Goal: Task Accomplishment & Management: Use online tool/utility

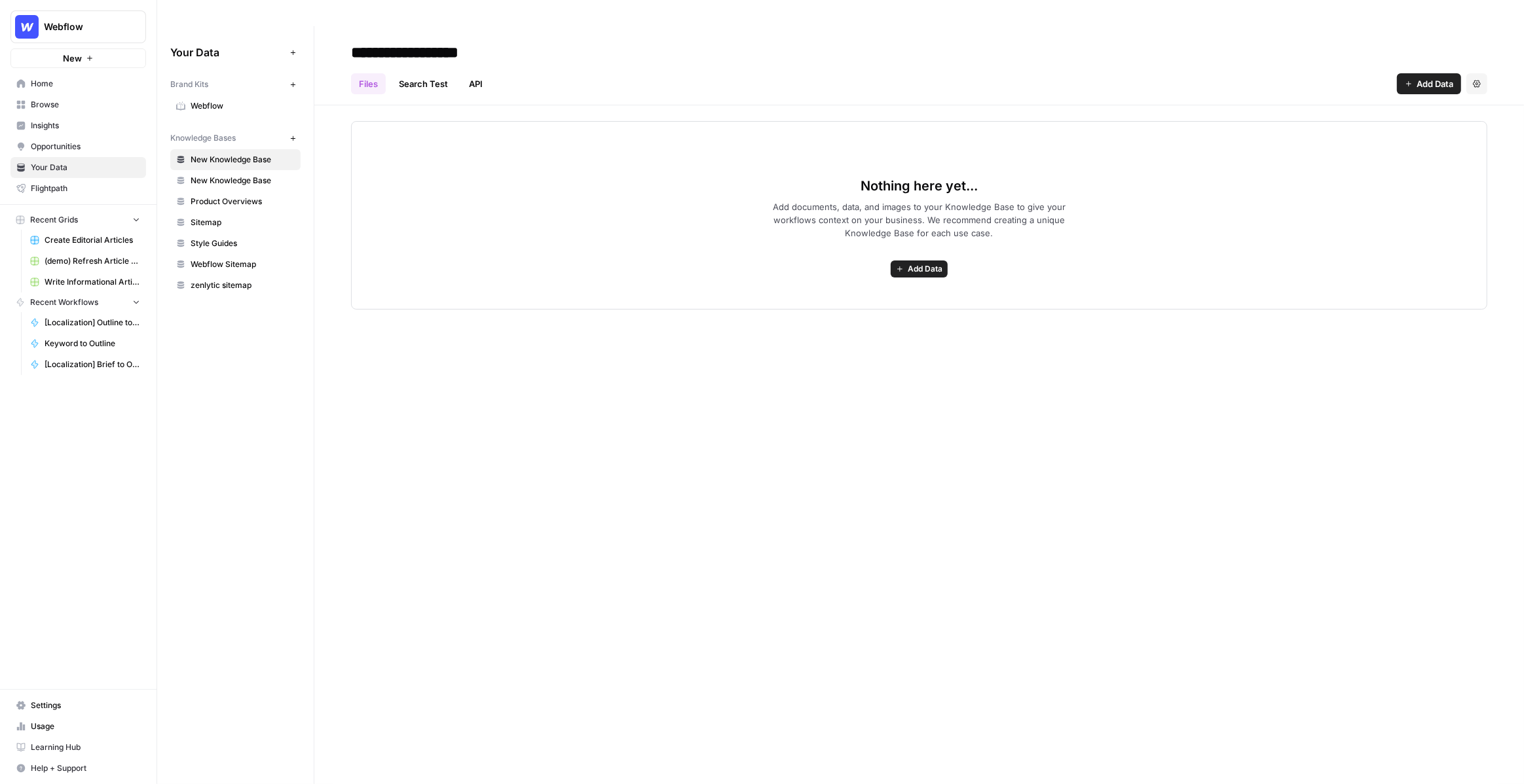
click at [103, 36] on button "Webflow" at bounding box center [78, 27] width 136 height 33
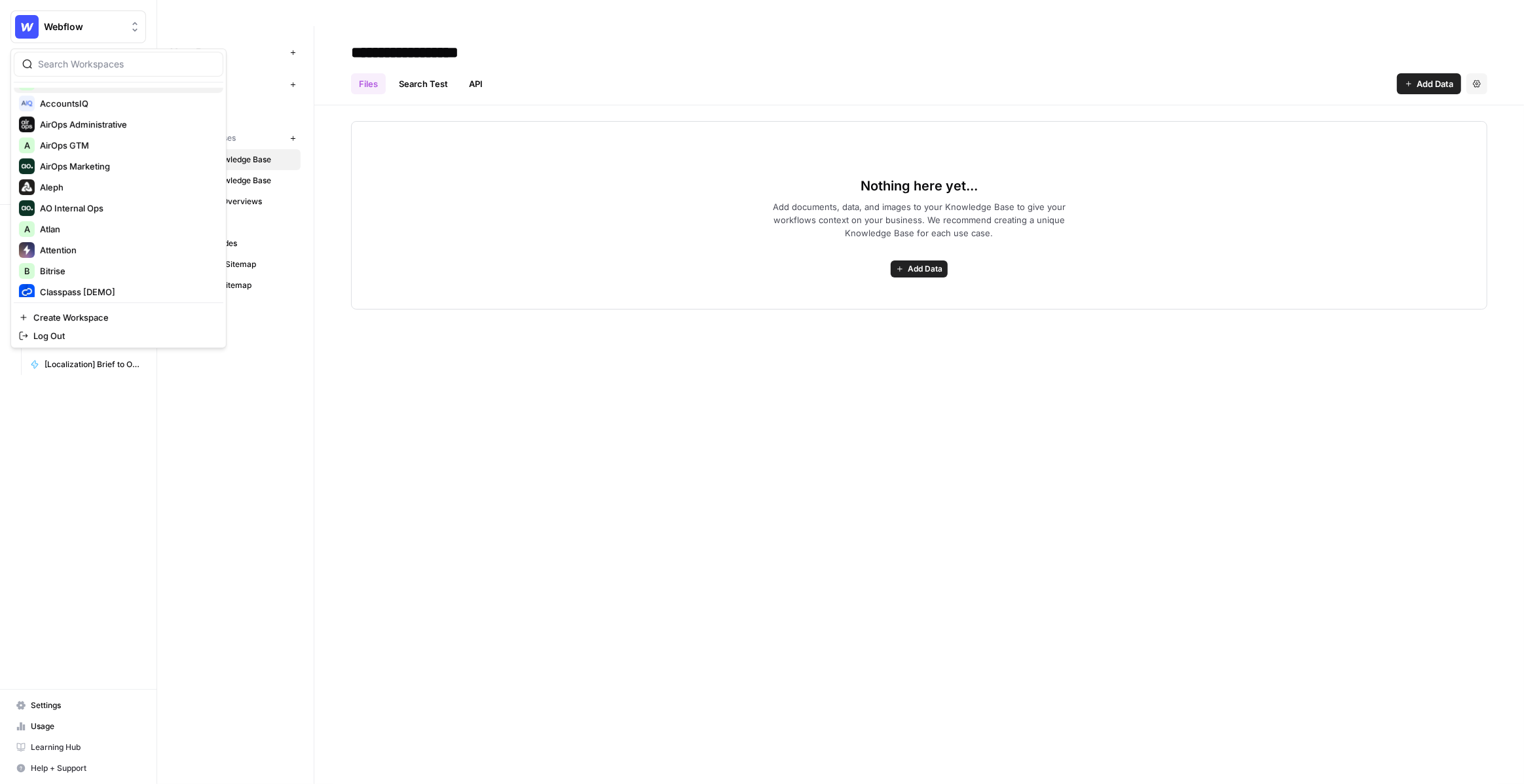
scroll to position [95, 0]
click at [108, 170] on span "Aleph" at bounding box center [127, 171] width 173 height 13
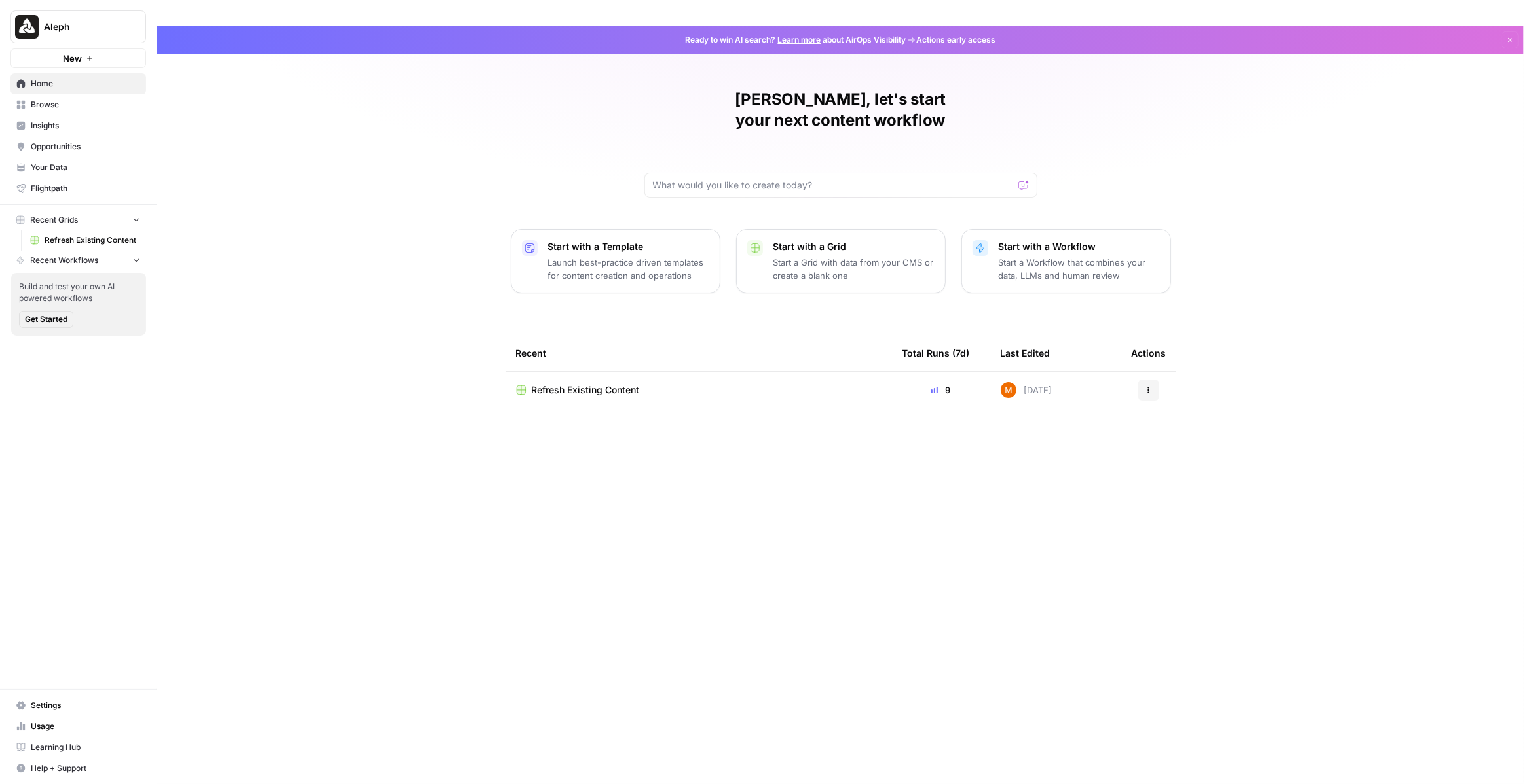
click at [563, 384] on span "Refresh Existing Content" at bounding box center [586, 390] width 108 height 13
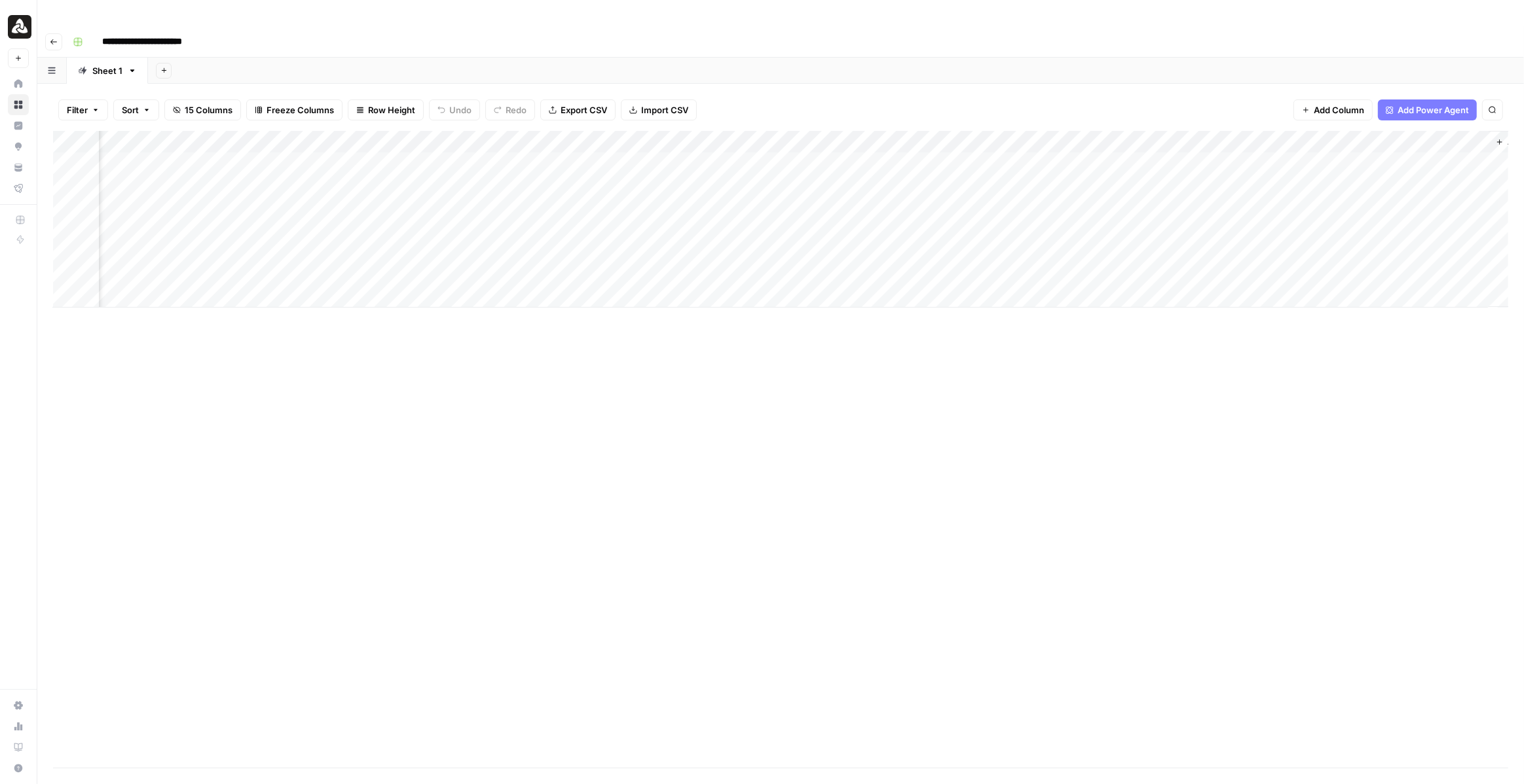
scroll to position [0, 845]
click at [1214, 140] on div "Add Column" at bounding box center [781, 219] width 1456 height 177
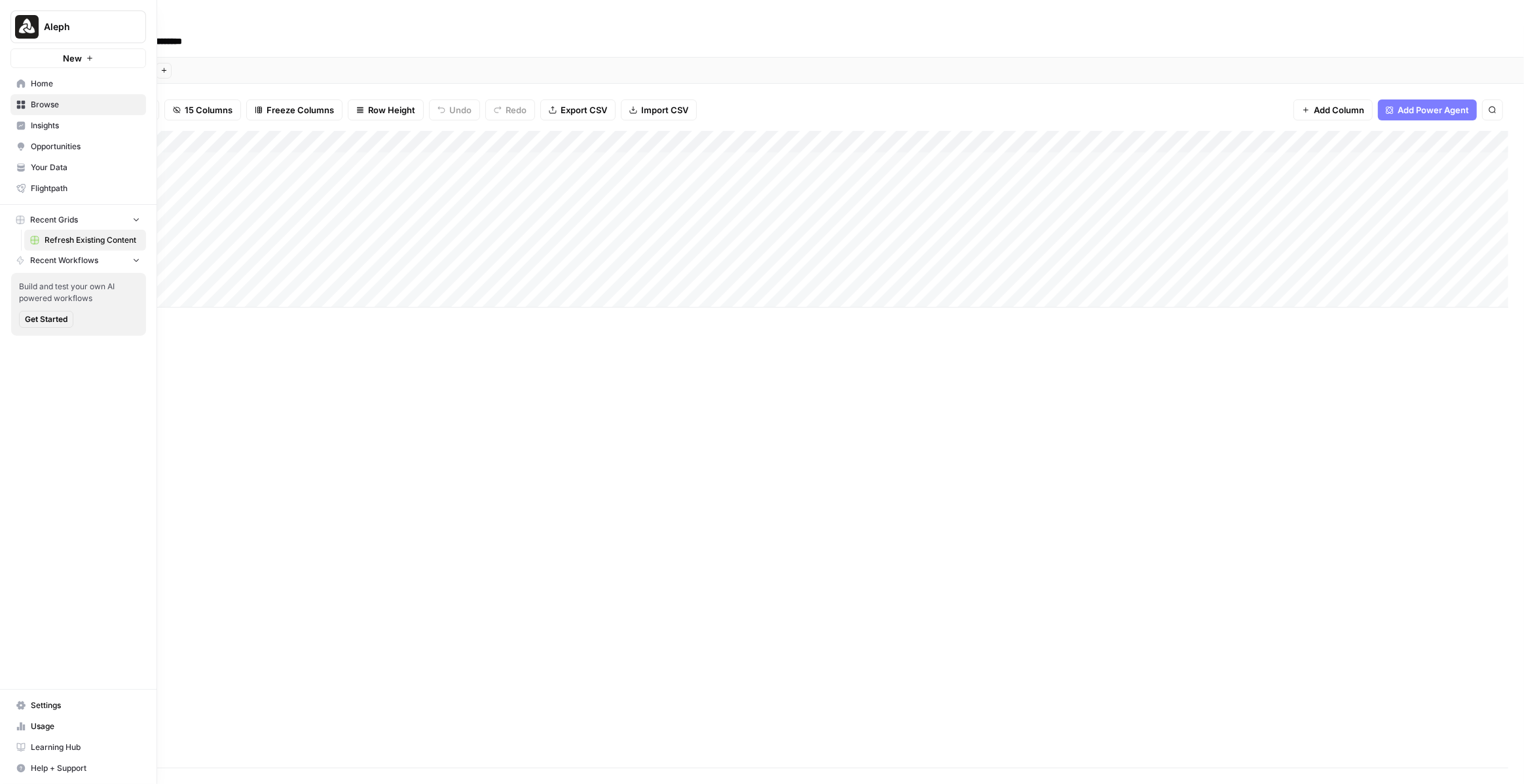
click at [61, 133] on link "Insights" at bounding box center [78, 126] width 136 height 21
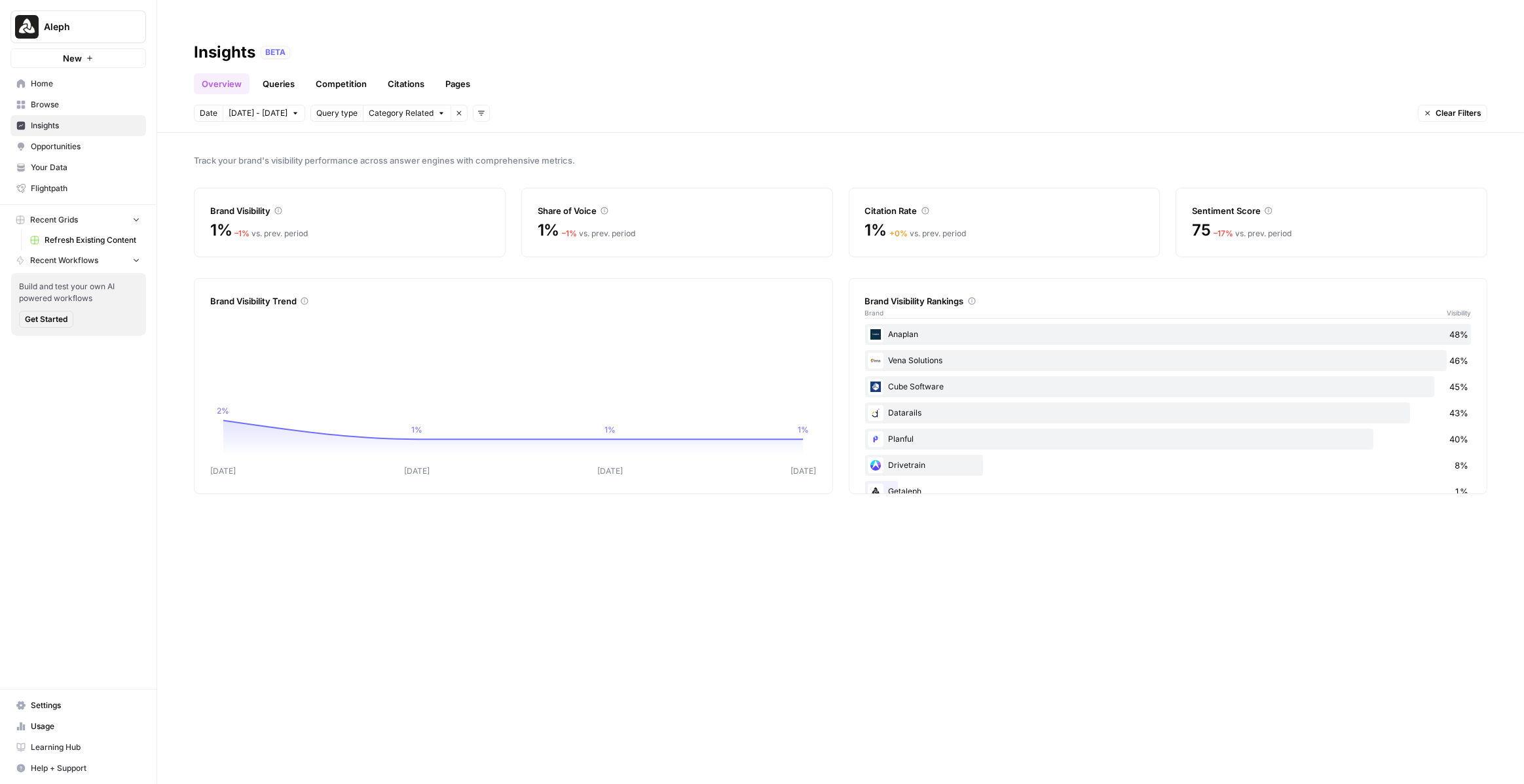
click at [108, 169] on span "Your Data" at bounding box center [86, 168] width 109 height 12
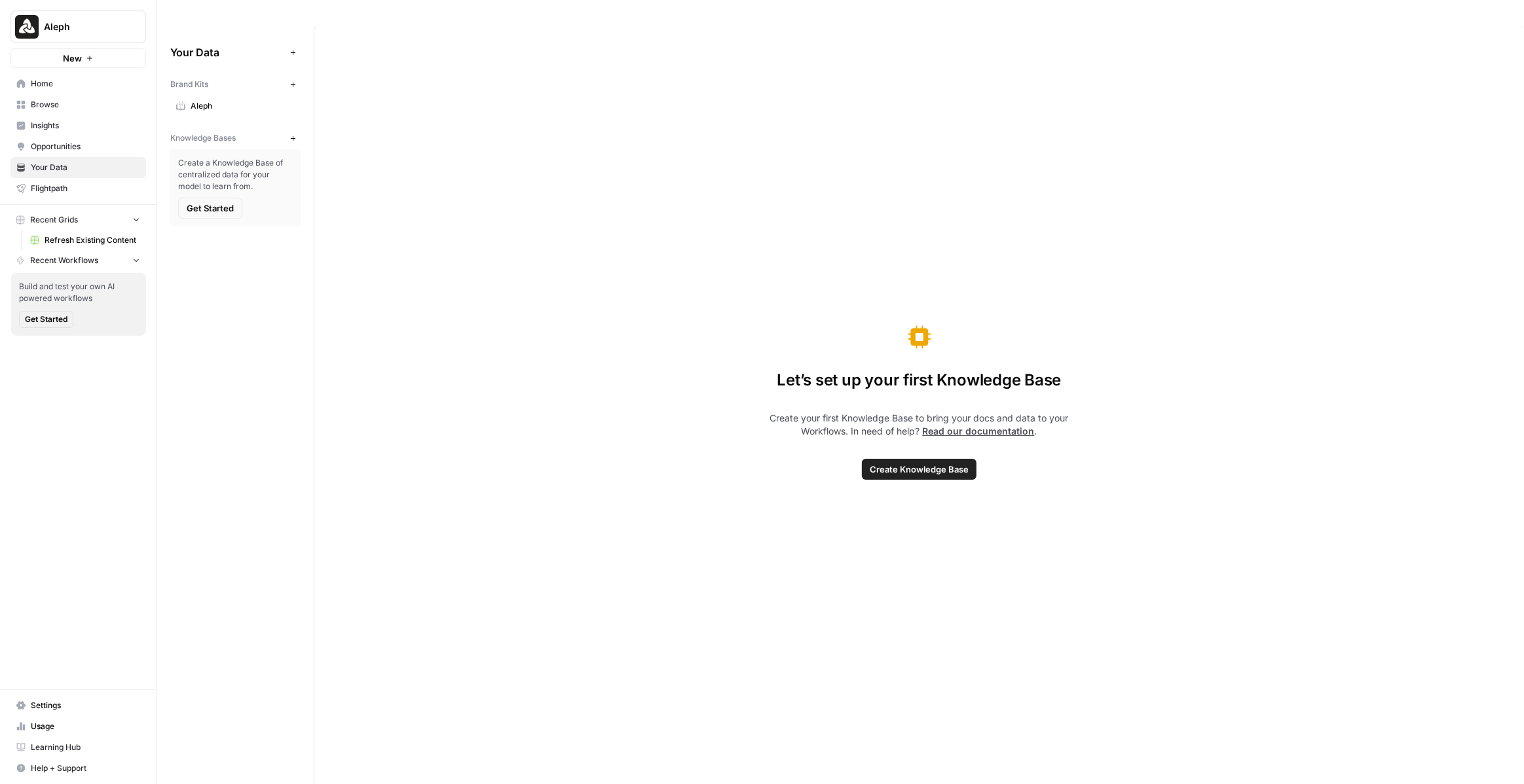
click at [296, 130] on button "New" at bounding box center [293, 138] width 16 height 16
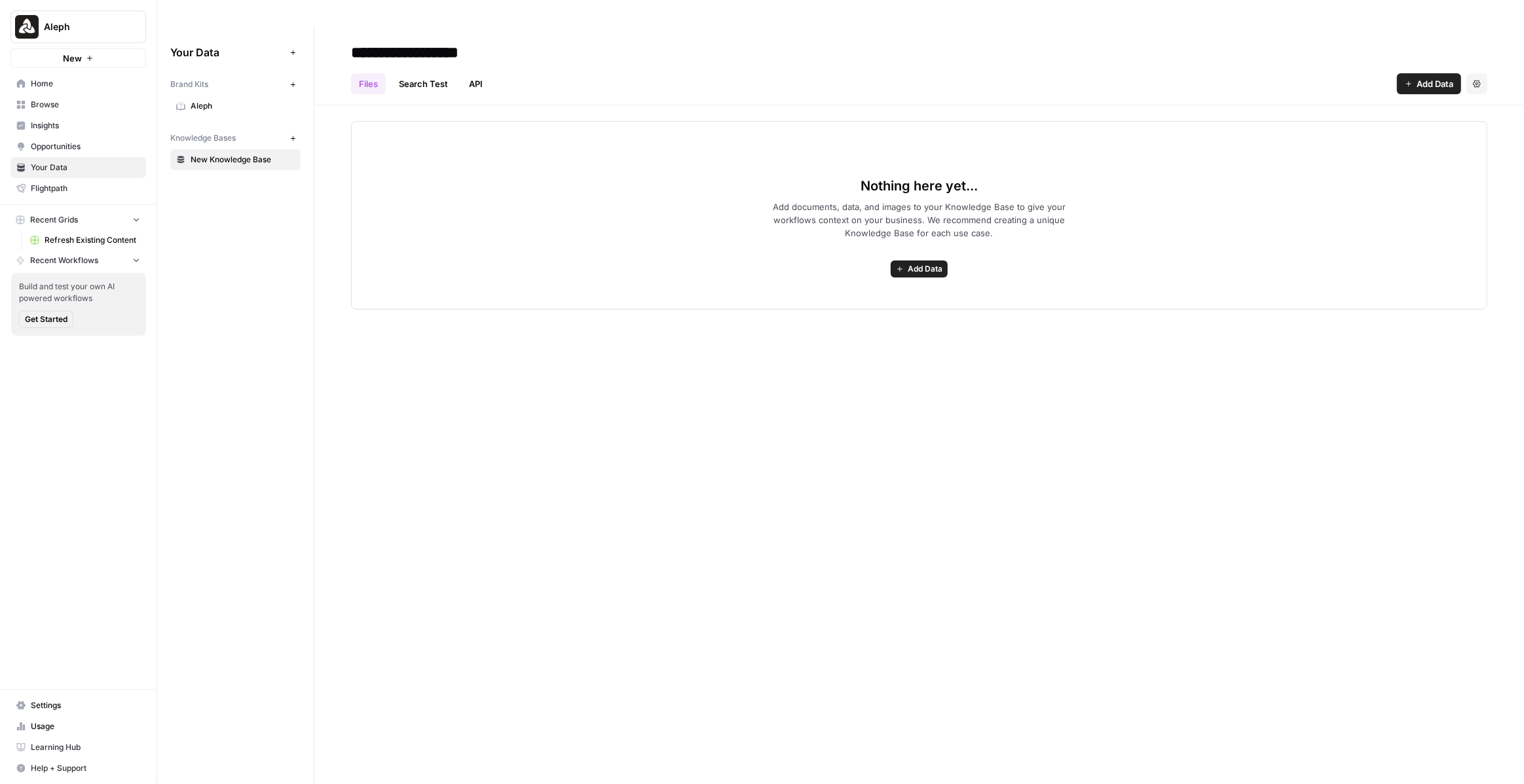
click at [410, 39] on input "**********" at bounding box center [451, 52] width 209 height 27
type input "*******"
click at [290, 135] on icon "button" at bounding box center [293, 138] width 7 height 7
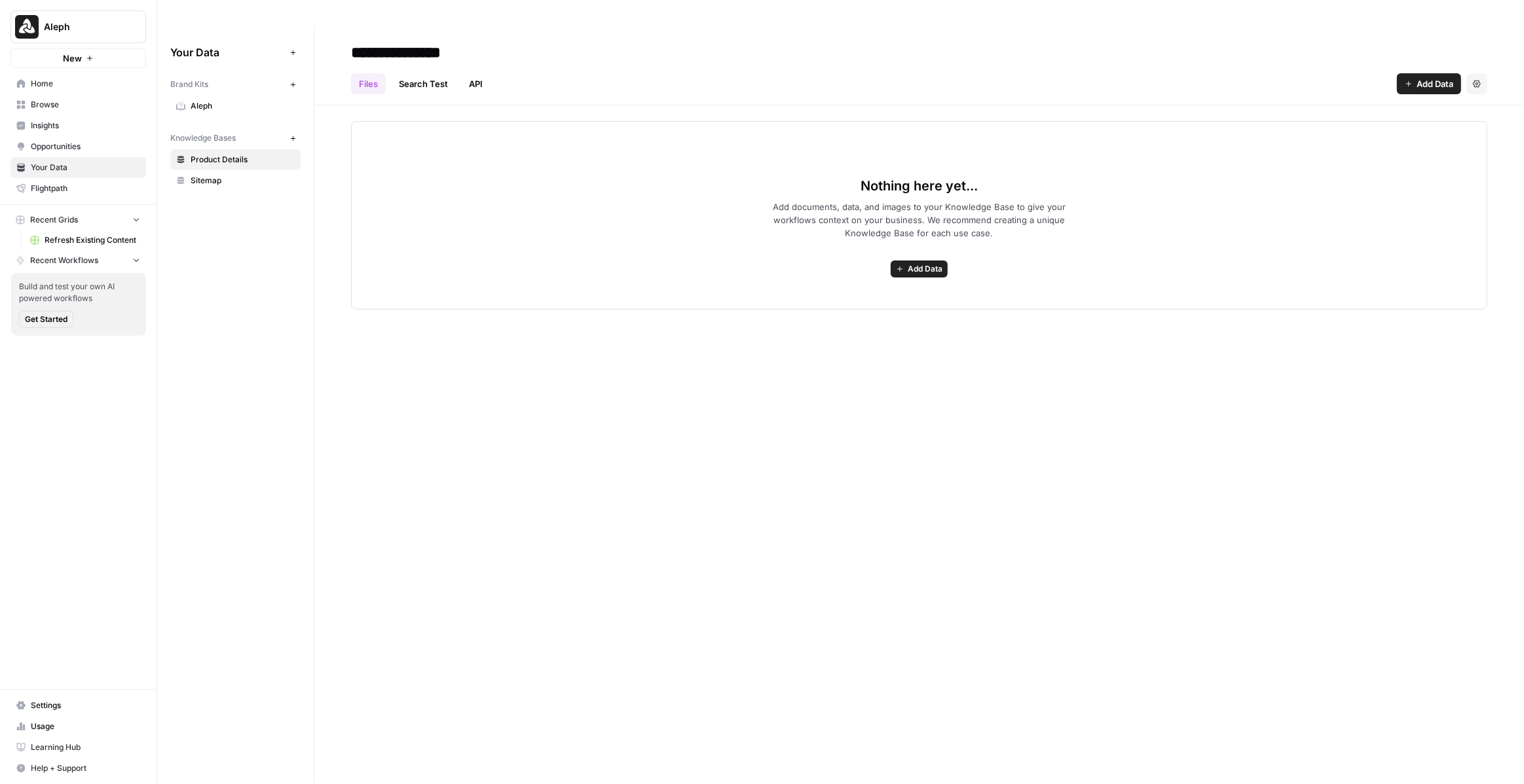
type input "**********"
click at [294, 130] on button "New" at bounding box center [293, 138] width 16 height 16
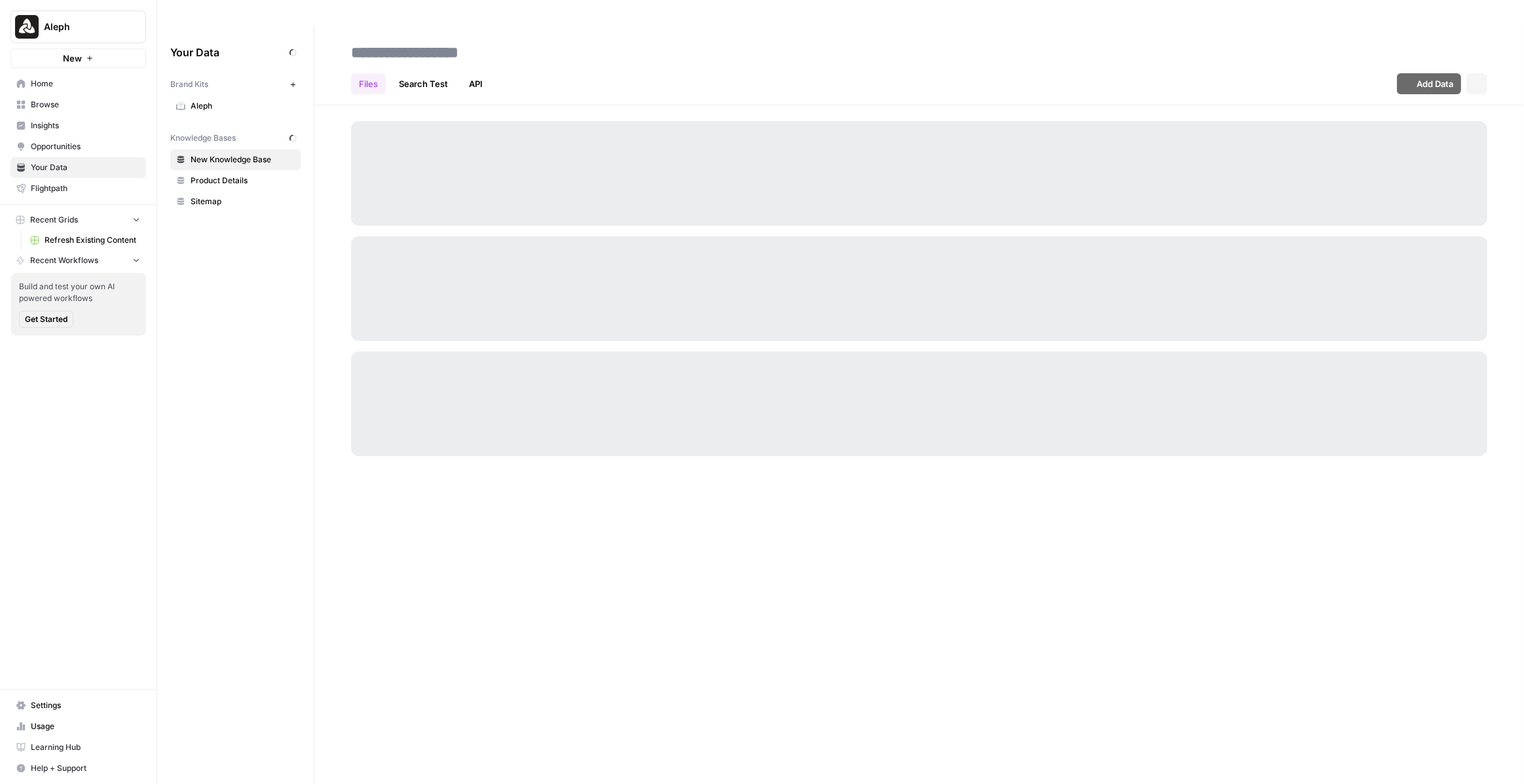
type input "*"
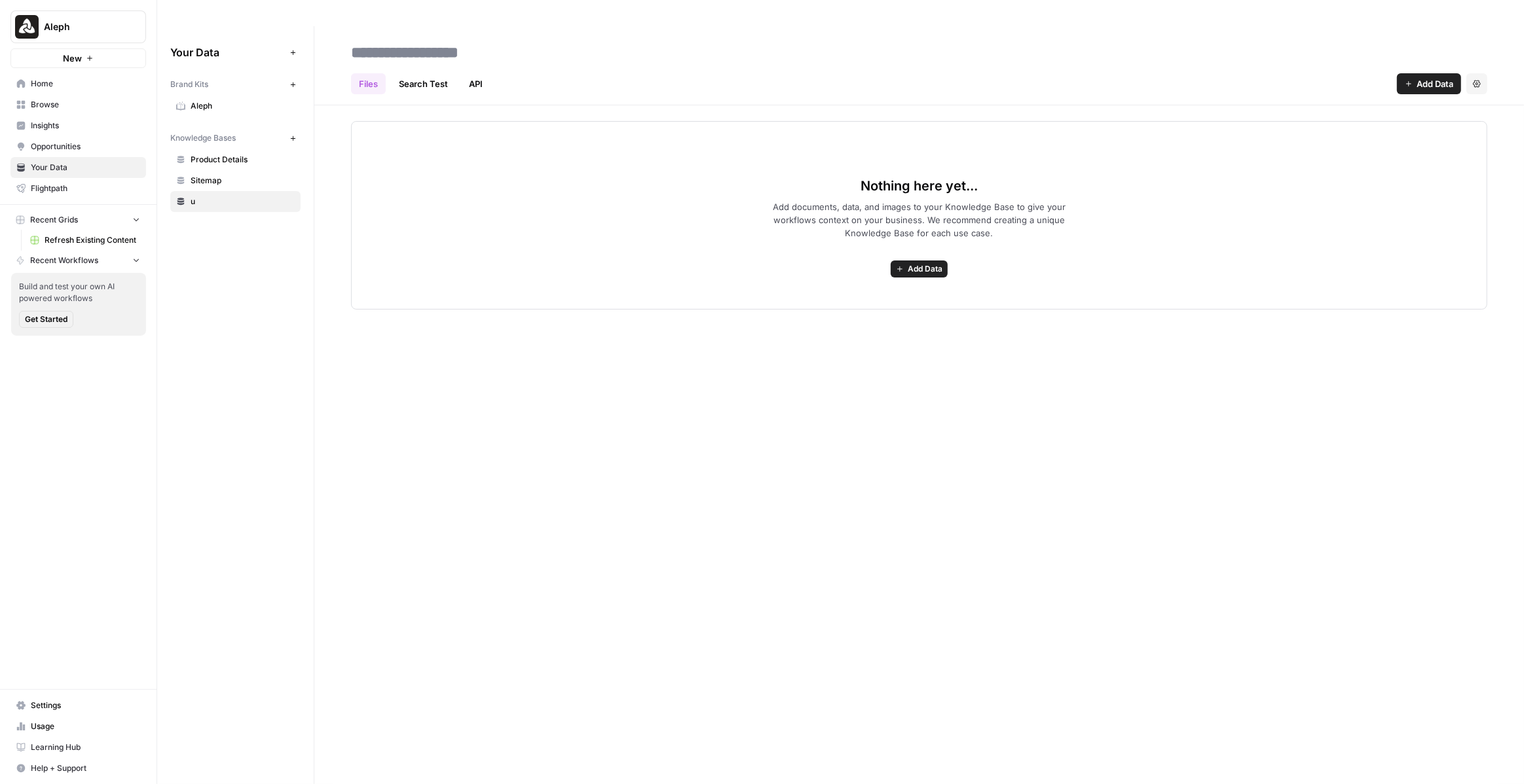
type input "*"
drag, startPoint x: 432, startPoint y: 31, endPoint x: 397, endPoint y: 31, distance: 35.0
click at [397, 39] on input "**********" at bounding box center [451, 52] width 209 height 27
type input "**********"
click at [212, 196] on span "Sitemap" at bounding box center [242, 202] width 104 height 12
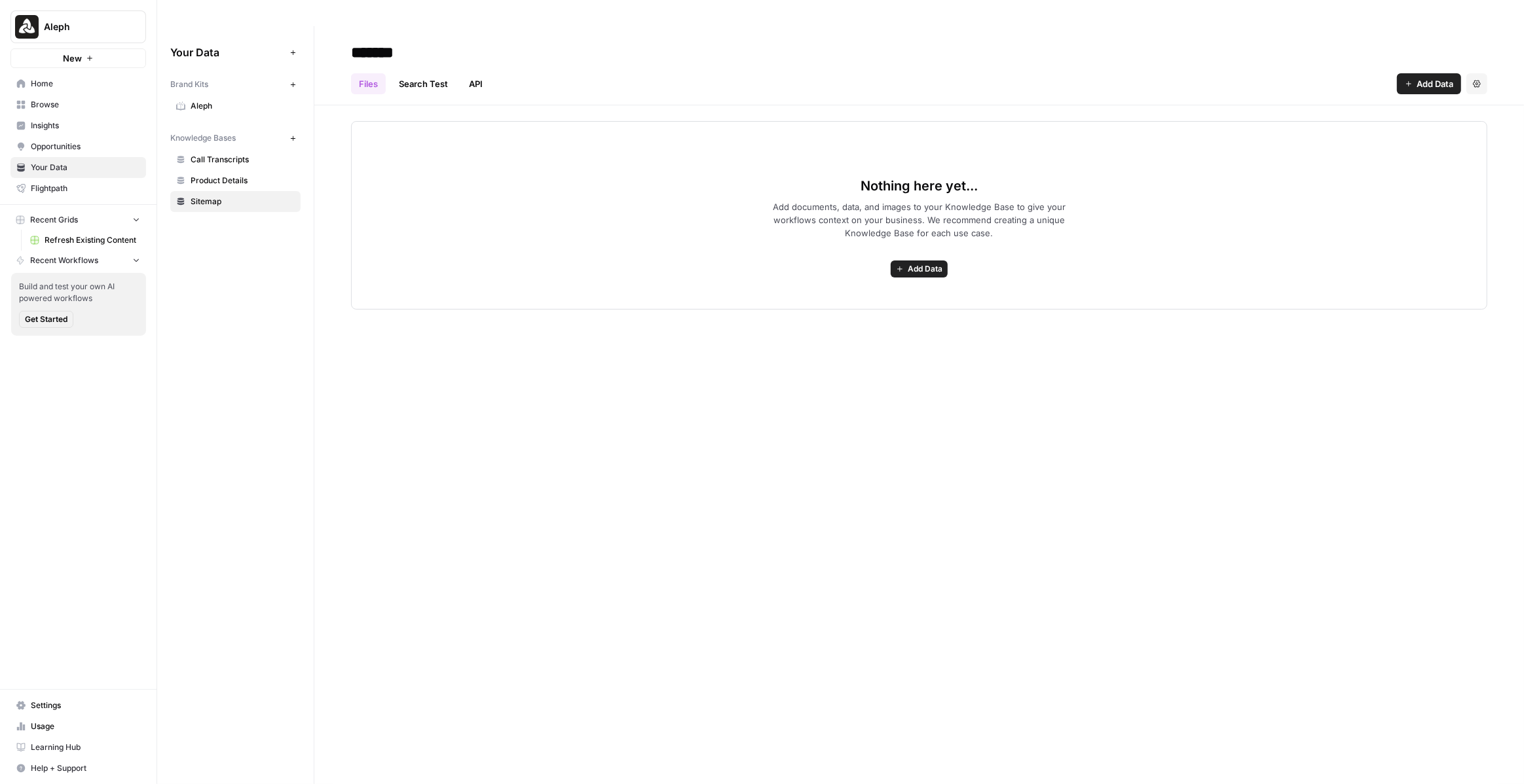
click at [101, 28] on span "Aleph" at bounding box center [83, 27] width 79 height 13
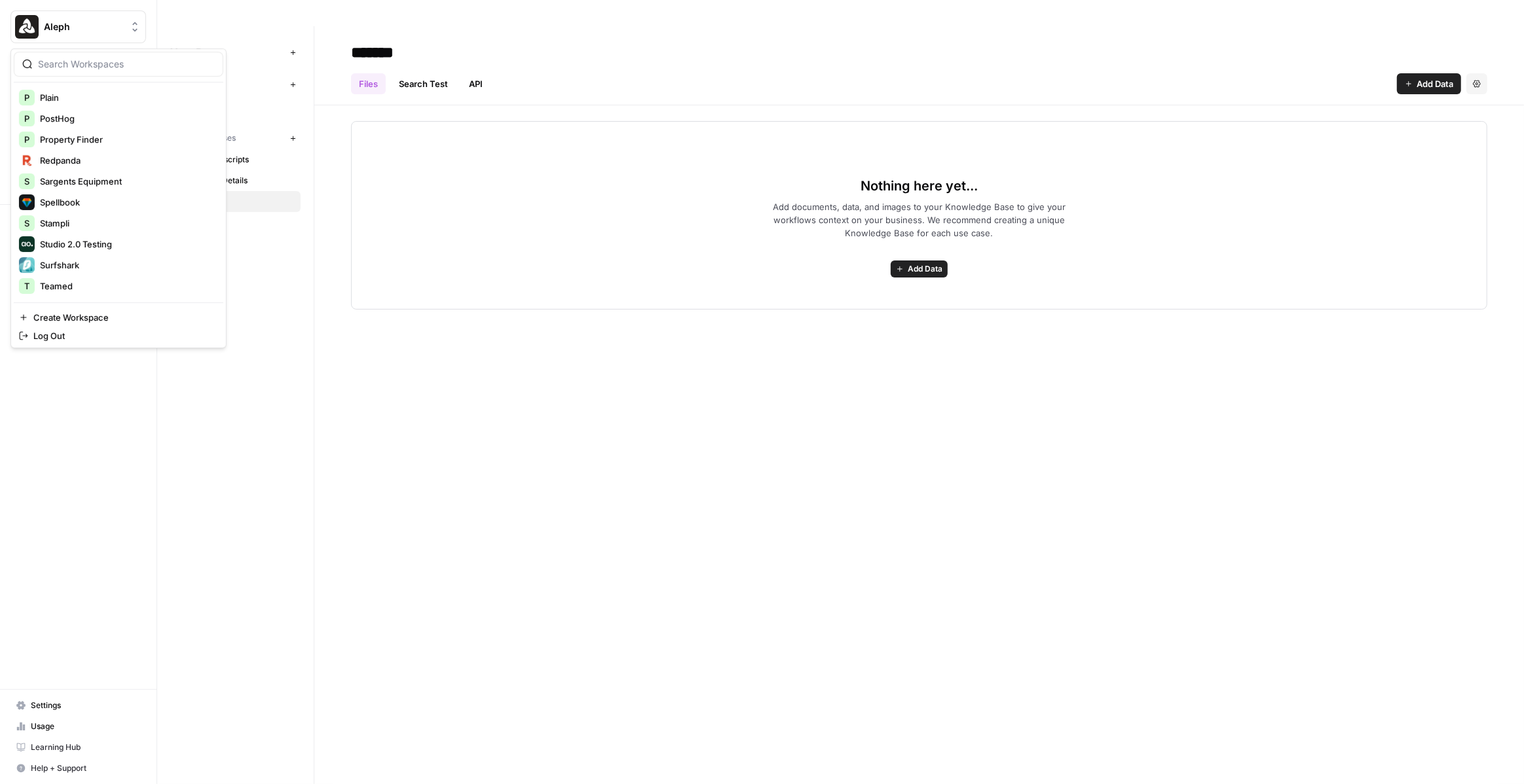
scroll to position [880, 0]
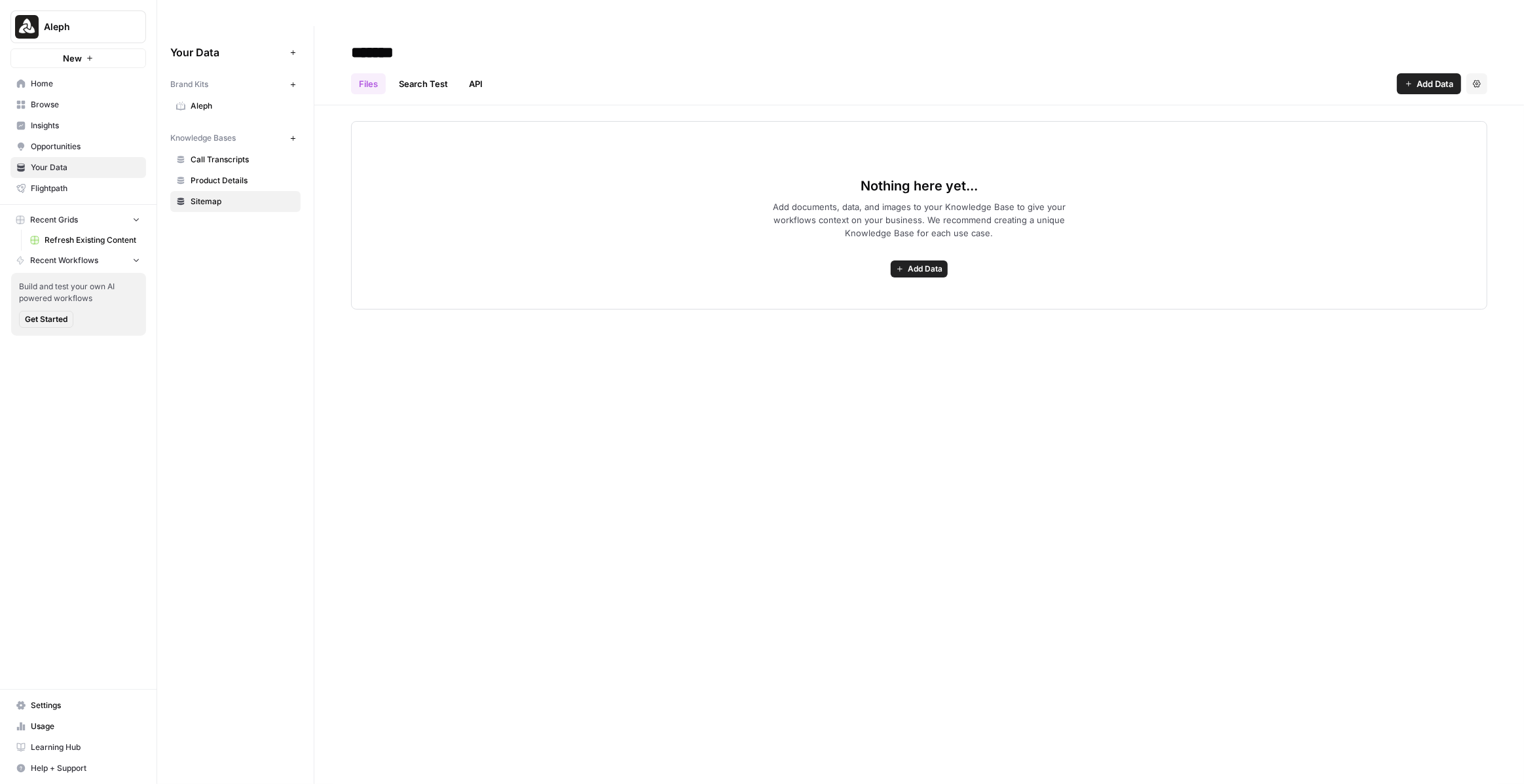
click at [284, 202] on div "Your Data Add Data Brand Kits New Aleph Knowledge Bases New Call Transcripts Pr…" at bounding box center [235, 419] width 156 height 784
click at [89, 239] on span "Refresh Existing Content" at bounding box center [93, 240] width 96 height 12
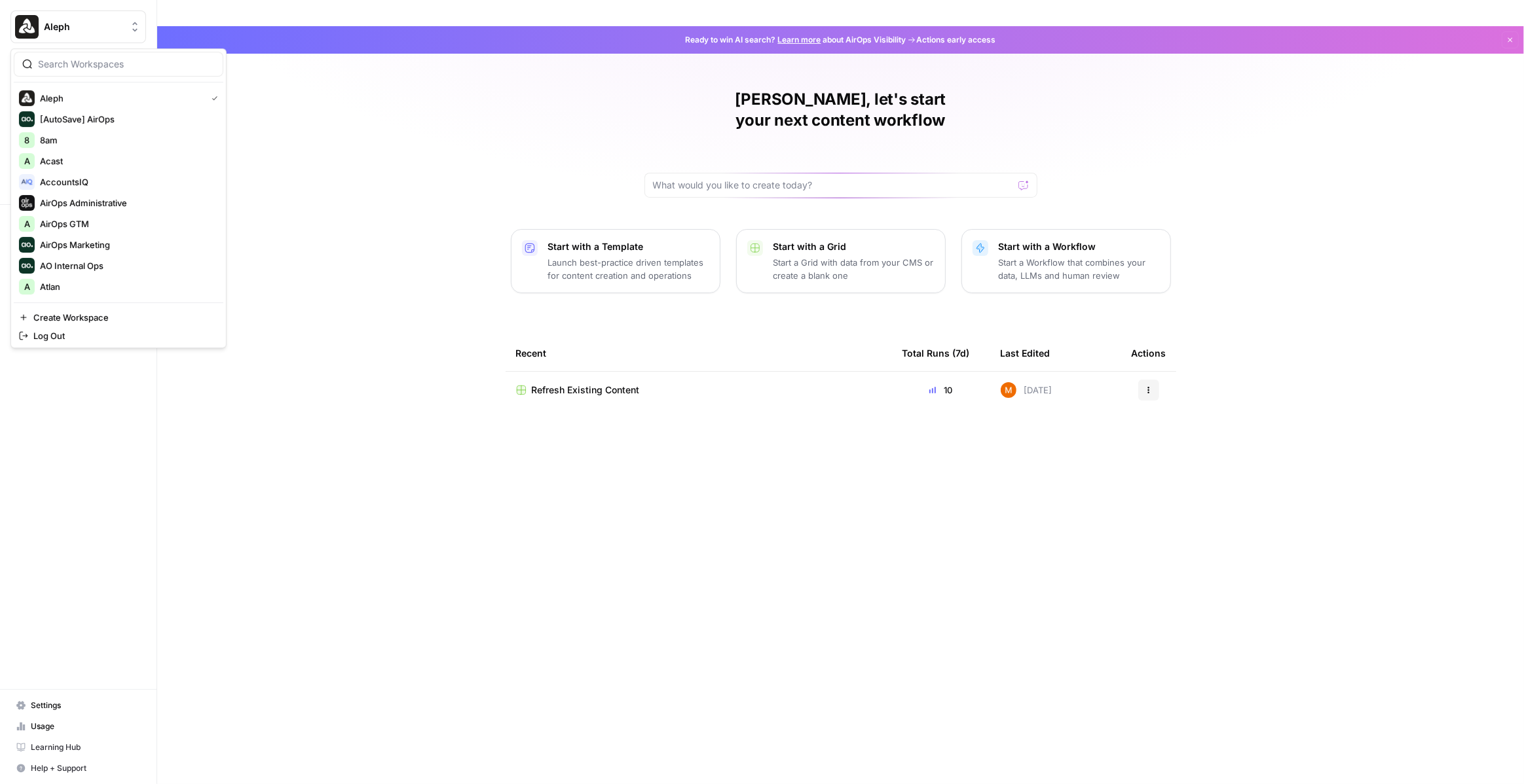
click at [125, 30] on div "Aleph" at bounding box center [93, 27] width 98 height 13
click at [100, 232] on span "Redpanda" at bounding box center [127, 235] width 173 height 13
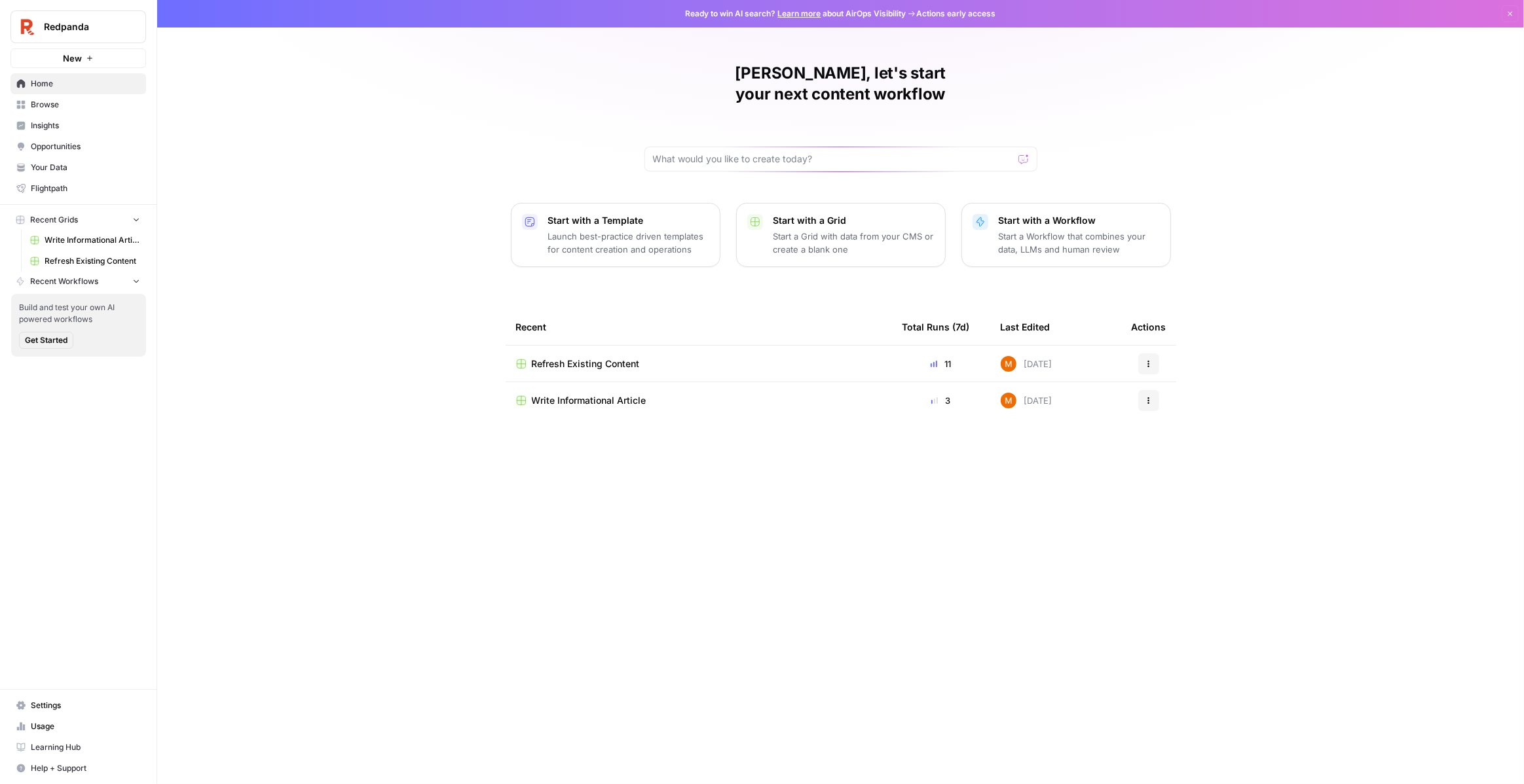
click at [573, 322] on div "Recent" at bounding box center [699, 327] width 366 height 36
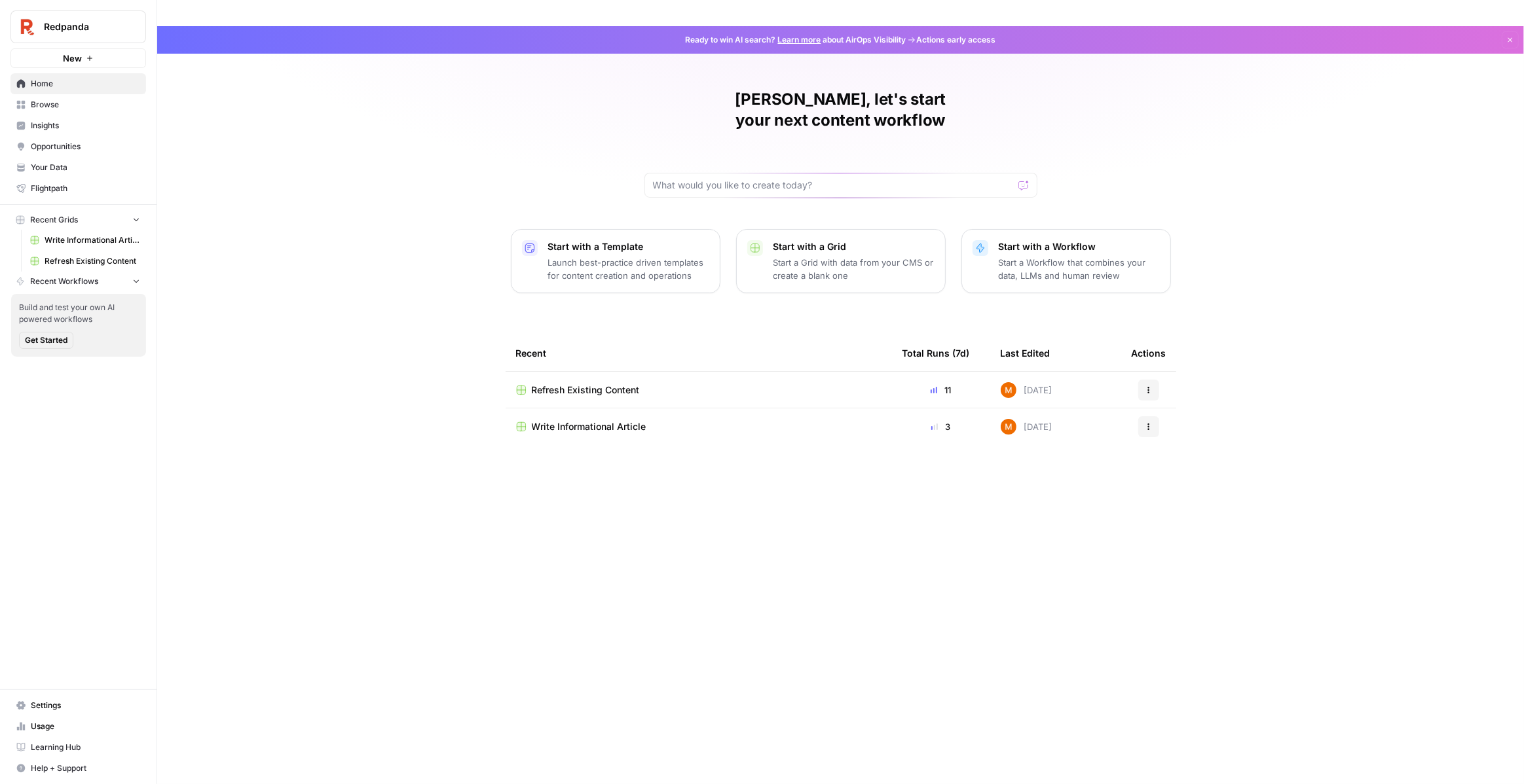
click at [573, 384] on span "Refresh Existing Content" at bounding box center [586, 390] width 108 height 13
click at [577, 420] on span "Write Informational Article" at bounding box center [589, 426] width 115 height 13
click at [94, 27] on span "Redpanda" at bounding box center [83, 27] width 79 height 13
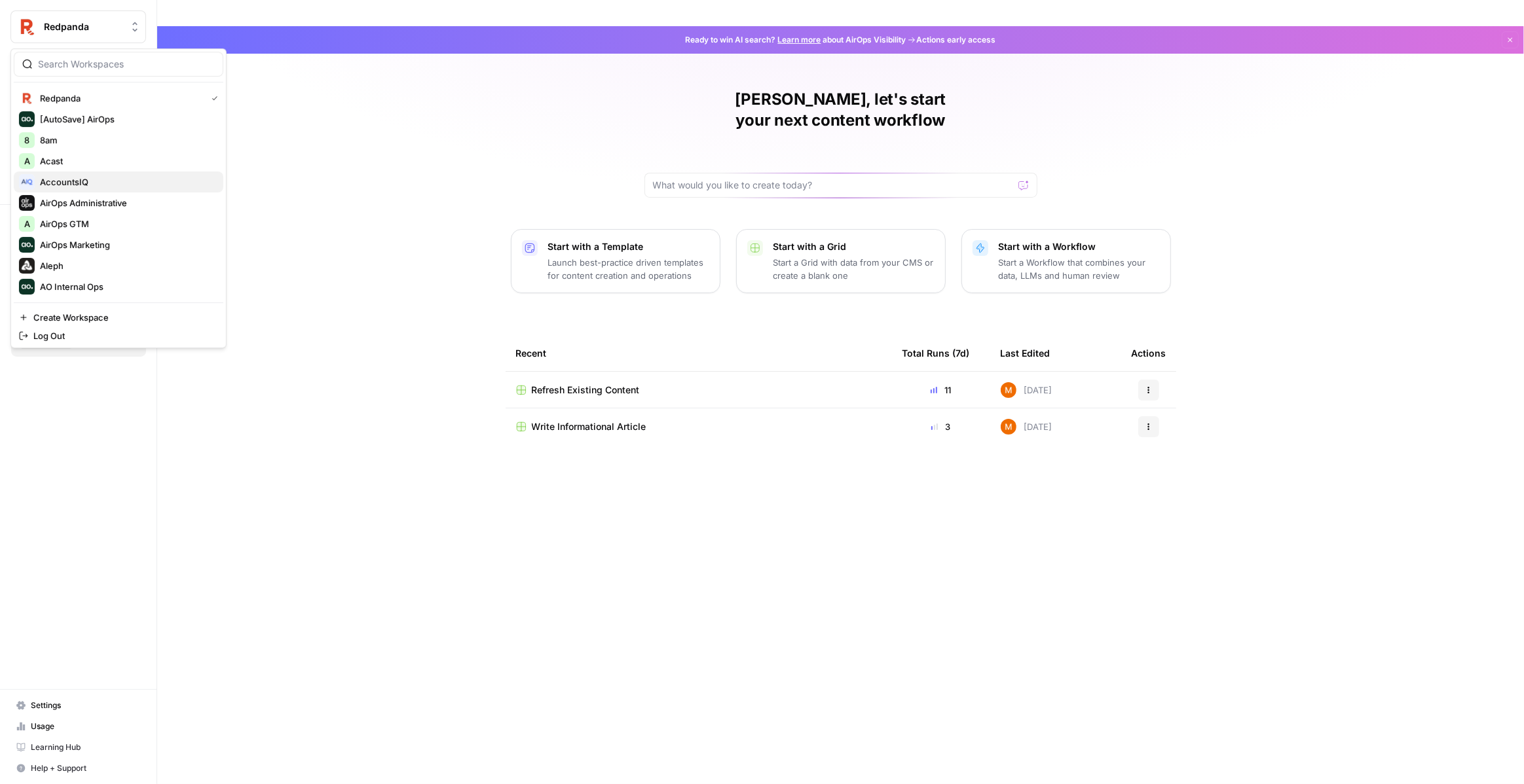
click at [111, 185] on span "AccountsIQ" at bounding box center [127, 181] width 173 height 13
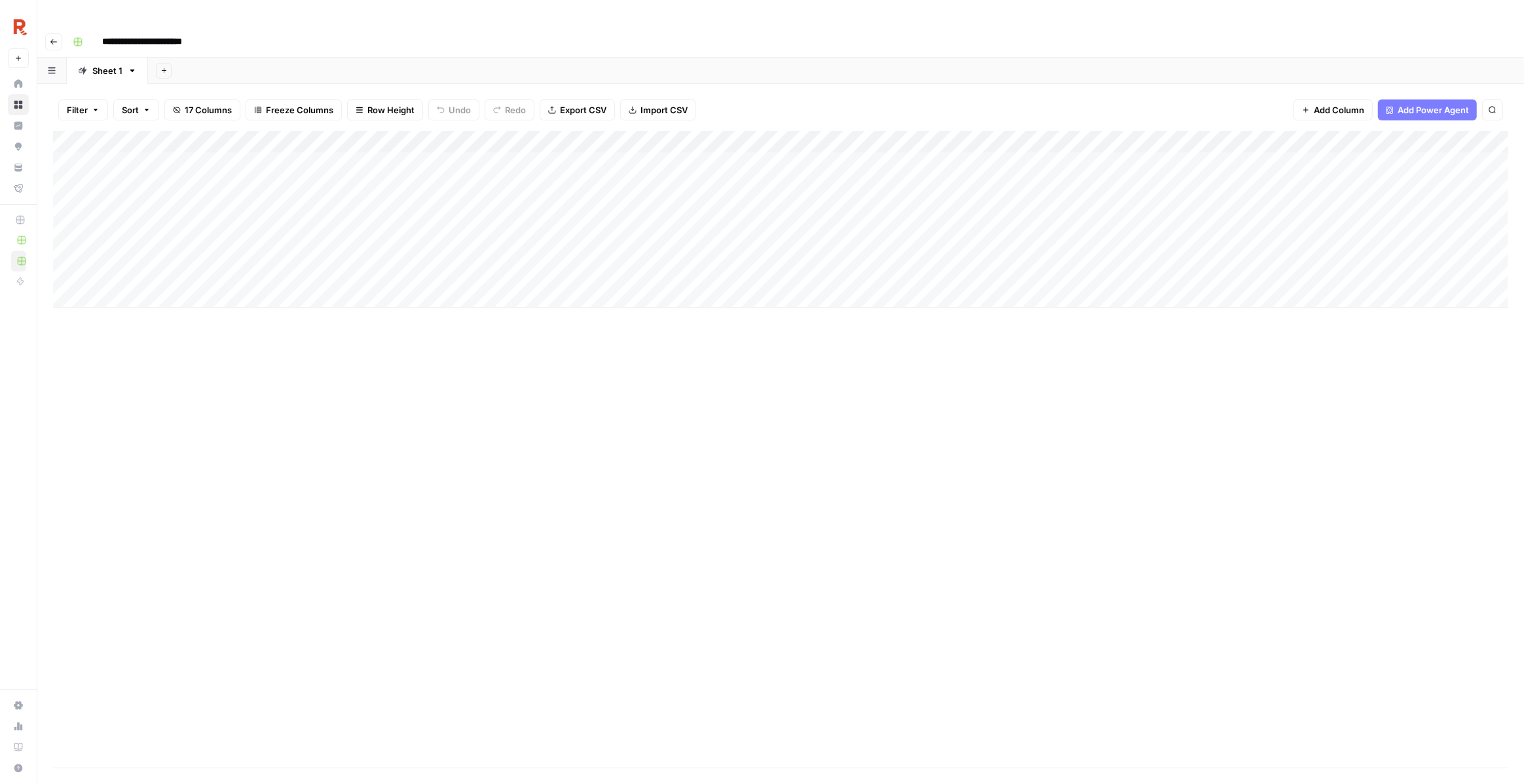
click at [756, 362] on div "Add Column" at bounding box center [781, 450] width 1456 height 637
click at [1405, 136] on div "Add Column" at bounding box center [781, 219] width 1456 height 177
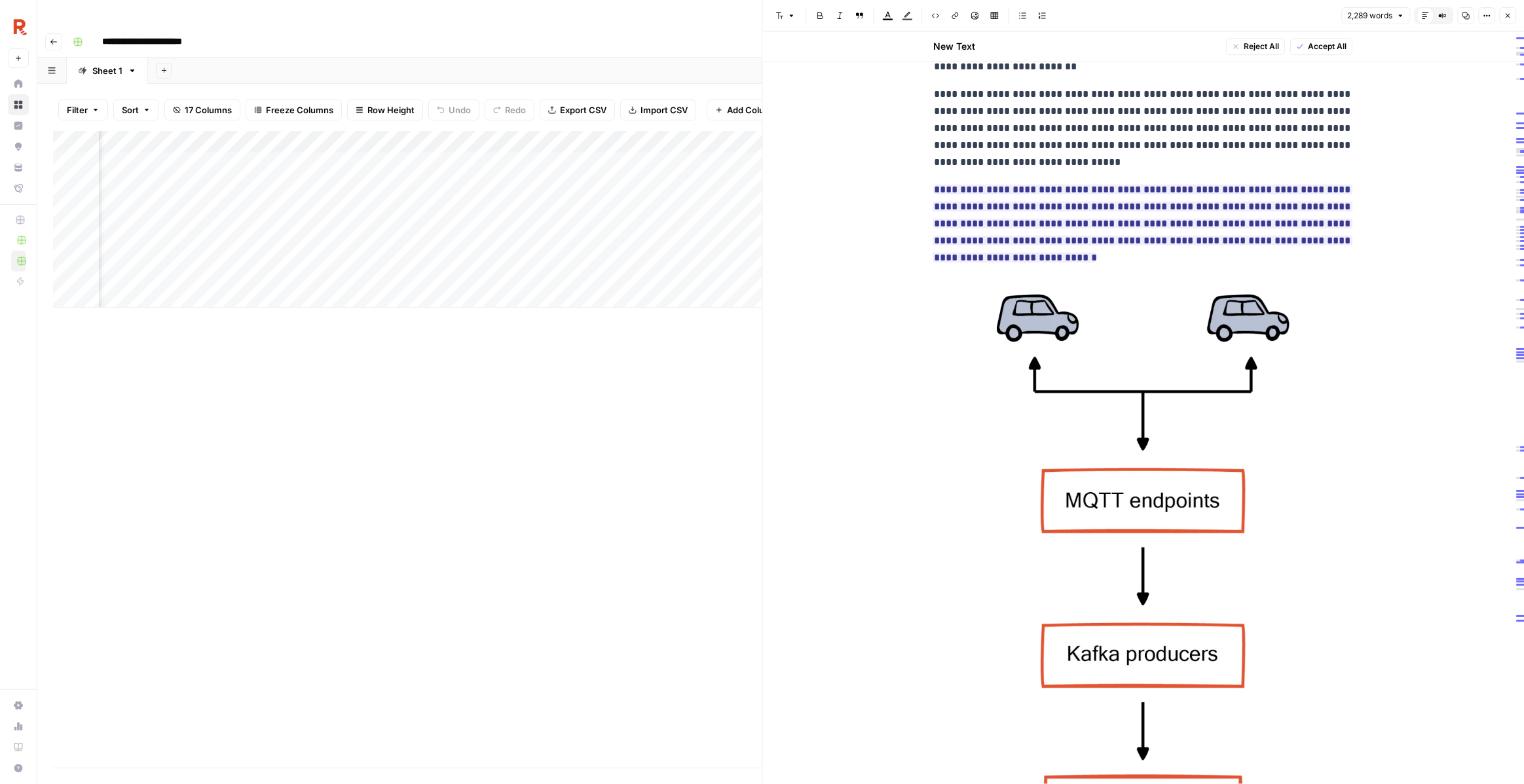
scroll to position [4737, 0]
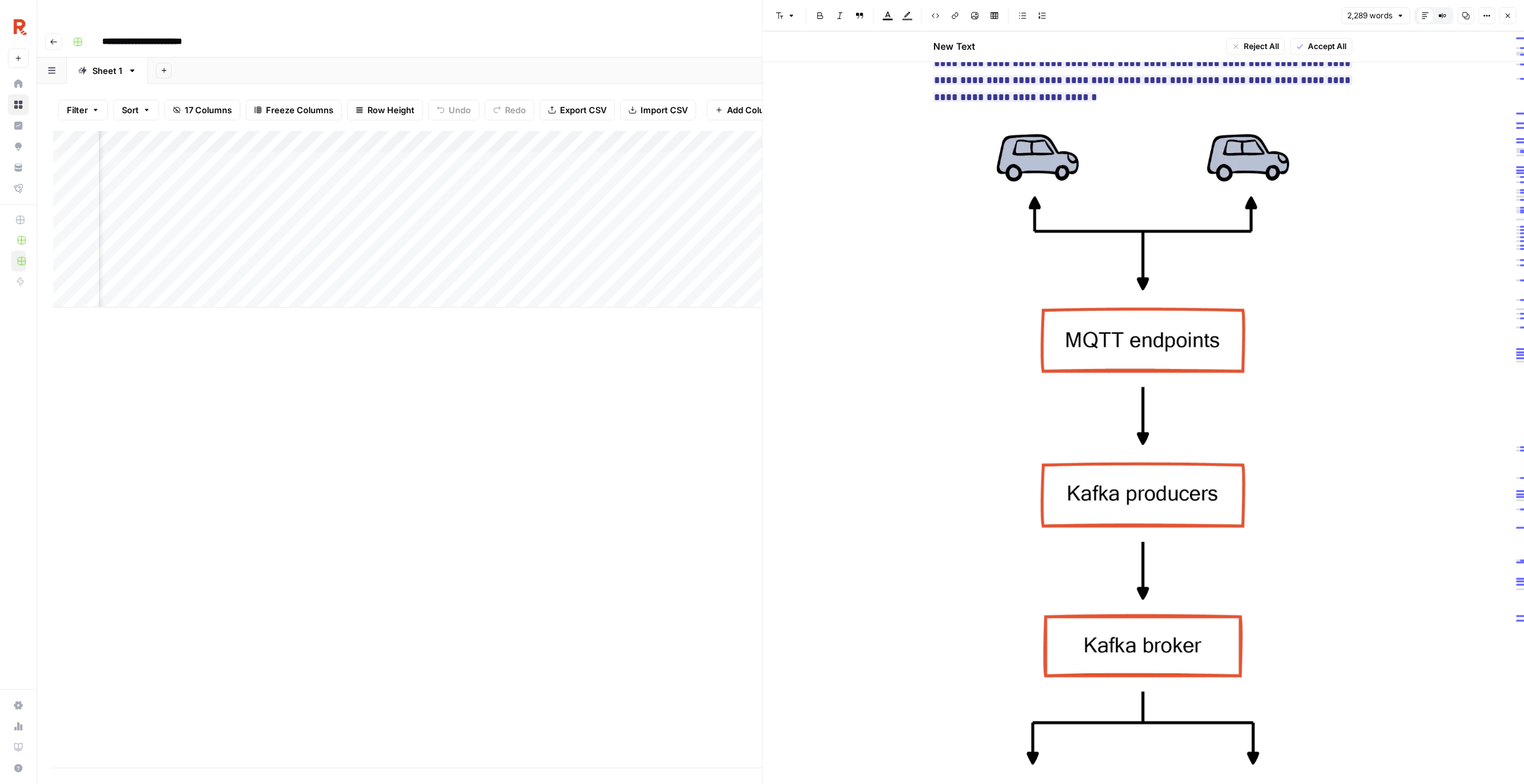
click at [588, 369] on div "Add Column" at bounding box center [407, 450] width 709 height 637
click at [1499, 26] on header "Font style Bold Italic Block quote Text color Highlight color Code block Link I…" at bounding box center [1144, 15] width 762 height 31
click at [1500, 14] on button "Close" at bounding box center [1507, 15] width 17 height 17
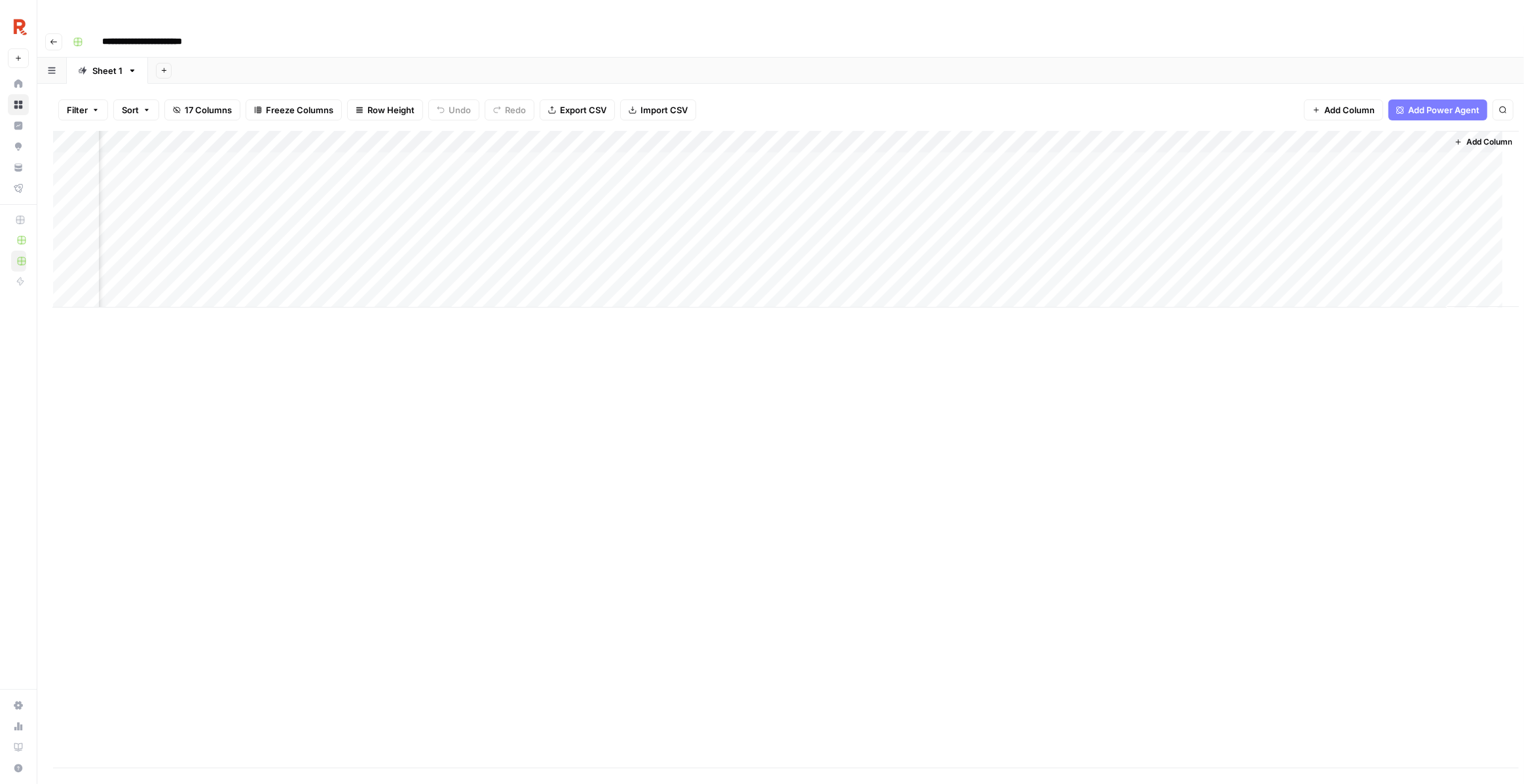
scroll to position [0, 1163]
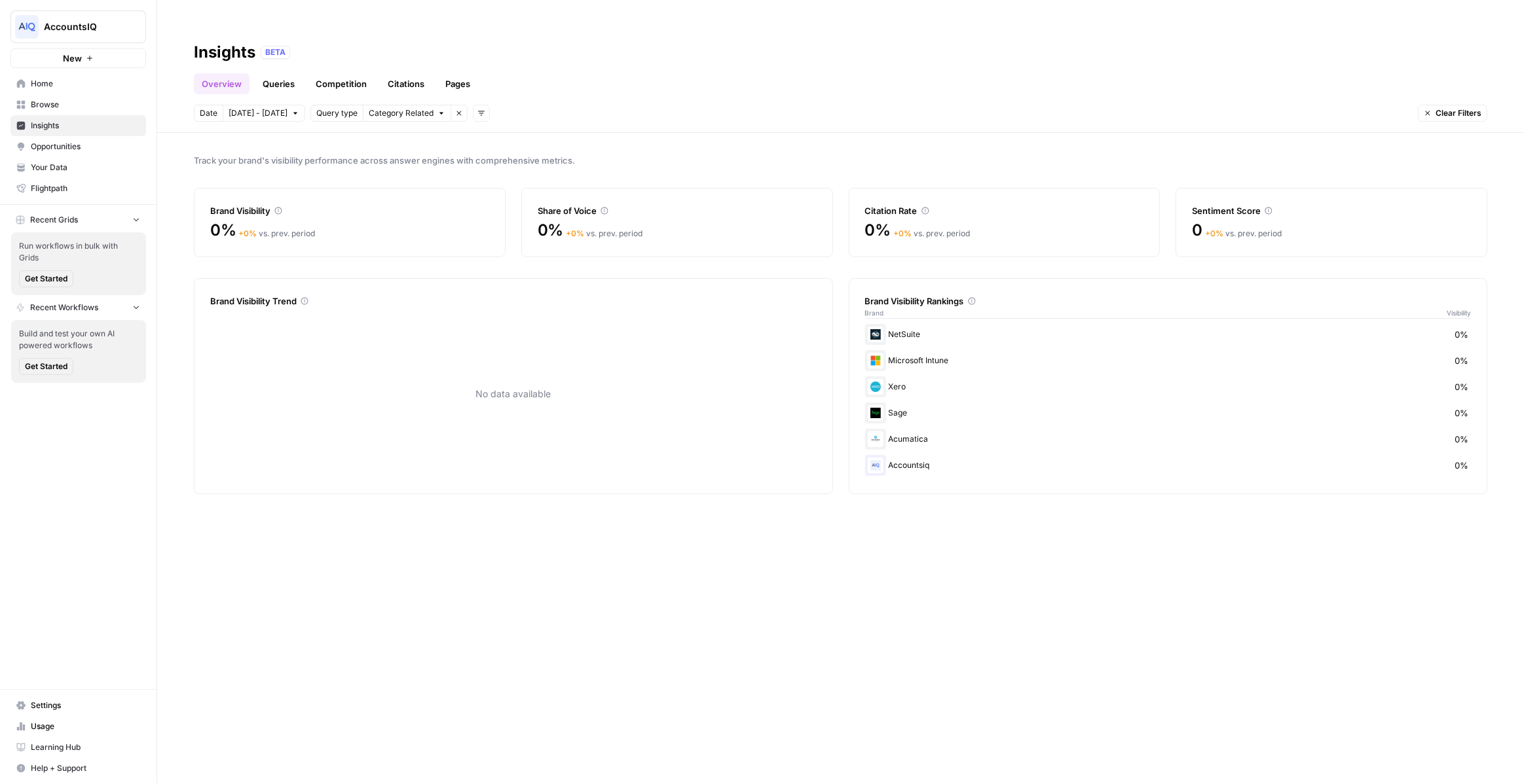
click at [281, 74] on link "Queries" at bounding box center [278, 84] width 48 height 21
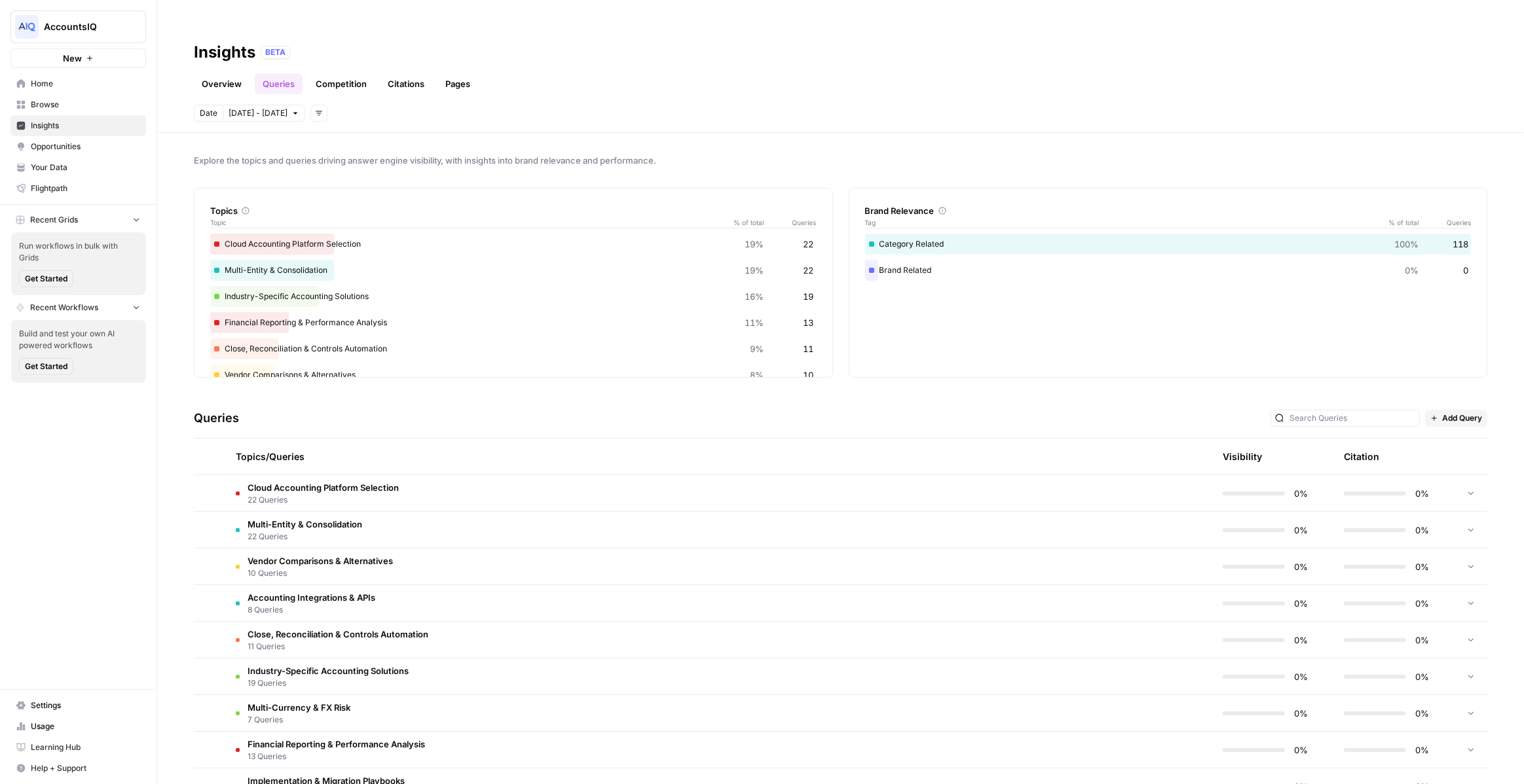
click at [223, 74] on link "Overview" at bounding box center [222, 84] width 55 height 21
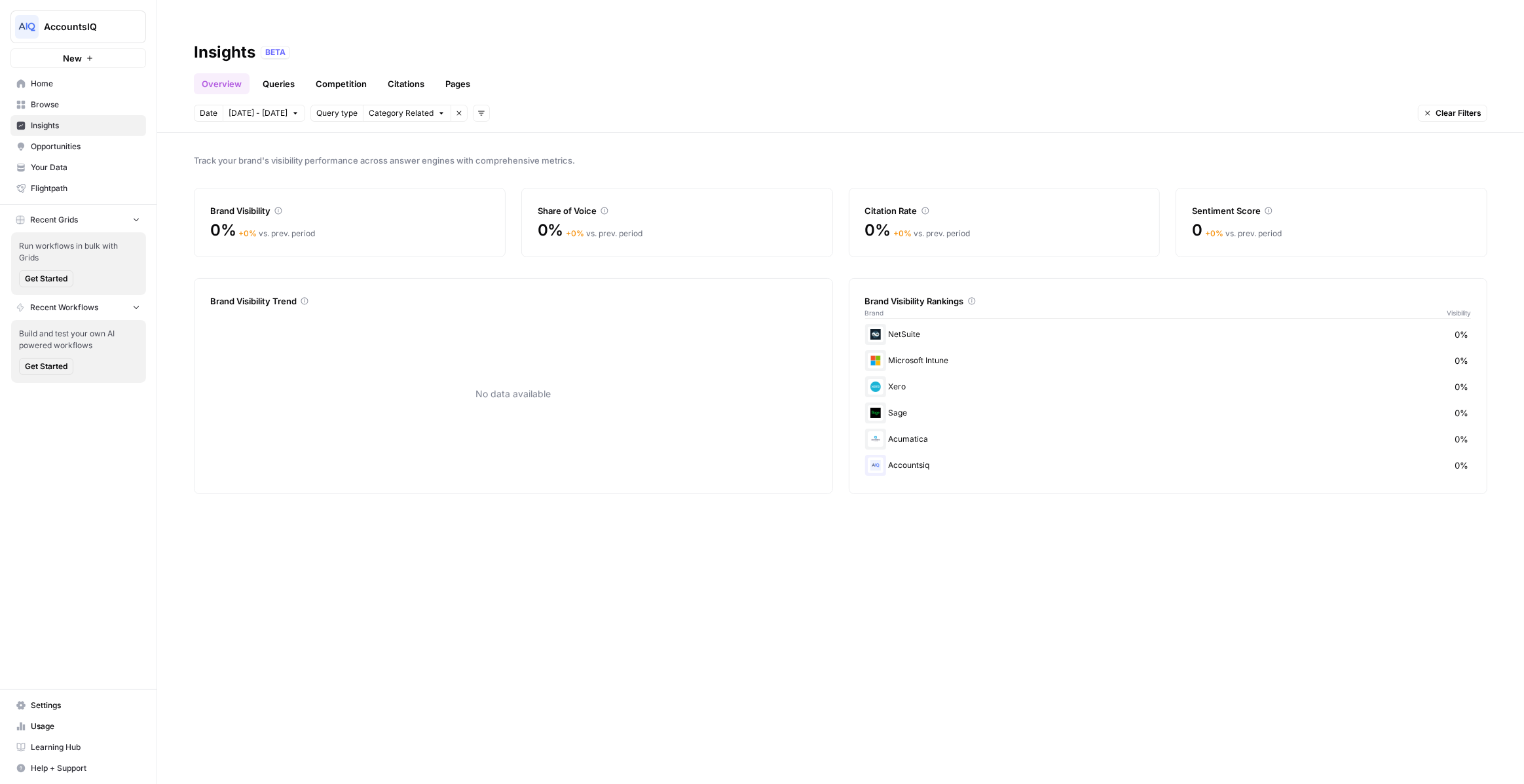
click at [99, 223] on button "Recent Grids" at bounding box center [78, 220] width 136 height 20
click at [83, 303] on span "Recent Workflows" at bounding box center [64, 308] width 68 height 12
click at [118, 48] on div "AccountsIQ New" at bounding box center [78, 34] width 156 height 68
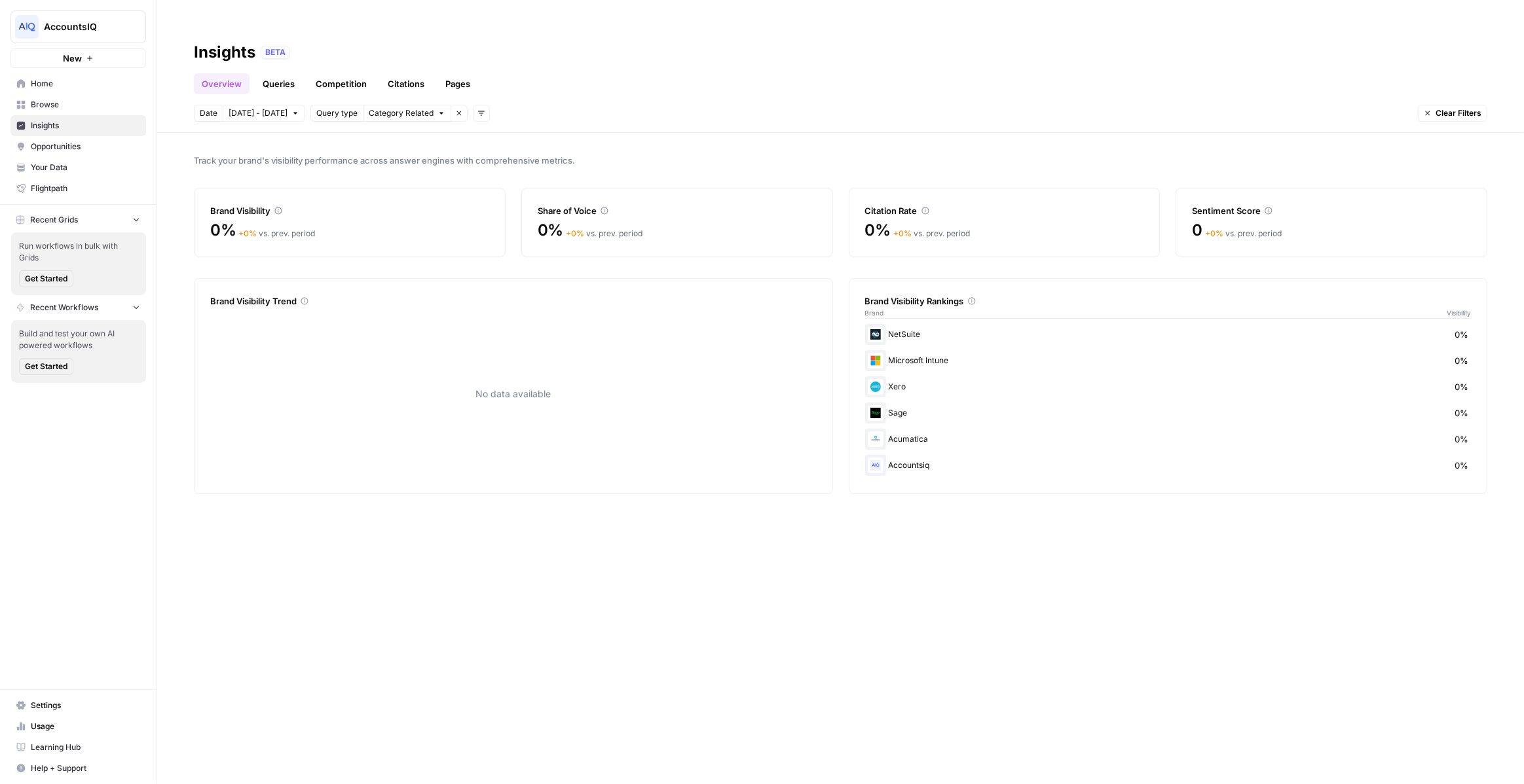
click at [118, 52] on button "New" at bounding box center [78, 58] width 136 height 20
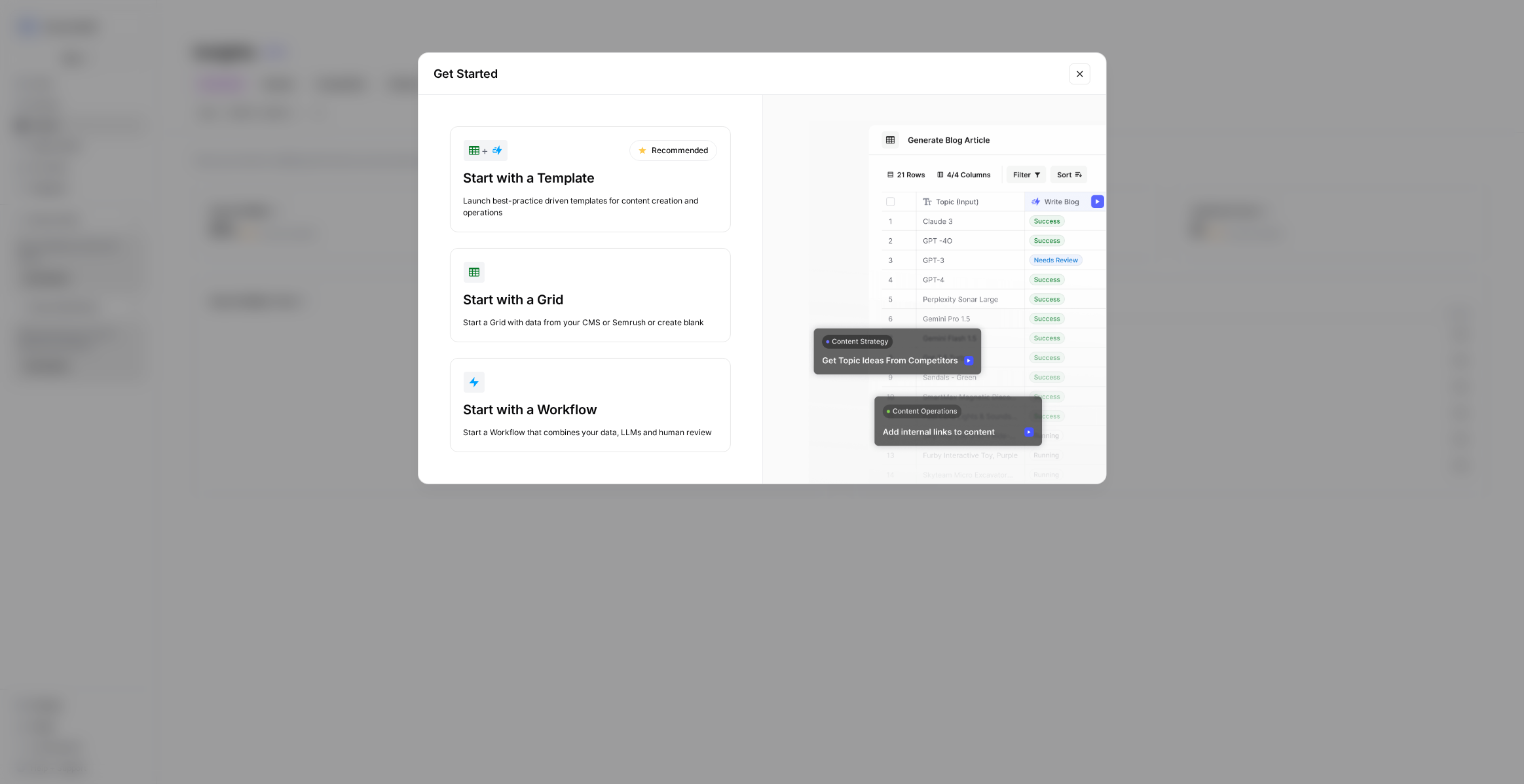
click at [590, 197] on div "Launch best-practice driven templates for content creation and operations" at bounding box center [590, 206] width 253 height 24
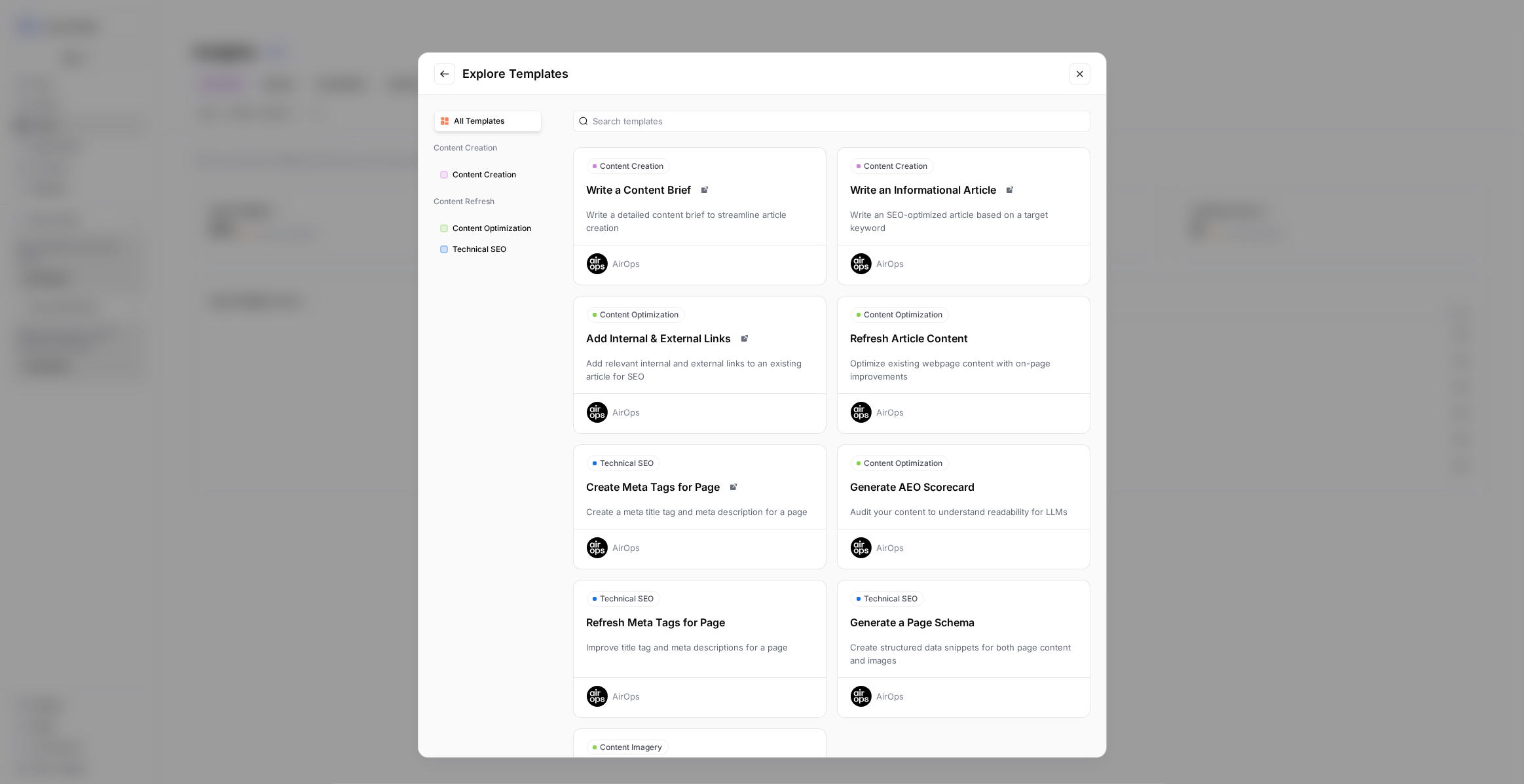
click at [899, 359] on div "Optimize existing webpage content with on-page improvements" at bounding box center [963, 370] width 252 height 27
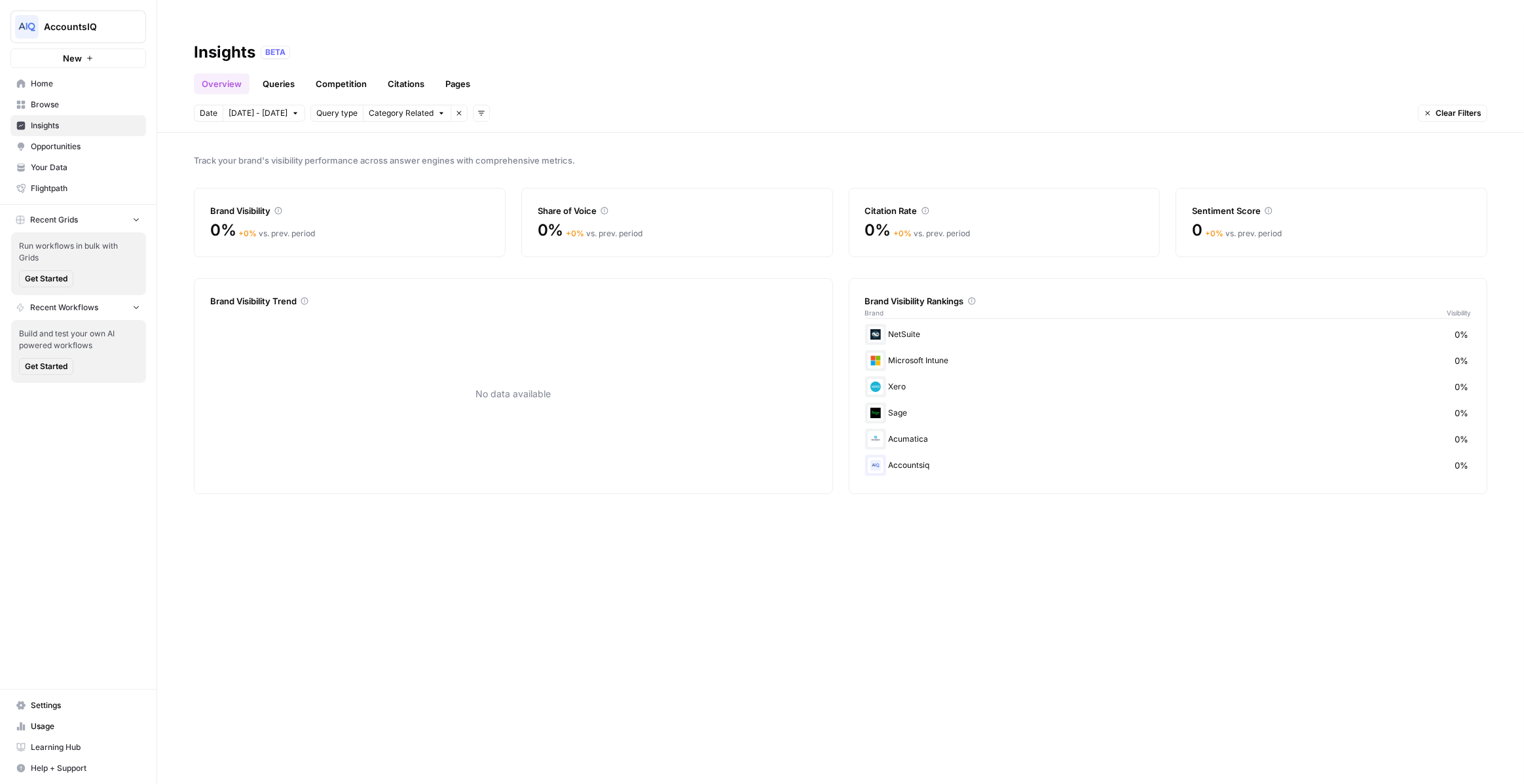
click at [113, 61] on button "New" at bounding box center [78, 58] width 136 height 20
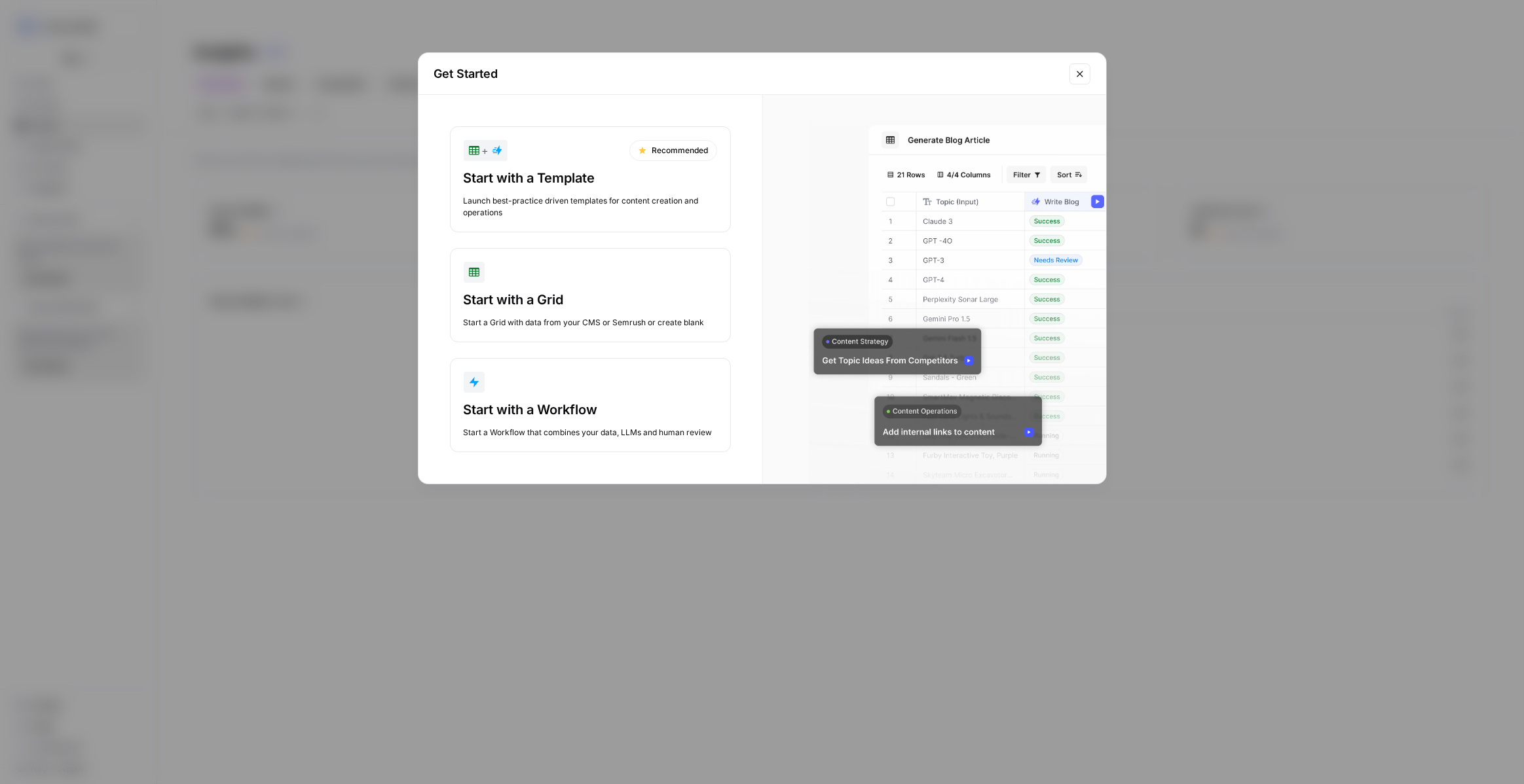
click at [568, 187] on div "Start with a Template Launch best-practice driven templates for content creatio…" at bounding box center [590, 194] width 253 height 50
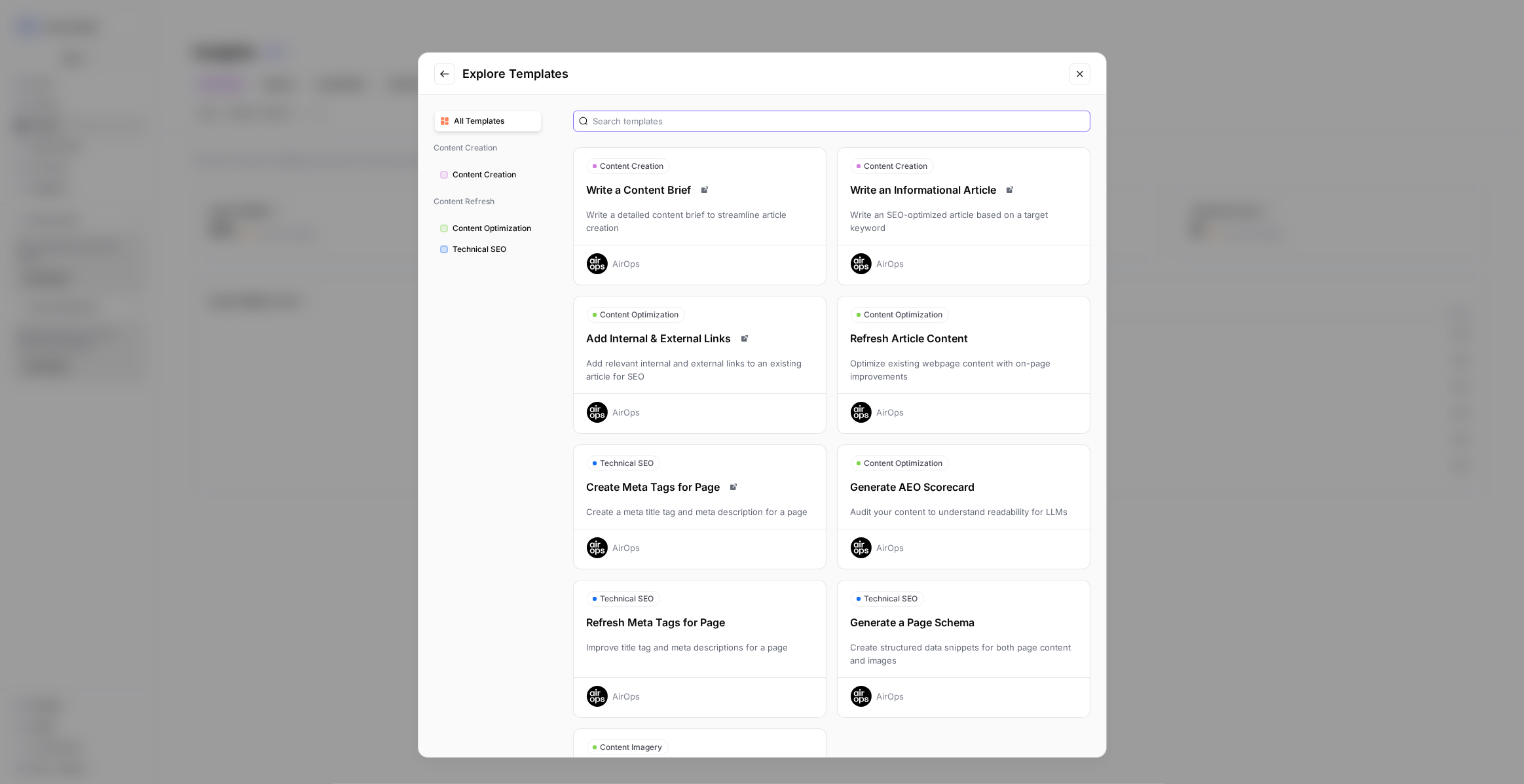
click at [707, 119] on input "text" at bounding box center [839, 121] width 492 height 13
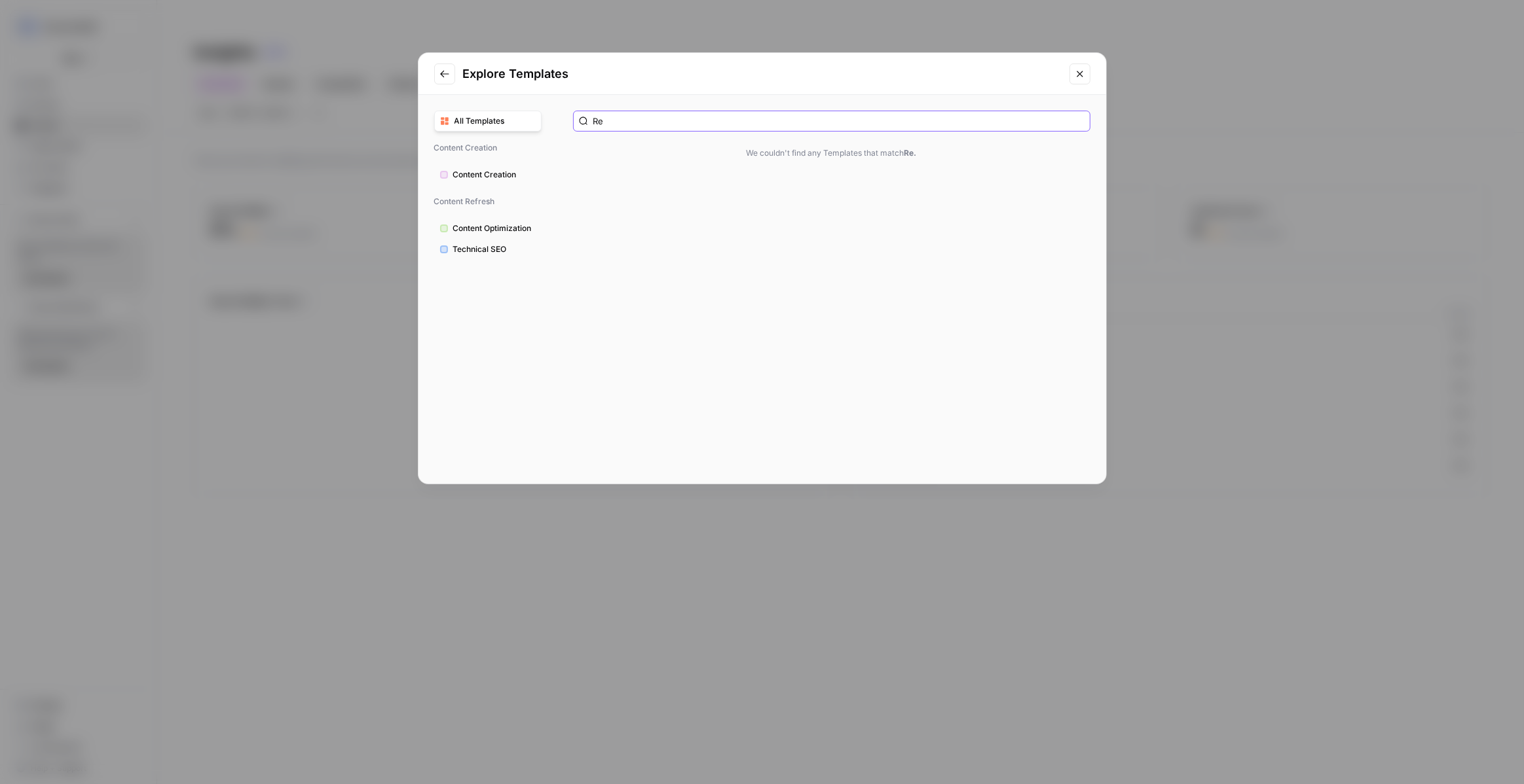
type input "R"
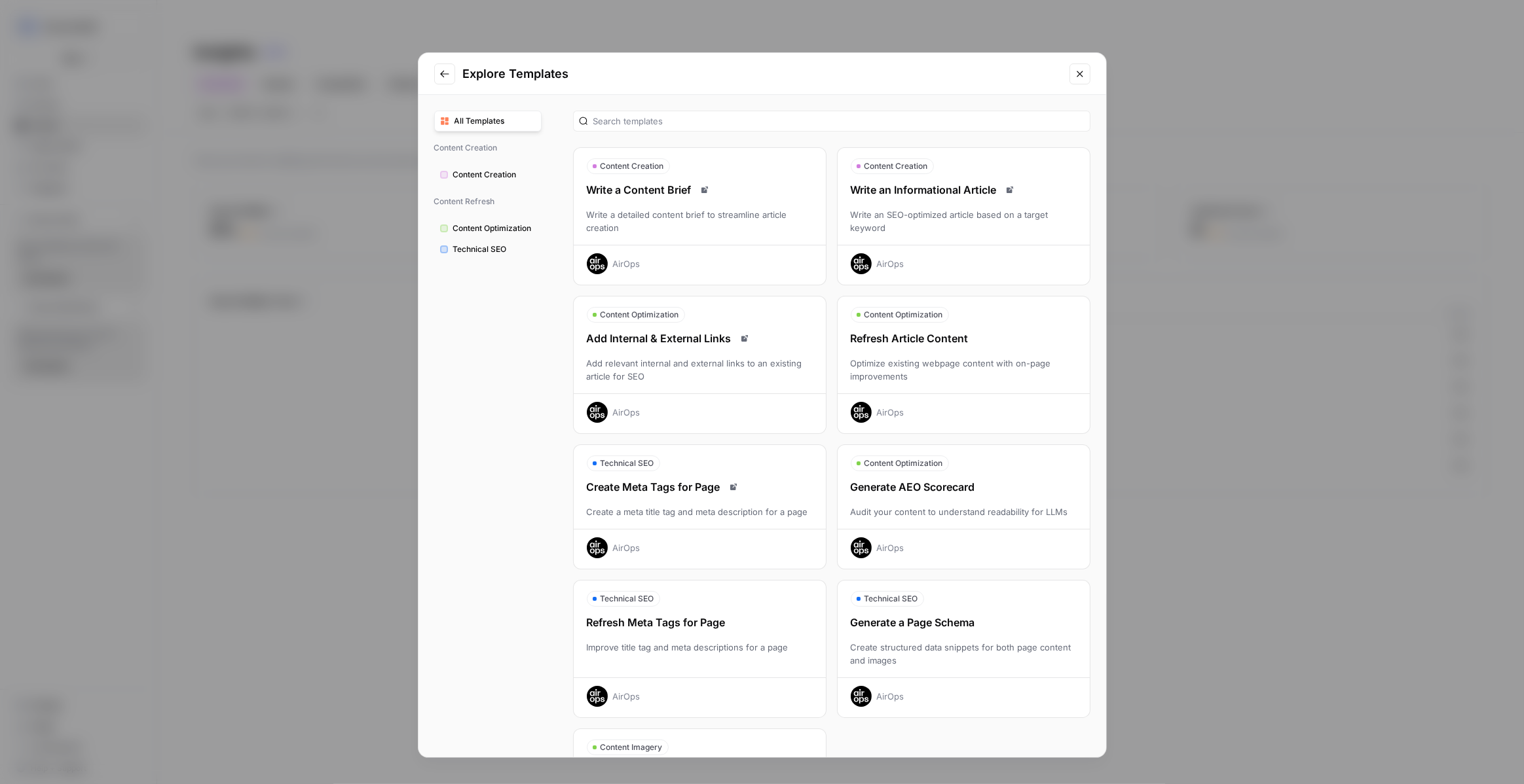
click at [473, 132] on div "All Templates Content Creation Content Creation Content Refresh Content Optimiz…" at bounding box center [488, 426] width 139 height 663
click at [468, 124] on span "All Templates" at bounding box center [495, 121] width 81 height 12
click at [925, 223] on div "Write an SEO-optimized article based on a target keyword" at bounding box center [963, 221] width 252 height 27
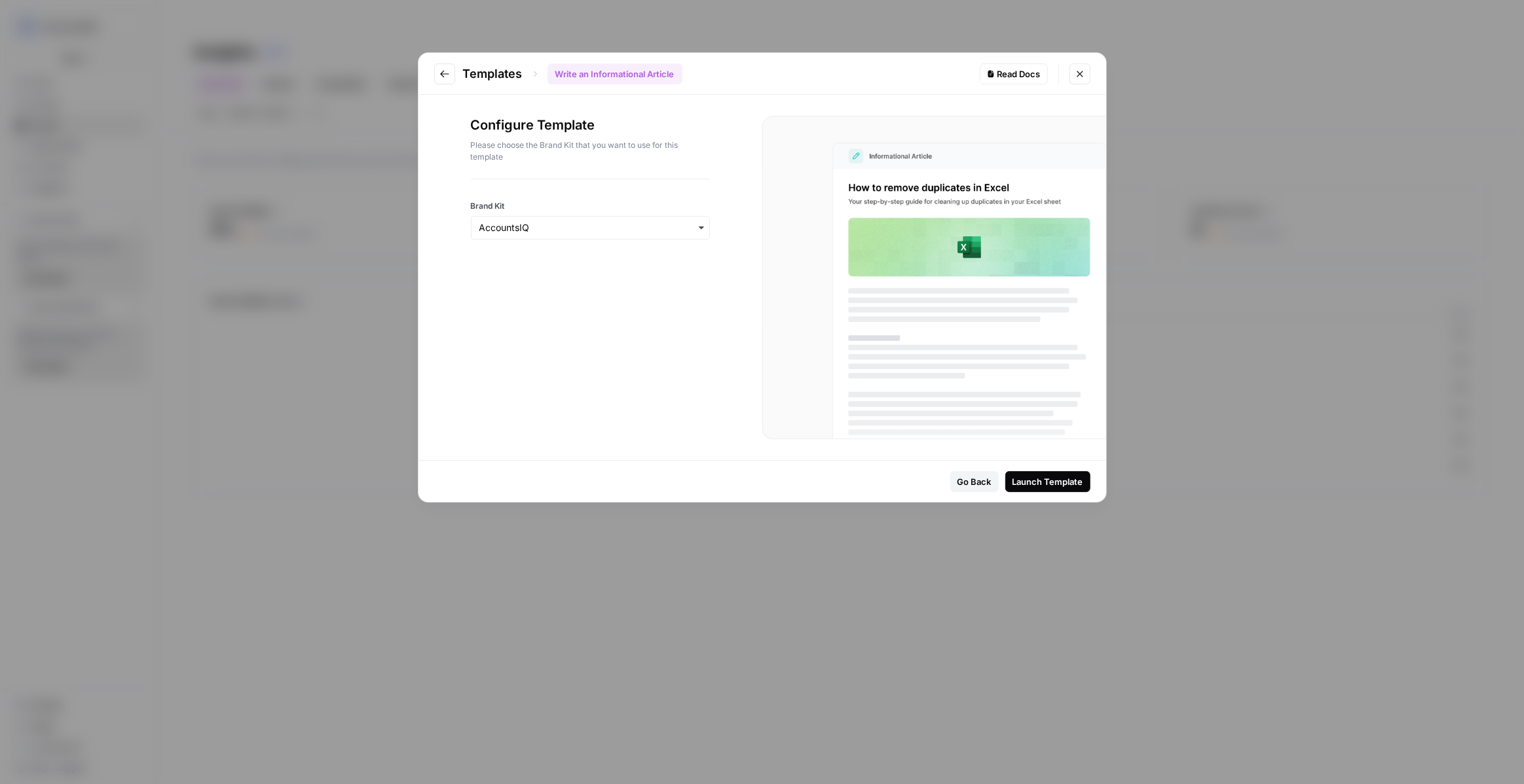
click at [442, 70] on icon "Go to previous step" at bounding box center [445, 74] width 11 height 11
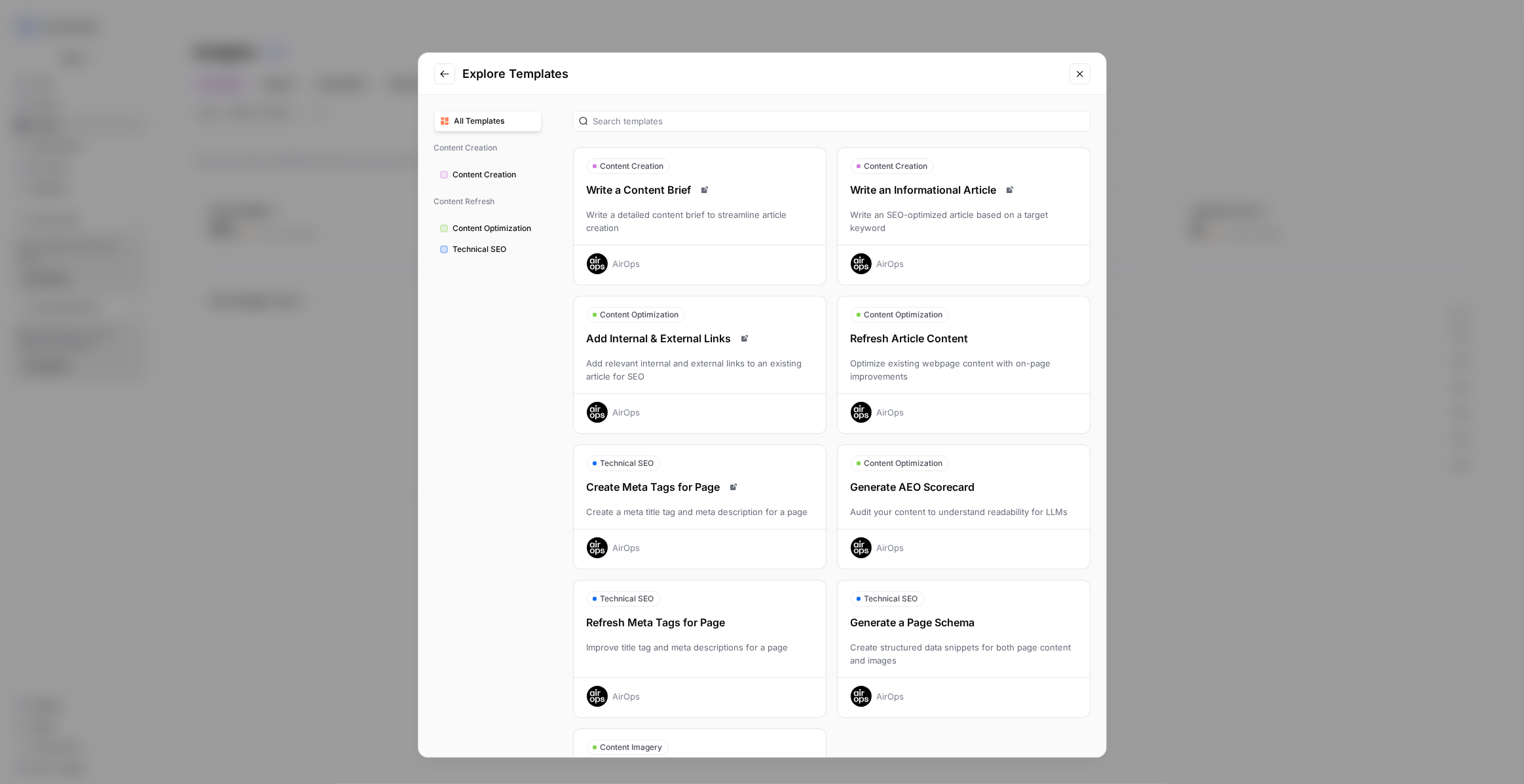
click at [973, 331] on div "Refresh Article Content" at bounding box center [963, 338] width 252 height 16
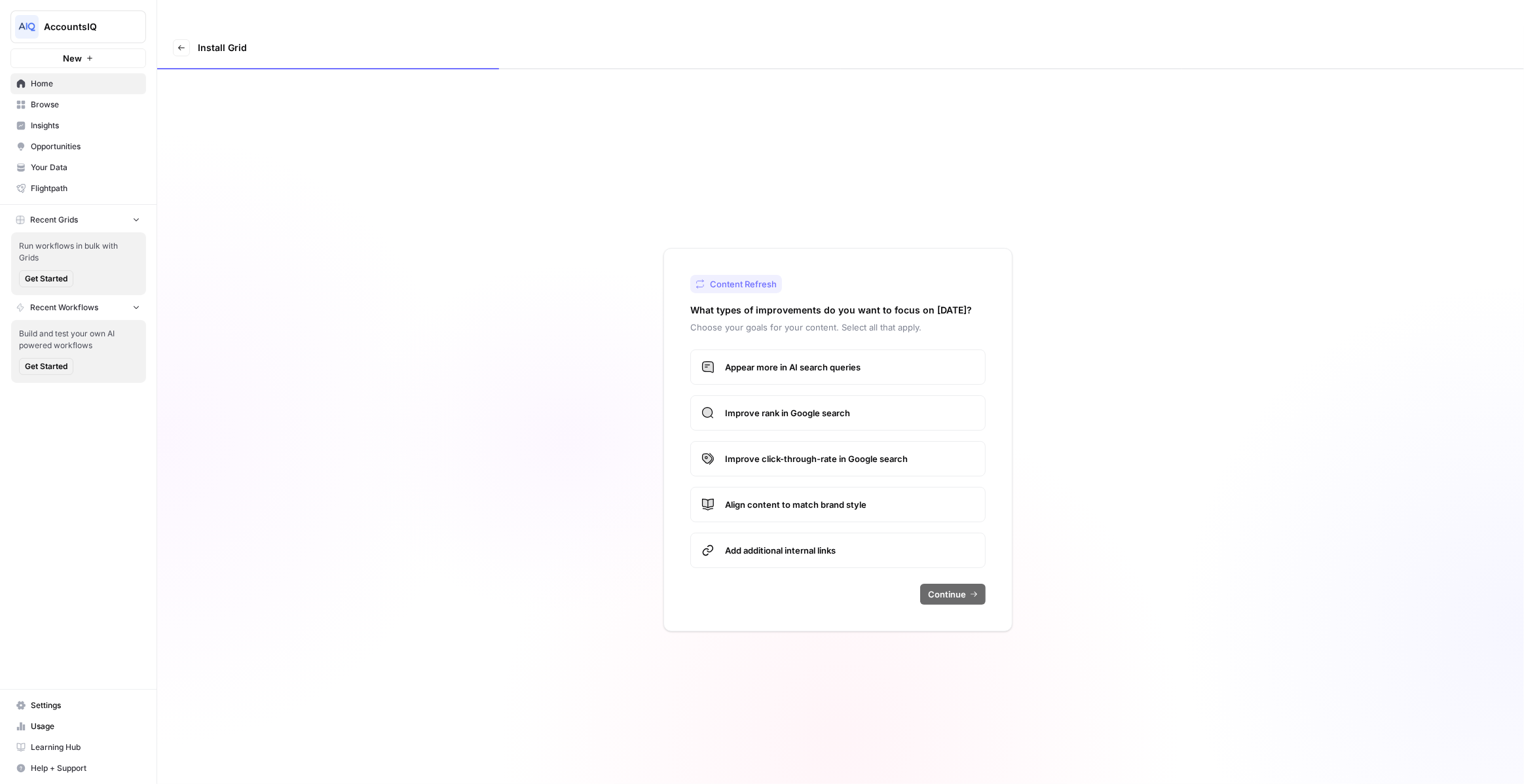
drag, startPoint x: 790, startPoint y: 330, endPoint x: 861, endPoint y: 448, distance: 137.7
click at [790, 350] on label "Appear more in AI search queries" at bounding box center [837, 367] width 295 height 36
click at [843, 406] on span "Improve rank in Google search" at bounding box center [850, 412] width 250 height 13
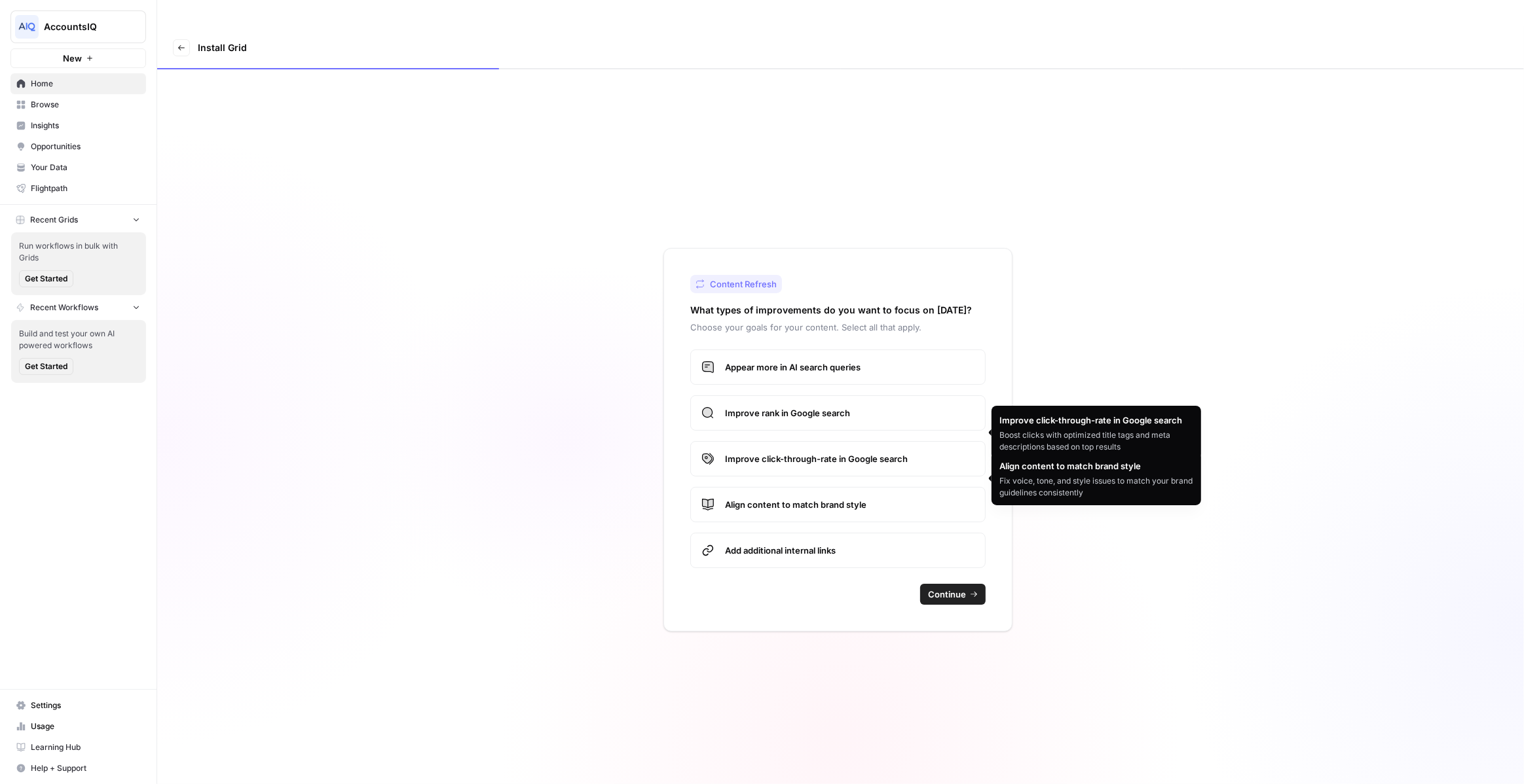
click at [865, 498] on span "Align content to match brand style" at bounding box center [850, 504] width 250 height 13
click at [929, 498] on span "Align content to match brand style" at bounding box center [850, 504] width 250 height 13
click at [913, 498] on span "Align content to match brand style" at bounding box center [850, 504] width 250 height 13
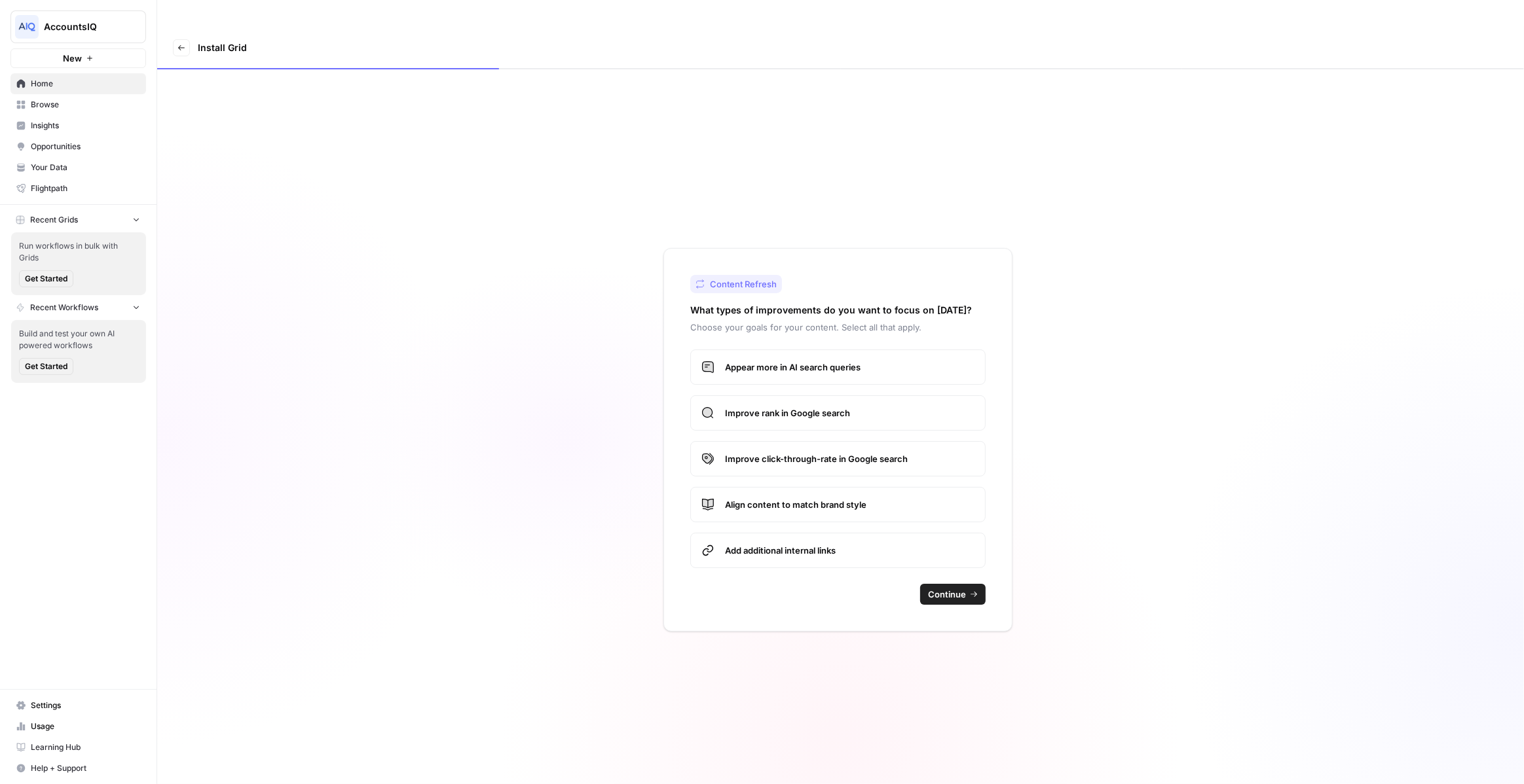
click at [910, 498] on span "Align content to match brand style" at bounding box center [850, 504] width 250 height 13
click at [918, 489] on label "Align content to match brand style" at bounding box center [837, 504] width 295 height 36
click at [952, 588] on span "Continue" at bounding box center [947, 594] width 38 height 13
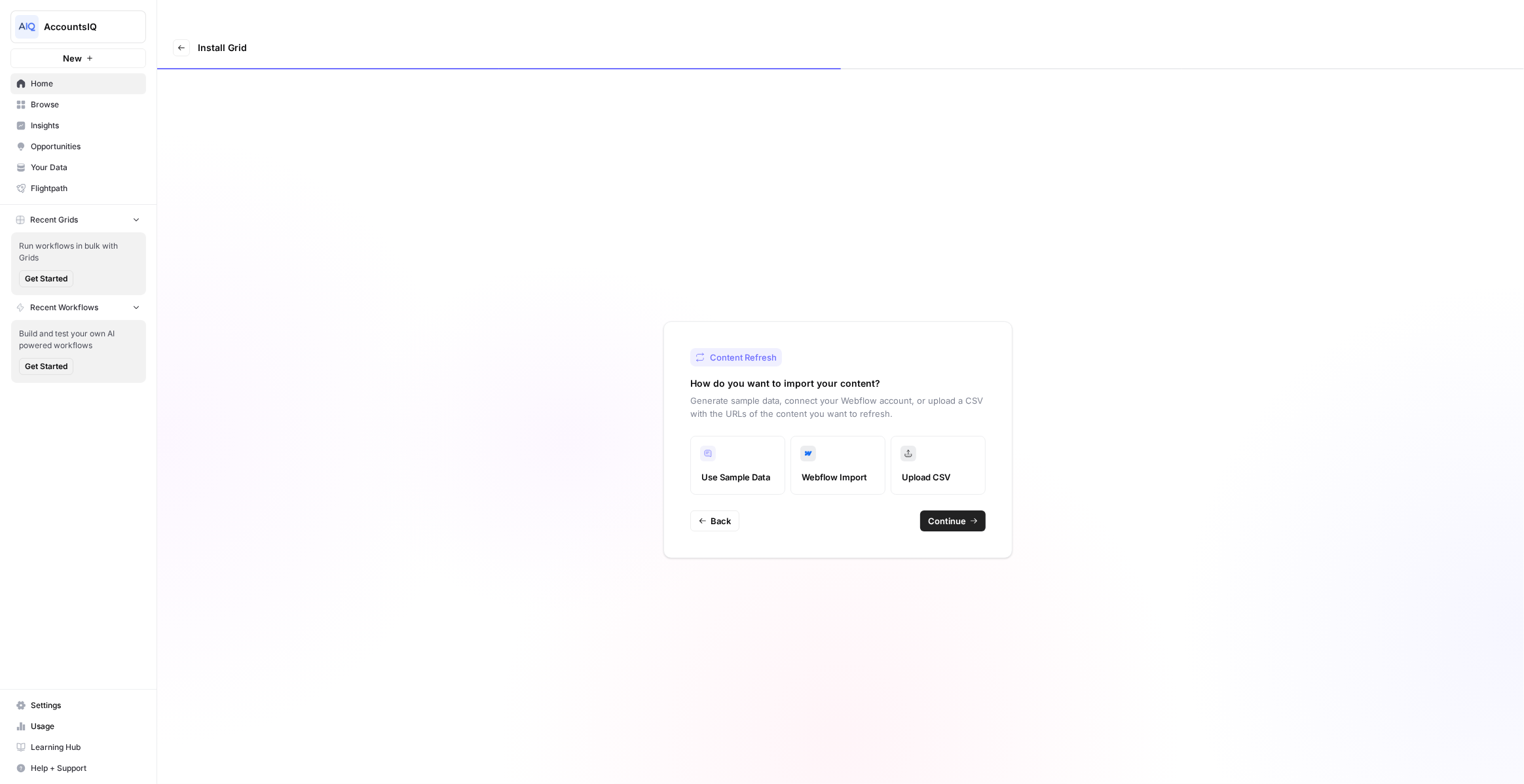
click at [944, 510] on button "Continue" at bounding box center [953, 521] width 65 height 21
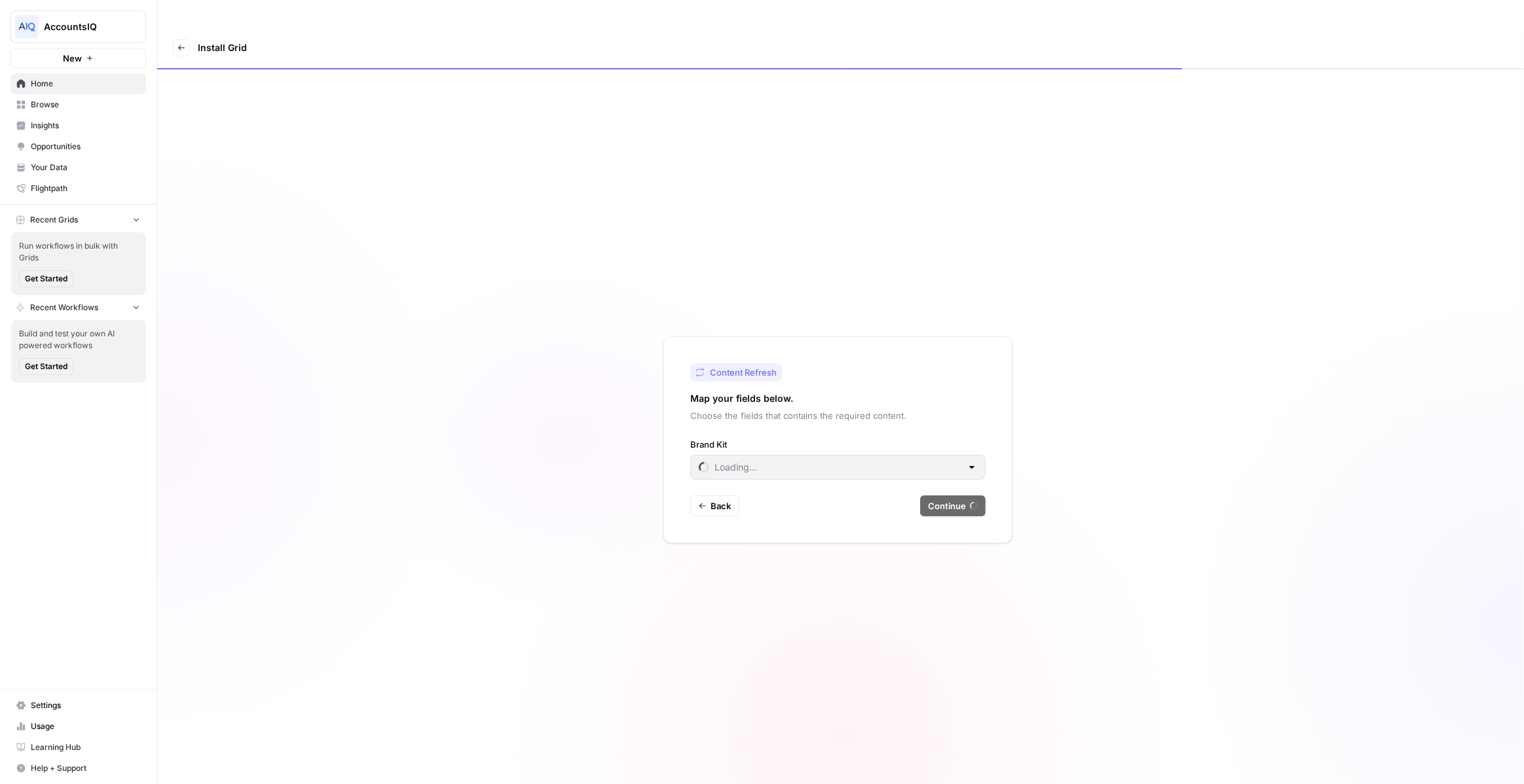
type input "AccountsIQ"
click at [976, 491] on div "Content Refresh Map your fields below. Choose the fields that contains the requ…" at bounding box center [838, 440] width 349 height 207
click at [969, 496] on button "Continue" at bounding box center [953, 506] width 65 height 21
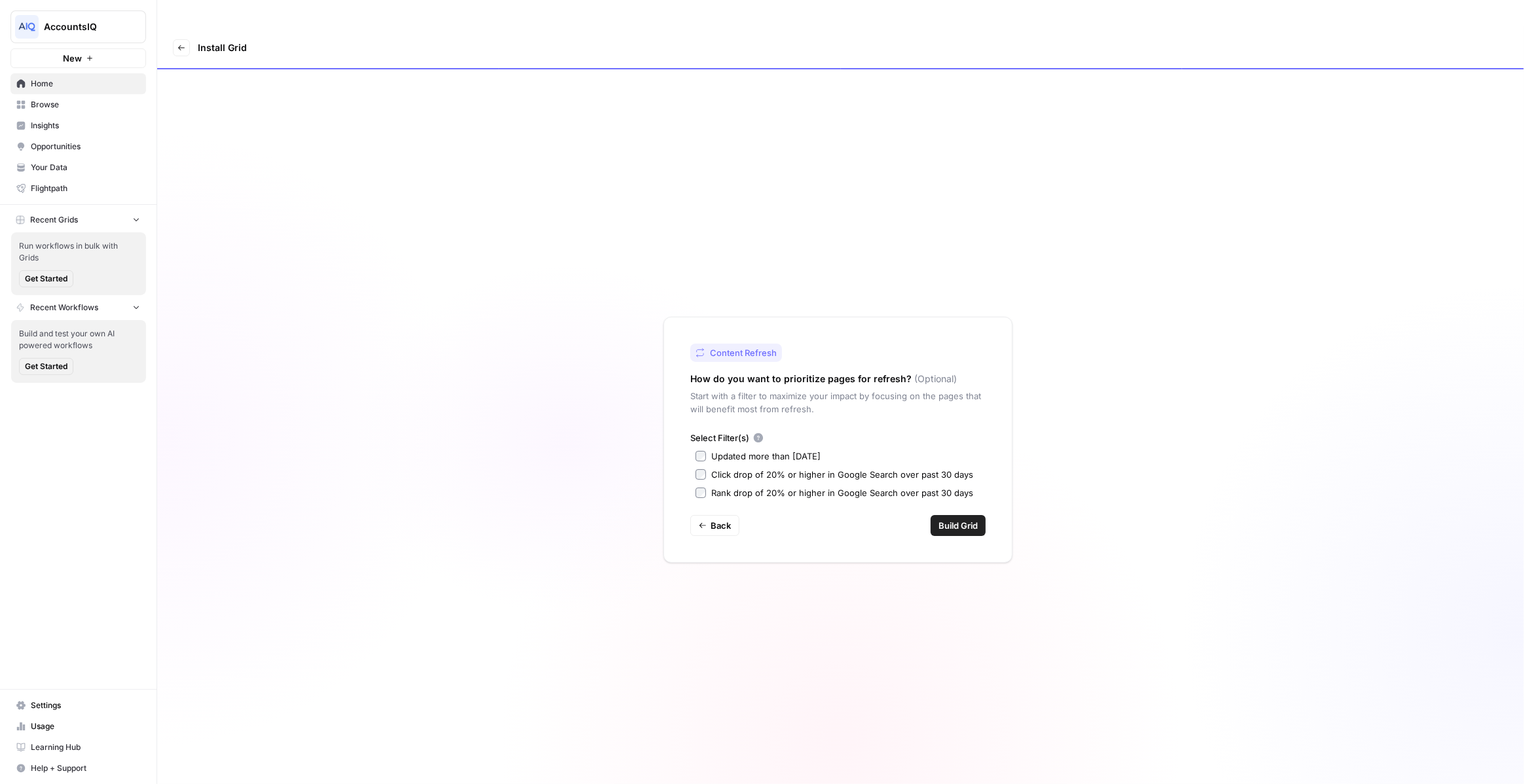
click at [957, 519] on span "Build Grid" at bounding box center [958, 525] width 39 height 13
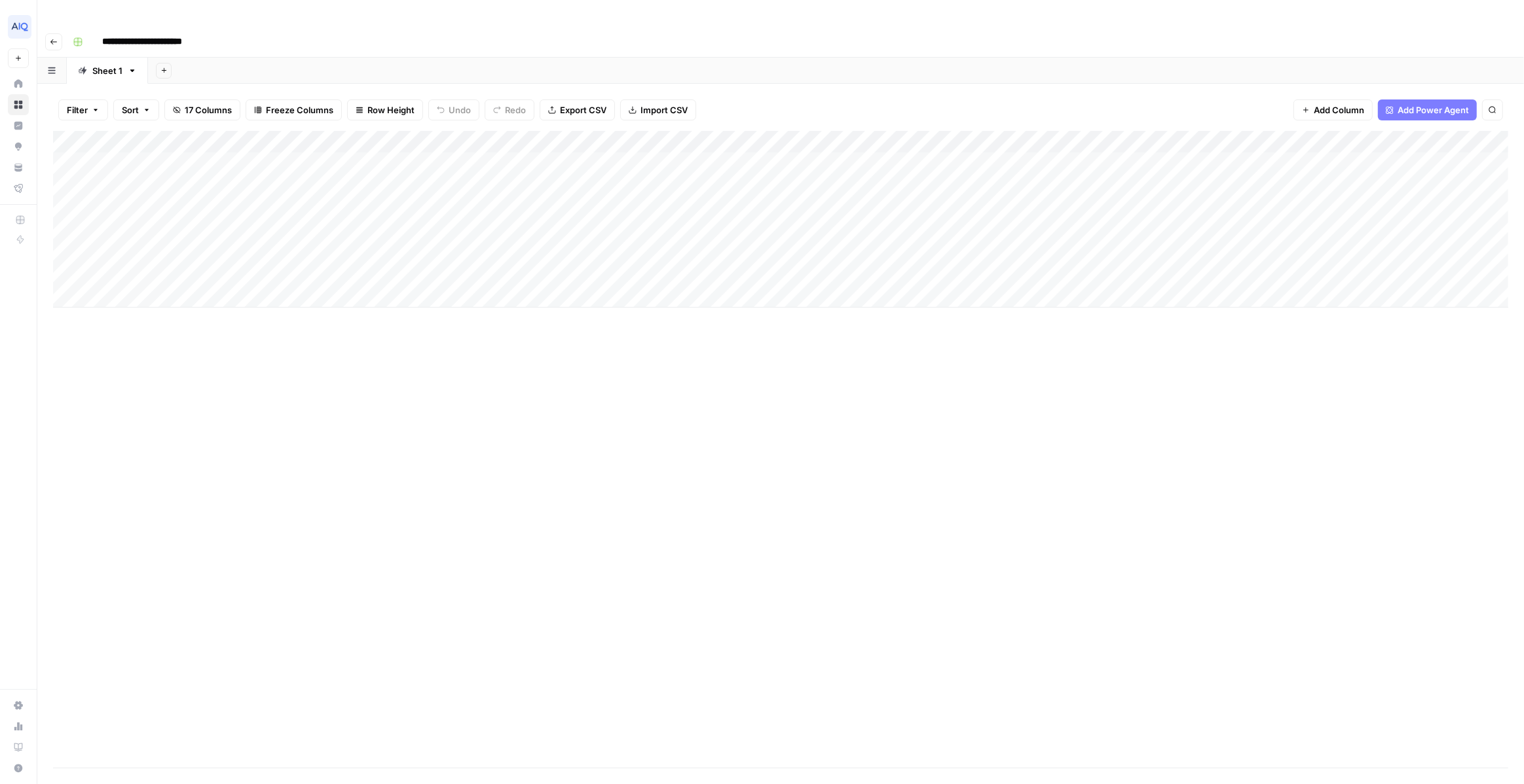
click at [479, 360] on div "Add Column" at bounding box center [781, 450] width 1456 height 637
click at [364, 249] on div "Add Column" at bounding box center [781, 219] width 1456 height 177
click at [367, 218] on div "Add Column" at bounding box center [781, 219] width 1456 height 177
click at [363, 199] on div "Add Column" at bounding box center [781, 219] width 1456 height 177
click at [365, 180] on div "Add Column" at bounding box center [781, 219] width 1456 height 177
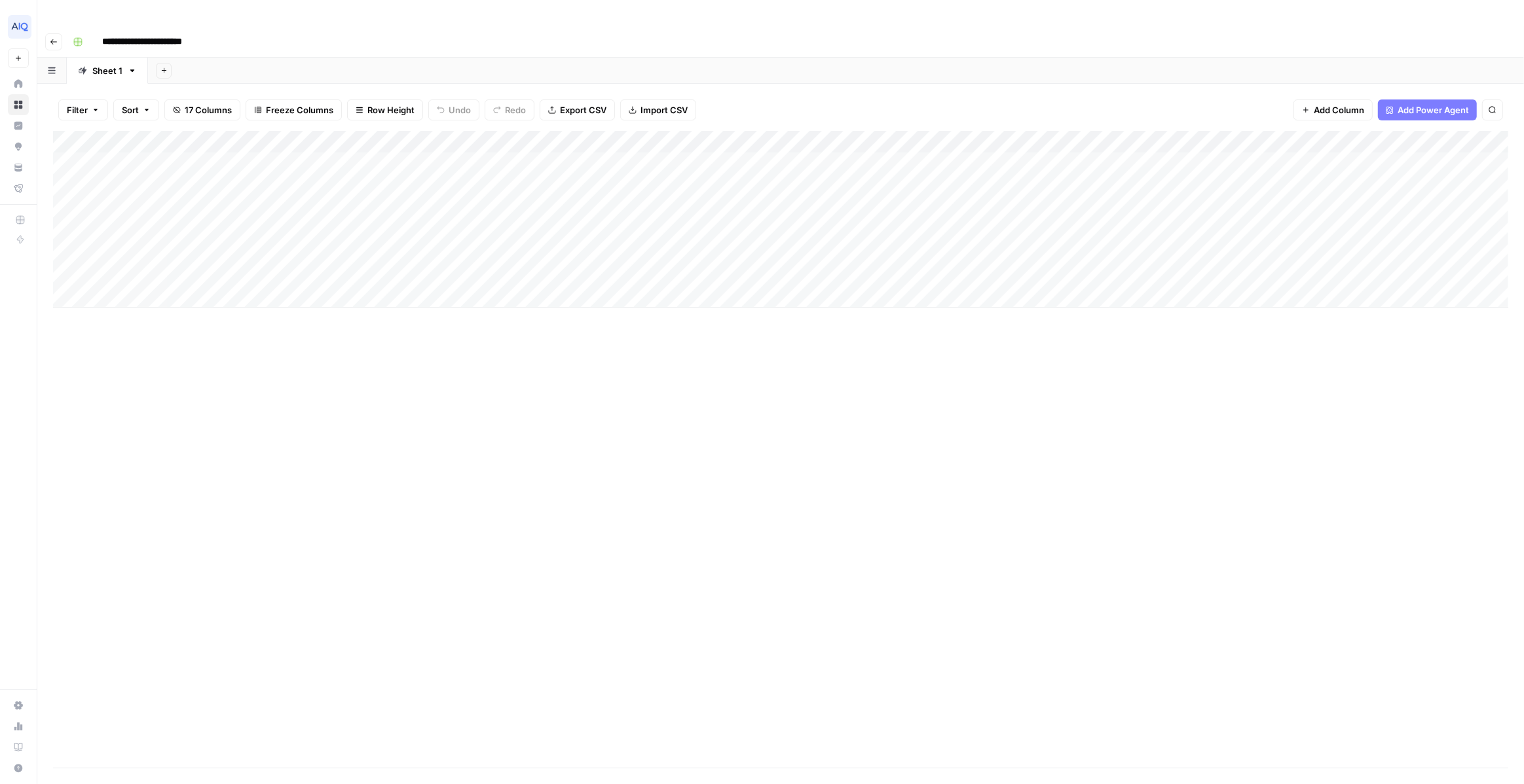
click at [365, 157] on div "Add Column" at bounding box center [781, 219] width 1456 height 177
click at [363, 144] on div "Add Column" at bounding box center [781, 219] width 1456 height 177
click at [366, 229] on div "Add Column" at bounding box center [781, 219] width 1456 height 177
click at [362, 134] on div "Add Column" at bounding box center [781, 219] width 1456 height 177
click at [165, 139] on div "Add Column" at bounding box center [781, 219] width 1456 height 177
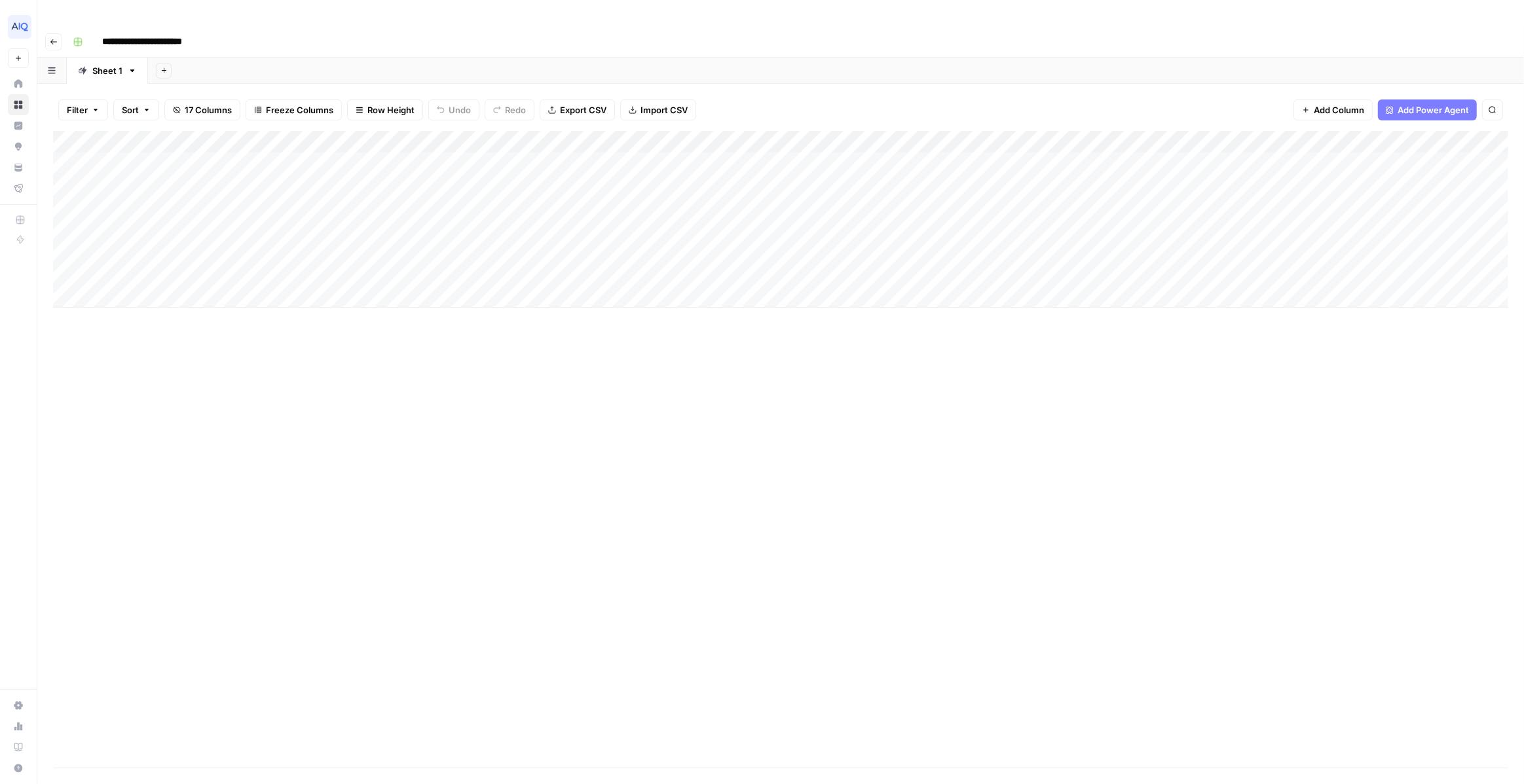
click at [165, 139] on div "Add Column" at bounding box center [781, 219] width 1456 height 177
click at [165, 139] on body "**********" at bounding box center [762, 392] width 1524 height 784
click at [165, 139] on input "**********" at bounding box center [208, 140] width 209 height 16
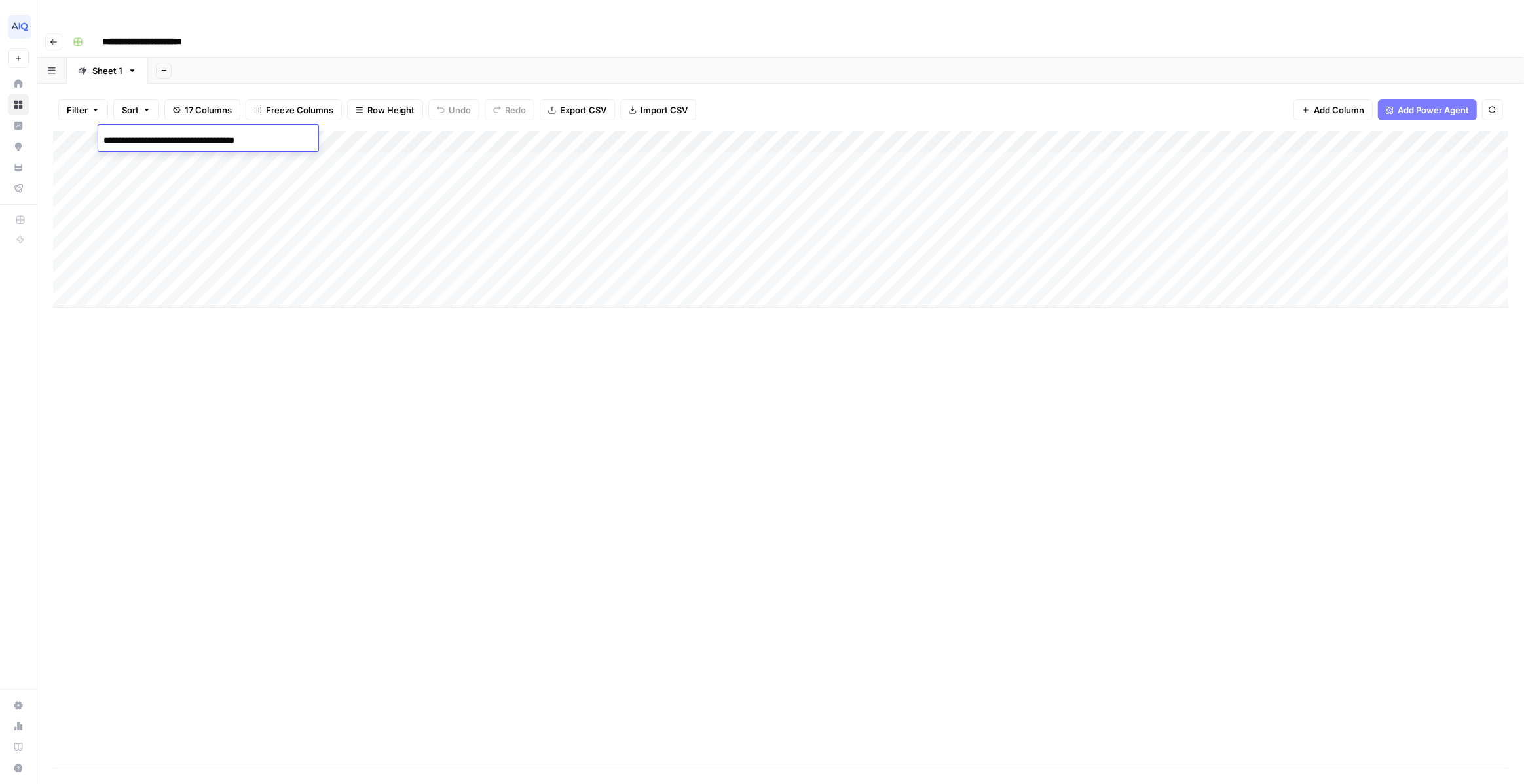
click at [165, 139] on input "**********" at bounding box center [208, 140] width 209 height 16
type input "**********"
click at [363, 137] on div "Add Column" at bounding box center [781, 219] width 1456 height 177
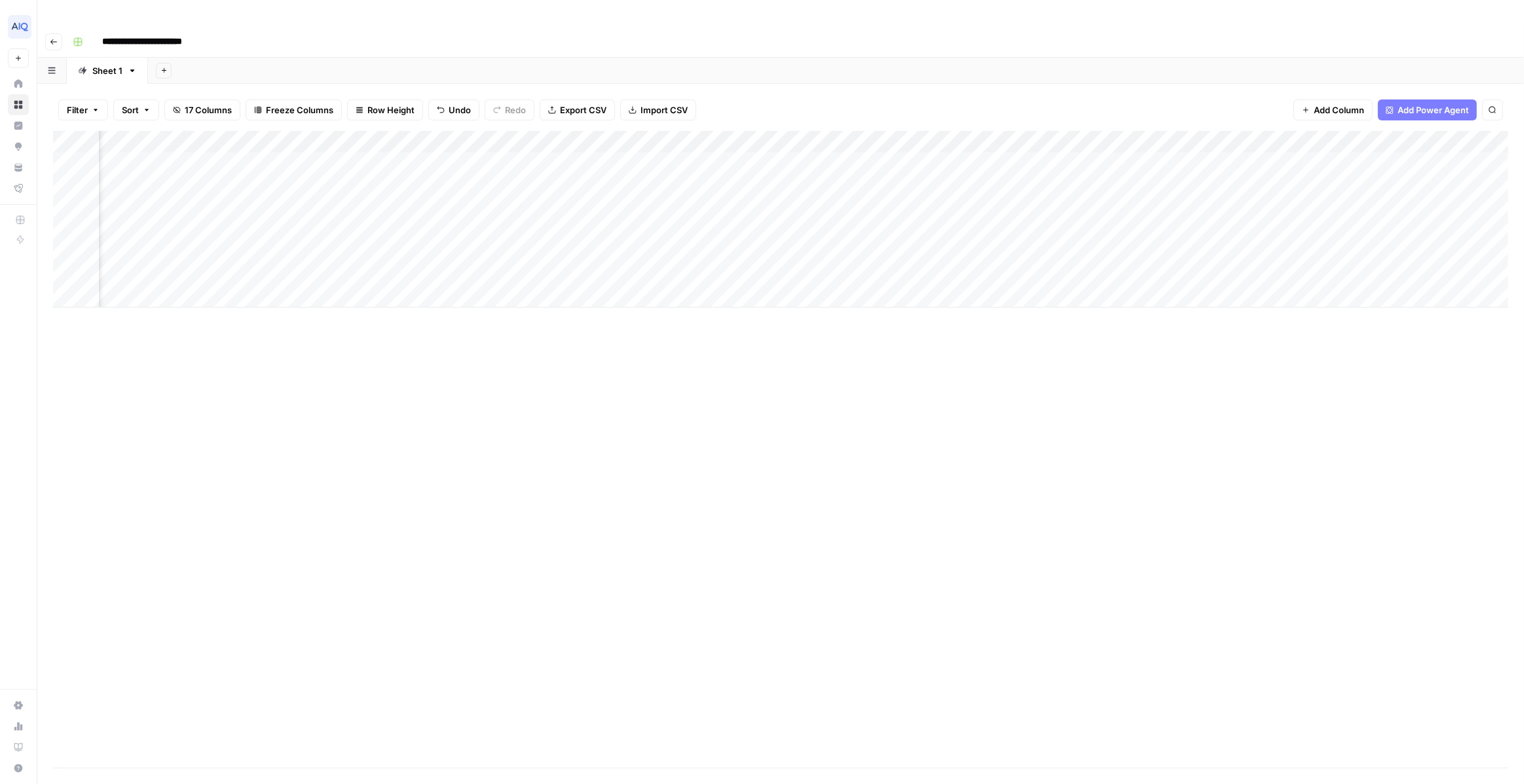
scroll to position [0, 478]
click at [795, 136] on div "Add Column" at bounding box center [781, 219] width 1456 height 177
click at [469, 135] on div "Add Column" at bounding box center [781, 219] width 1456 height 177
click at [1205, 136] on div "Add Column" at bounding box center [781, 219] width 1456 height 177
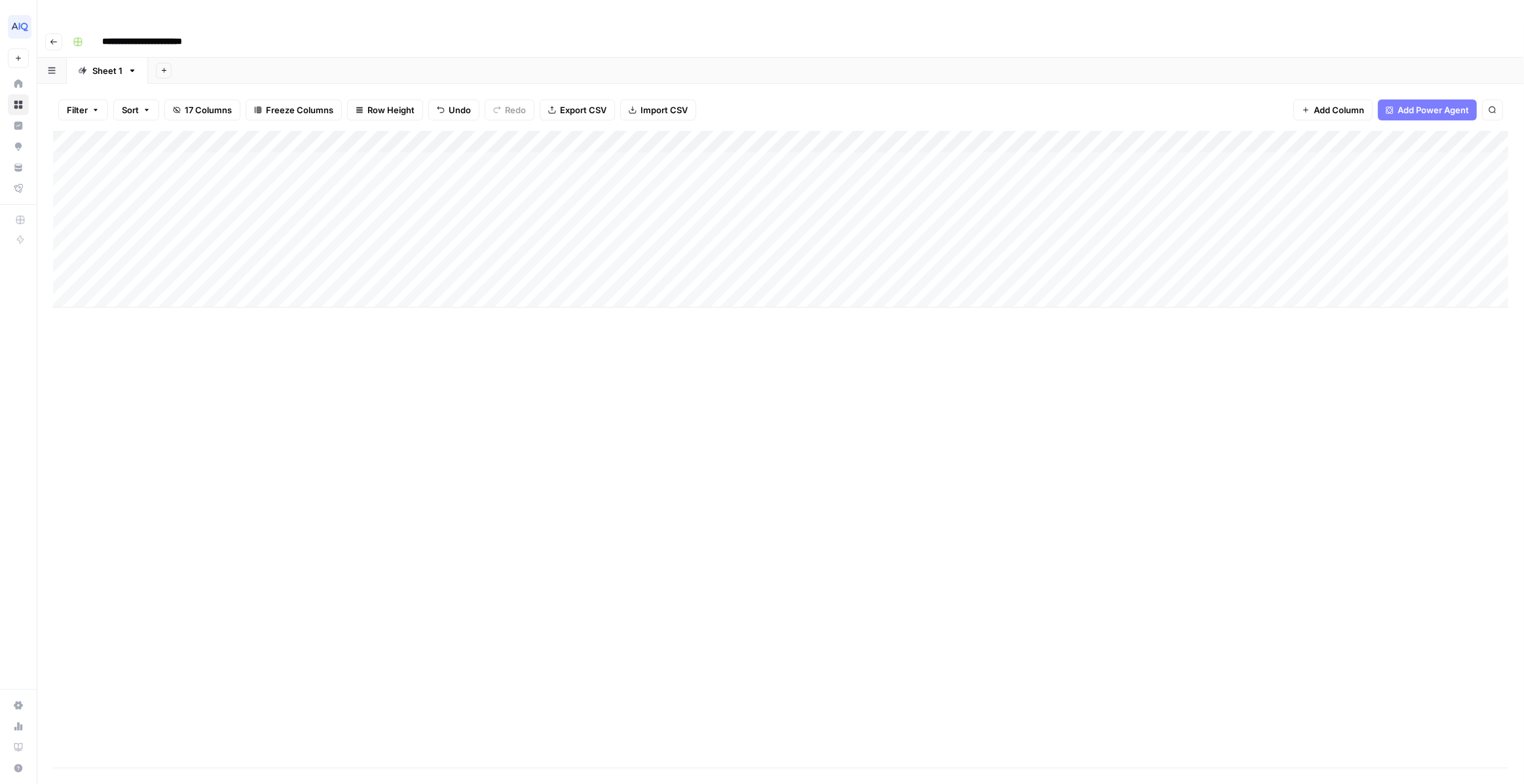
scroll to position [0, 0]
click at [948, 136] on div "Add Column" at bounding box center [781, 219] width 1456 height 177
click at [960, 136] on div "Add Column" at bounding box center [781, 219] width 1456 height 177
click at [1051, 136] on div "Add Column" at bounding box center [781, 219] width 1456 height 177
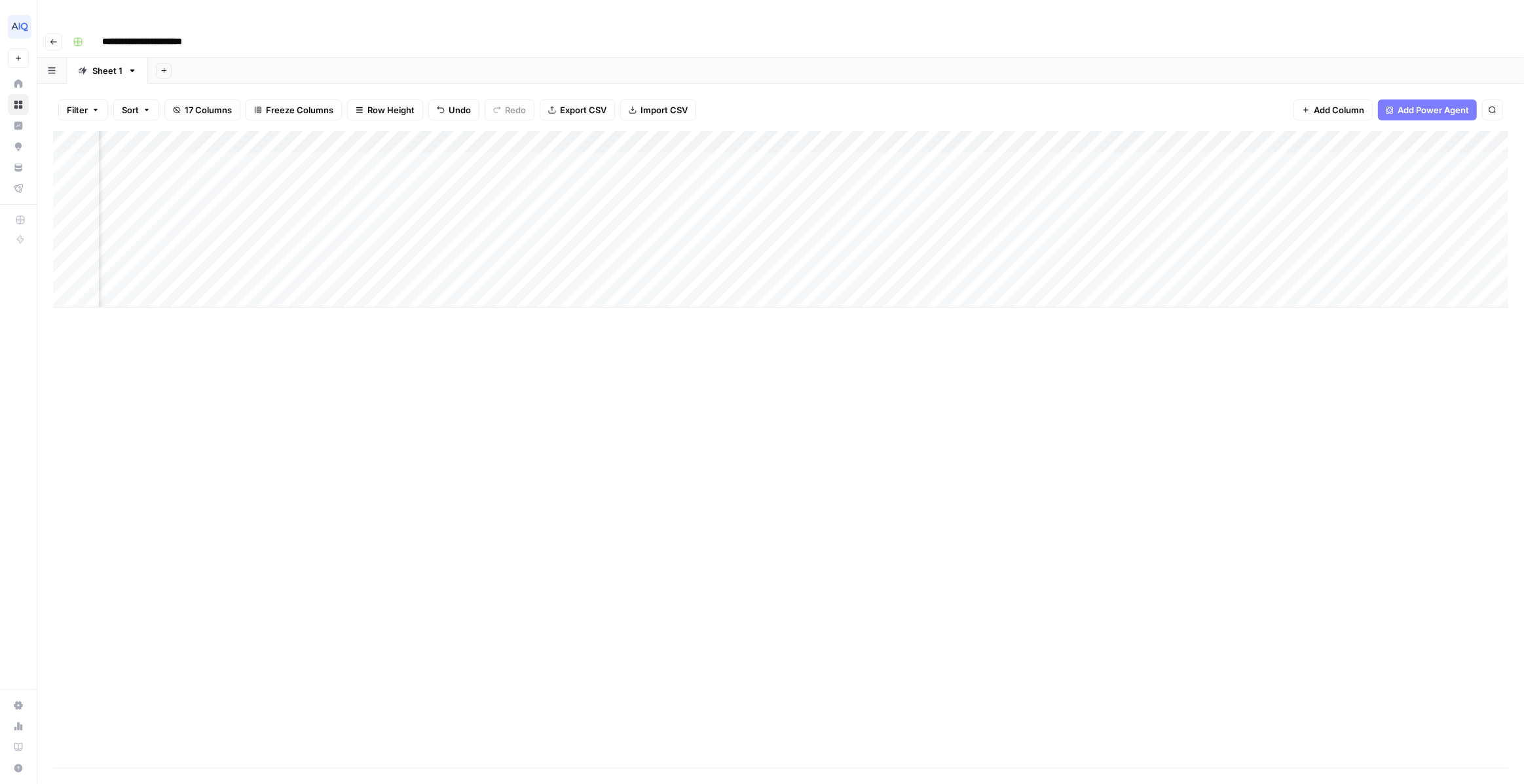
scroll to position [0, 806]
click at [1262, 140] on div "Add Column" at bounding box center [781, 219] width 1456 height 177
click at [1255, 136] on div "Add Column" at bounding box center [781, 219] width 1456 height 177
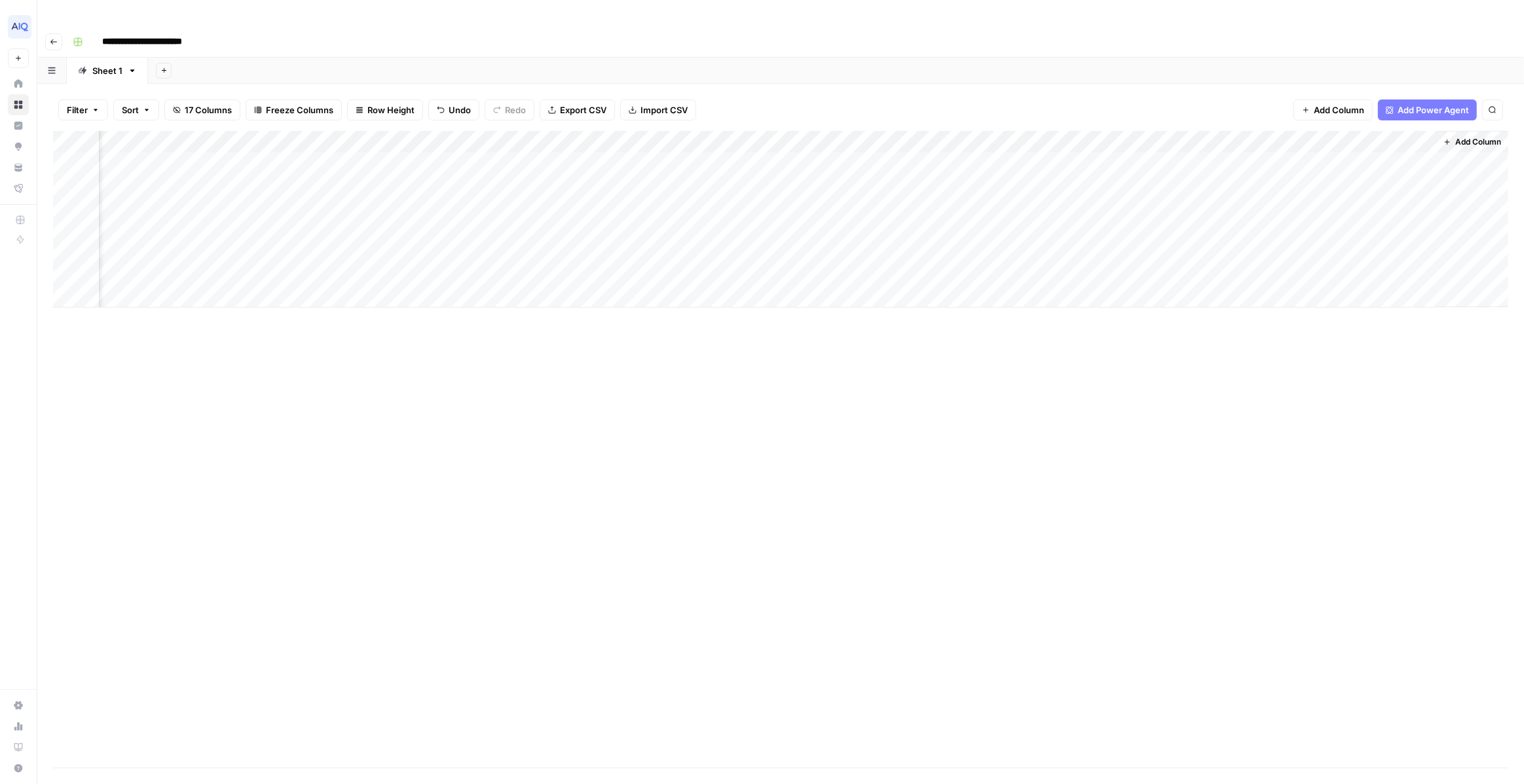
click at [1214, 136] on div "Add Column" at bounding box center [781, 219] width 1456 height 177
click at [828, 391] on div "Add Column" at bounding box center [781, 450] width 1456 height 637
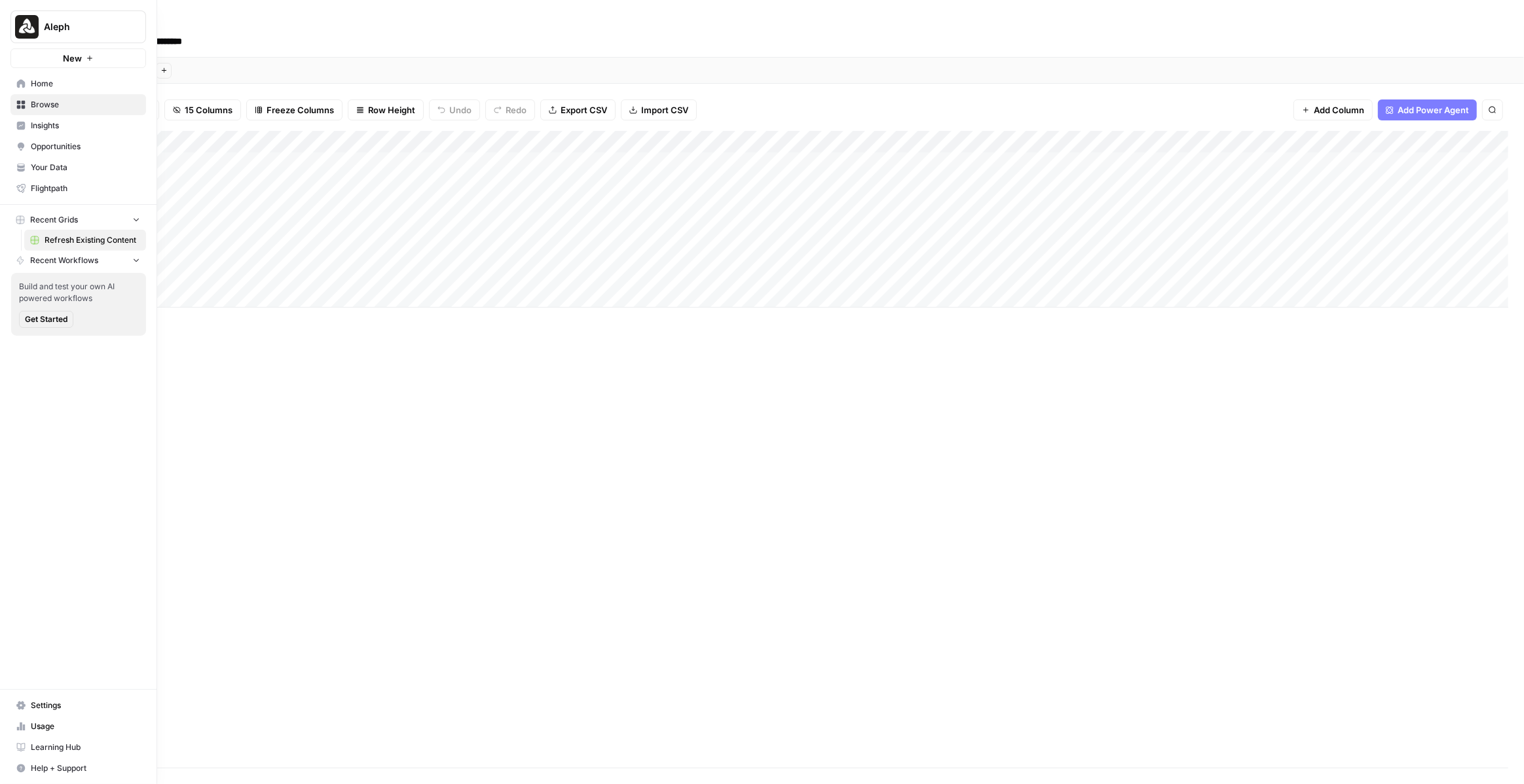
click at [41, 166] on span "Your Data" at bounding box center [86, 168] width 109 height 12
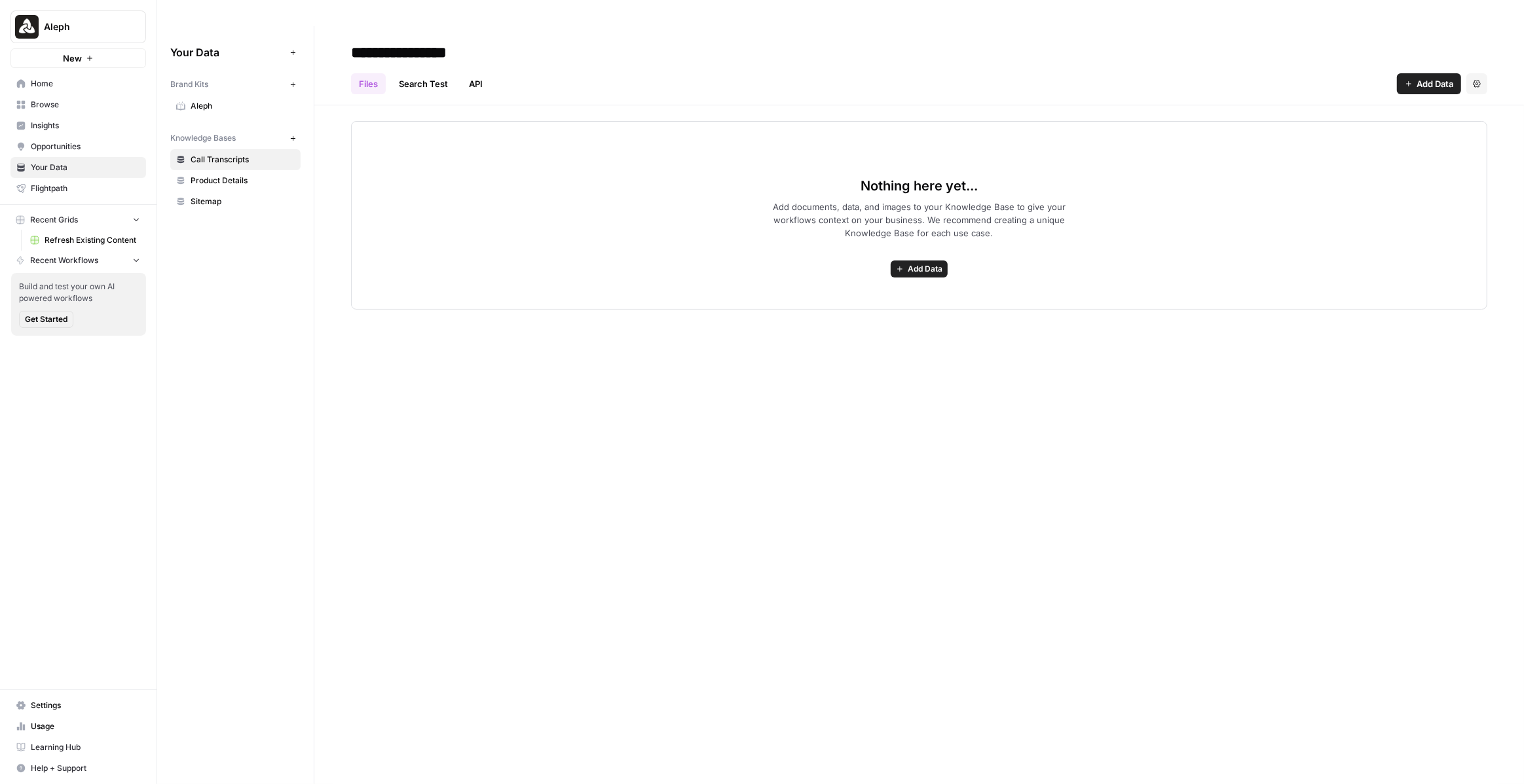
click at [222, 100] on span "Aleph" at bounding box center [242, 106] width 104 height 12
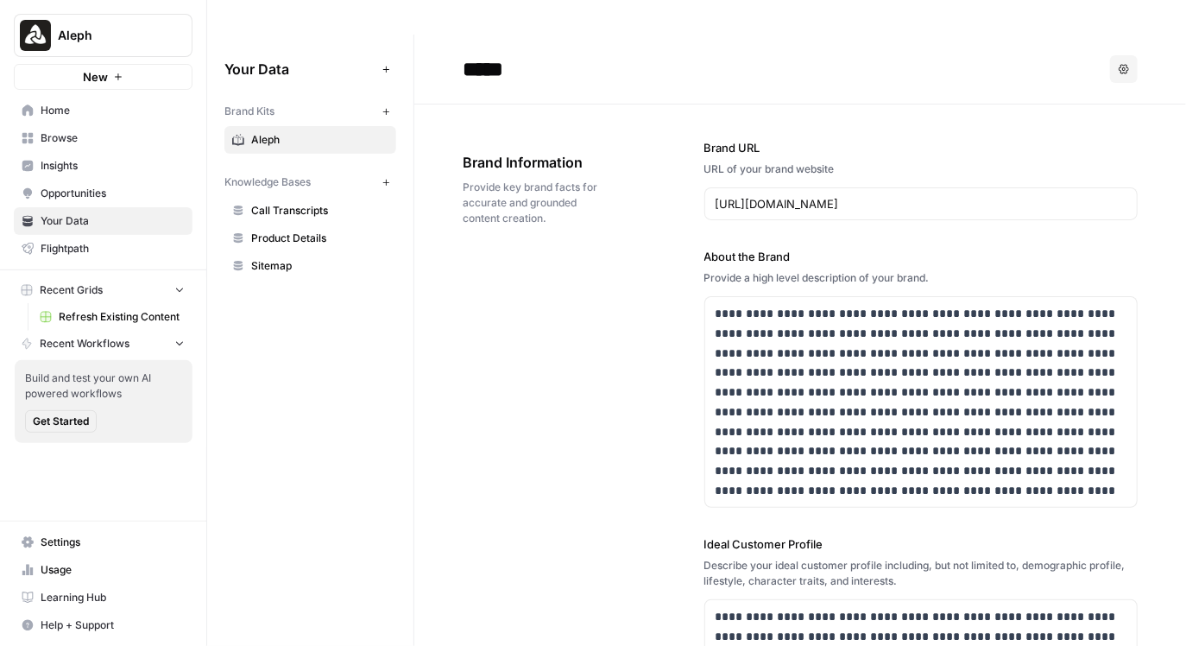
click at [137, 310] on span "Refresh Existing Content" at bounding box center [122, 317] width 126 height 16
click at [832, 195] on input "[URL][DOMAIN_NAME]" at bounding box center [922, 203] width 412 height 17
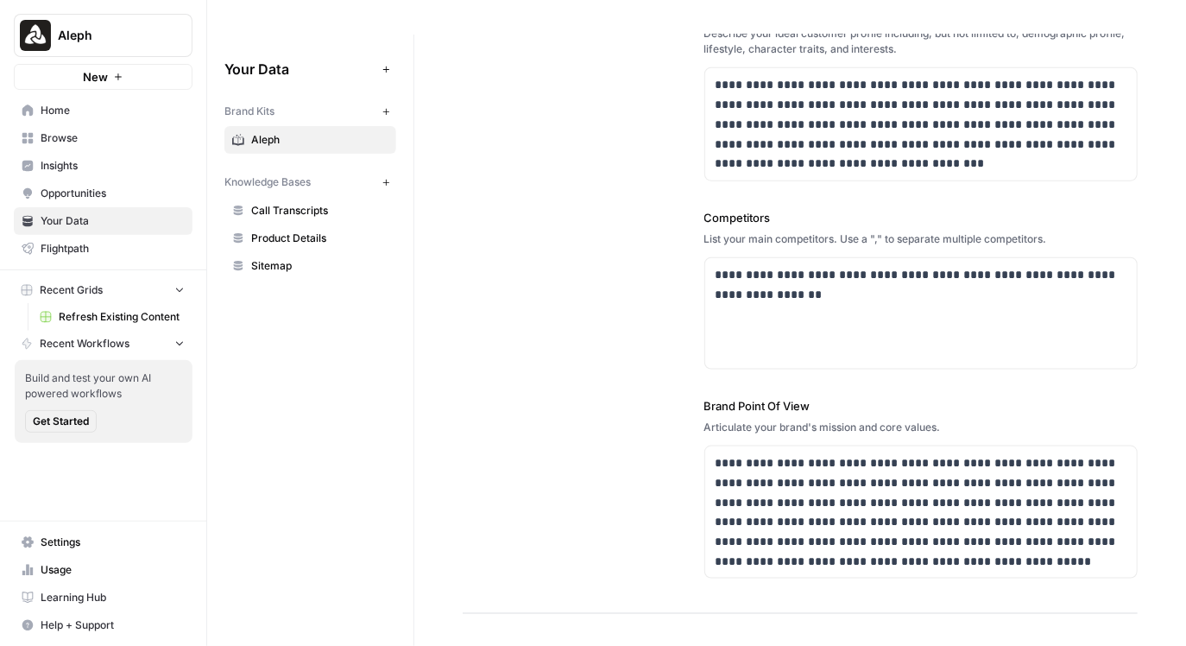
scroll to position [535, 0]
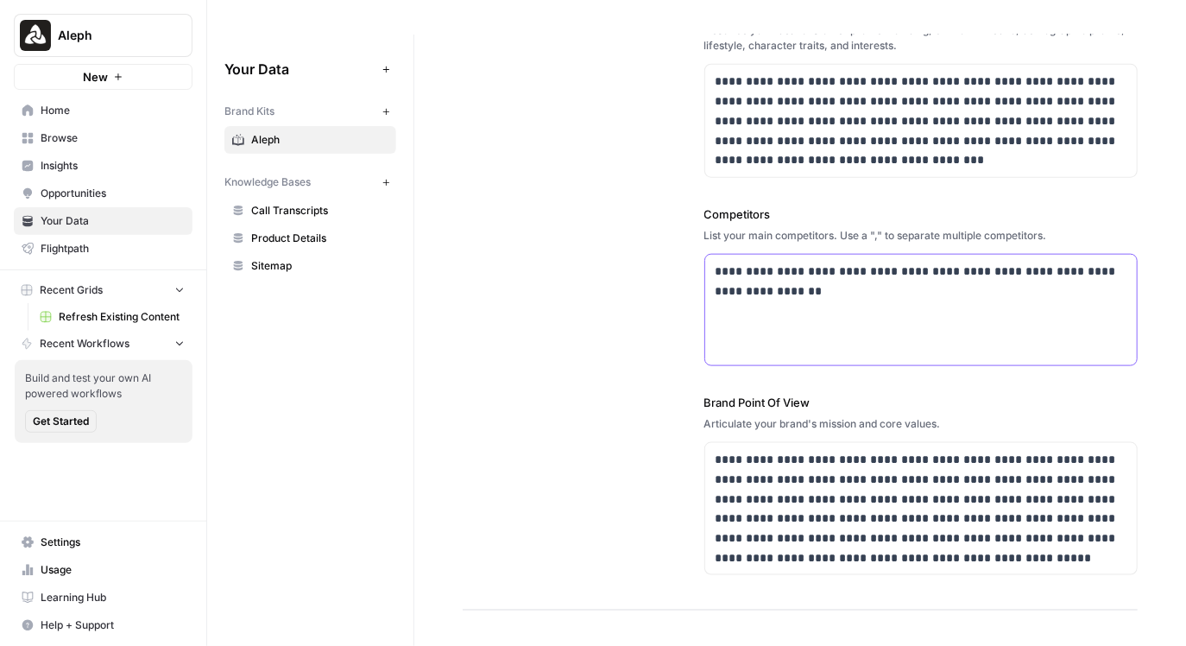
click at [814, 262] on p "**********" at bounding box center [922, 281] width 412 height 39
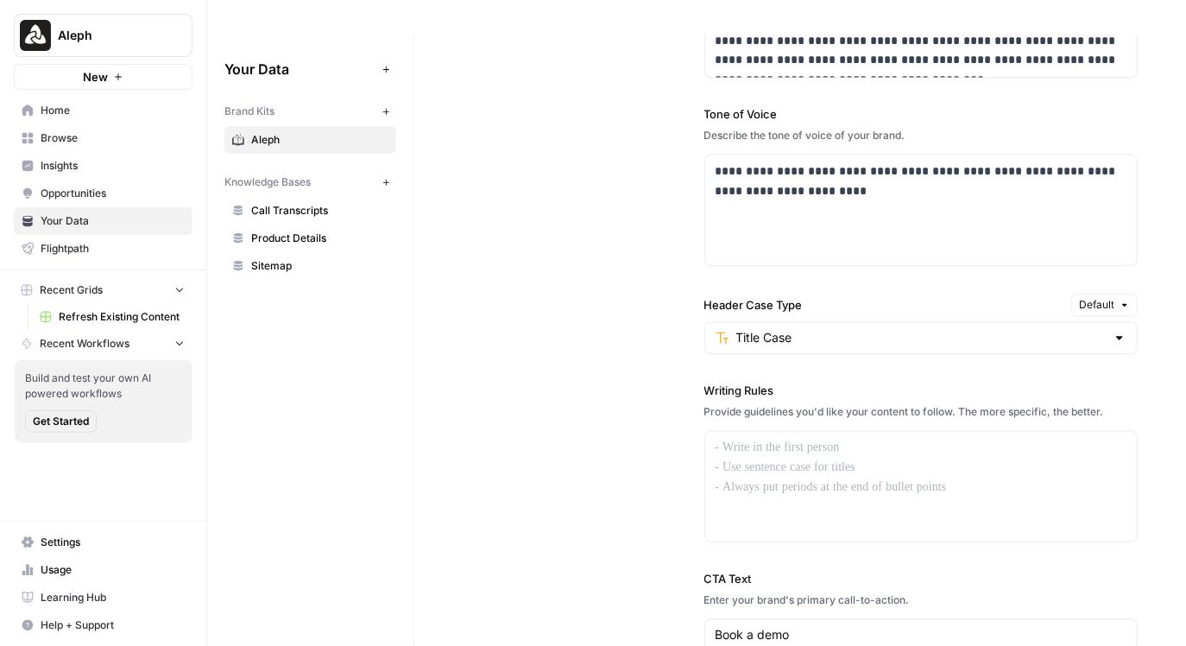
scroll to position [1289, 0]
click at [785, 327] on input "Header Case Type" at bounding box center [922, 335] width 370 height 17
click at [642, 288] on div "**********" at bounding box center [800, 329] width 675 height 930
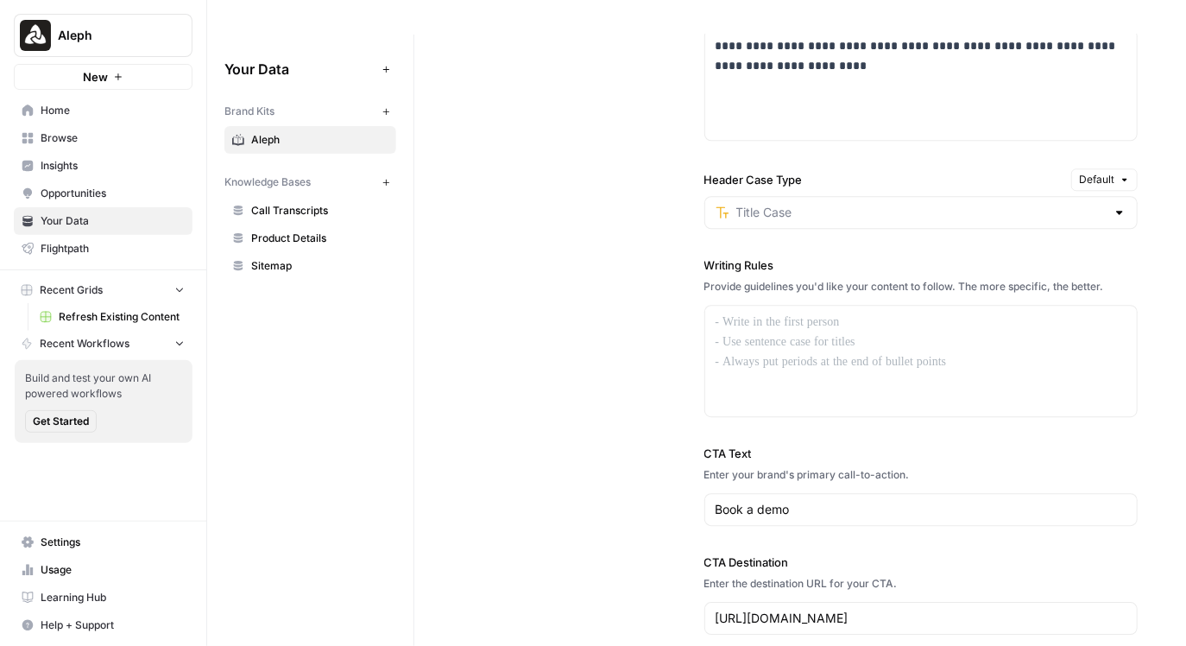
scroll to position [1414, 0]
click at [770, 311] on p at bounding box center [922, 321] width 412 height 20
click at [611, 253] on div "**********" at bounding box center [800, 203] width 675 height 930
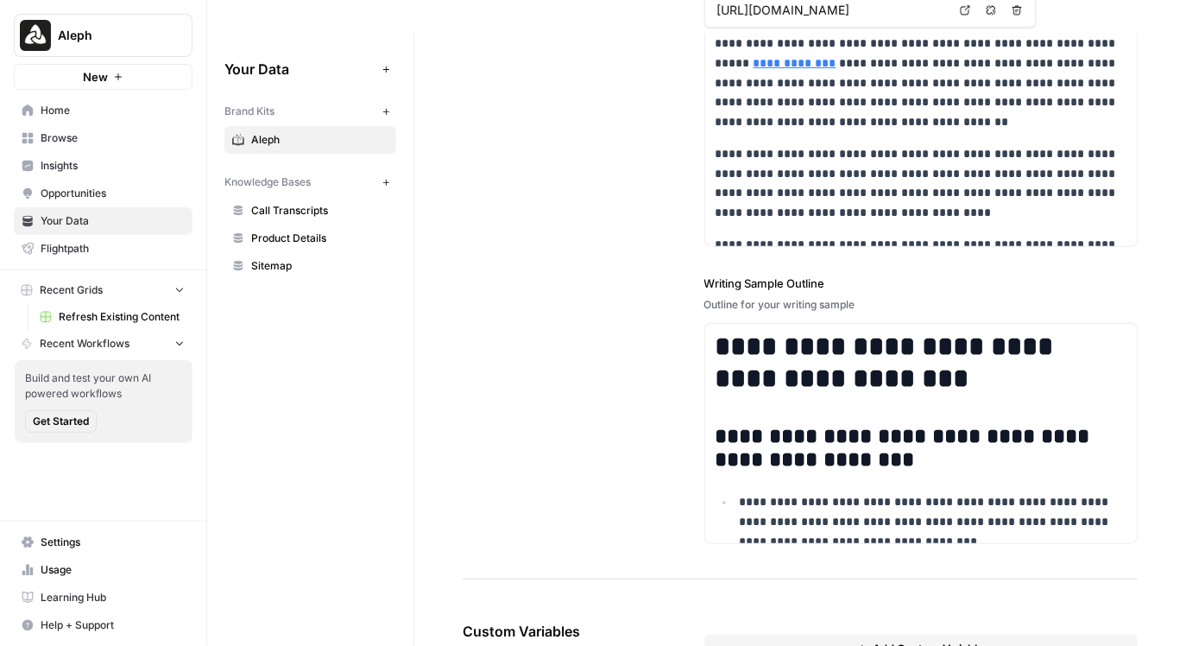
scroll to position [2426, 0]
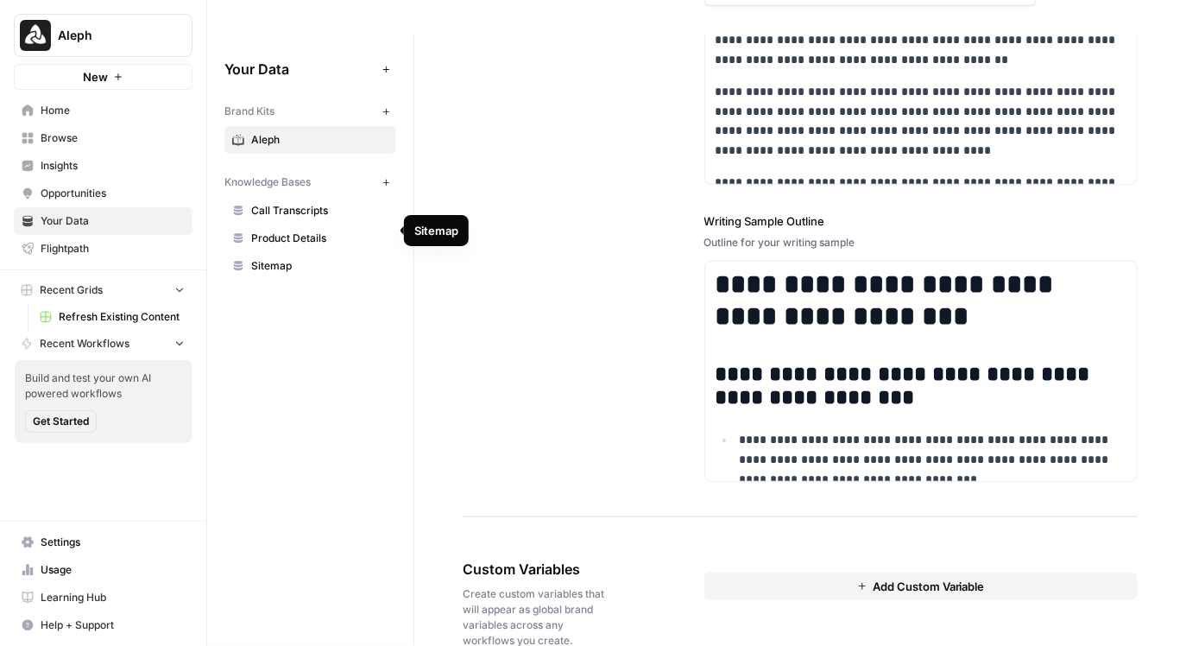
click at [277, 258] on span "Sitemap" at bounding box center [319, 266] width 137 height 16
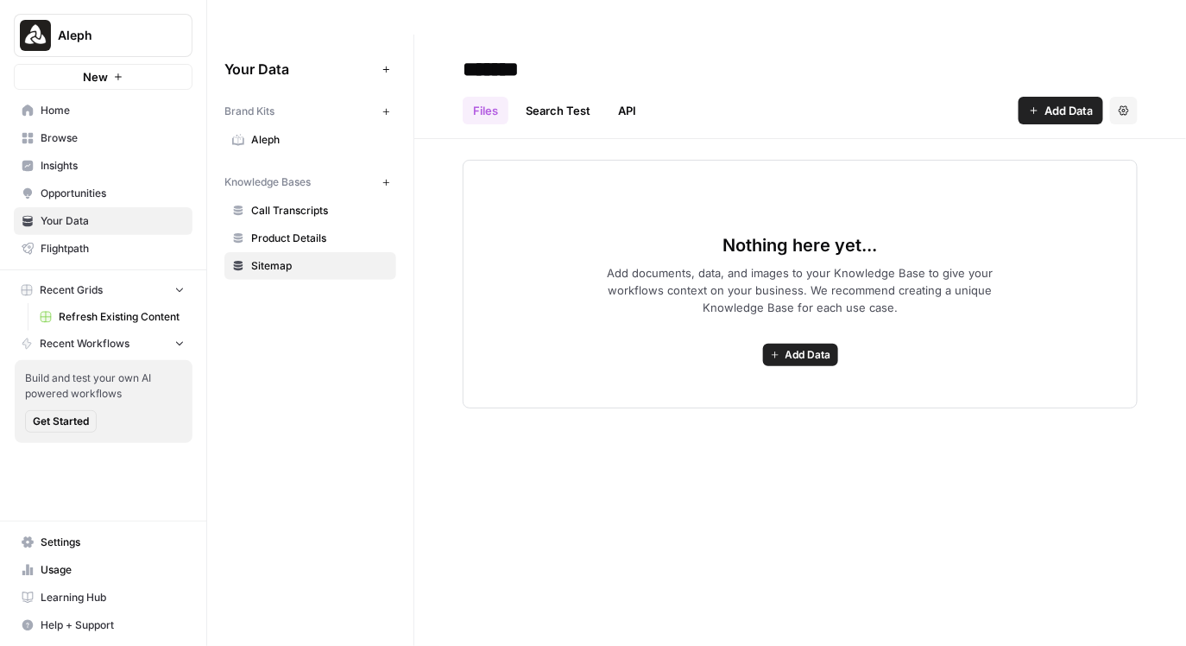
click at [1045, 102] on span "Add Data" at bounding box center [1069, 110] width 48 height 17
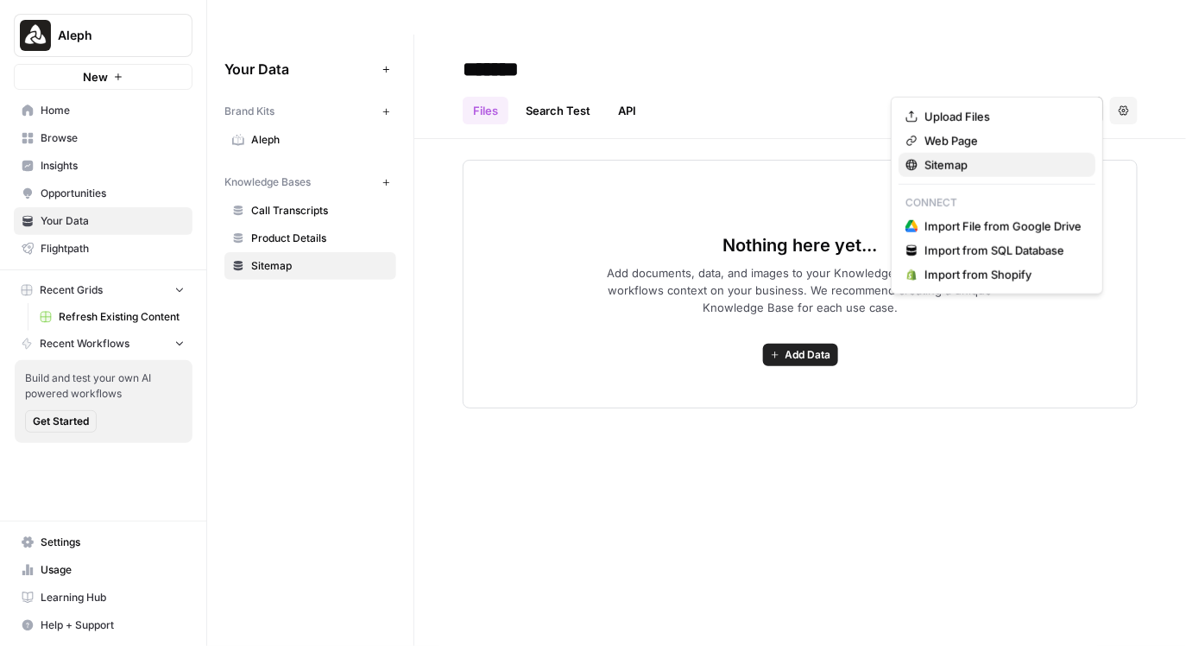
click at [995, 157] on span "Sitemap" at bounding box center [1003, 164] width 157 height 17
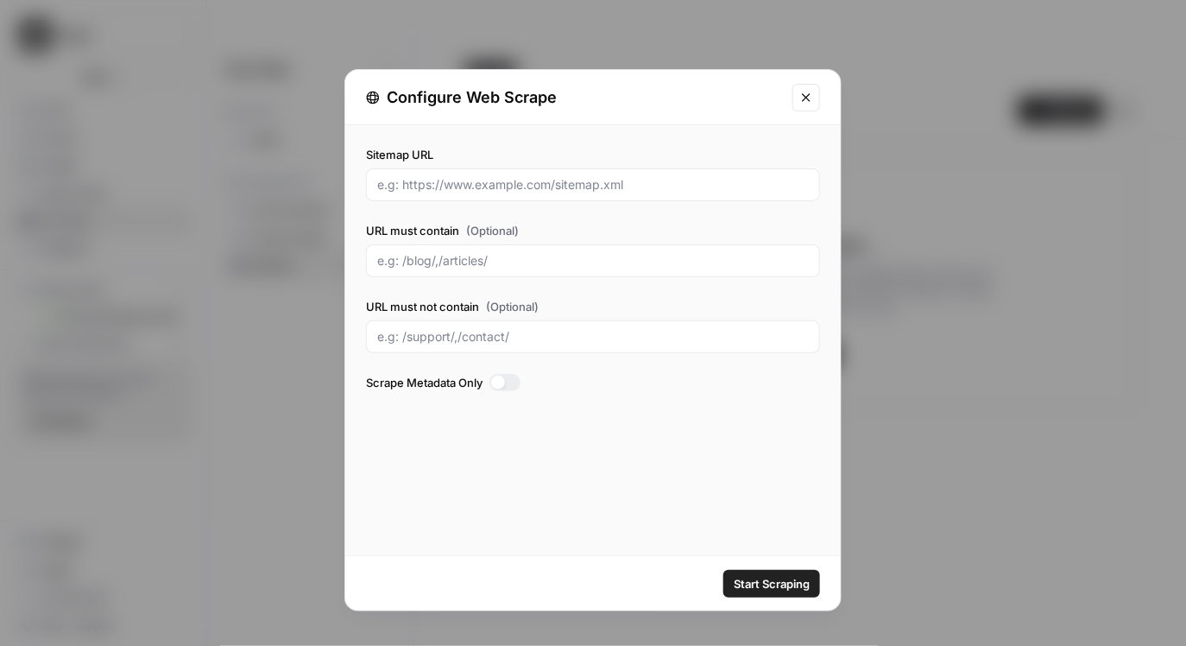
click at [800, 101] on icon "Close modal" at bounding box center [807, 98] width 14 height 14
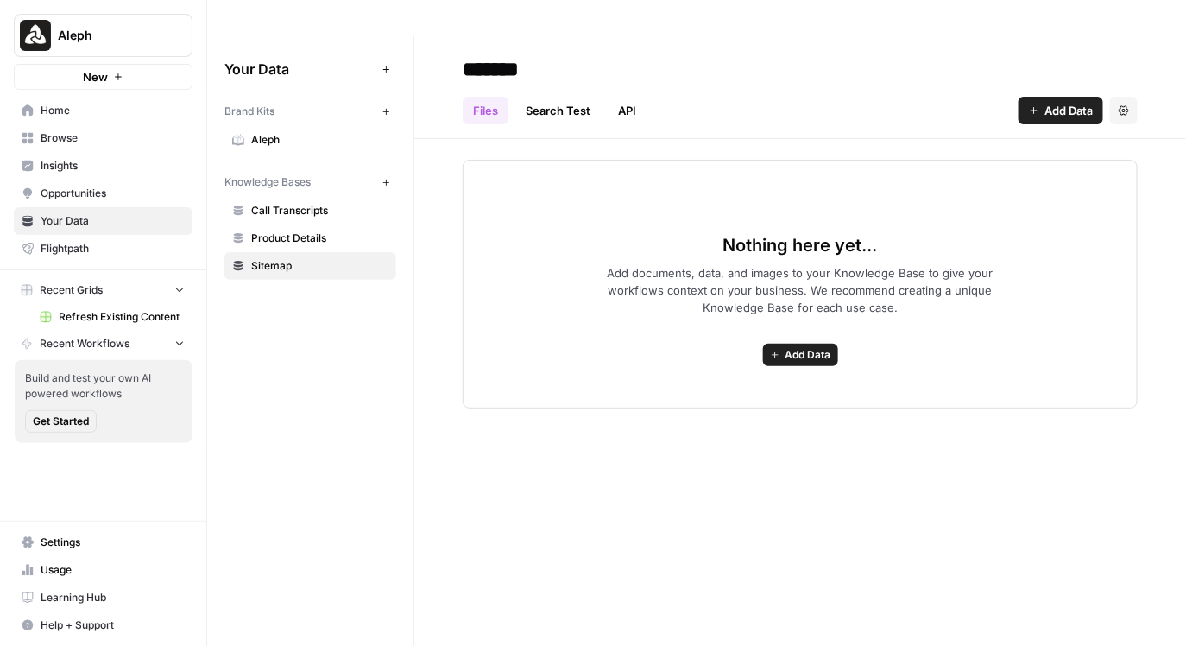
click at [991, 83] on div "Files Search Test API Add Data Settings" at bounding box center [800, 103] width 675 height 41
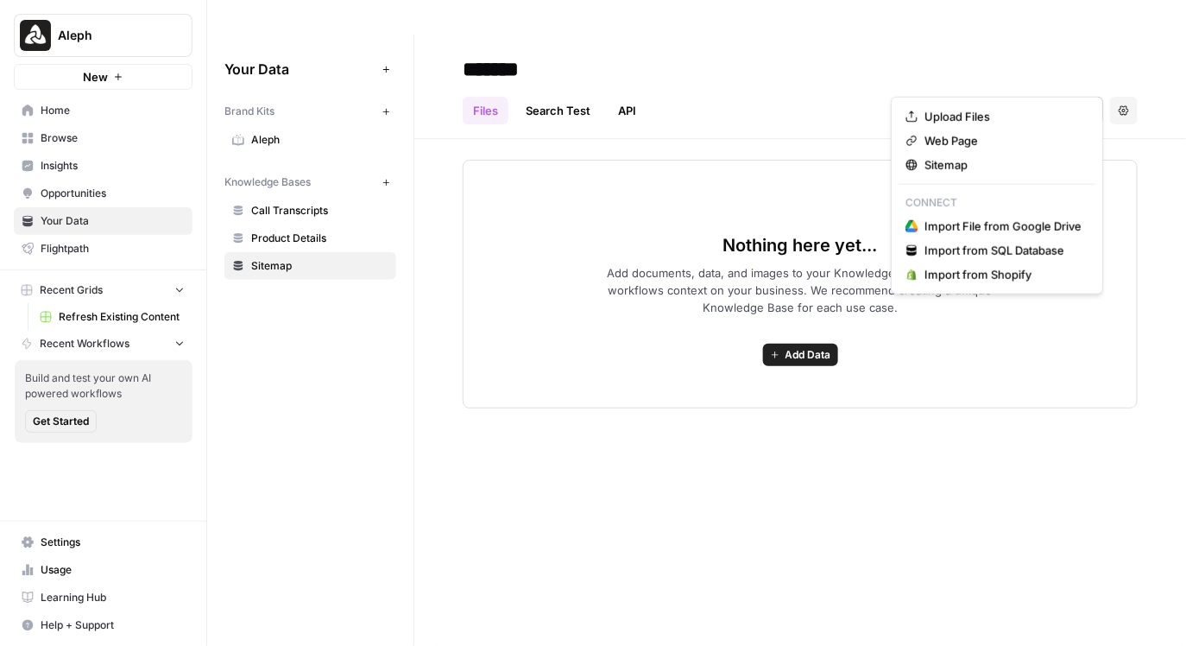
click at [1059, 102] on span "Add Data" at bounding box center [1069, 110] width 48 height 17
click at [966, 217] on button "Import File from Google Drive" at bounding box center [997, 226] width 197 height 24
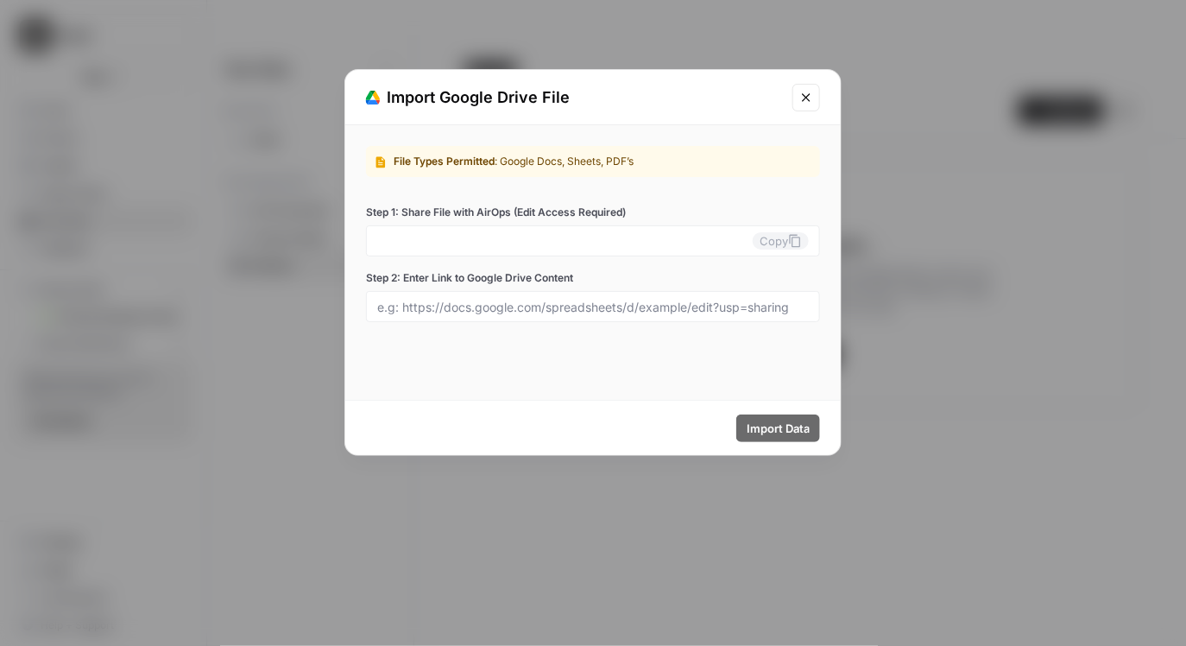
click at [806, 99] on icon "Close modal" at bounding box center [807, 98] width 14 height 14
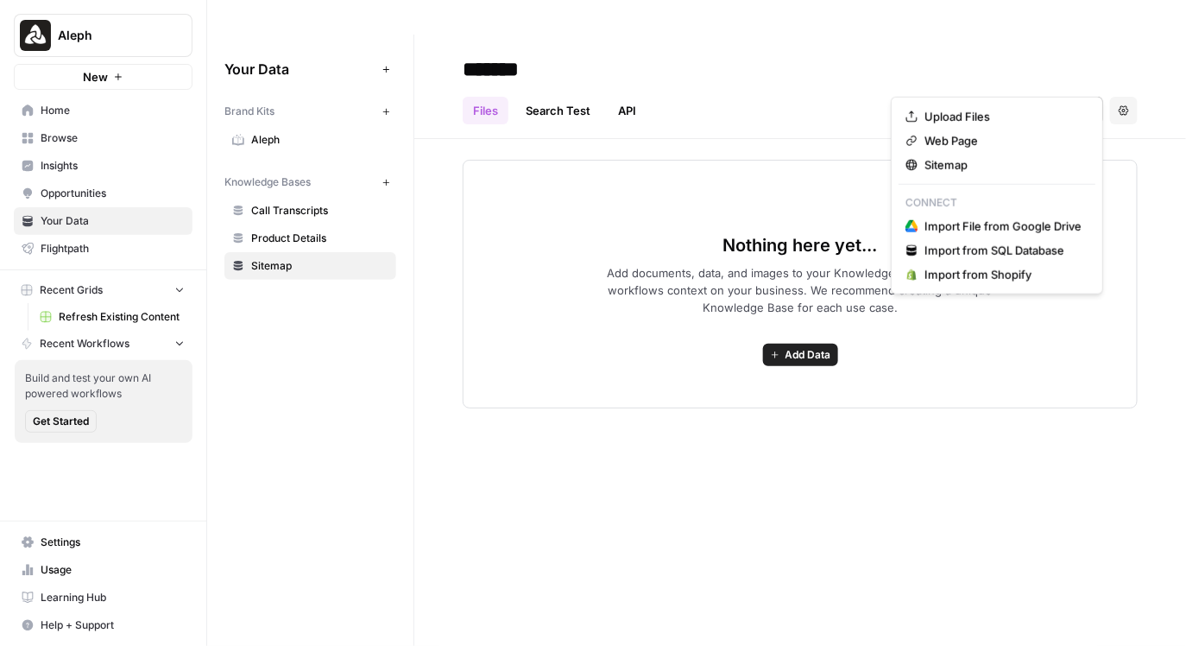
click at [1043, 97] on button "Add Data" at bounding box center [1061, 111] width 85 height 28
click at [971, 118] on span "Upload Files" at bounding box center [1003, 116] width 157 height 17
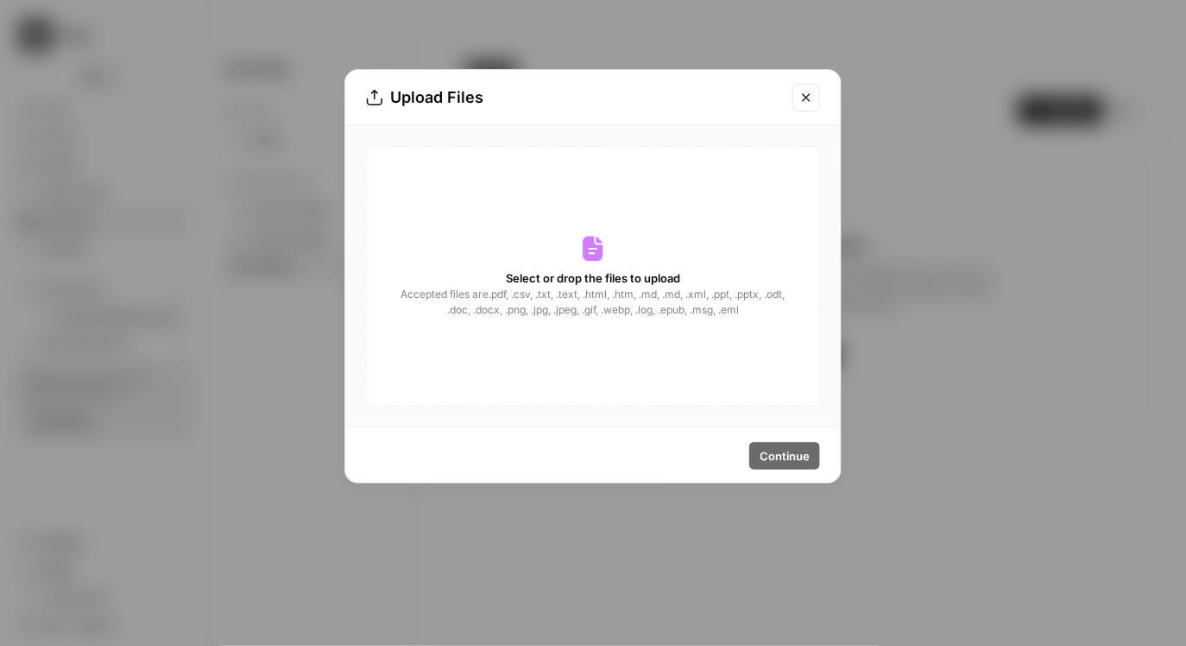
click at [811, 93] on icon "Close modal" at bounding box center [807, 98] width 14 height 14
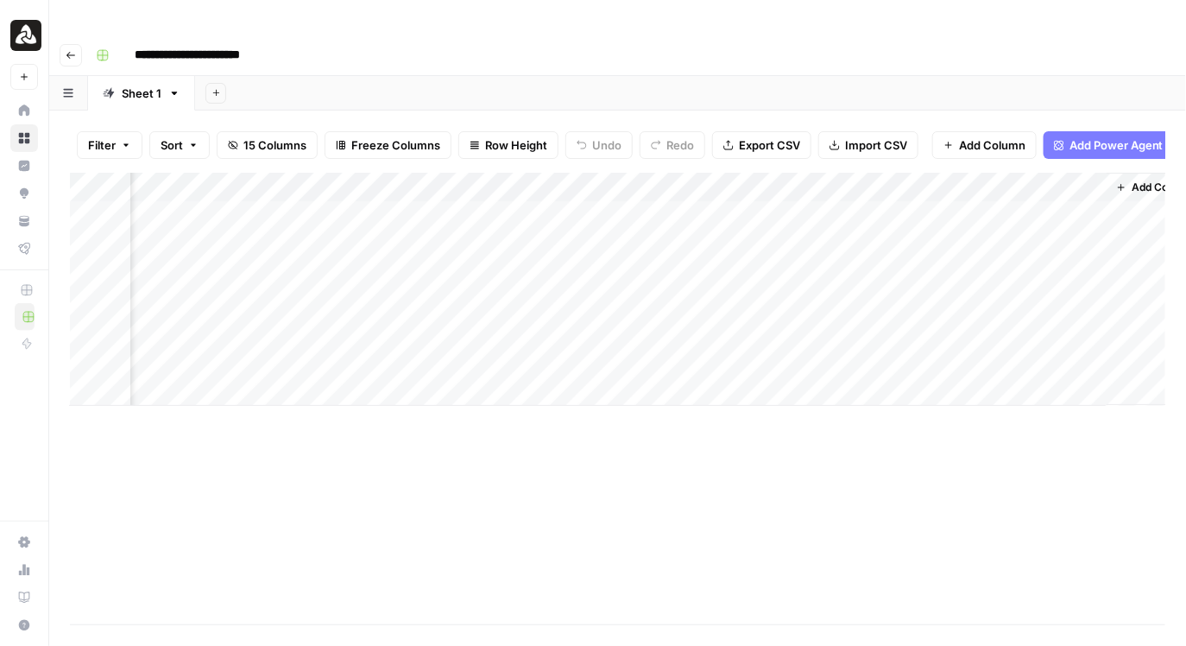
scroll to position [0, 1936]
click at [1135, 136] on span "Add Power Agent" at bounding box center [1117, 144] width 94 height 17
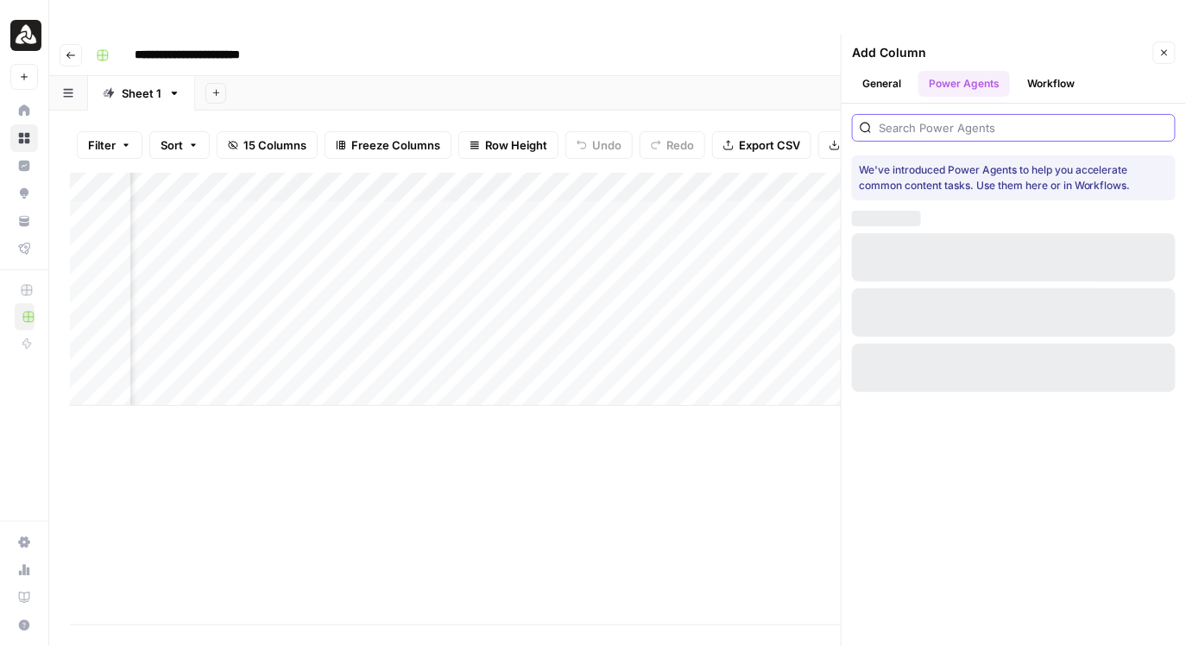
click at [989, 119] on input "search" at bounding box center [1023, 127] width 289 height 17
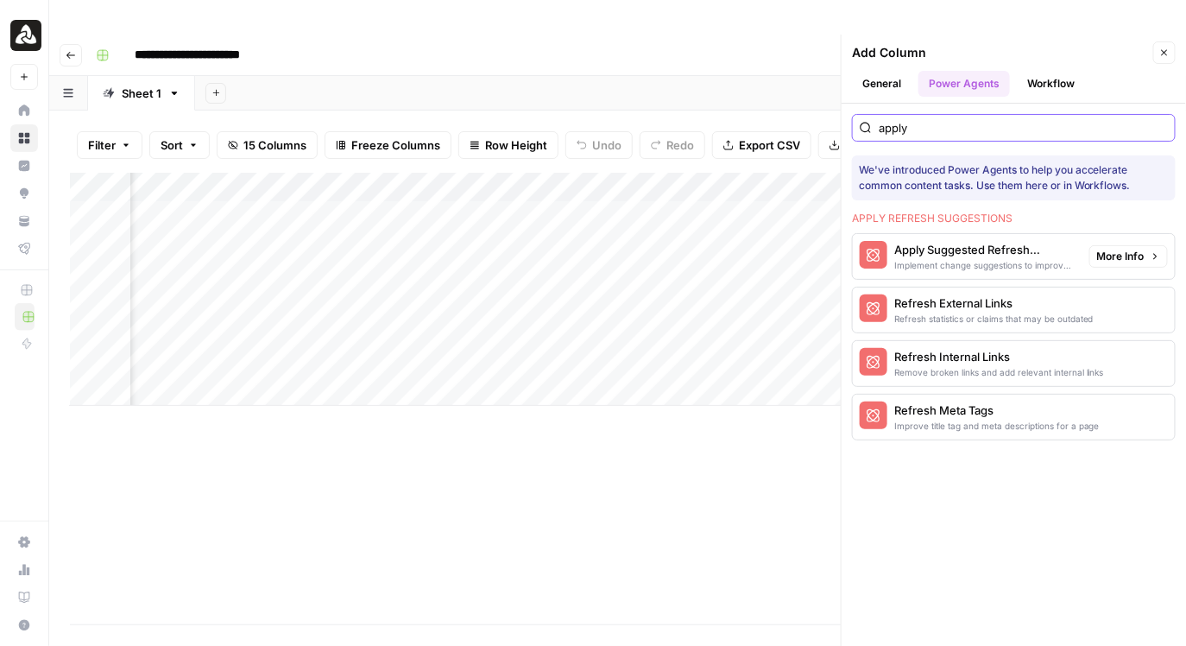
type input "apply"
click at [1125, 249] on span "More Info" at bounding box center [1120, 257] width 47 height 16
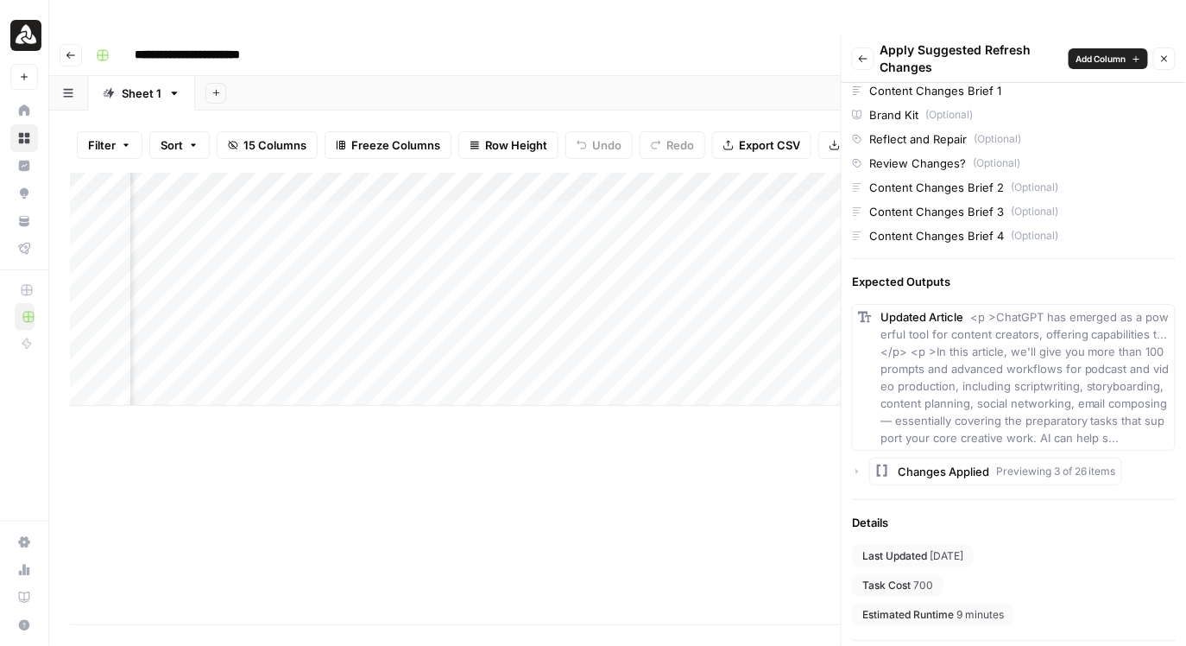
scroll to position [0, 0]
click at [863, 54] on icon "button" at bounding box center [863, 59] width 10 height 10
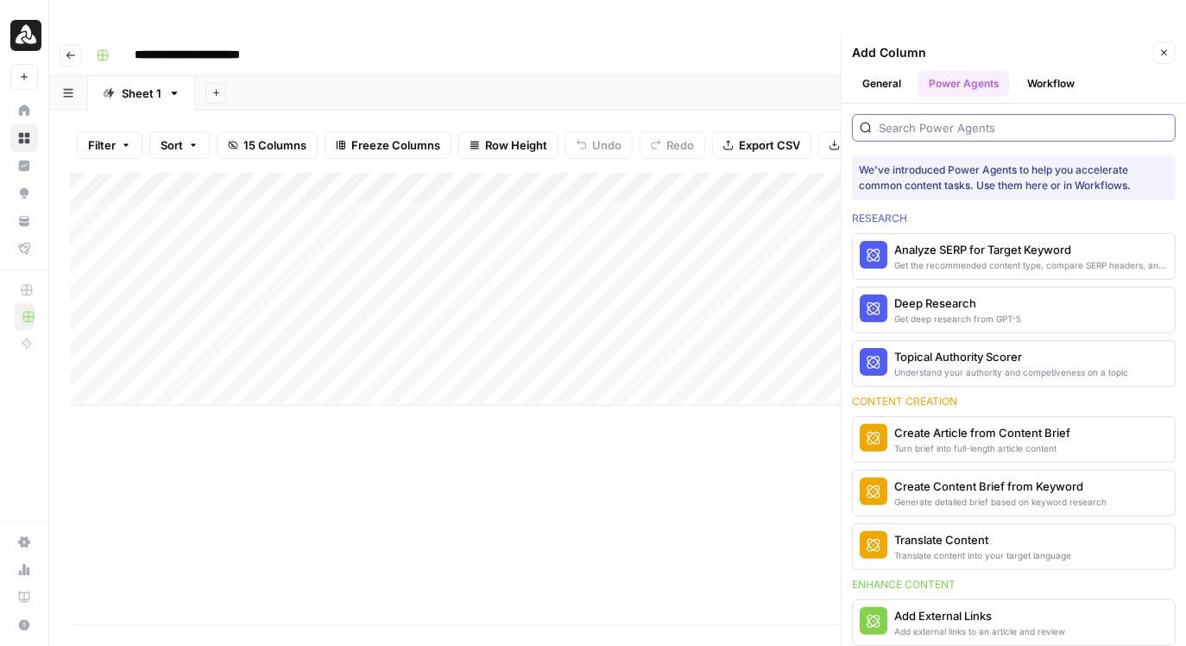
click at [982, 119] on input "search" at bounding box center [1023, 127] width 289 height 17
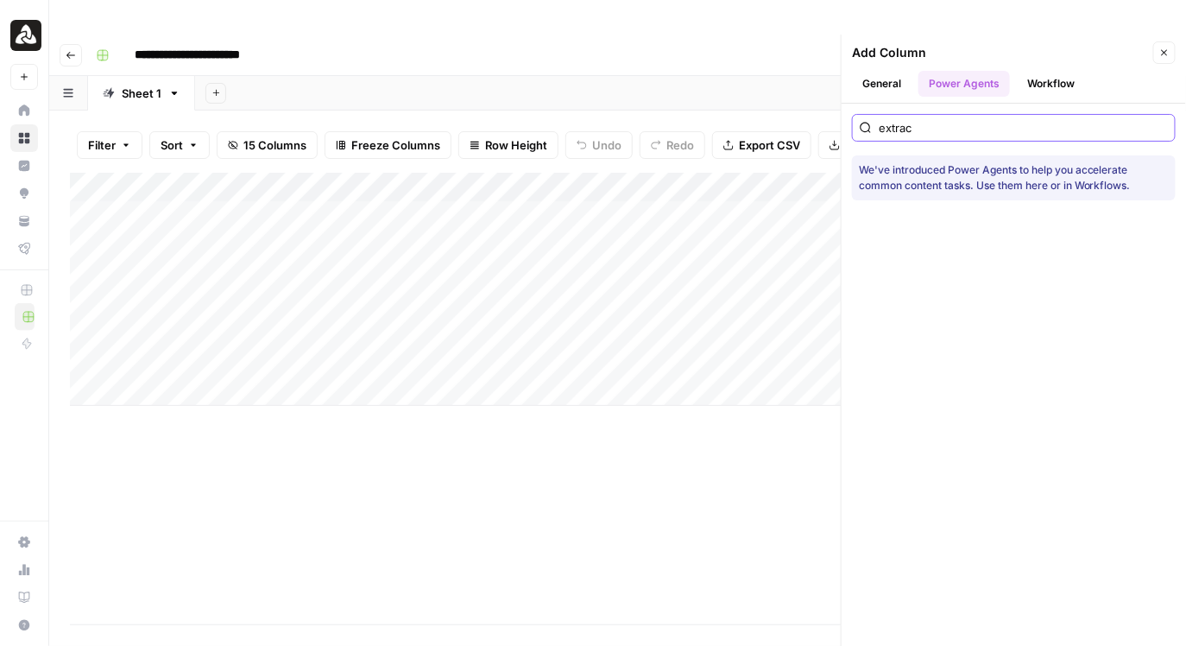
type input "extrac"
click at [1036, 71] on button "Workflow" at bounding box center [1051, 84] width 68 height 26
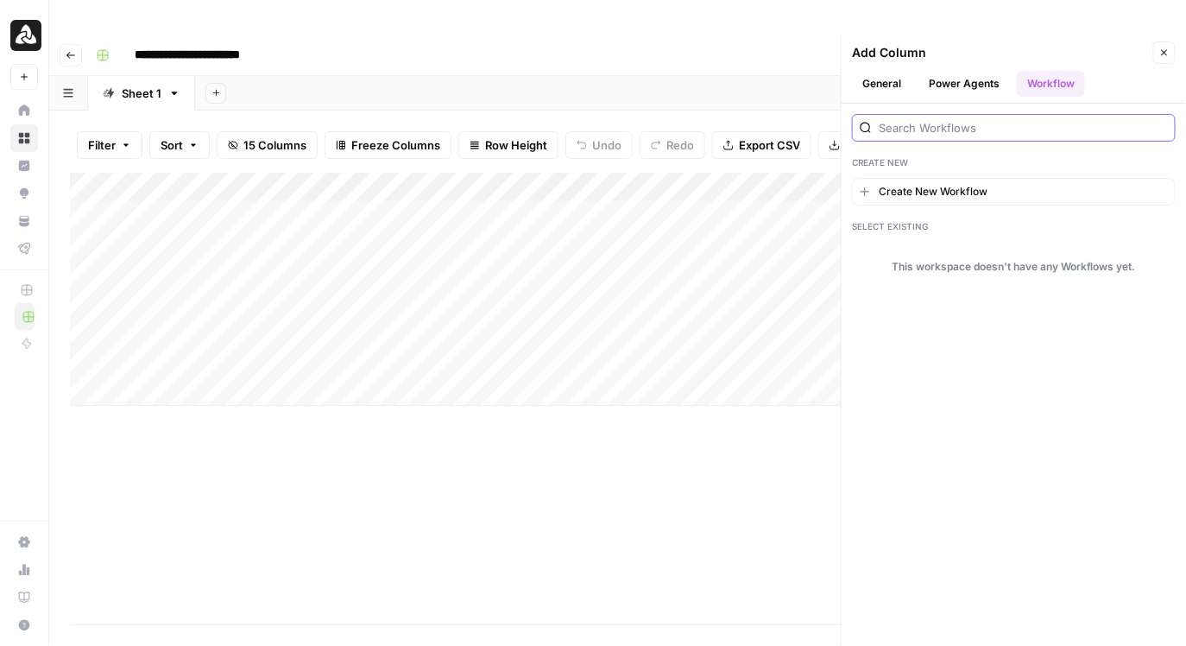
click at [967, 119] on input "search" at bounding box center [1023, 127] width 289 height 17
type input "ext"
click at [869, 71] on button "General" at bounding box center [882, 84] width 60 height 26
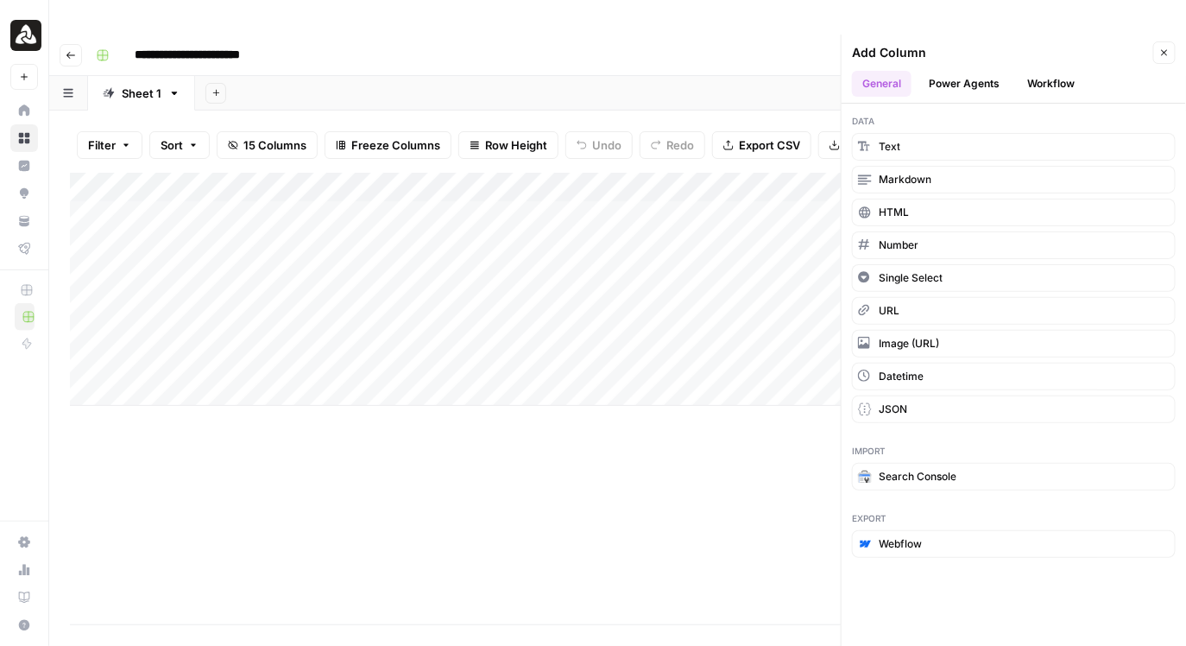
click at [1159, 41] on button "Close" at bounding box center [1165, 52] width 22 height 22
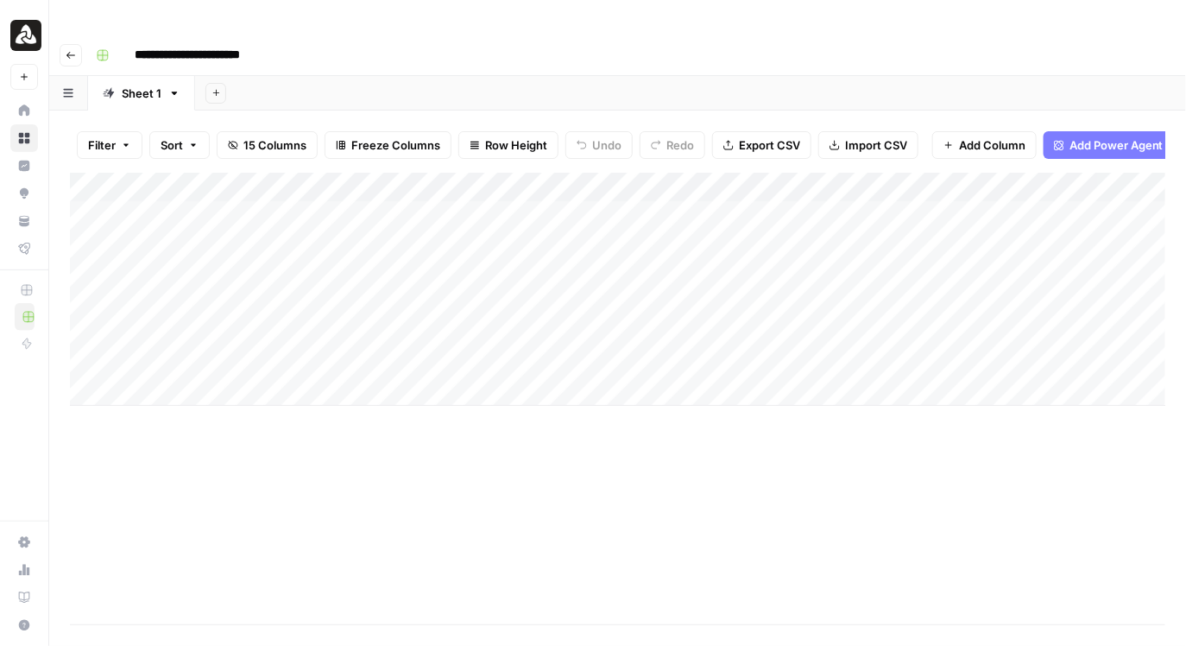
click at [200, 41] on input "**********" at bounding box center [207, 55] width 161 height 28
click at [329, 41] on div "**********" at bounding box center [629, 55] width 1080 height 28
click at [216, 173] on div "Add Column" at bounding box center [618, 289] width 1097 height 233
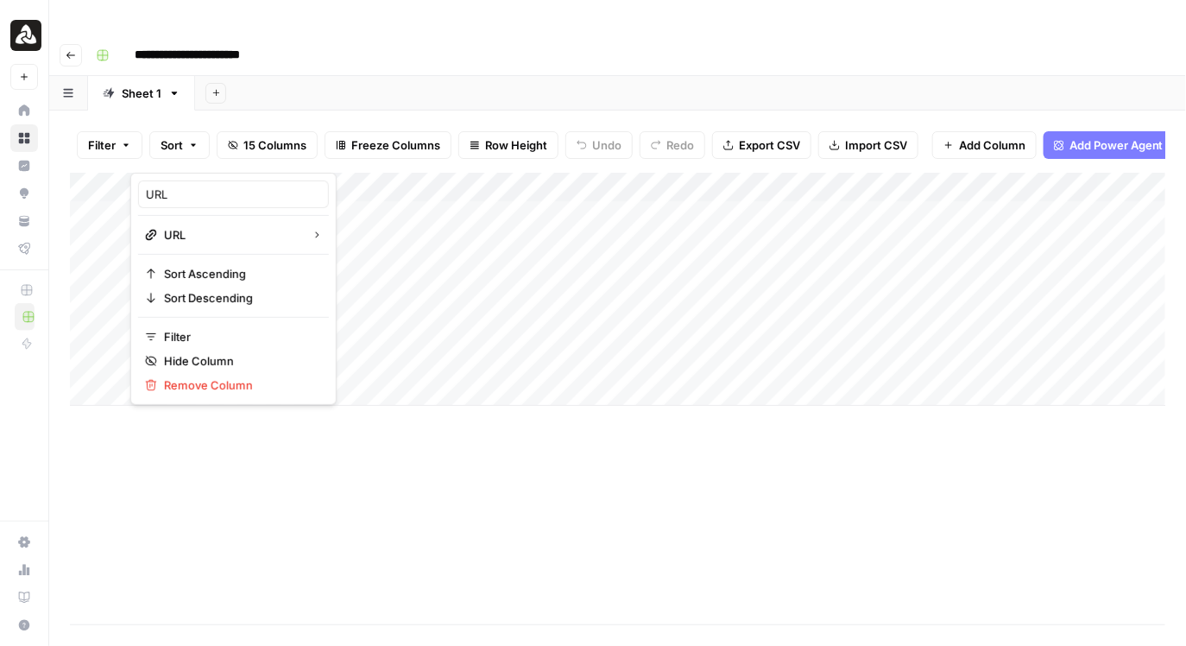
click at [558, 214] on div "Add Column" at bounding box center [618, 289] width 1097 height 233
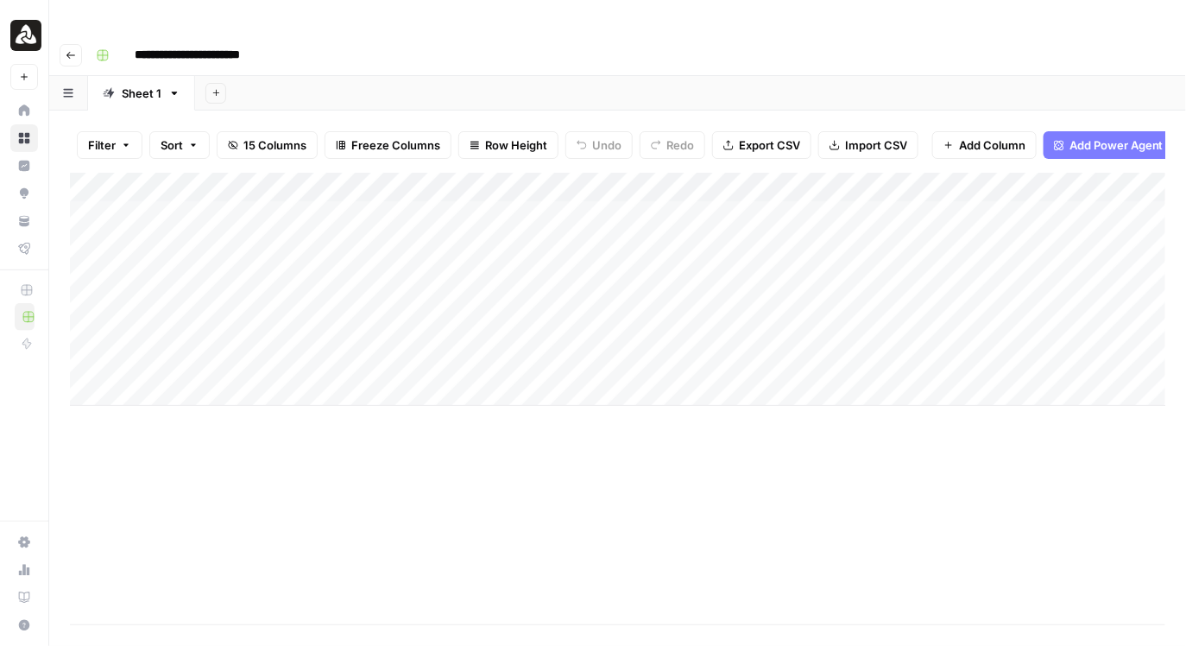
click at [210, 188] on div "Add Column" at bounding box center [618, 289] width 1097 height 233
click at [631, 239] on div "Add Column" at bounding box center [618, 289] width 1097 height 233
click at [561, 182] on div "Add Column" at bounding box center [618, 289] width 1097 height 233
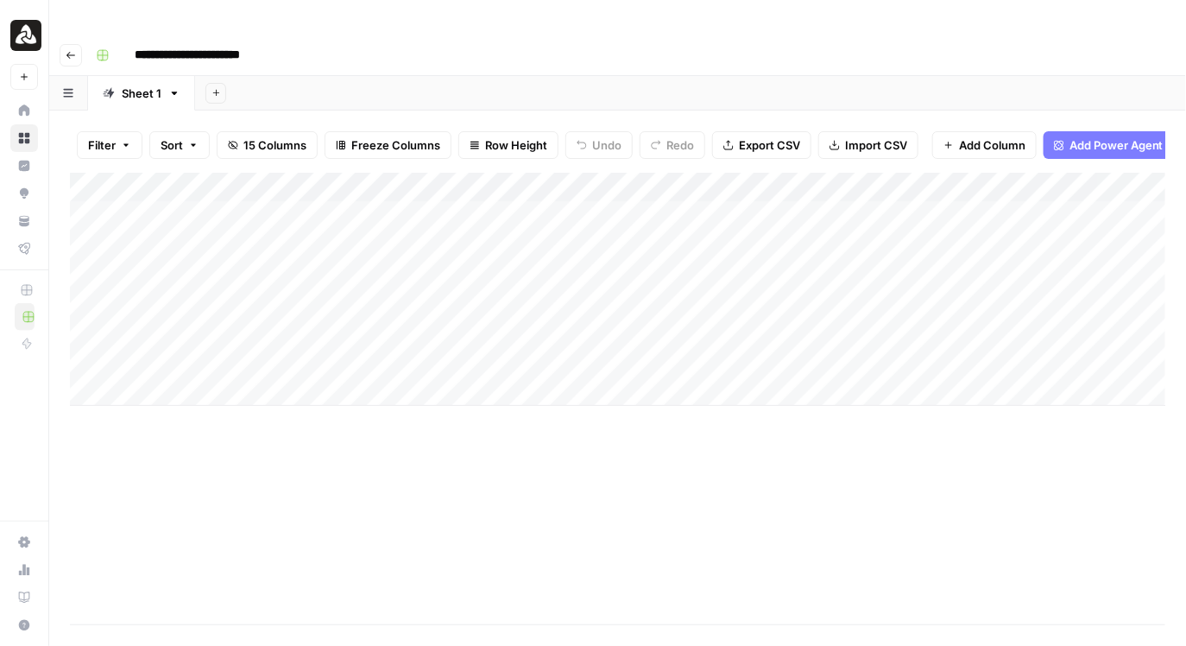
click at [566, 215] on div "Add Column" at bounding box center [618, 289] width 1097 height 233
click at [212, 178] on div "Add Column" at bounding box center [618, 289] width 1097 height 233
click at [584, 173] on div "Add Column" at bounding box center [618, 289] width 1097 height 233
click at [695, 111] on div "Filter Sort 15 Columns Freeze Columns Row Height Undo Redo Export CSV Import CS…" at bounding box center [617, 396] width 1137 height 570
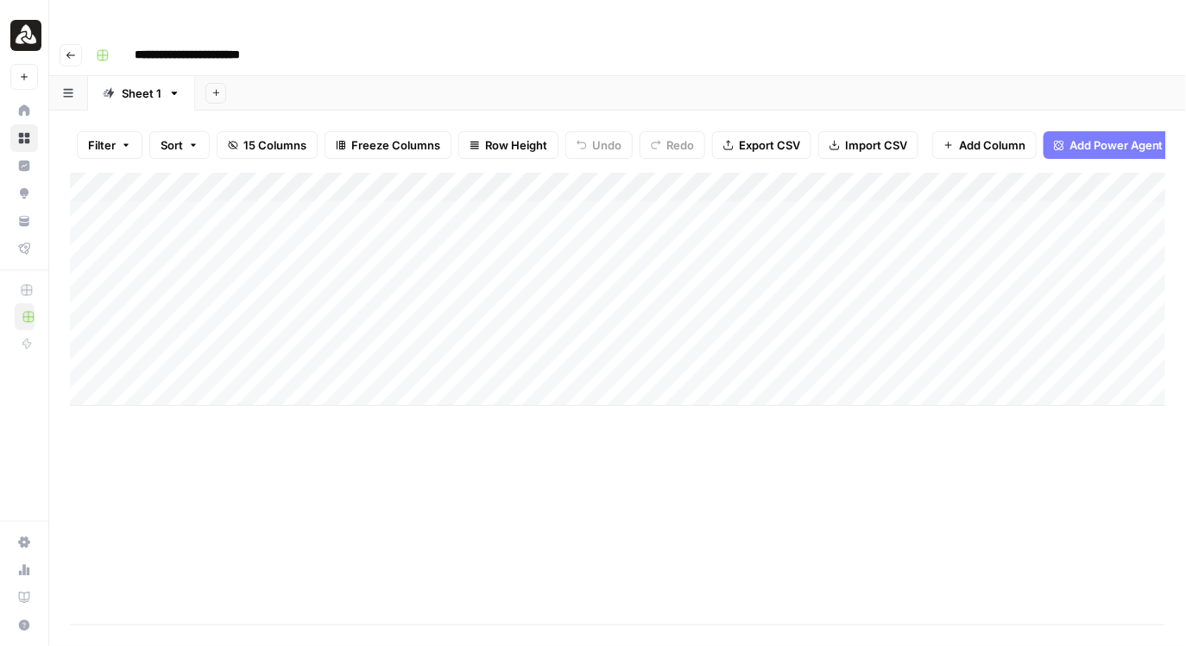
click at [543, 117] on div "Filter Sort 15 Columns Freeze Columns Row Height Undo Redo Export CSV Import CS…" at bounding box center [618, 144] width 1096 height 55
click at [622, 353] on div "Add Column" at bounding box center [618, 289] width 1097 height 233
click at [628, 448] on div "Add Column" at bounding box center [618, 399] width 1096 height 452
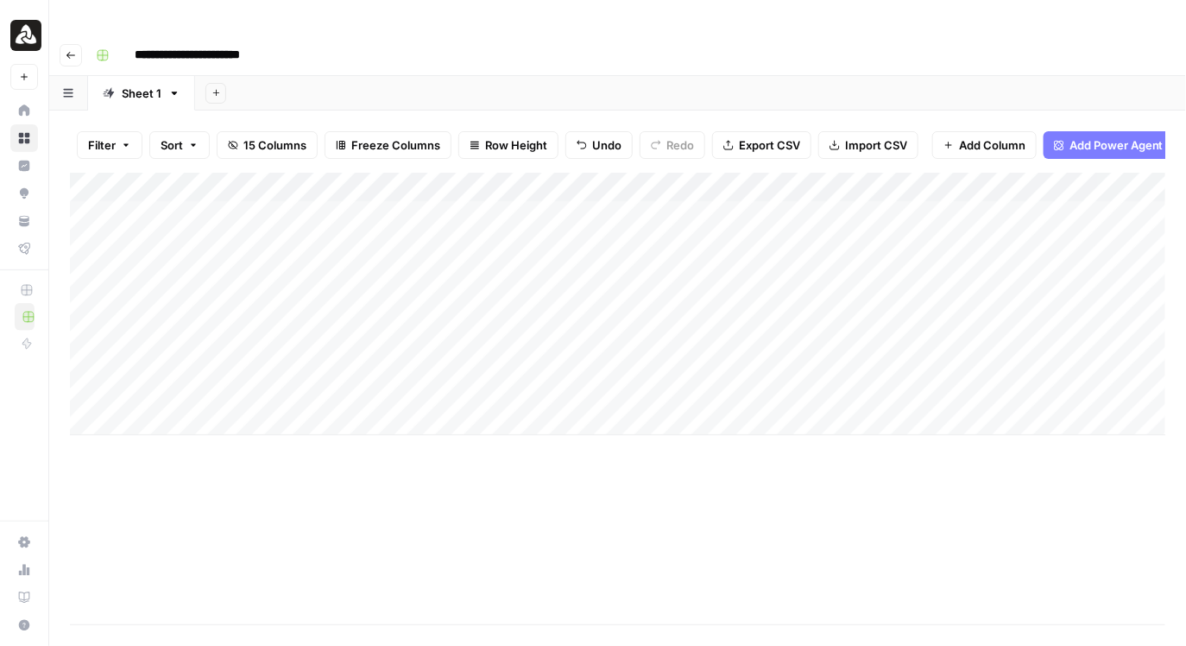
click at [760, 178] on div "Add Column" at bounding box center [618, 304] width 1097 height 262
click at [939, 182] on div "Add Column" at bounding box center [618, 304] width 1097 height 262
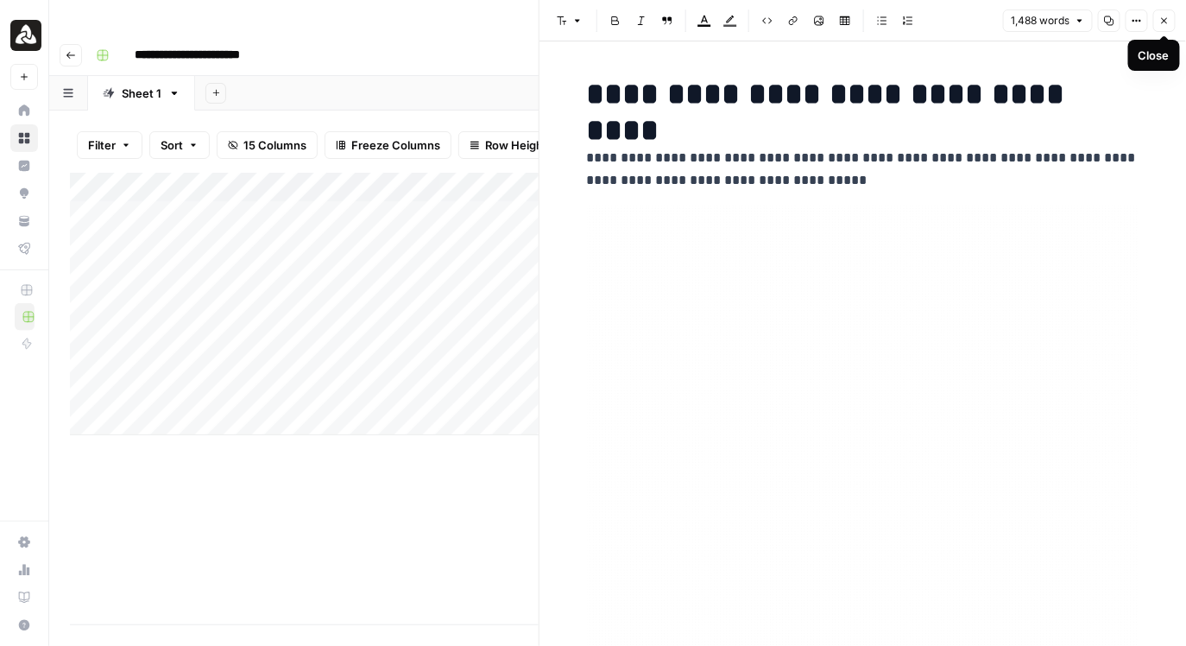
click at [1166, 26] on icon "button" at bounding box center [1165, 21] width 10 height 10
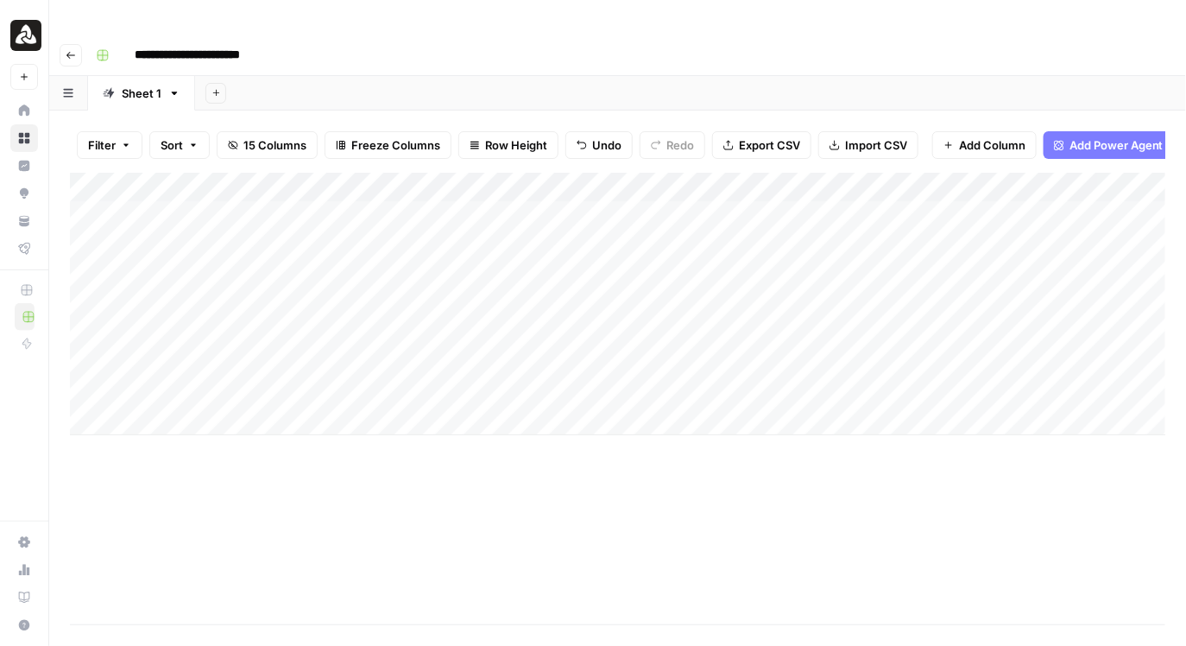
click at [213, 207] on div "Add Column" at bounding box center [618, 304] width 1097 height 262
click at [227, 190] on div "Add Column" at bounding box center [618, 304] width 1097 height 262
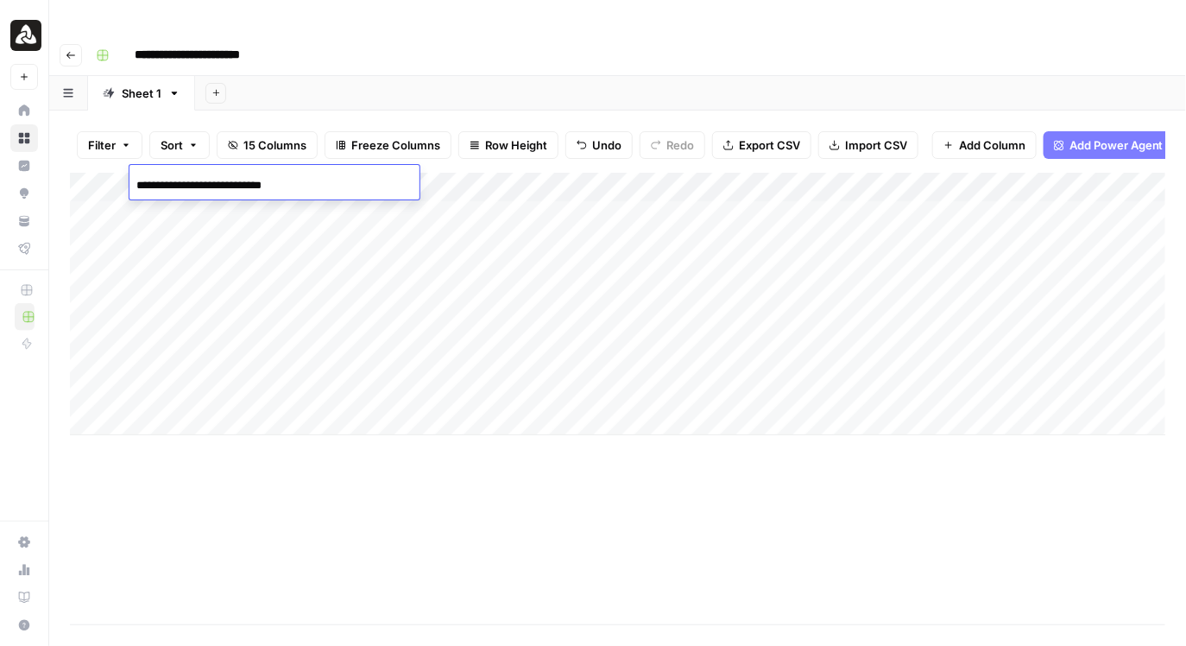
click at [227, 206] on div "Add Column" at bounding box center [618, 304] width 1097 height 262
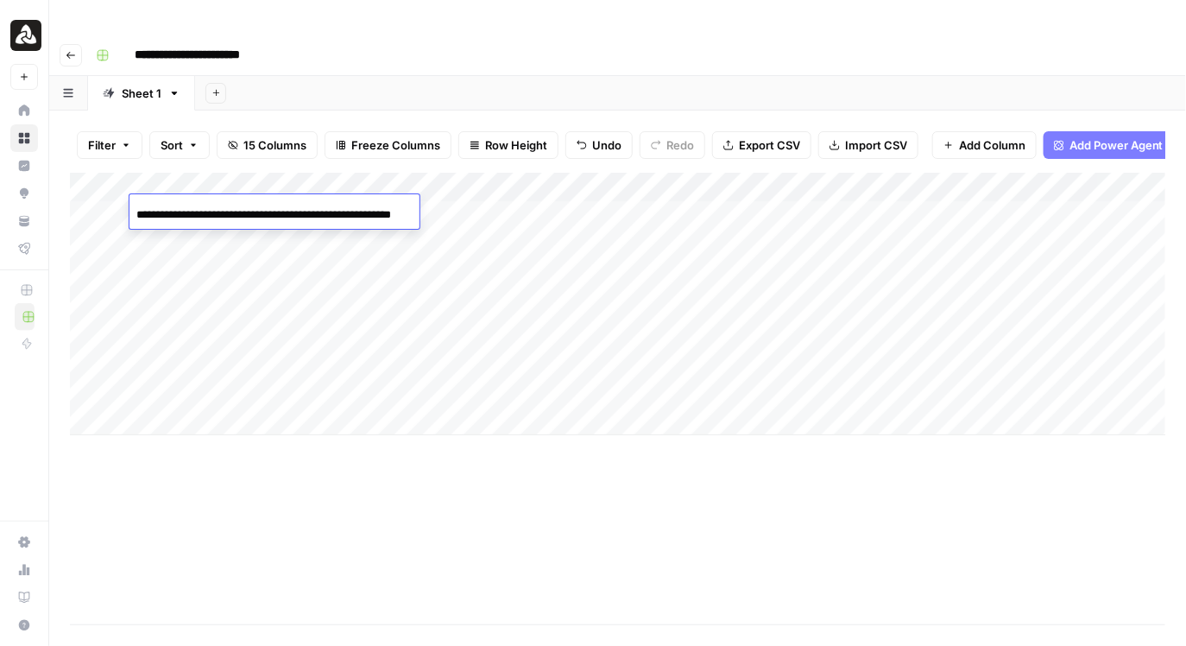
drag, startPoint x: 254, startPoint y: 211, endPoint x: 375, endPoint y: 211, distance: 120.9
click at [375, 211] on input "**********" at bounding box center [274, 215] width 276 height 21
click at [550, 208] on div "Add Column" at bounding box center [618, 304] width 1097 height 262
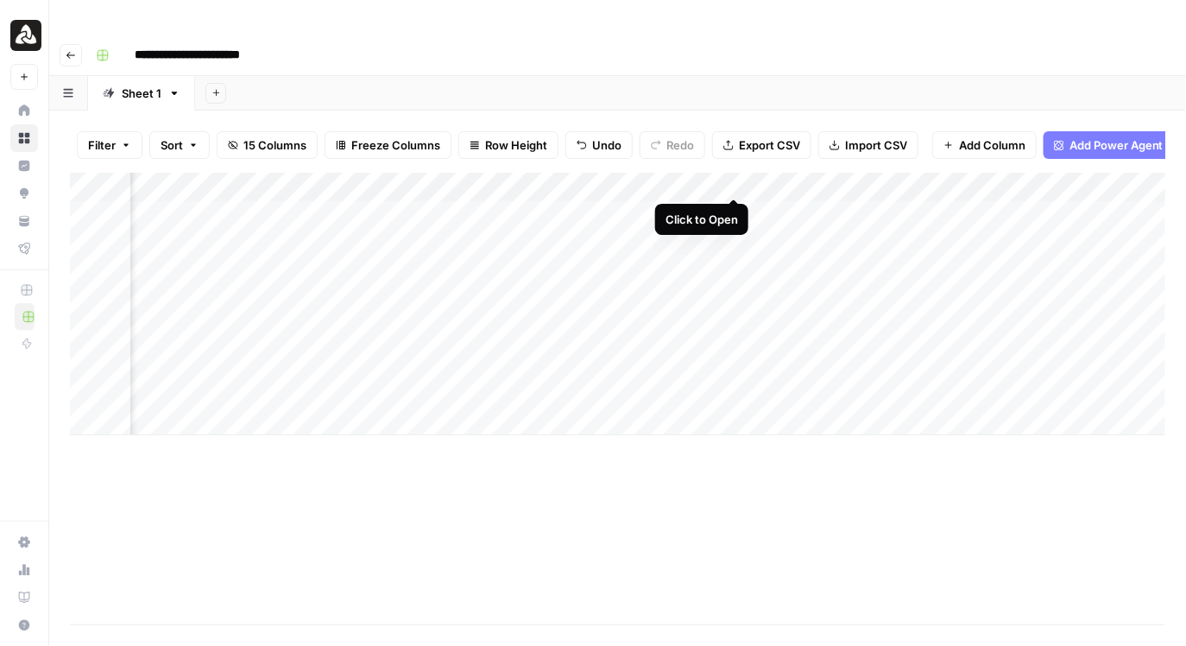
click at [733, 180] on div "Add Column" at bounding box center [618, 304] width 1097 height 262
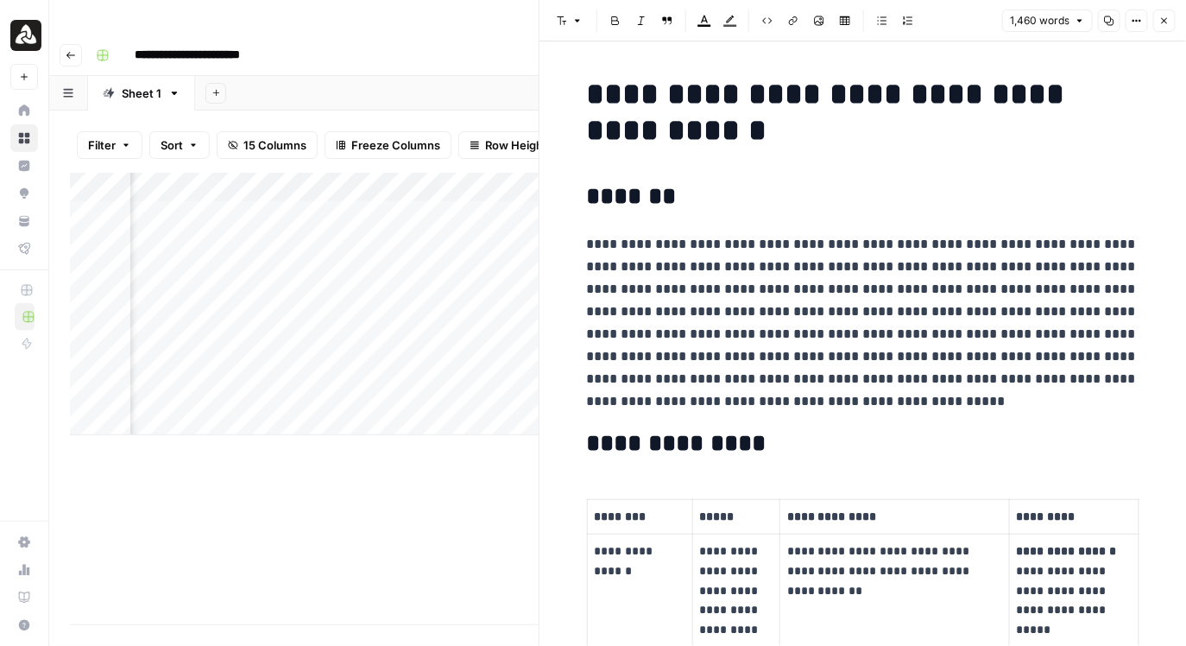
click at [1161, 24] on icon "button" at bounding box center [1165, 21] width 10 height 10
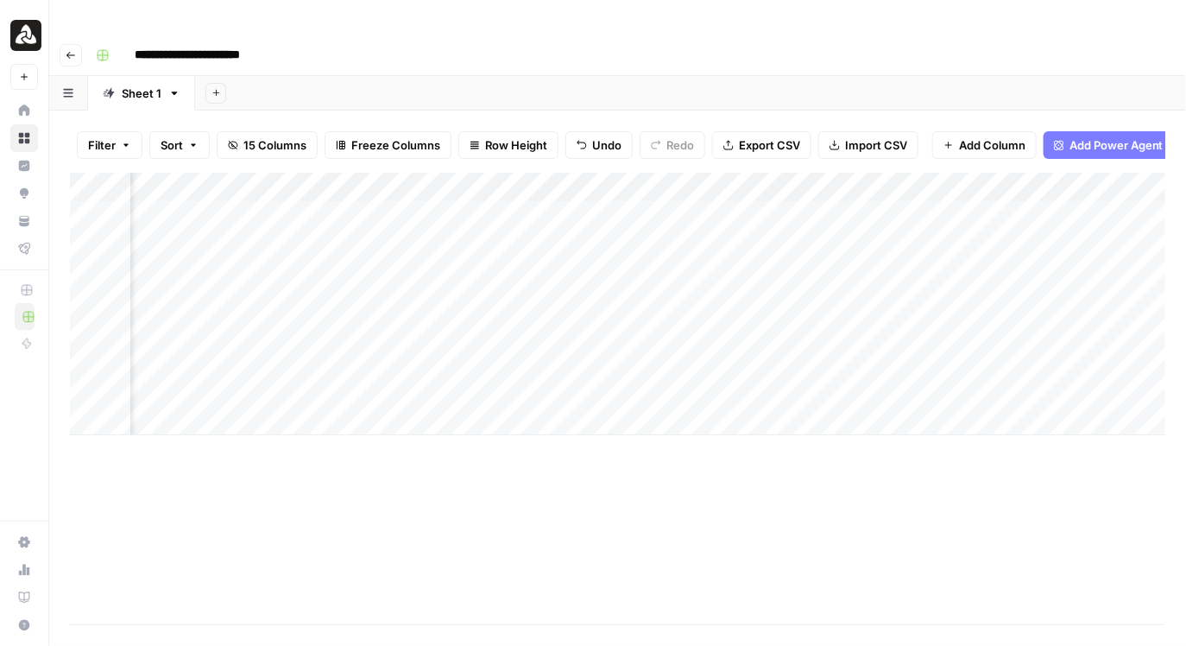
scroll to position [0, 825]
click at [702, 180] on div "Add Column" at bounding box center [618, 304] width 1097 height 262
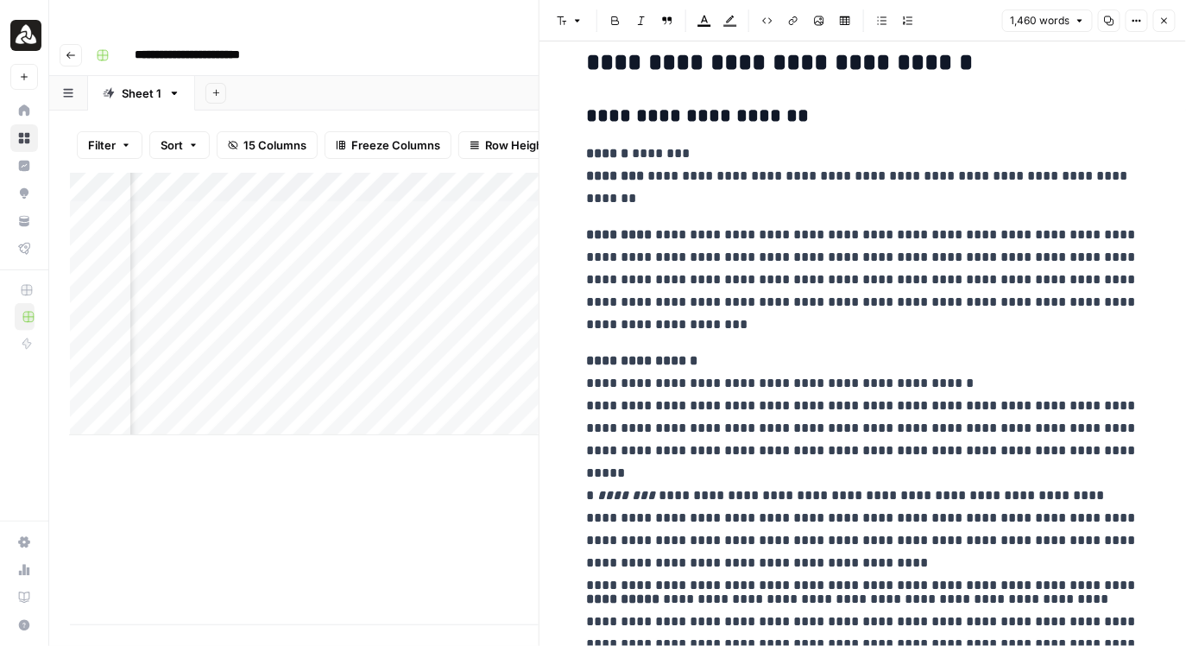
scroll to position [3842, 0]
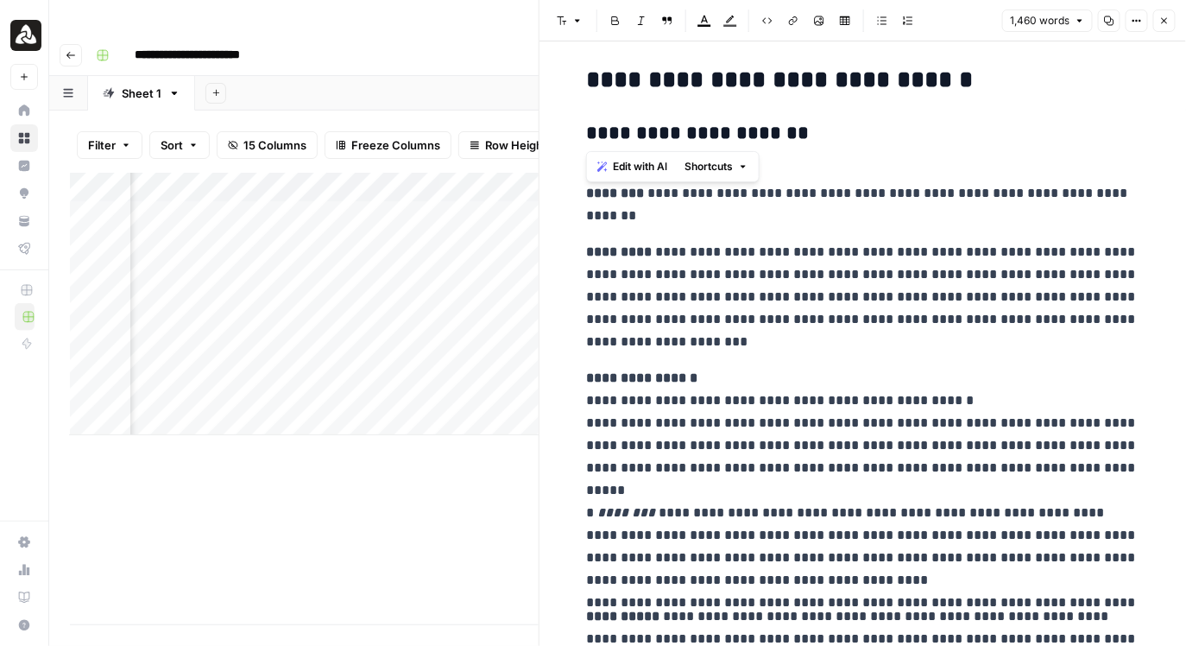
drag, startPoint x: 588, startPoint y: 130, endPoint x: 735, endPoint y: 129, distance: 146.8
click at [735, 129] on h3 "**********" at bounding box center [863, 134] width 553 height 24
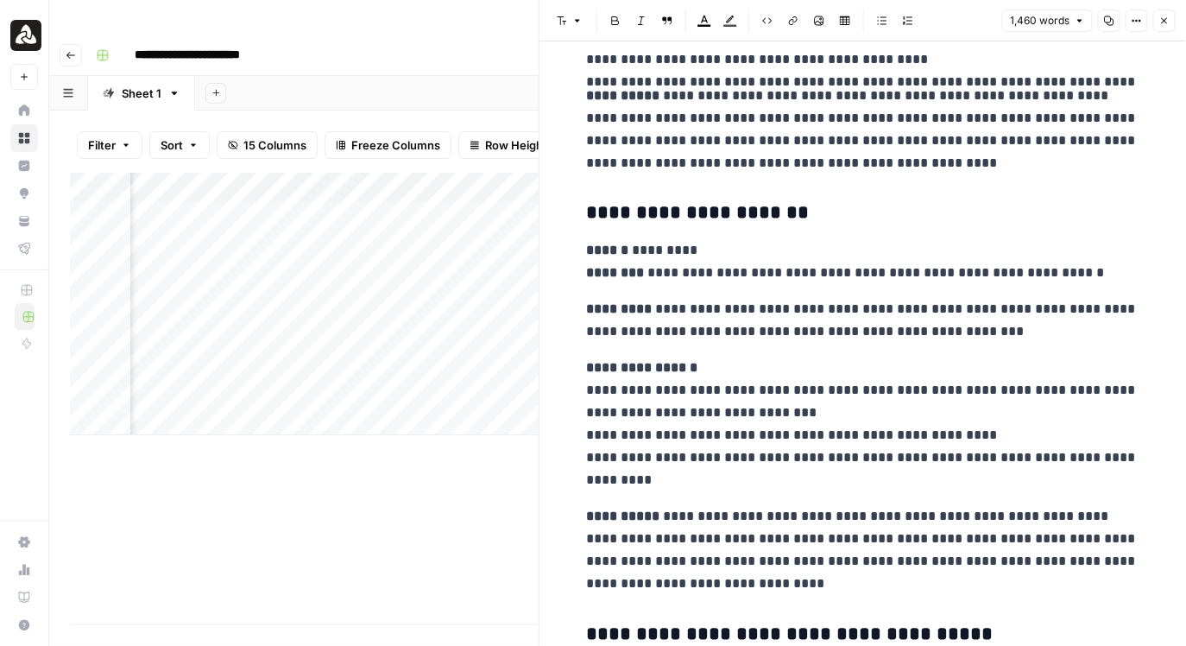
scroll to position [4319, 0]
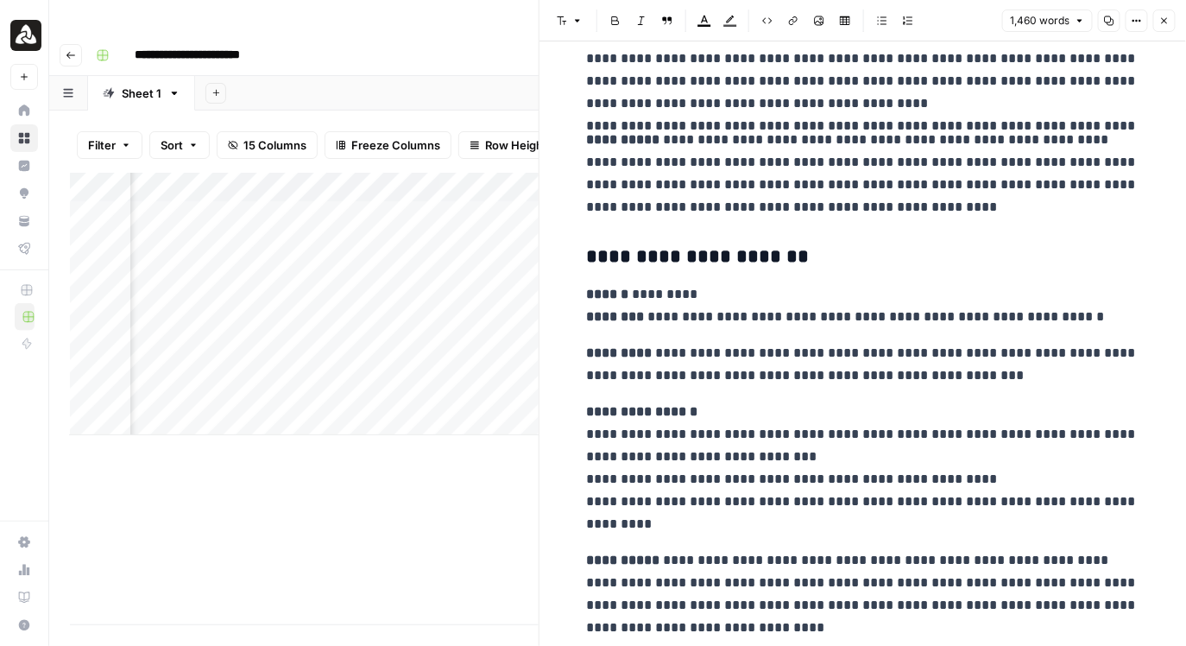
click at [1164, 21] on icon "button" at bounding box center [1165, 21] width 6 height 6
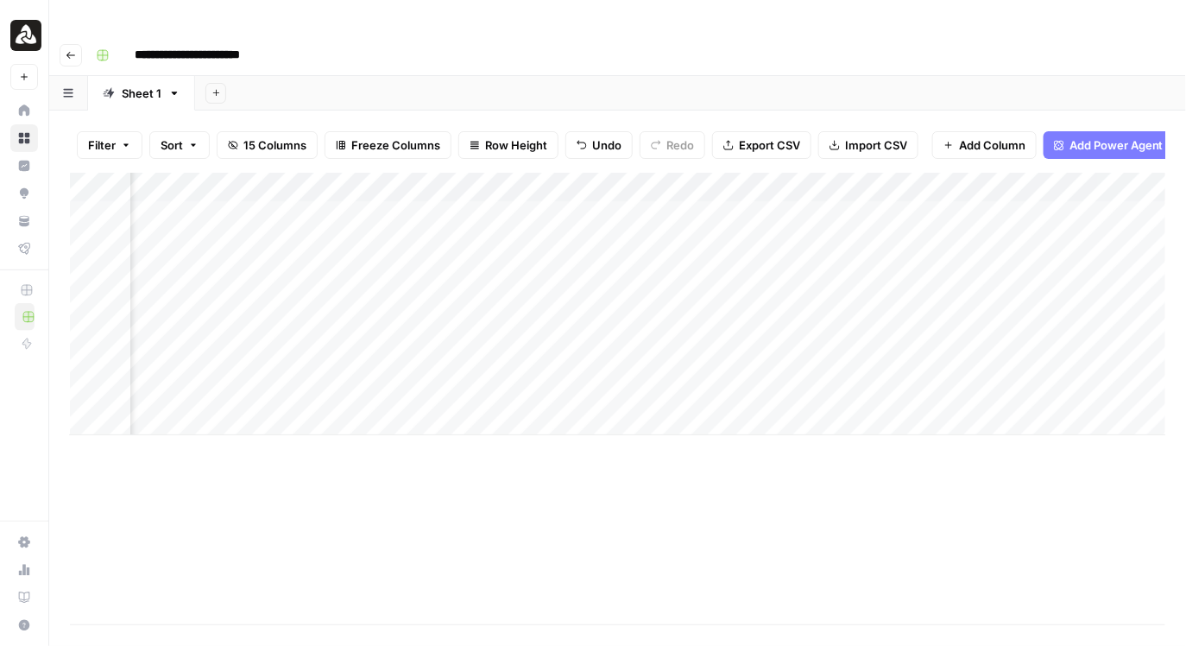
scroll to position [0, 1531]
click at [354, 186] on div "Add Column" at bounding box center [618, 304] width 1097 height 262
click at [389, 212] on div "Add Column" at bounding box center [618, 304] width 1097 height 262
click at [1029, 178] on div "Add Column" at bounding box center [618, 304] width 1097 height 262
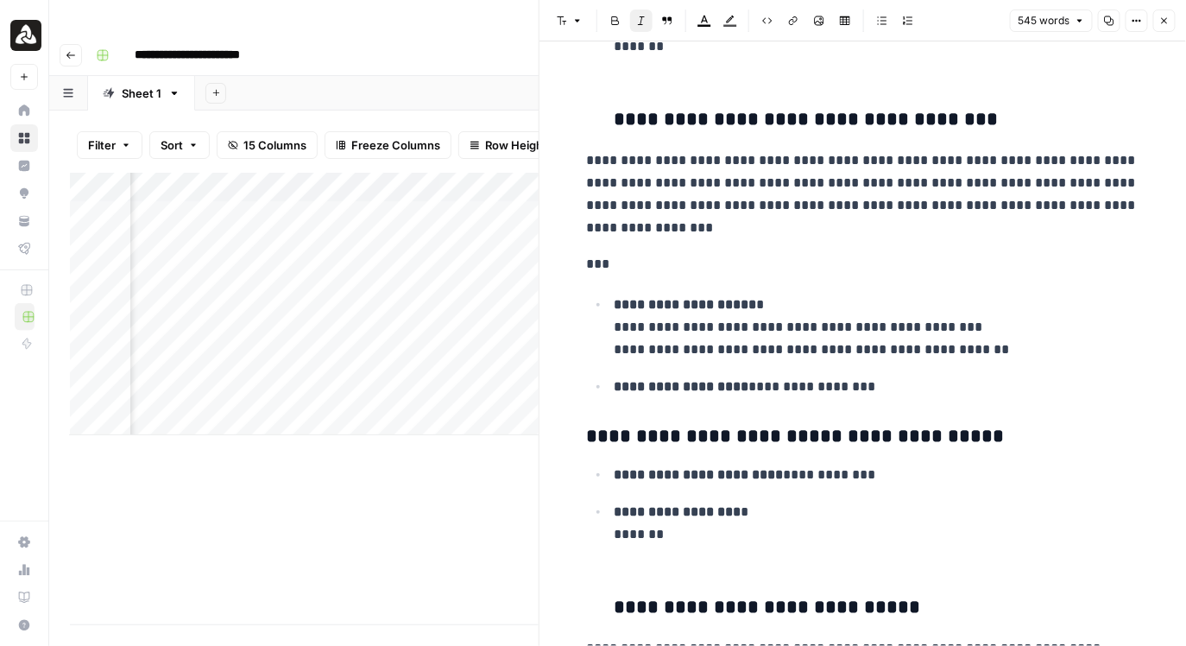
scroll to position [1482, 0]
click at [1165, 24] on icon "button" at bounding box center [1165, 21] width 10 height 10
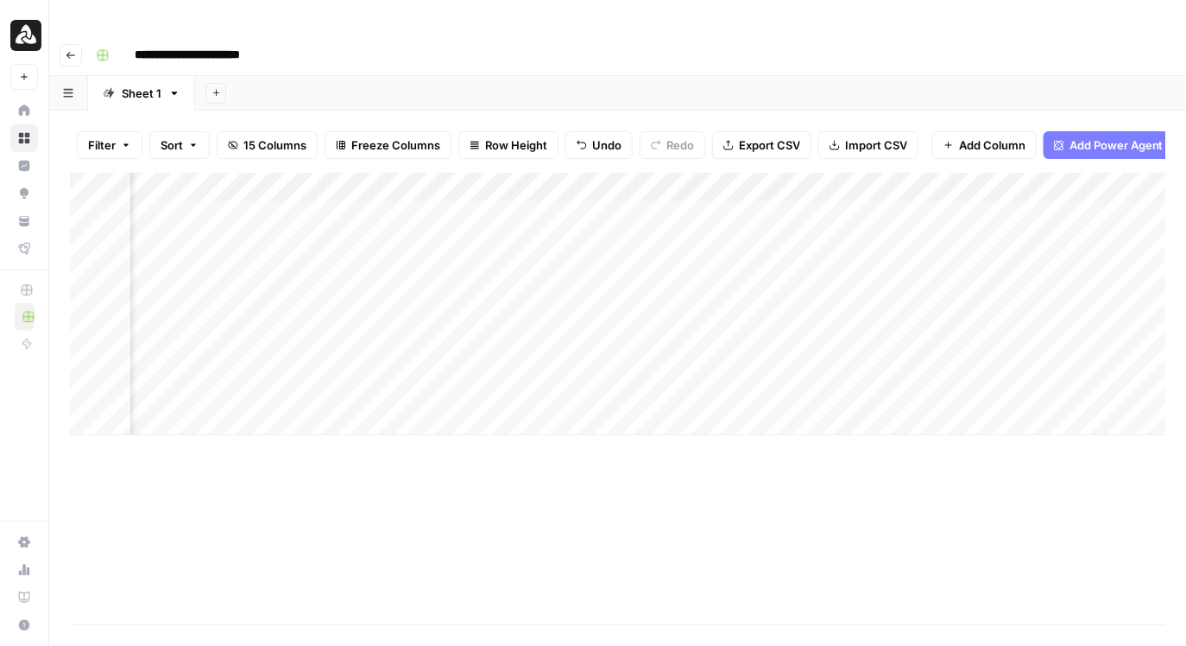
click at [859, 173] on div "Add Column" at bounding box center [618, 304] width 1097 height 262
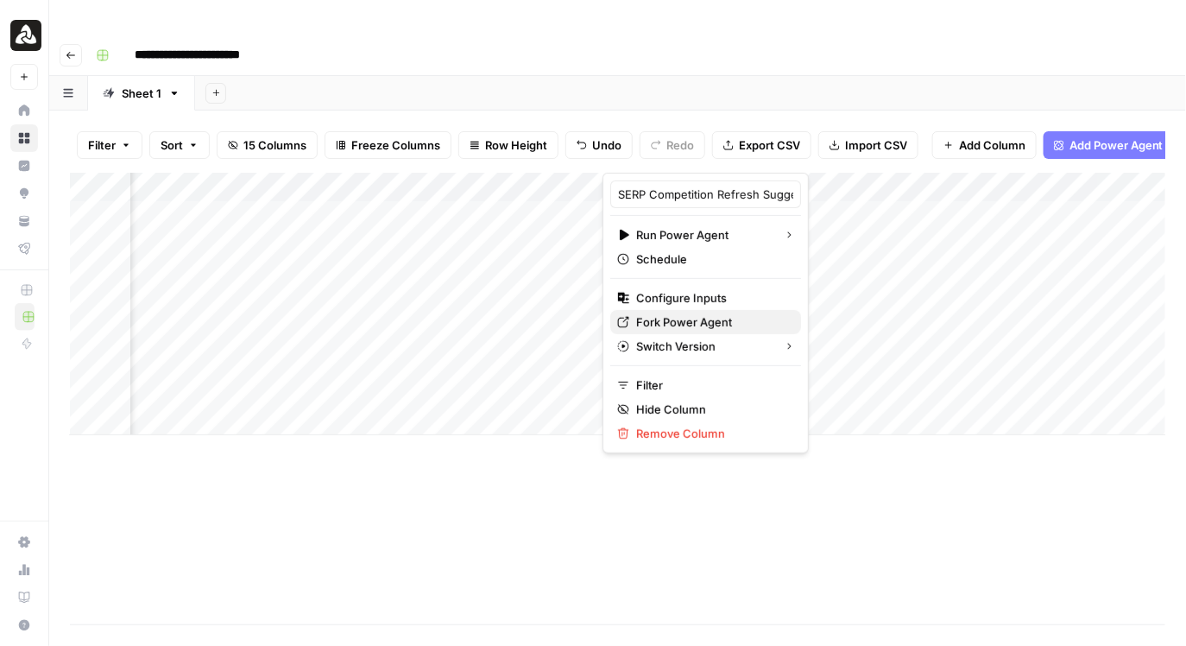
click at [689, 317] on span "Fork Power Agent" at bounding box center [711, 321] width 151 height 17
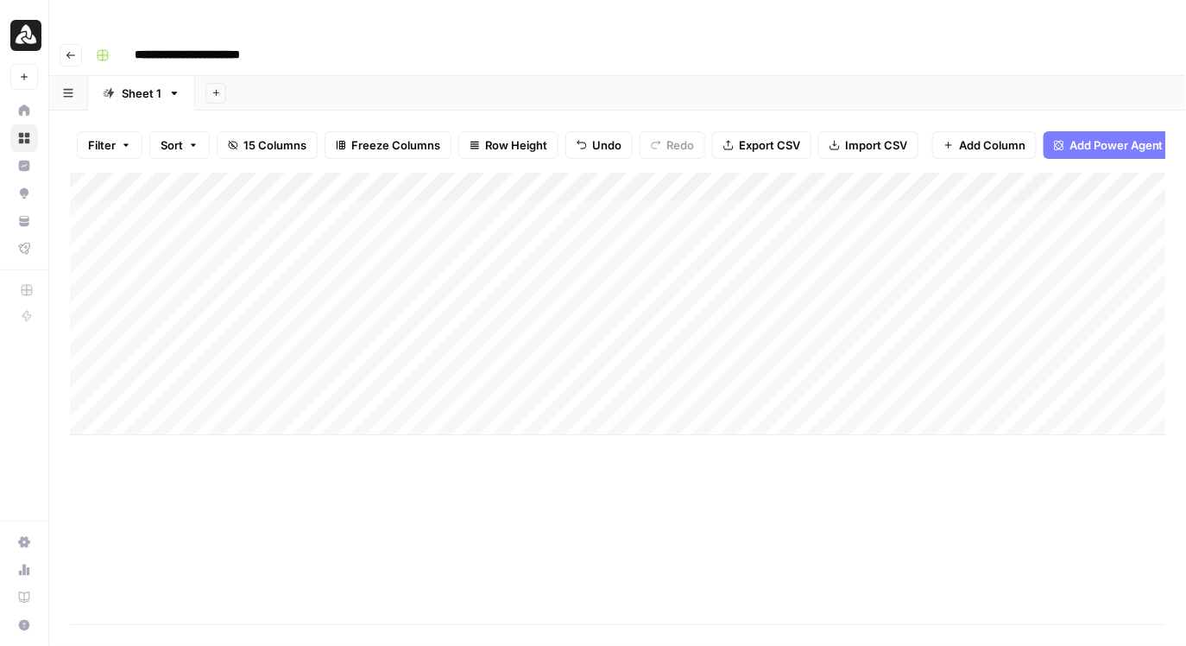
scroll to position [0, 92]
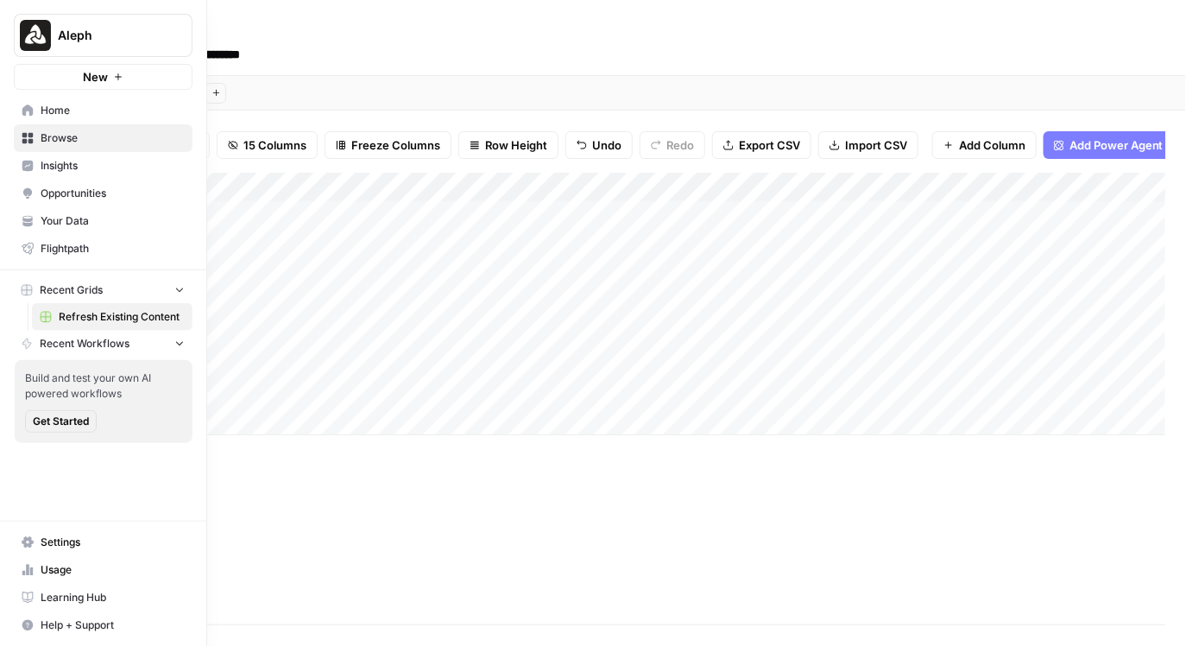
click at [35, 163] on link "Insights" at bounding box center [103, 166] width 179 height 28
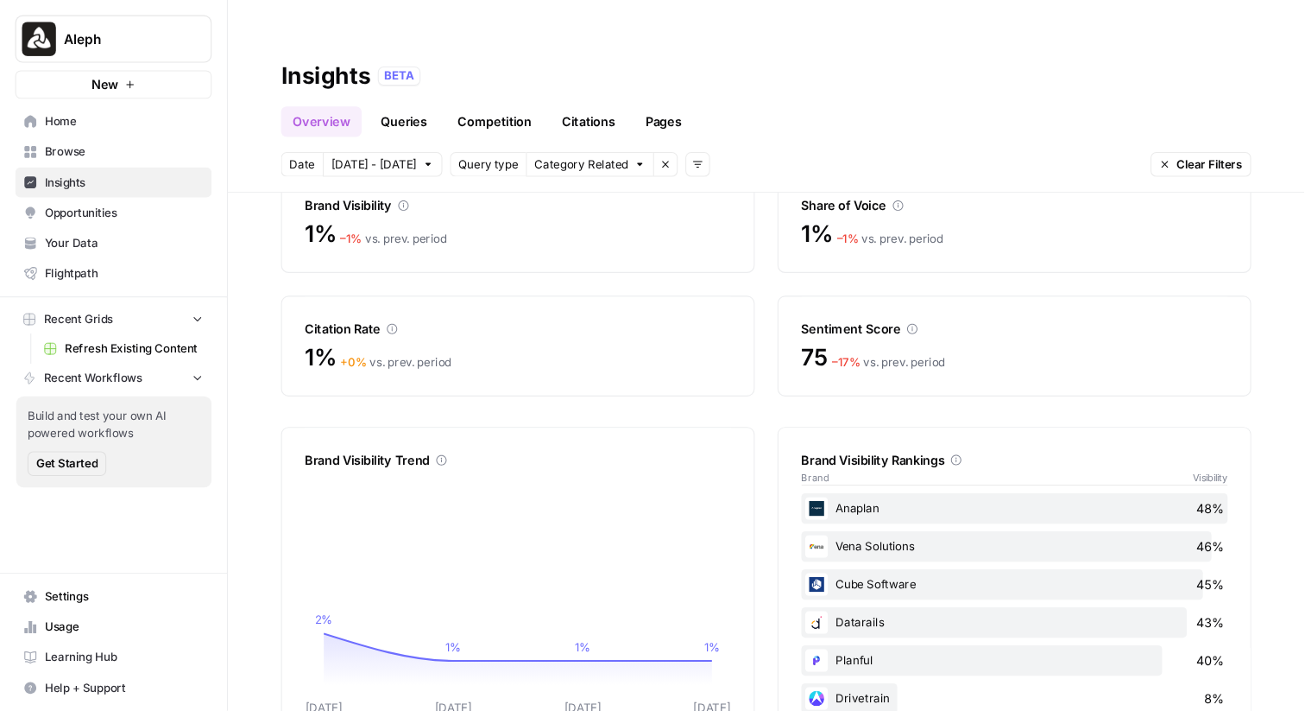
scroll to position [98, 0]
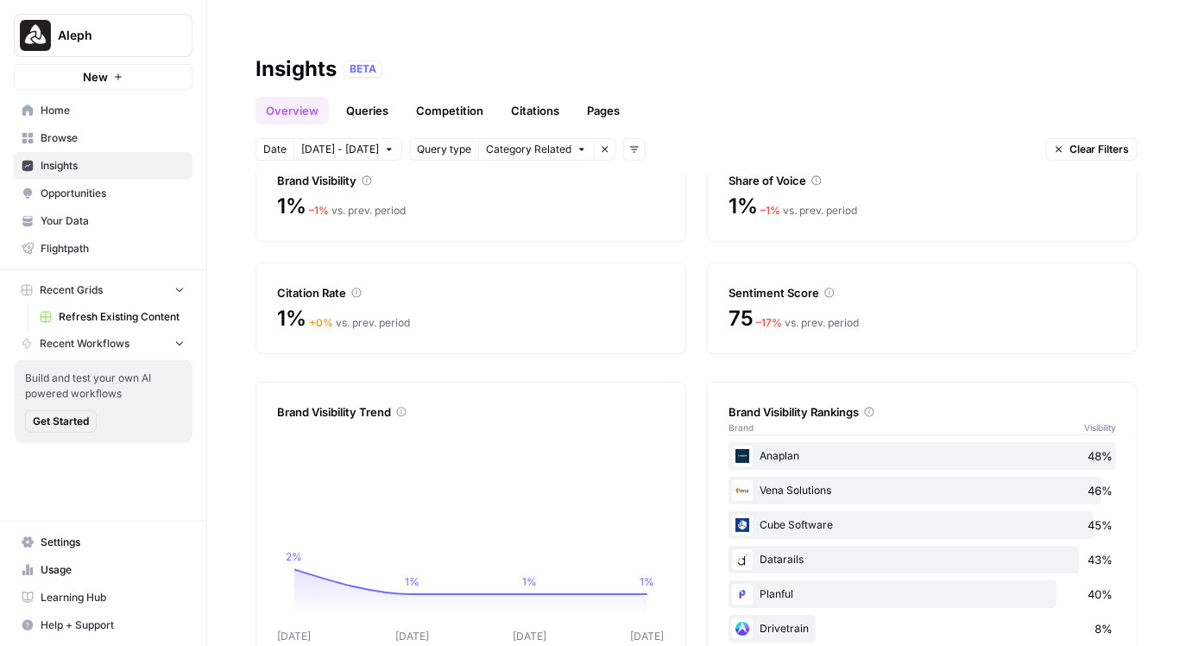
click at [1089, 305] on div "75 – 17 % vs. prev. period" at bounding box center [923, 319] width 388 height 28
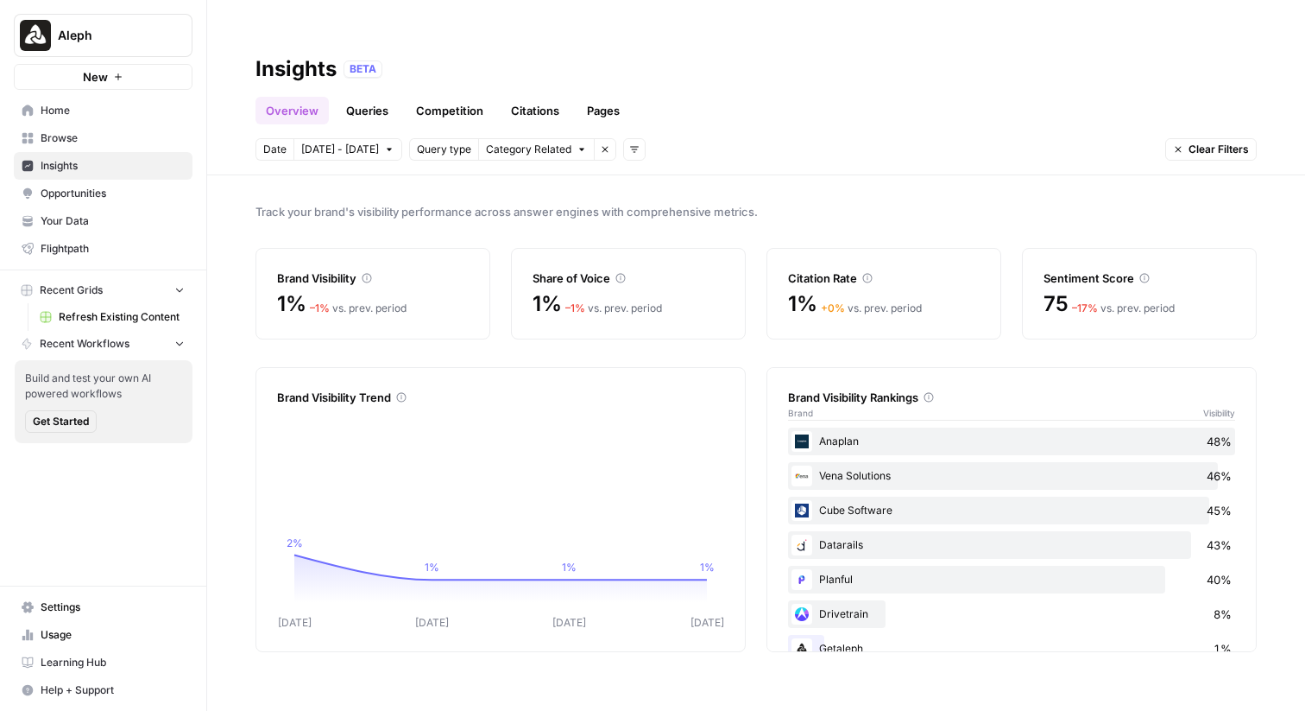
scroll to position [32, 0]
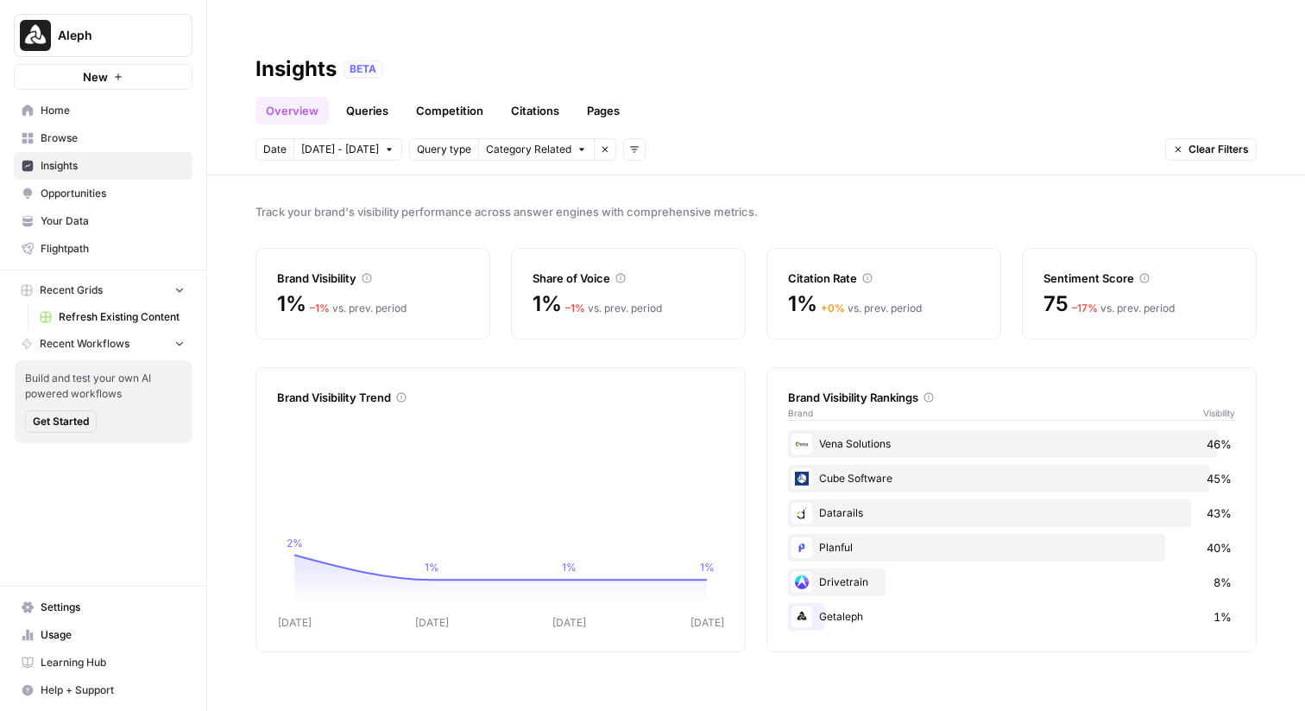
click at [553, 142] on span "Category Related" at bounding box center [528, 150] width 85 height 16
click at [603, 147] on icon "button" at bounding box center [606, 150] width 6 height 6
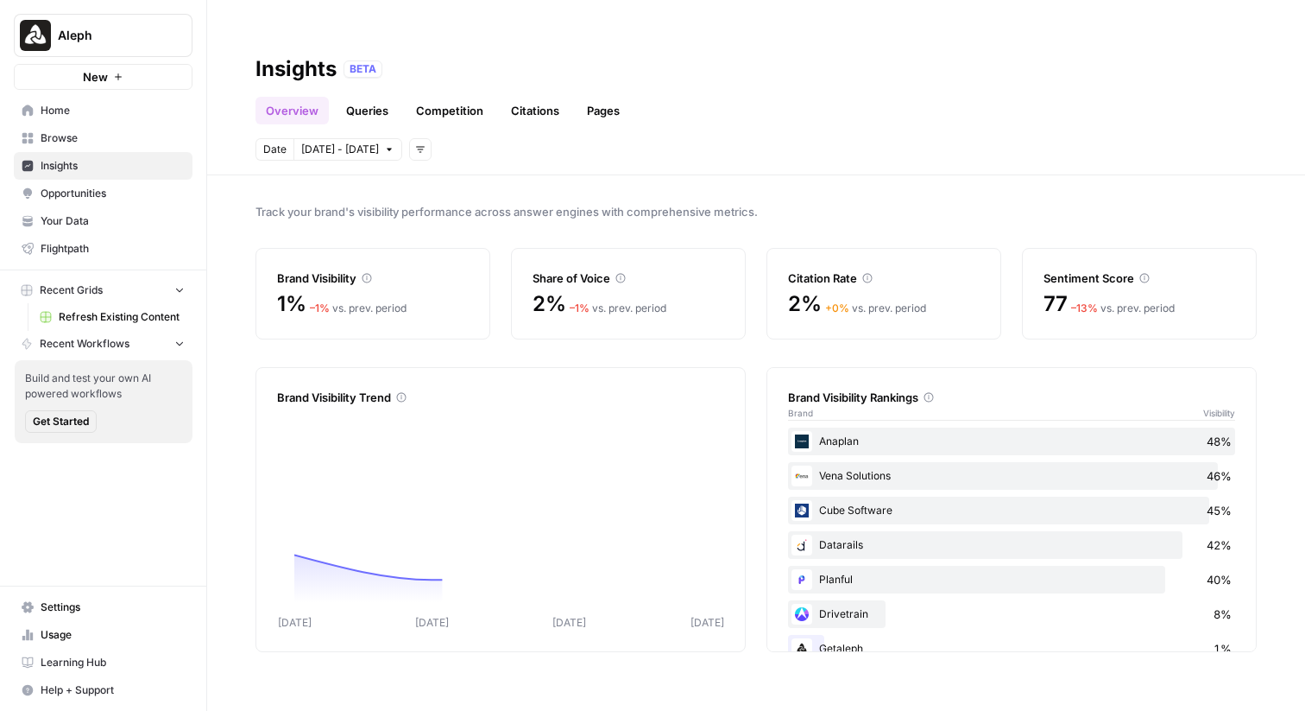
click at [409, 138] on button "Add filters" at bounding box center [420, 149] width 22 height 22
click at [457, 170] on span "Platform" at bounding box center [444, 176] width 61 height 17
click at [476, 142] on span "Select platform" at bounding box center [511, 150] width 75 height 16
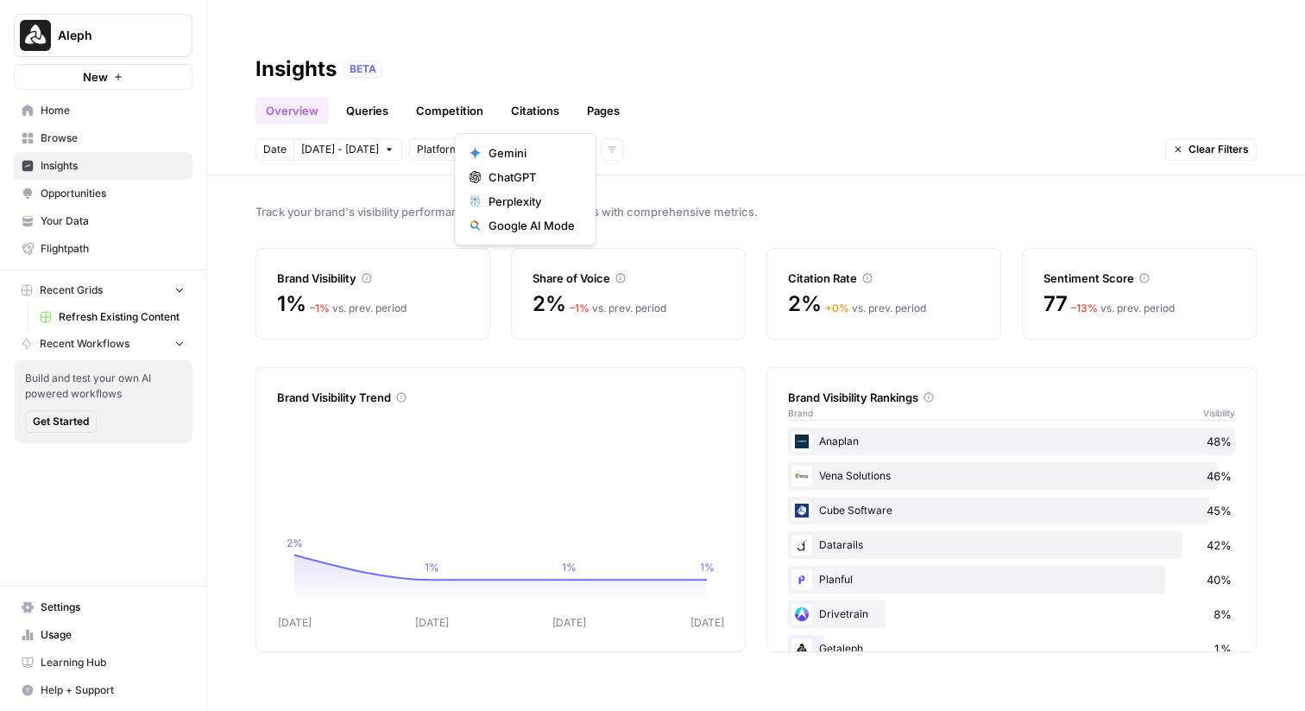
click at [819, 96] on header "Insights BETA Overview Queries Competition Citations Pages Date Oct 8 - Oct 14 …" at bounding box center [756, 105] width 1098 height 141
click at [365, 97] on link "Queries" at bounding box center [367, 111] width 63 height 28
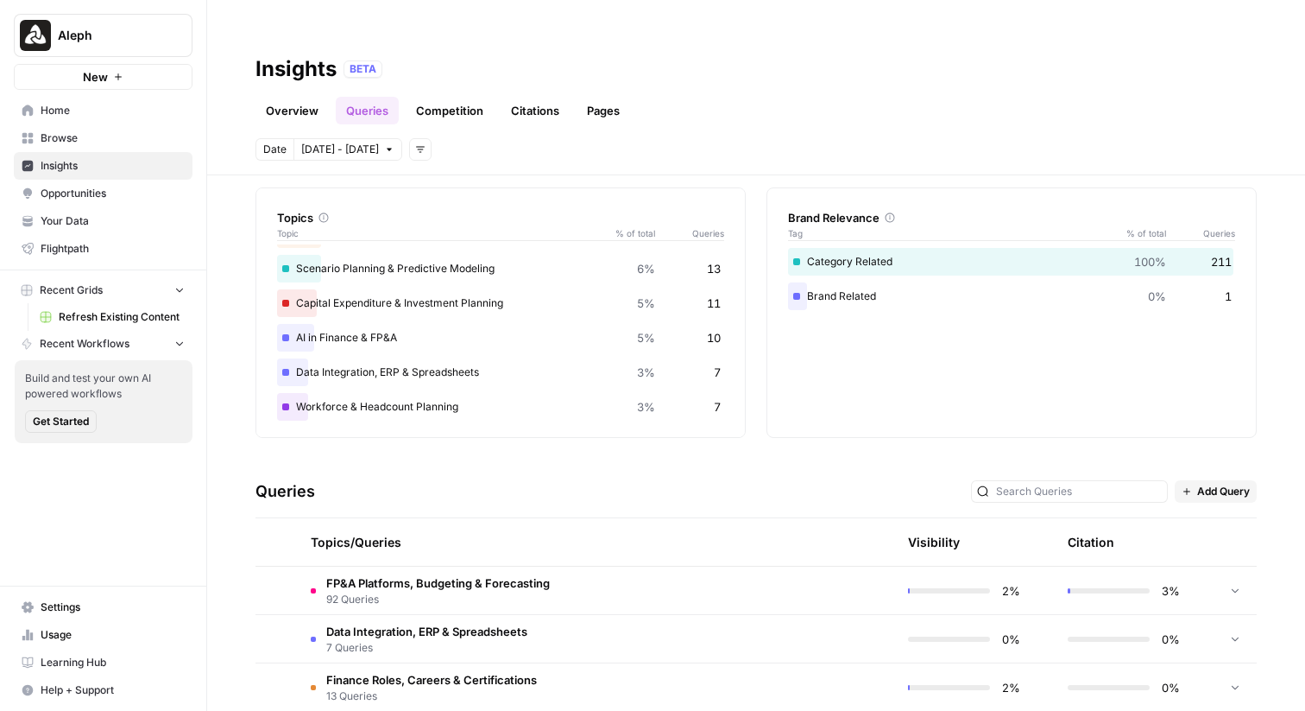
scroll to position [170, 0]
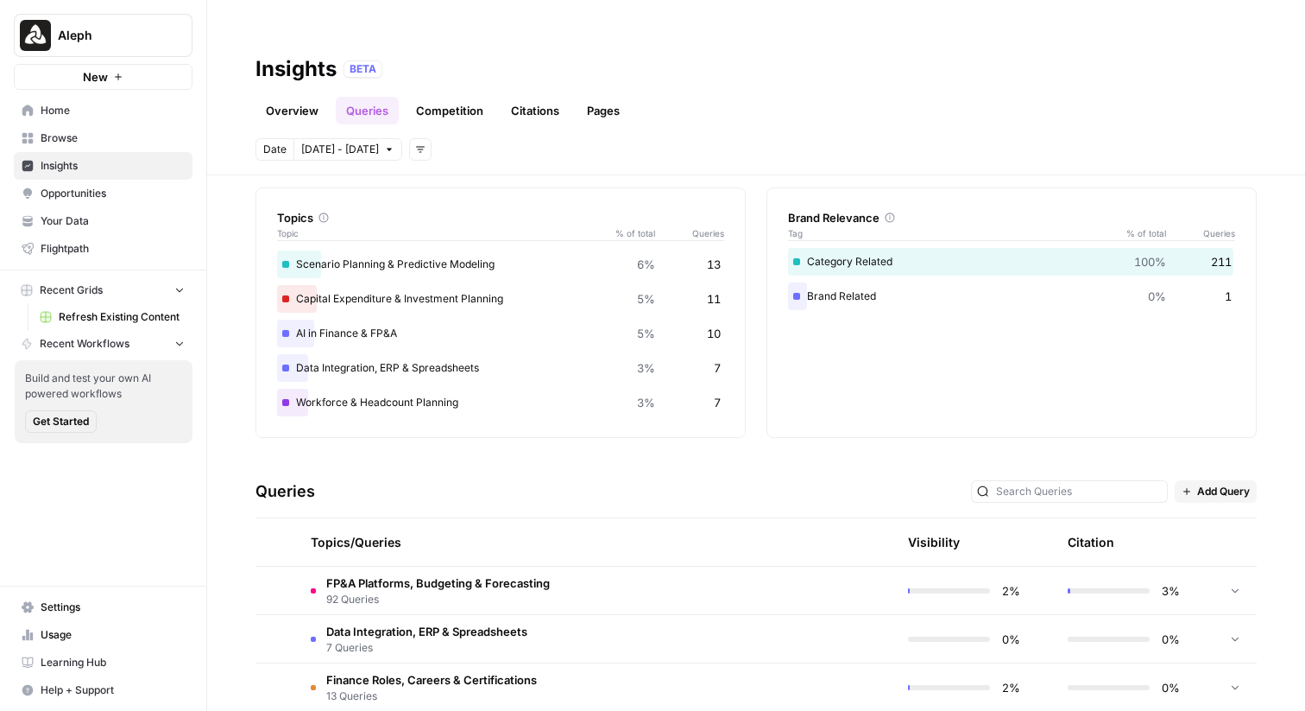
click at [302, 97] on link "Overview" at bounding box center [292, 111] width 73 height 28
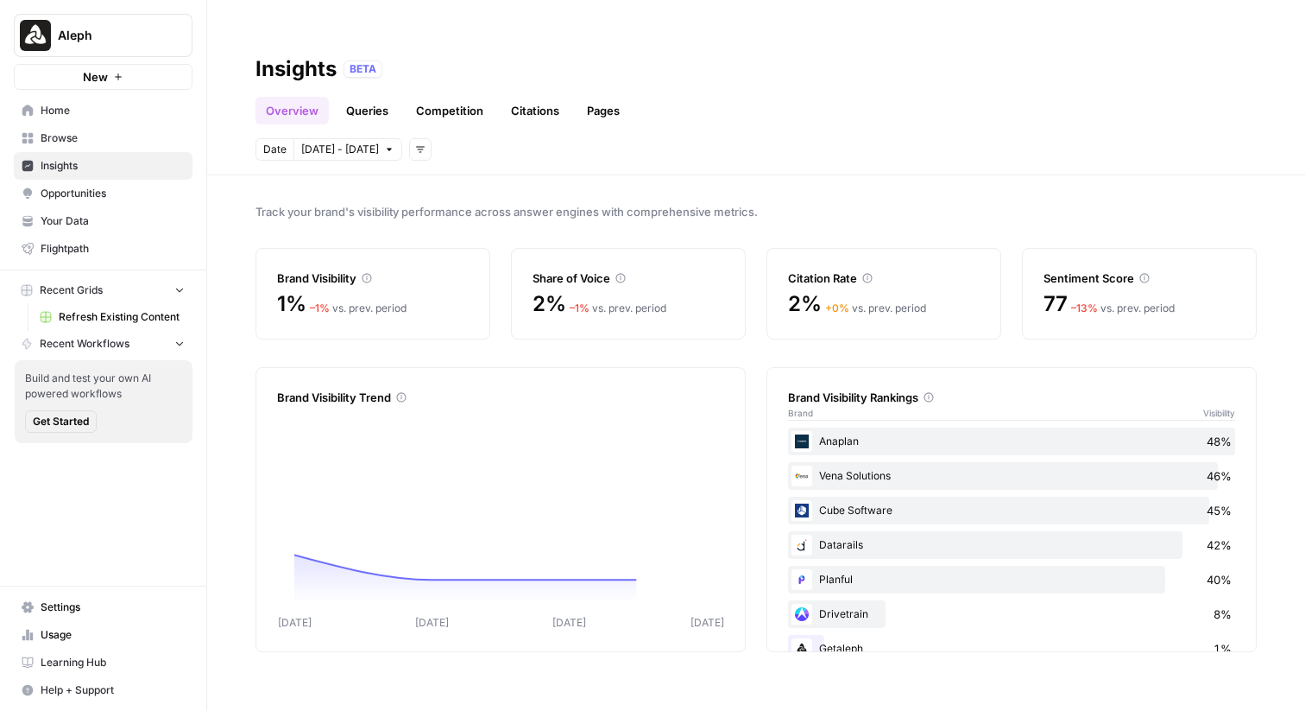
scroll to position [32, 0]
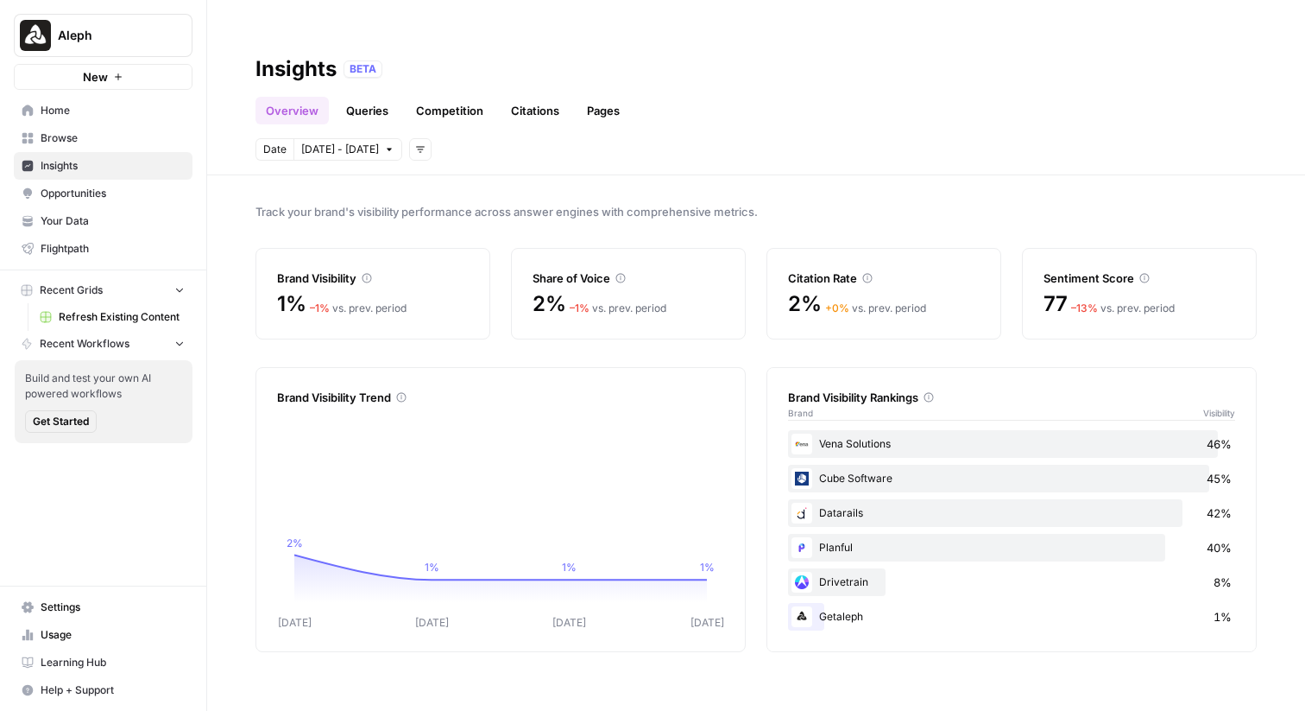
click at [365, 97] on link "Queries" at bounding box center [367, 111] width 63 height 28
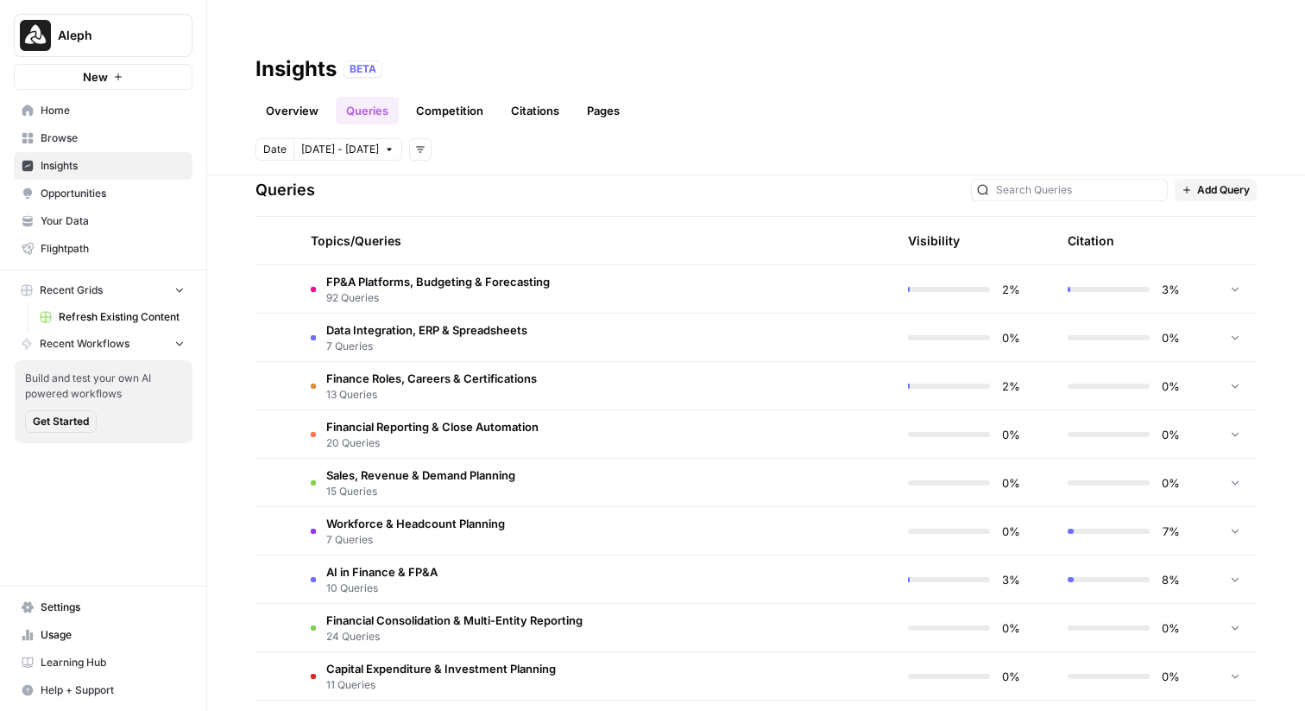
scroll to position [393, 0]
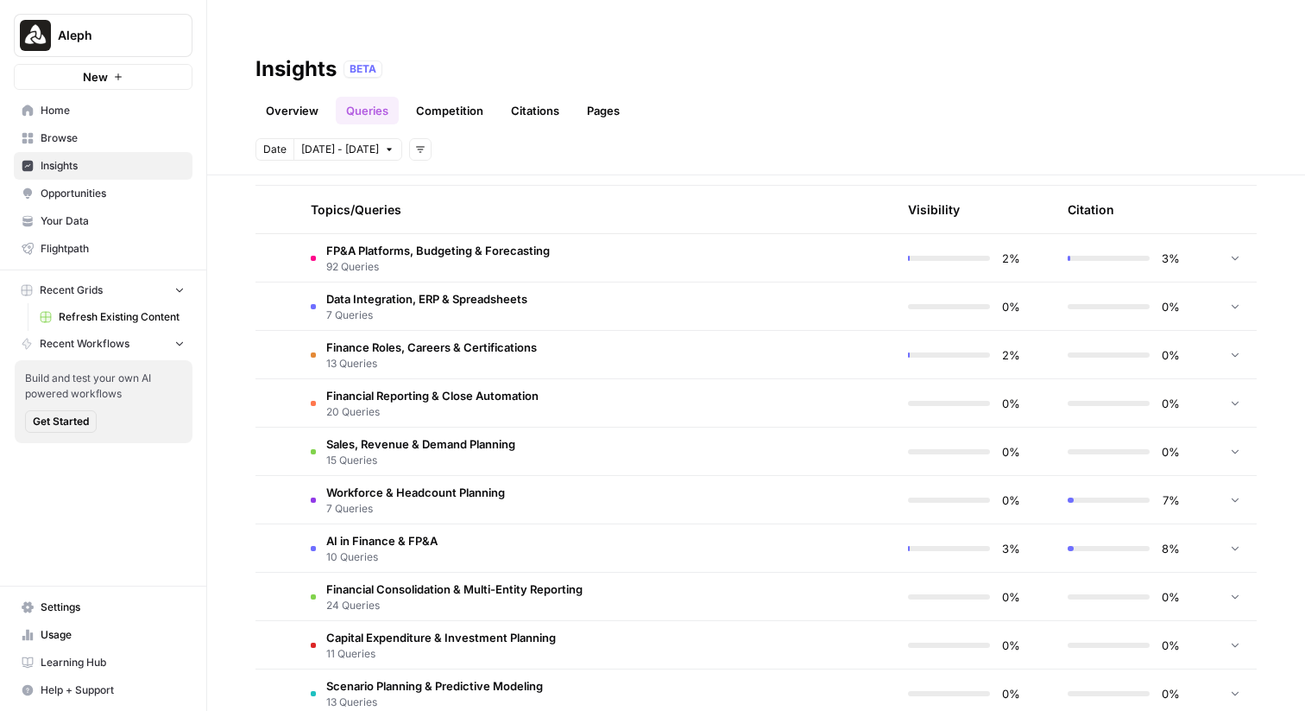
click at [613, 234] on td "FP&A Platforms, Budgeting & Forecasting 92 Queries" at bounding box center [513, 257] width 433 height 47
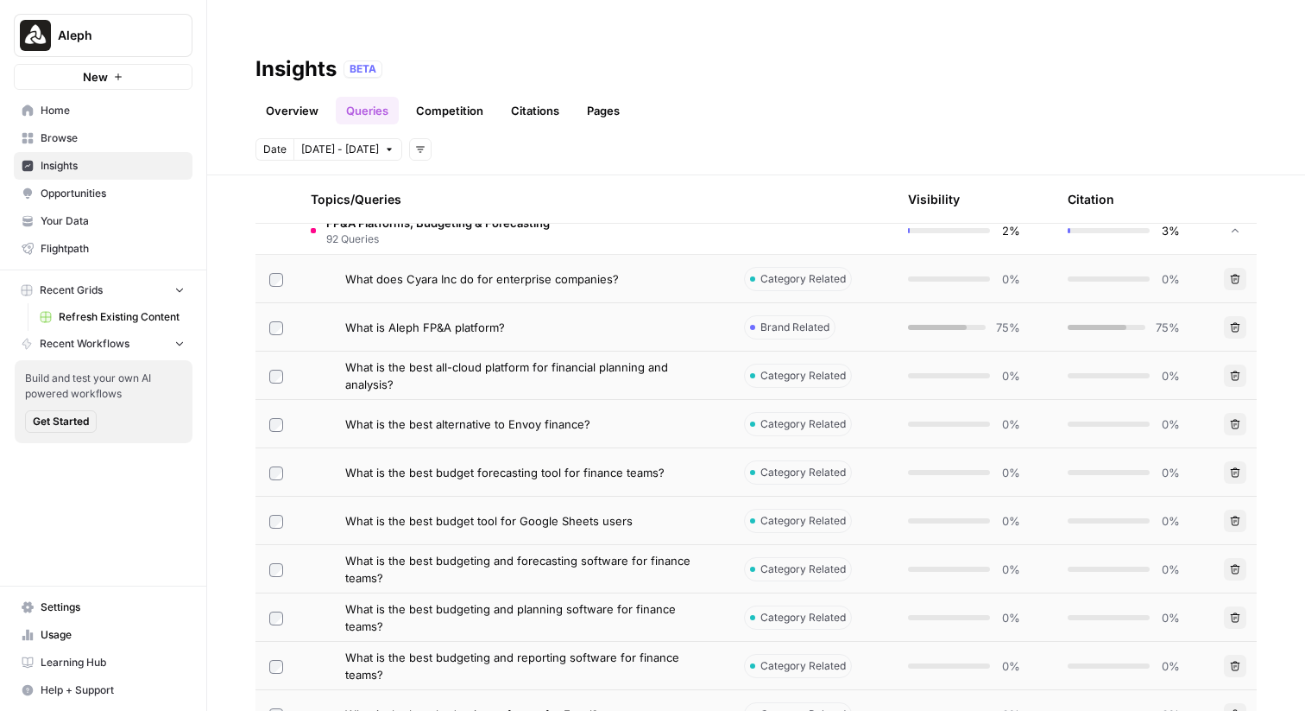
scroll to position [426, 0]
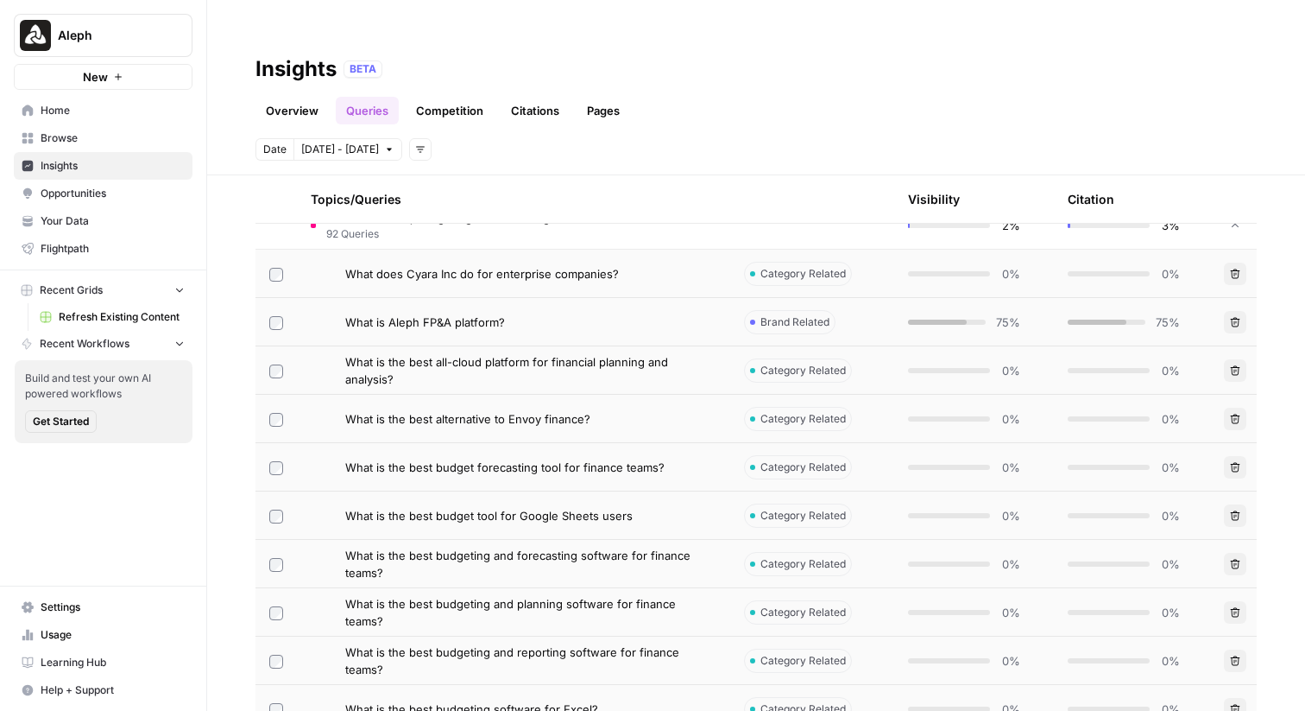
click at [609, 313] on div "What is Aleph FP&A platform?" at bounding box center [530, 321] width 371 height 17
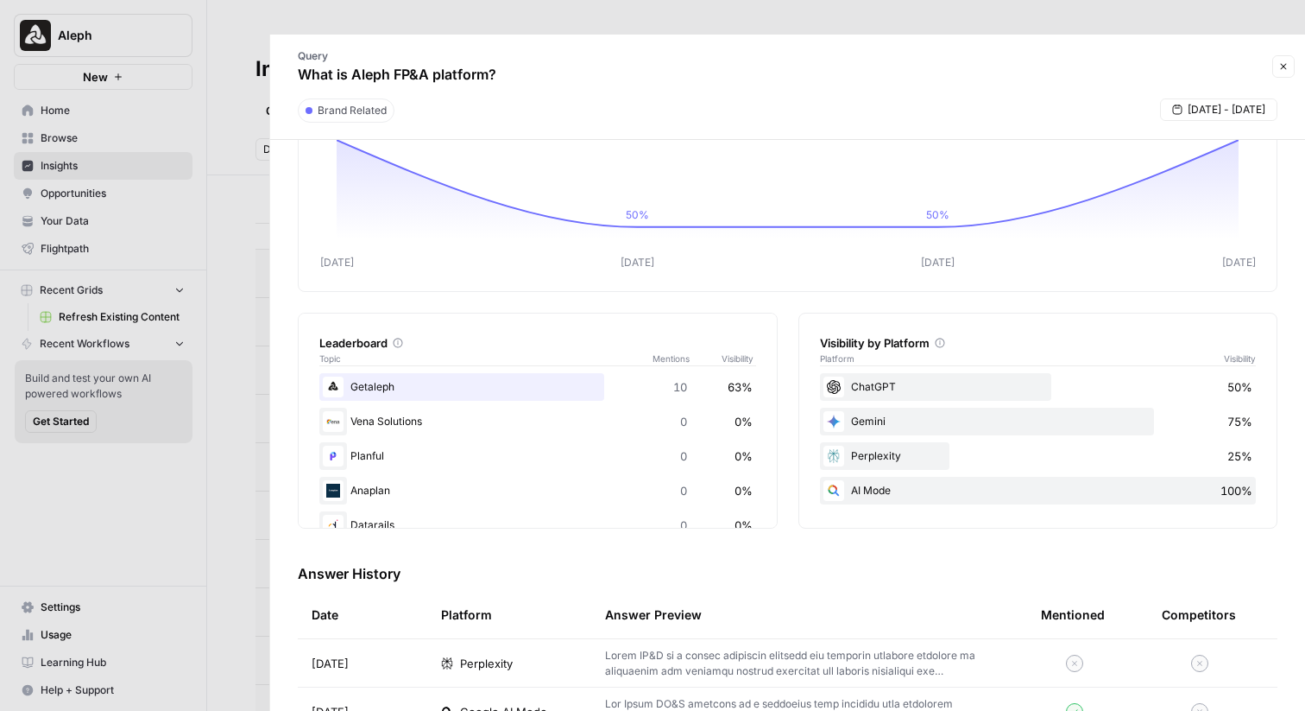
scroll to position [101, 0]
click at [401, 639] on td "Oct 14, 2025" at bounding box center [363, 662] width 130 height 47
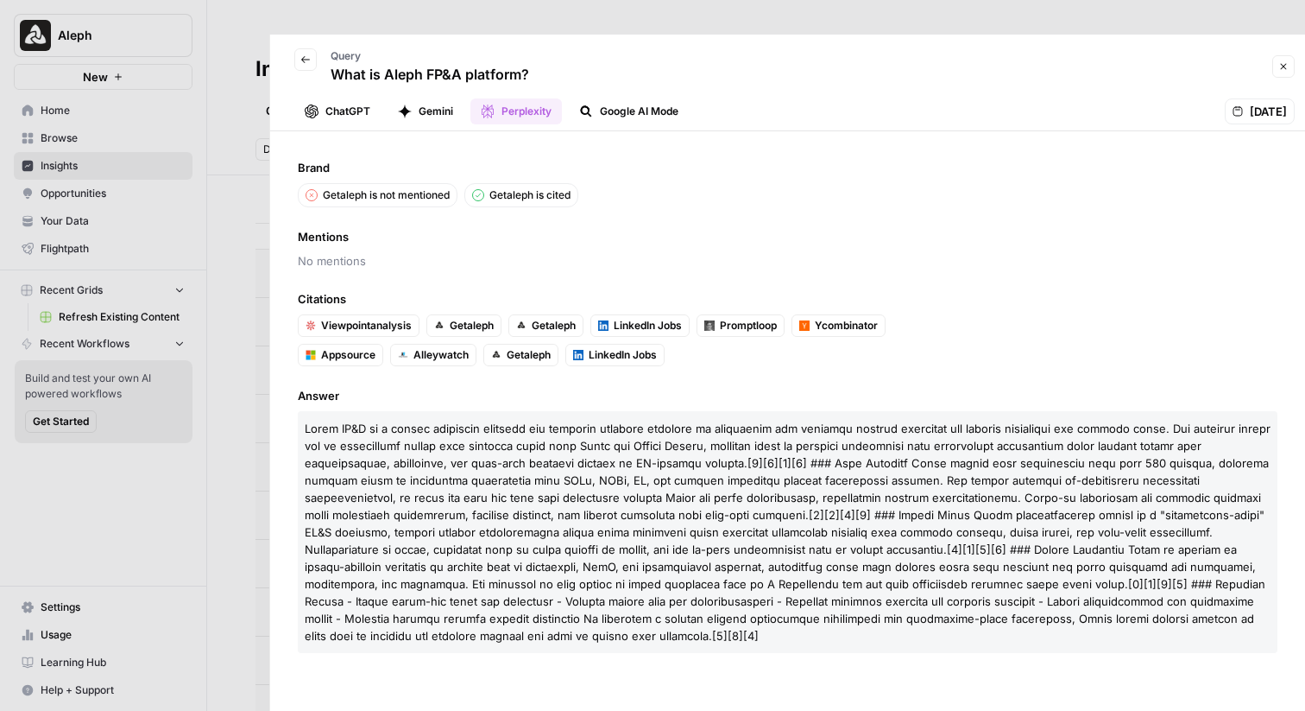
click at [348, 98] on button "ChatGPT" at bounding box center [337, 111] width 86 height 26
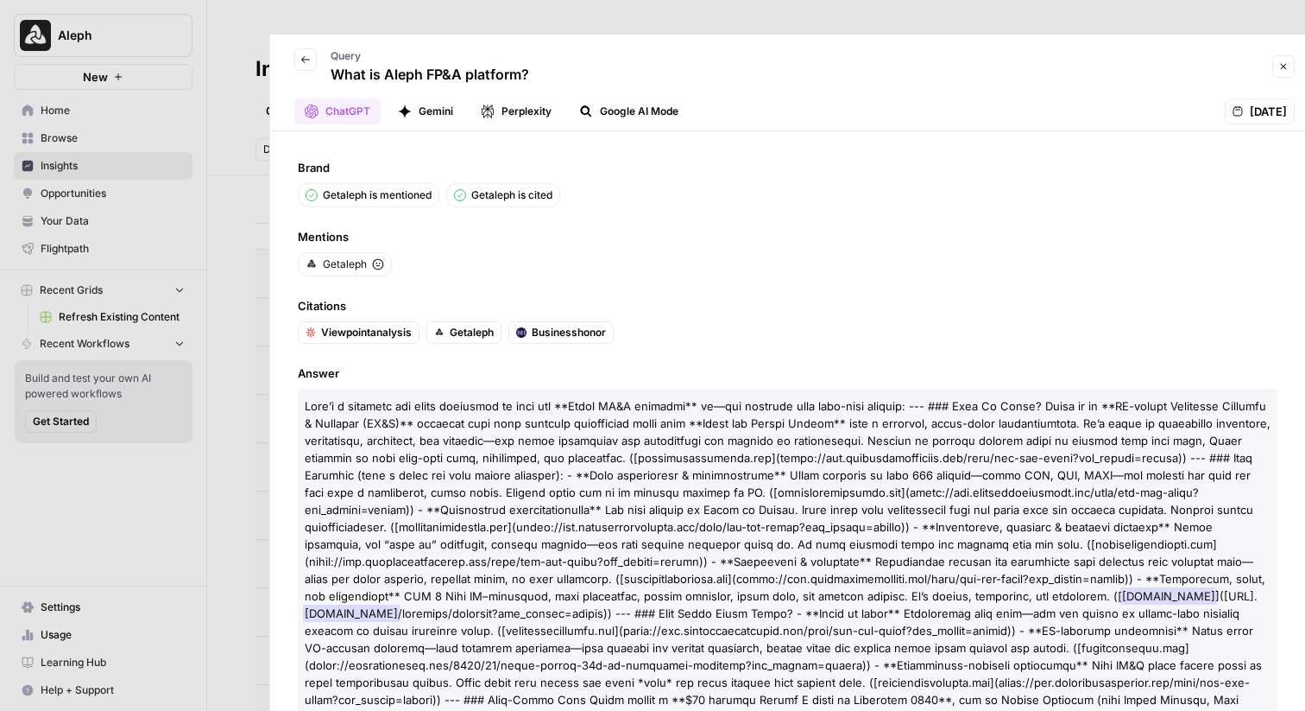
click at [443, 98] on button "Gemini" at bounding box center [426, 111] width 76 height 26
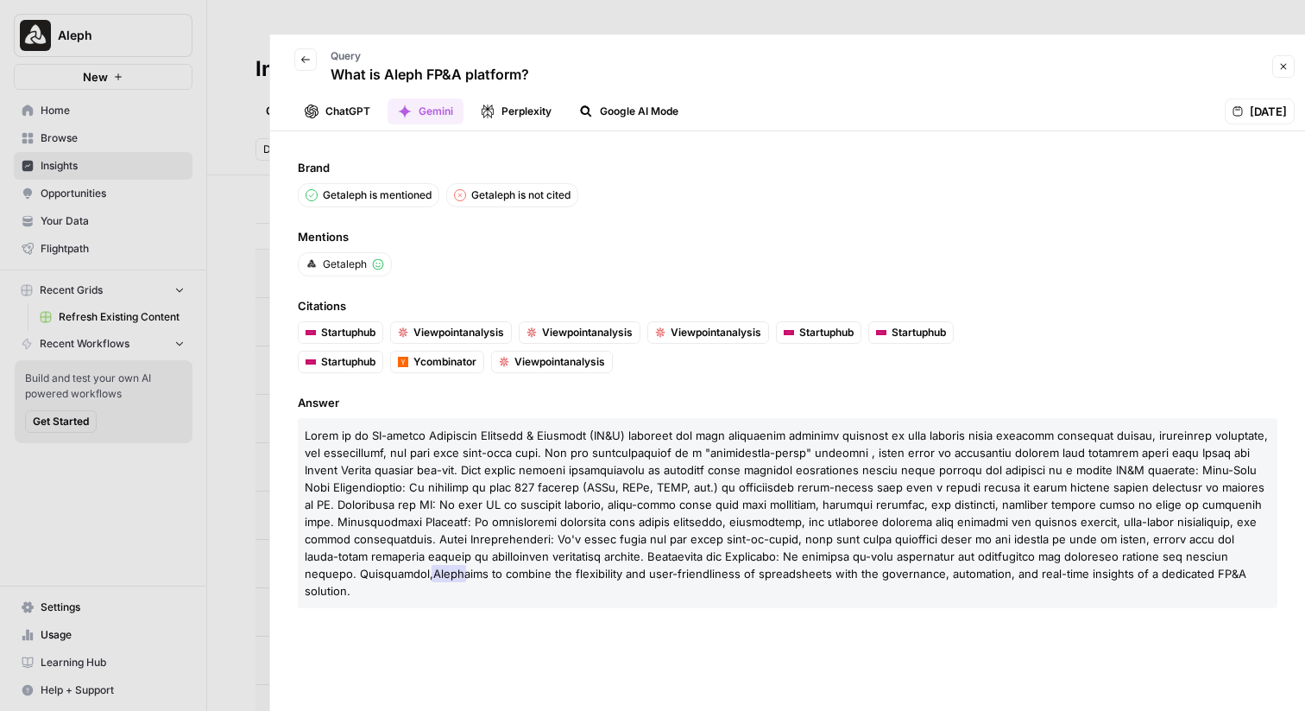
click at [530, 98] on button "Perplexity" at bounding box center [517, 111] width 92 height 26
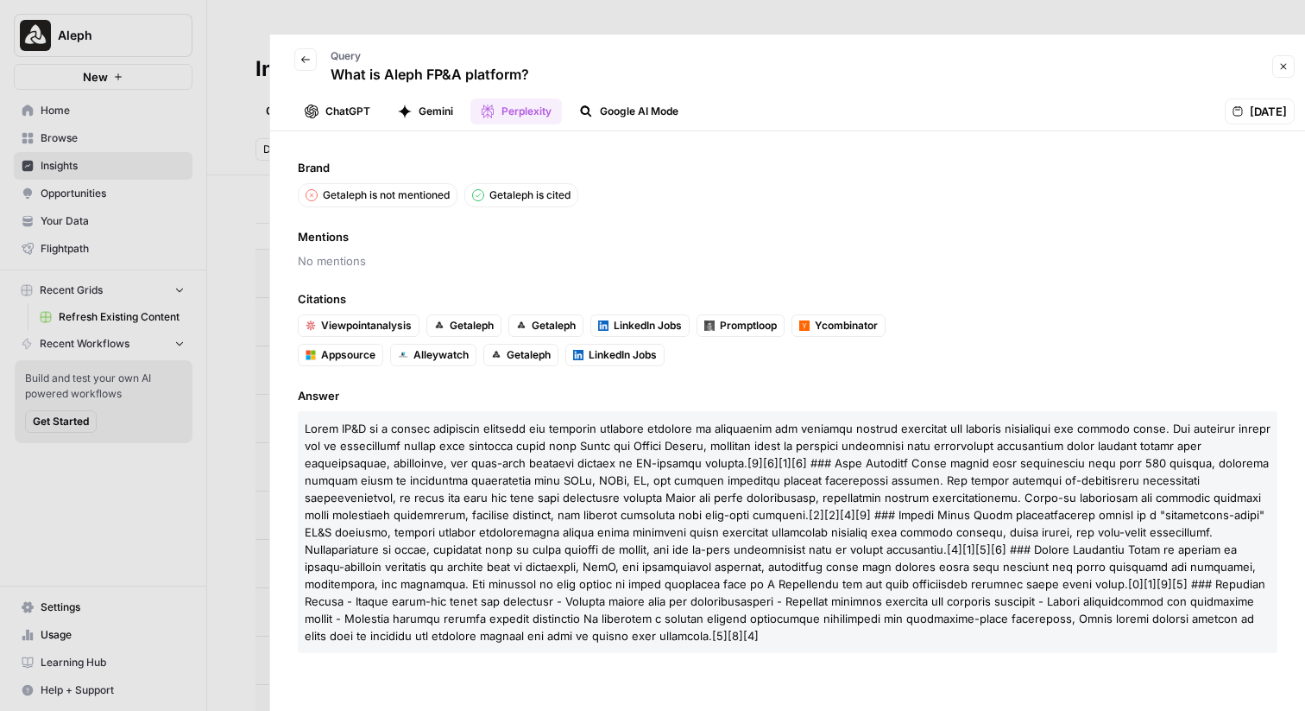
click at [610, 98] on button "Google AI Mode" at bounding box center [629, 111] width 120 height 26
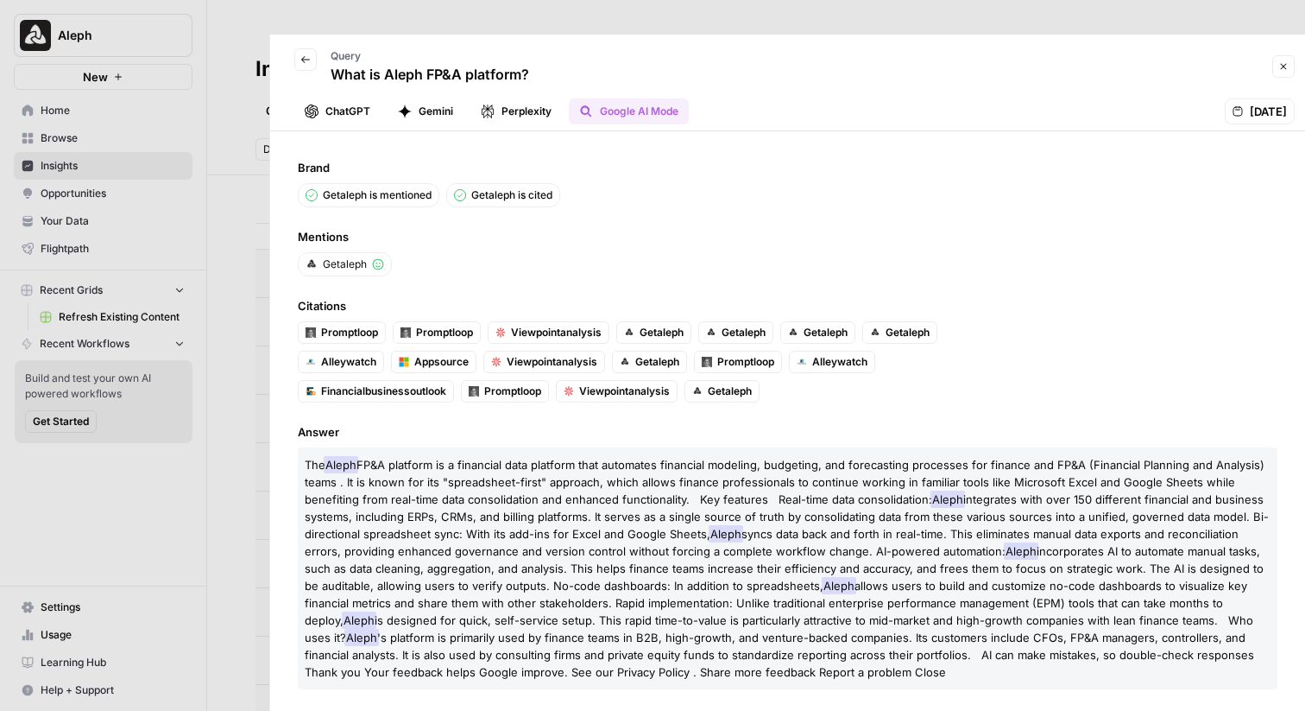
click at [494, 104] on icon "button" at bounding box center [488, 111] width 12 height 14
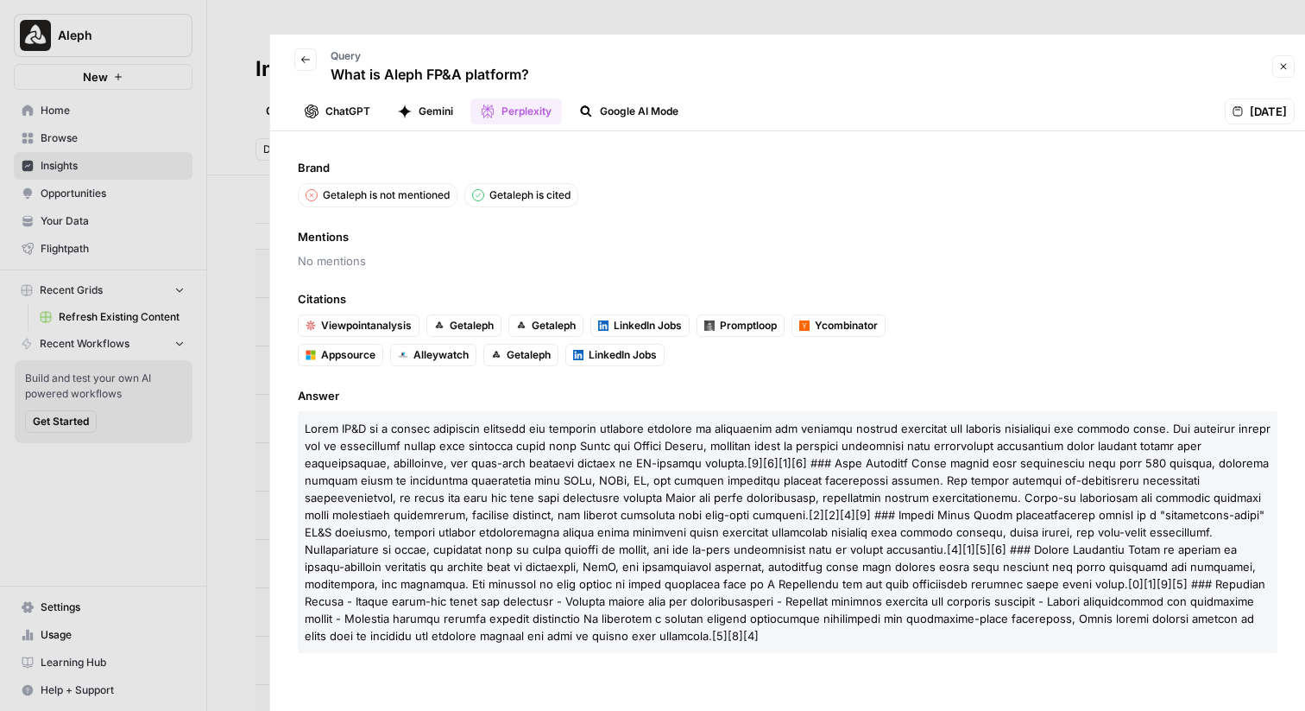
click at [421, 98] on button "Gemini" at bounding box center [426, 111] width 76 height 26
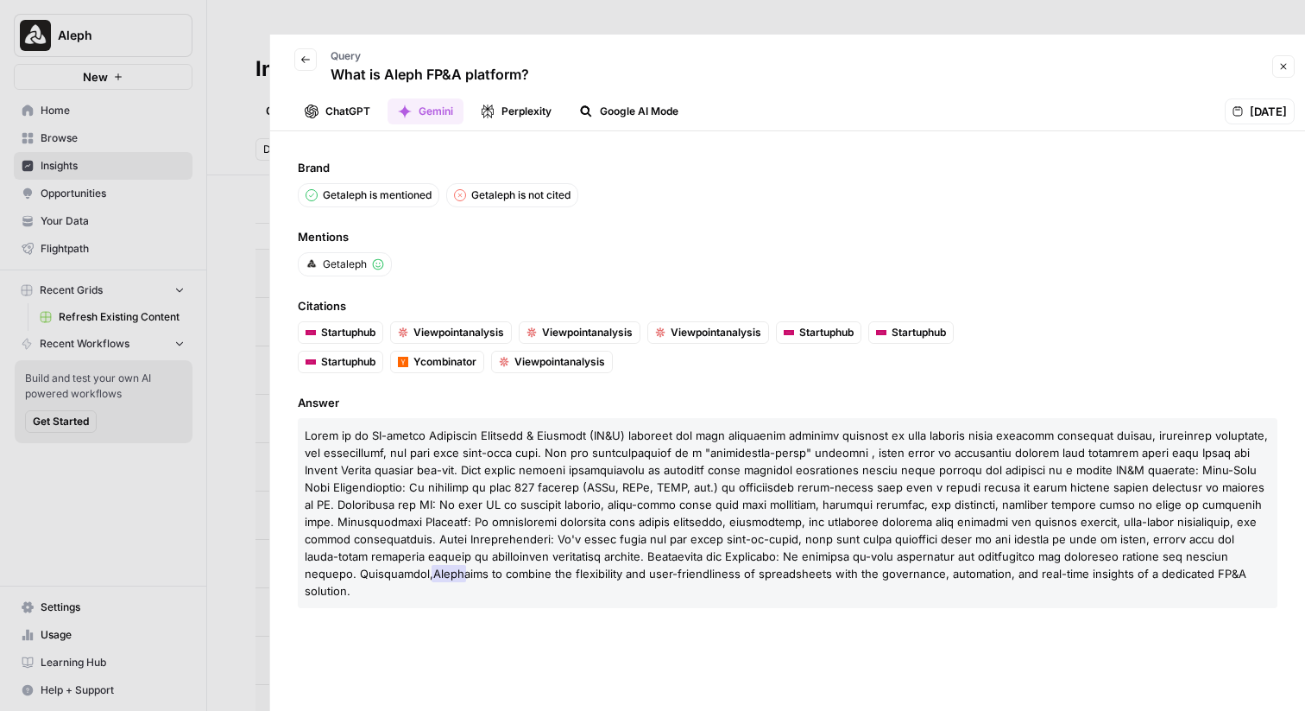
click at [259, 159] on div at bounding box center [652, 355] width 1305 height 711
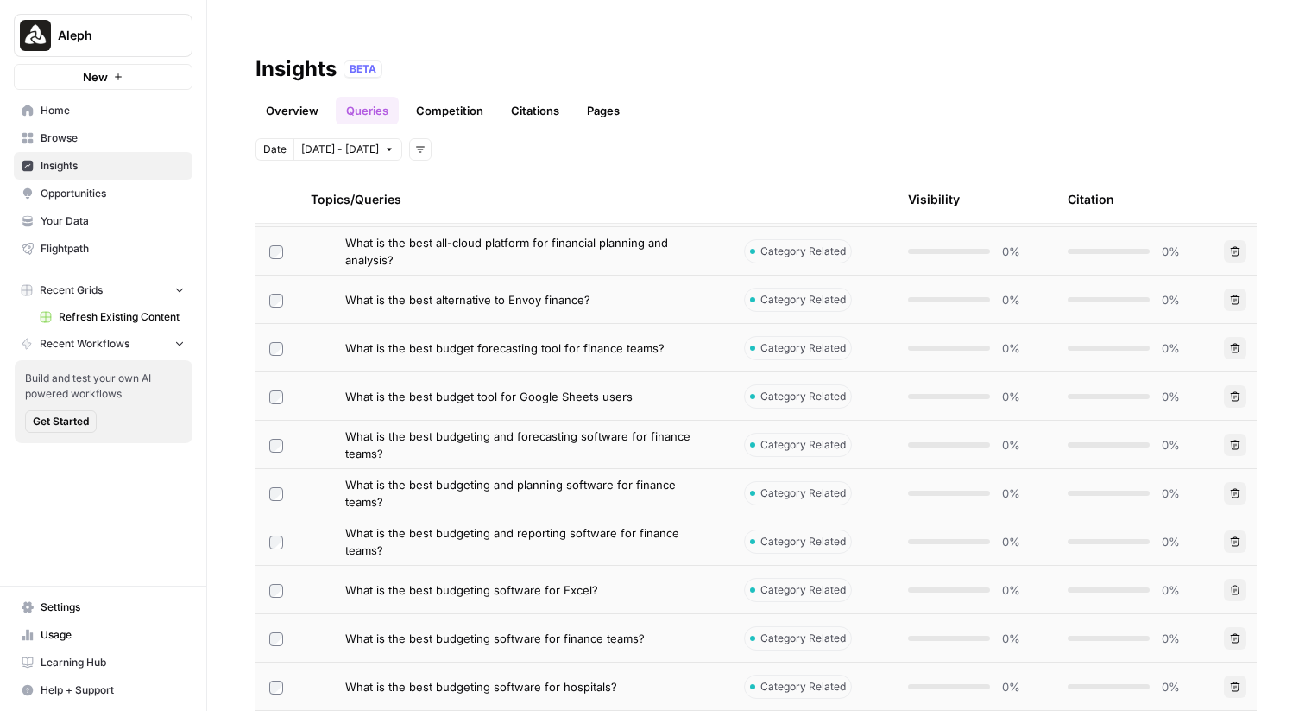
scroll to position [549, 0]
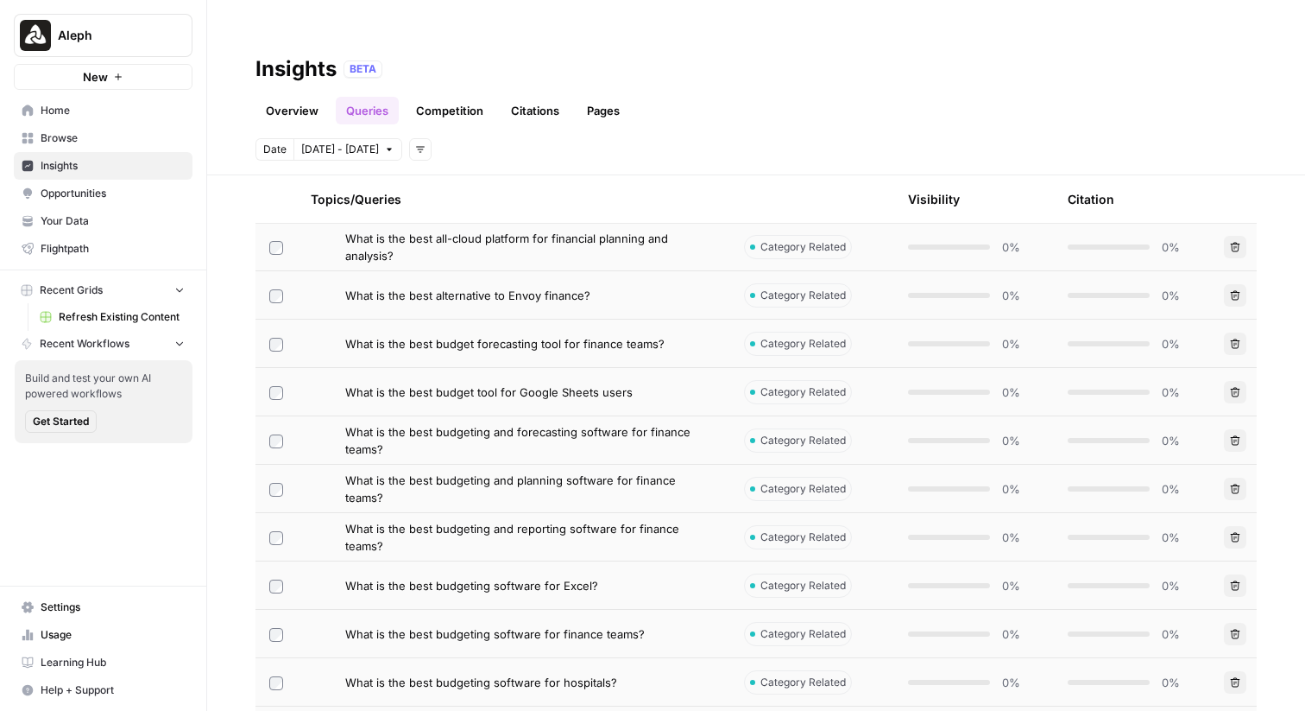
click at [587, 335] on span "What is the best budget forecasting tool for finance teams?" at bounding box center [504, 343] width 319 height 17
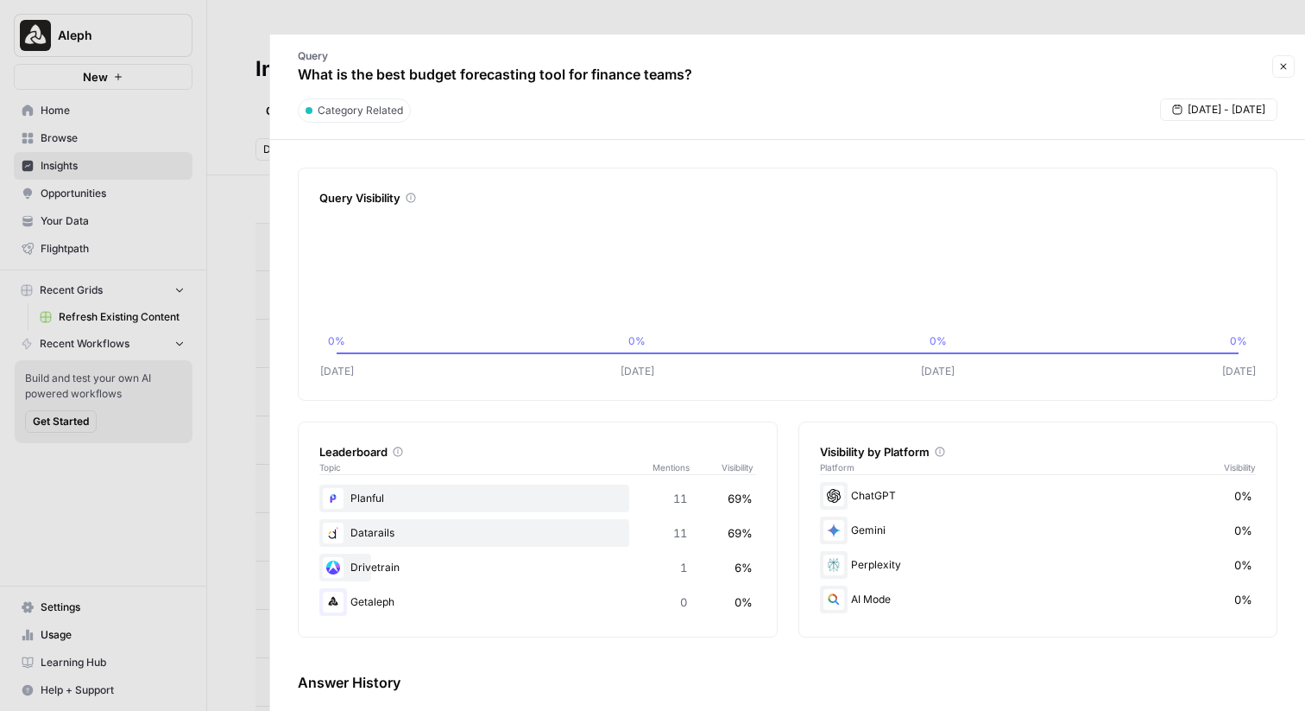
scroll to position [97, 0]
click at [433, 64] on p "What is the best budget forecasting tool for finance teams?" at bounding box center [495, 74] width 395 height 21
click at [471, 64] on p "What is the best budget forecasting tool for finance teams?" at bounding box center [495, 74] width 395 height 21
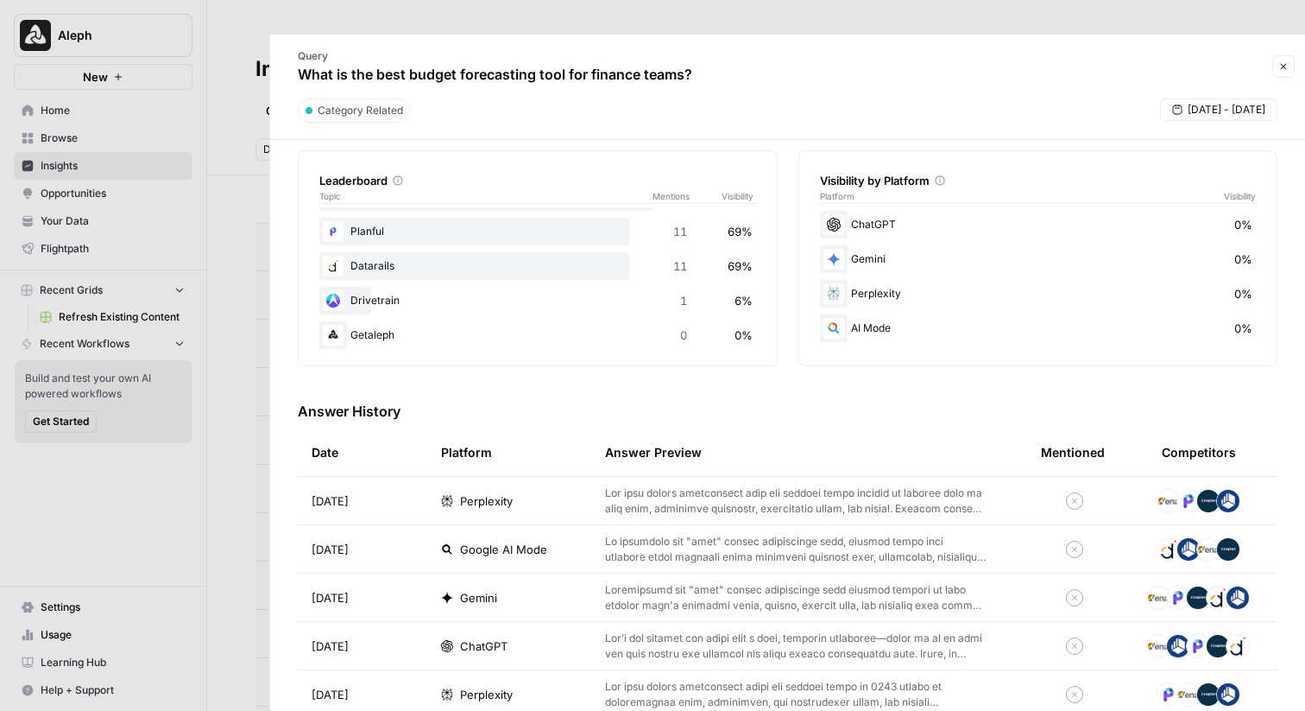
scroll to position [101, 0]
click at [487, 492] on span "Perplexity" at bounding box center [486, 500] width 53 height 17
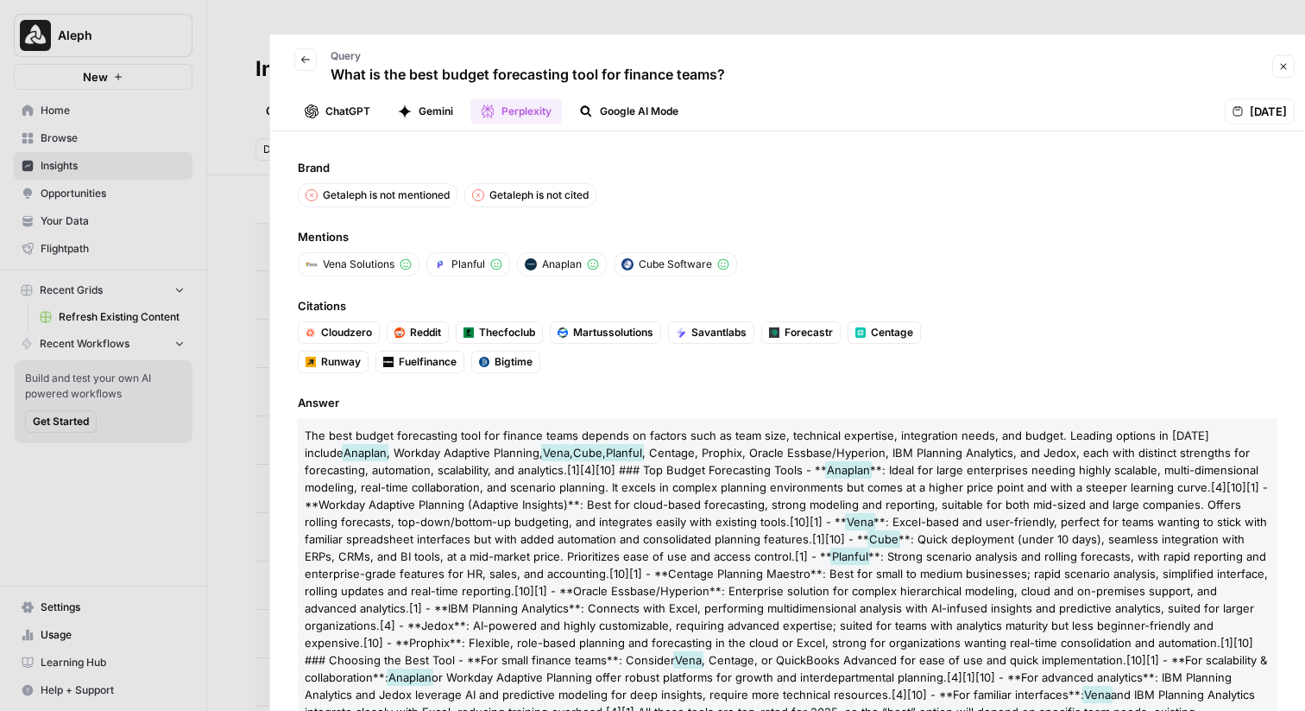
scroll to position [28, 0]
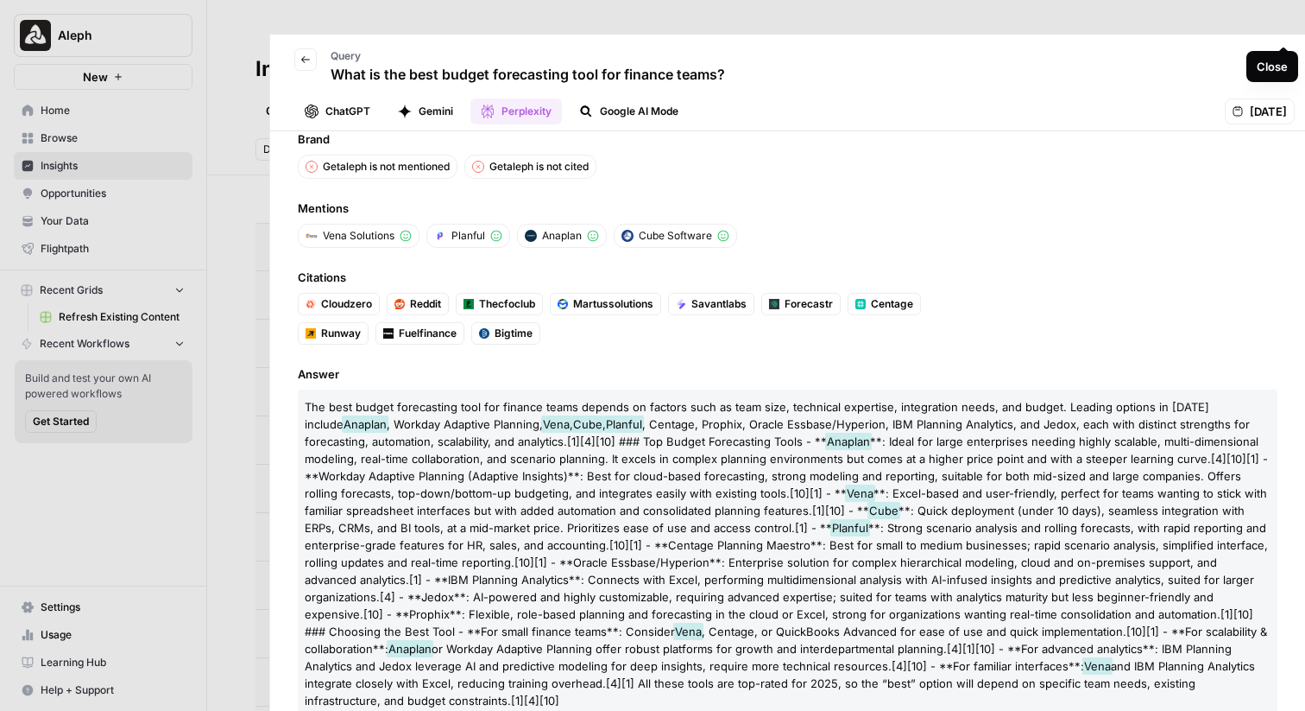
click at [1185, 61] on icon "button" at bounding box center [1284, 66] width 10 height 10
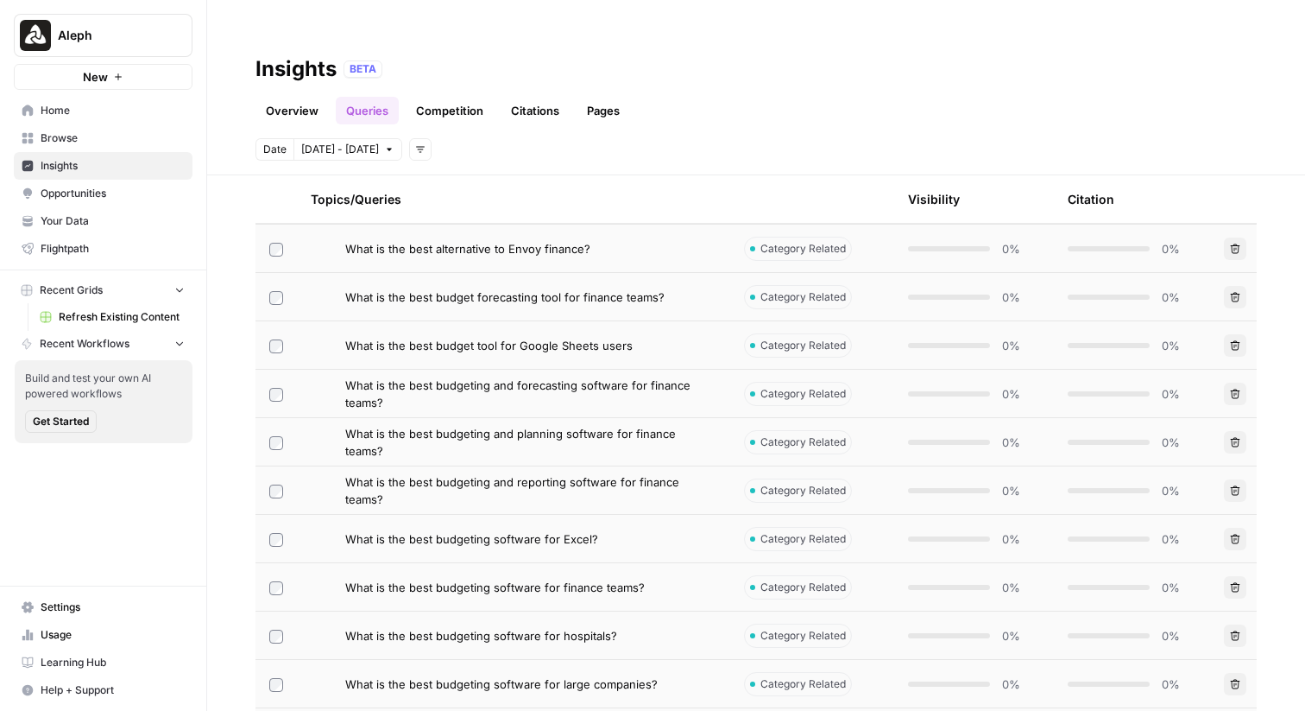
scroll to position [666, 0]
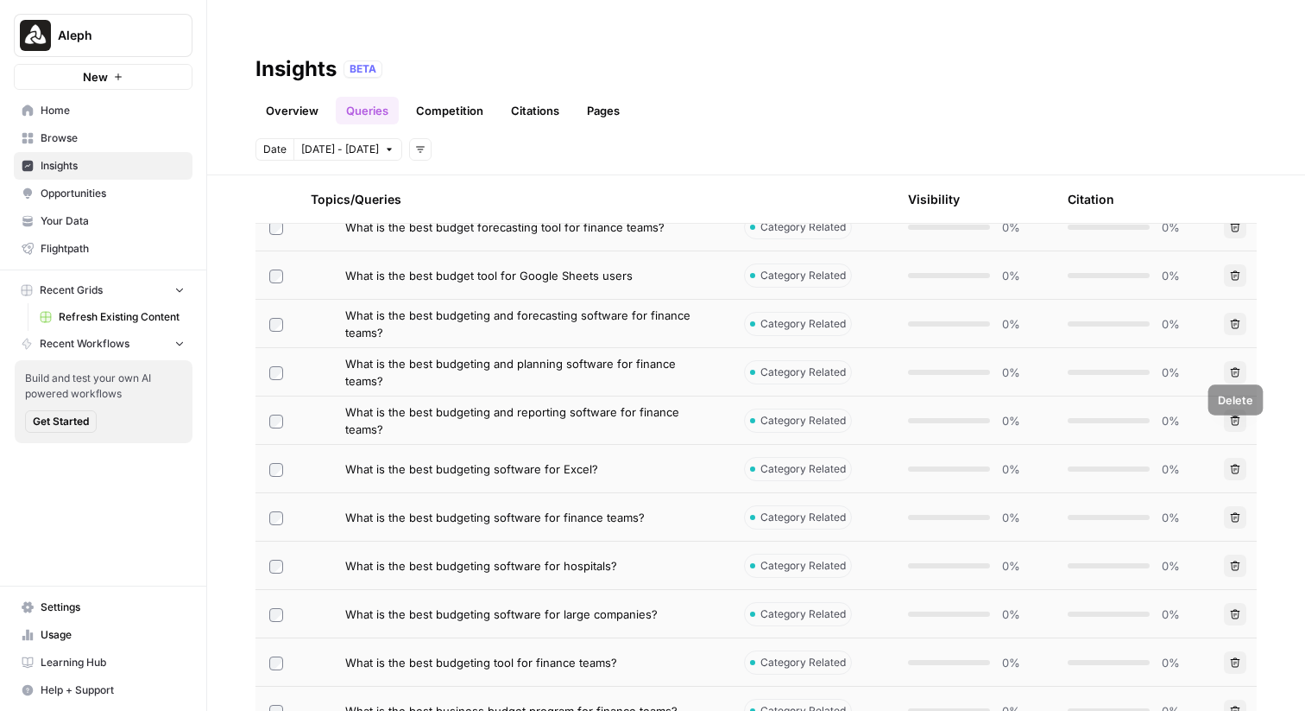
click at [1185, 464] on icon "button" at bounding box center [1235, 469] width 10 height 10
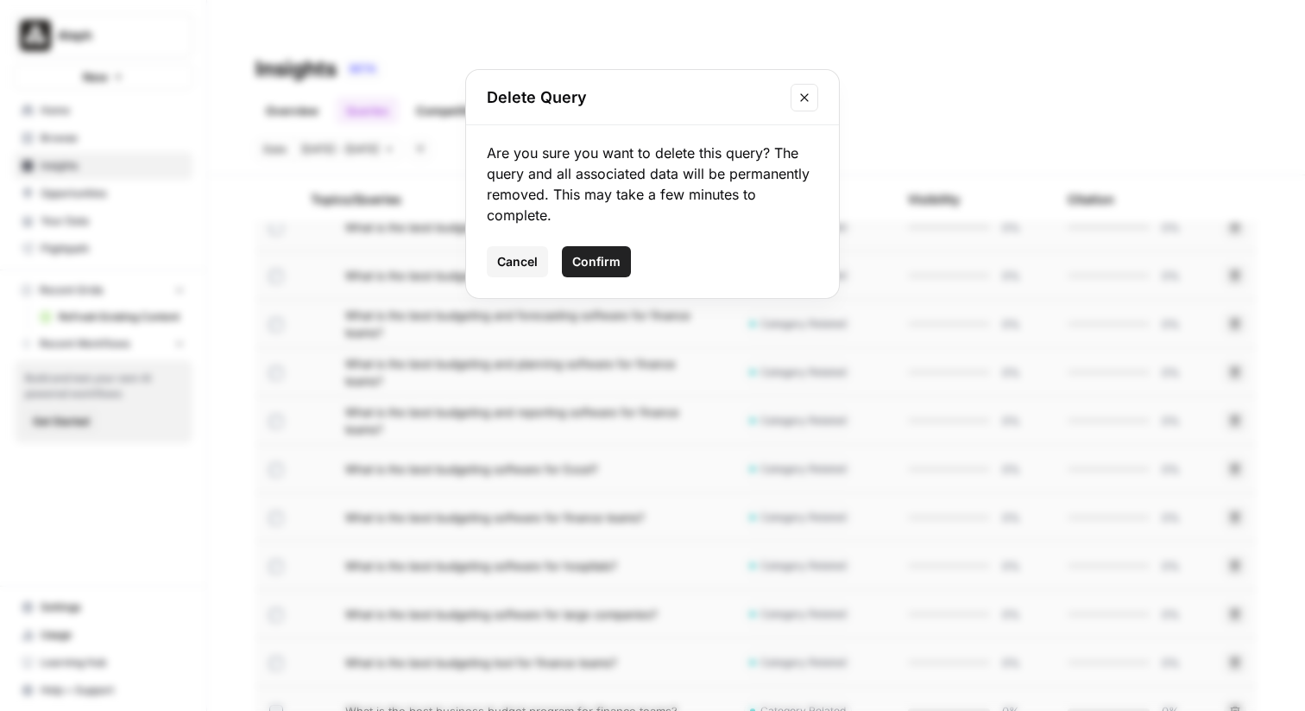
click at [801, 98] on icon "Close modal" at bounding box center [805, 98] width 14 height 14
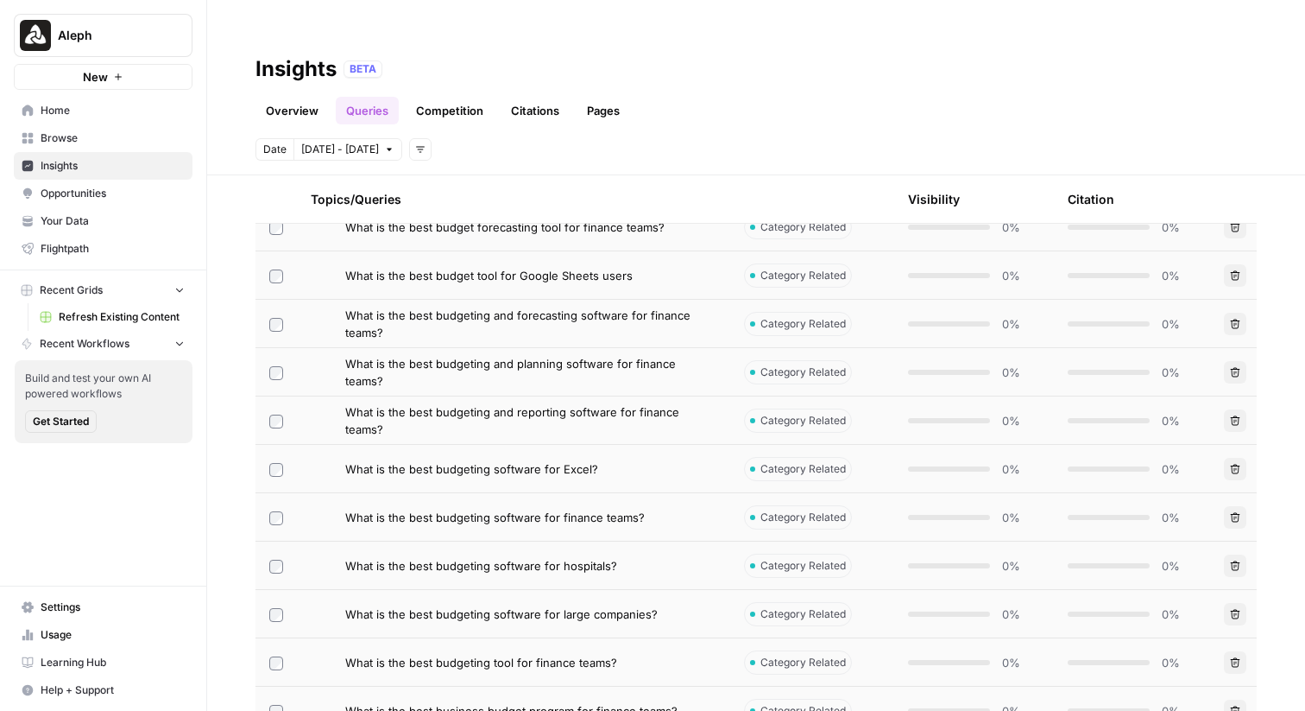
scroll to position [0, 0]
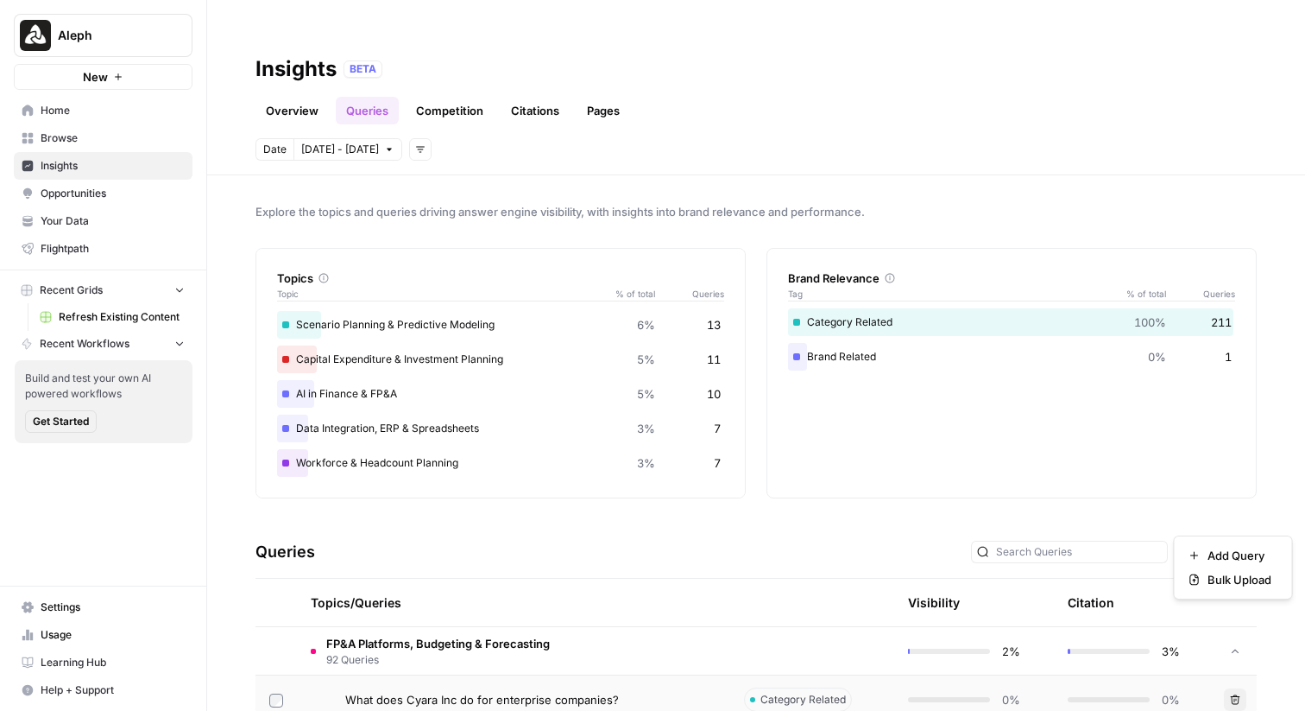
click at [1185, 544] on span "Add Query" at bounding box center [1224, 552] width 53 height 16
click at [1185, 578] on span "Bulk Upload" at bounding box center [1240, 579] width 64 height 17
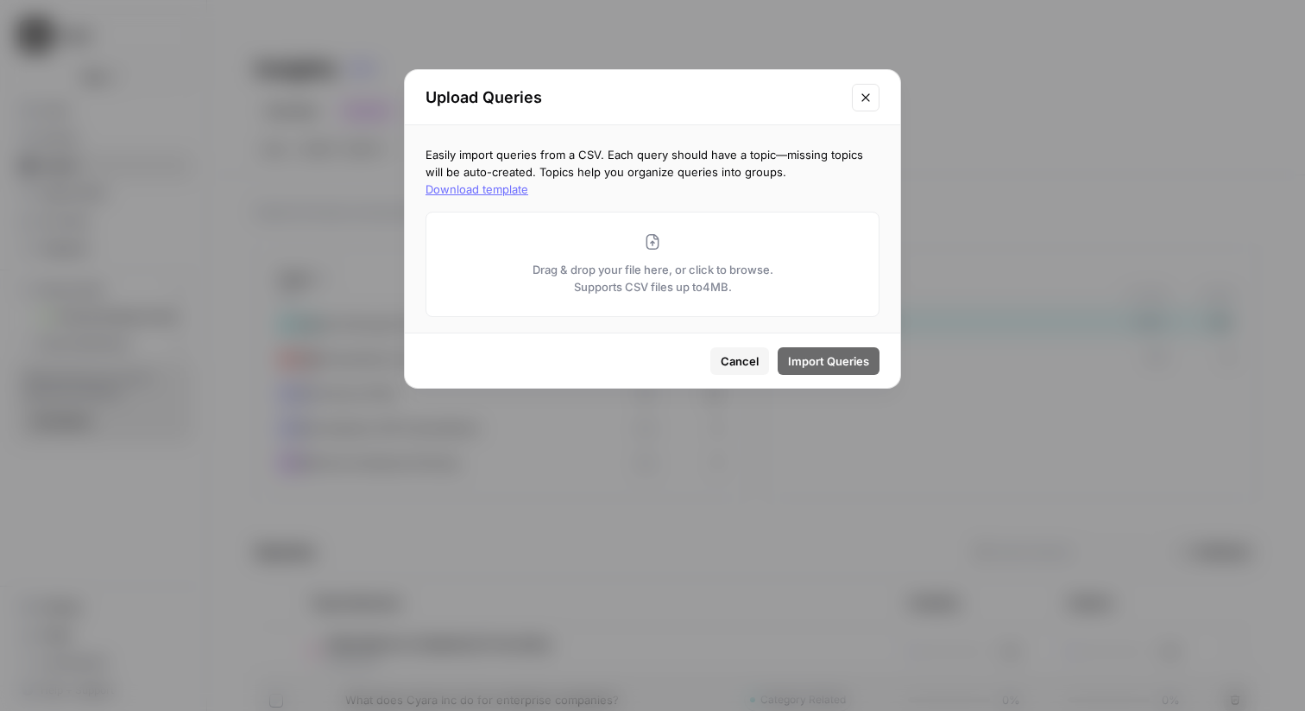
click at [867, 104] on button "Close modal" at bounding box center [866, 98] width 28 height 28
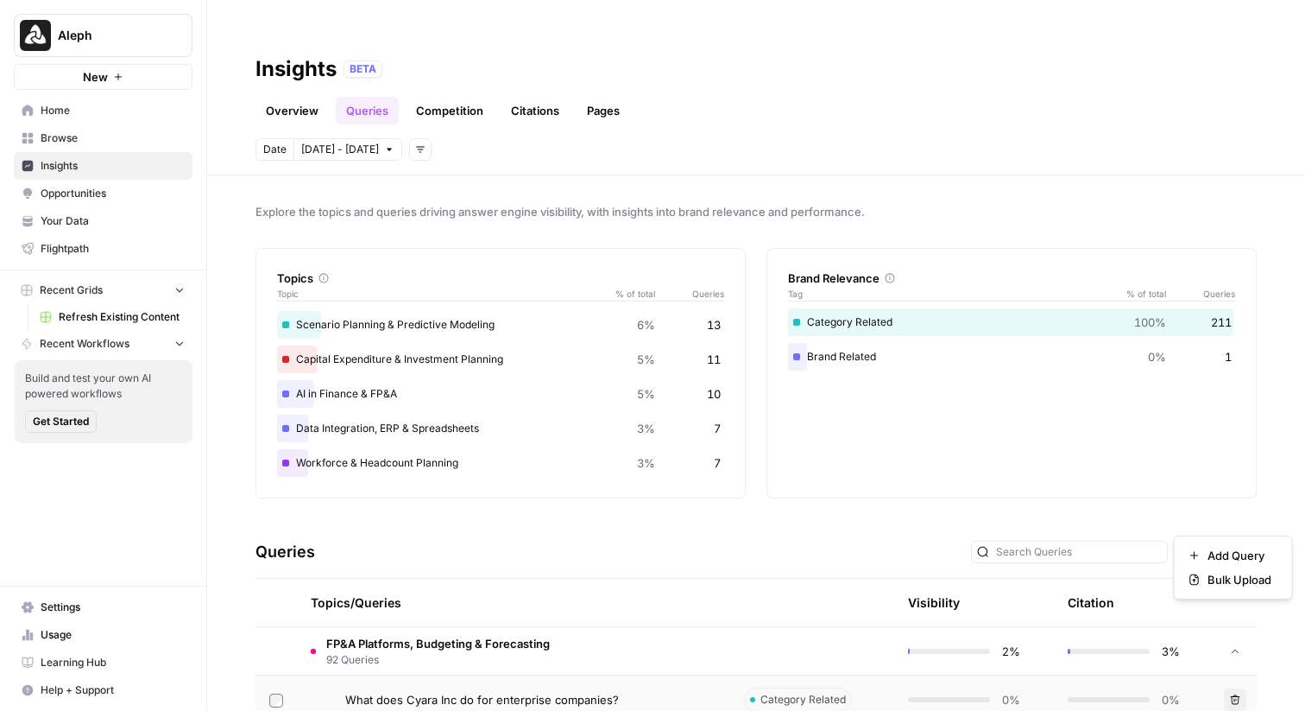
click at [1185, 544] on span "Add Query" at bounding box center [1224, 552] width 53 height 16
click at [1185, 549] on span "Add Query" at bounding box center [1240, 555] width 64 height 17
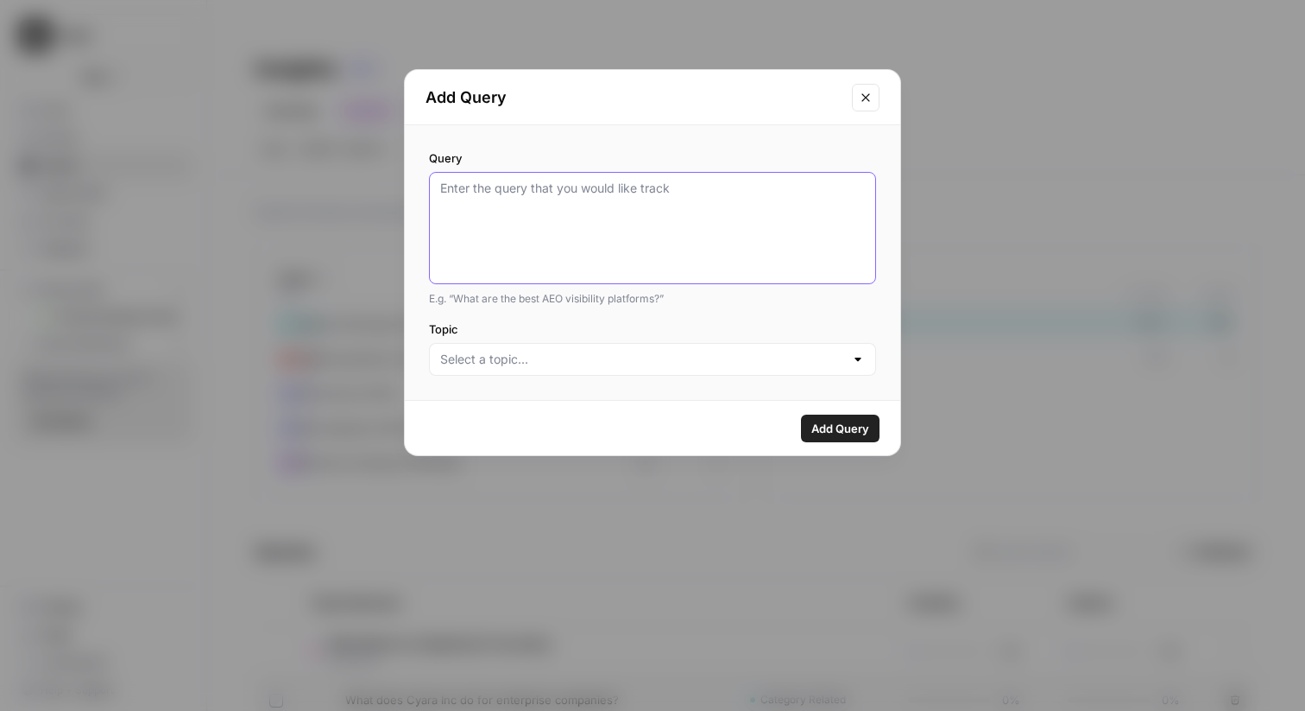
click at [610, 231] on textarea "Query" at bounding box center [652, 228] width 425 height 97
type textarea "t"
click at [872, 95] on icon "Close modal" at bounding box center [866, 98] width 14 height 14
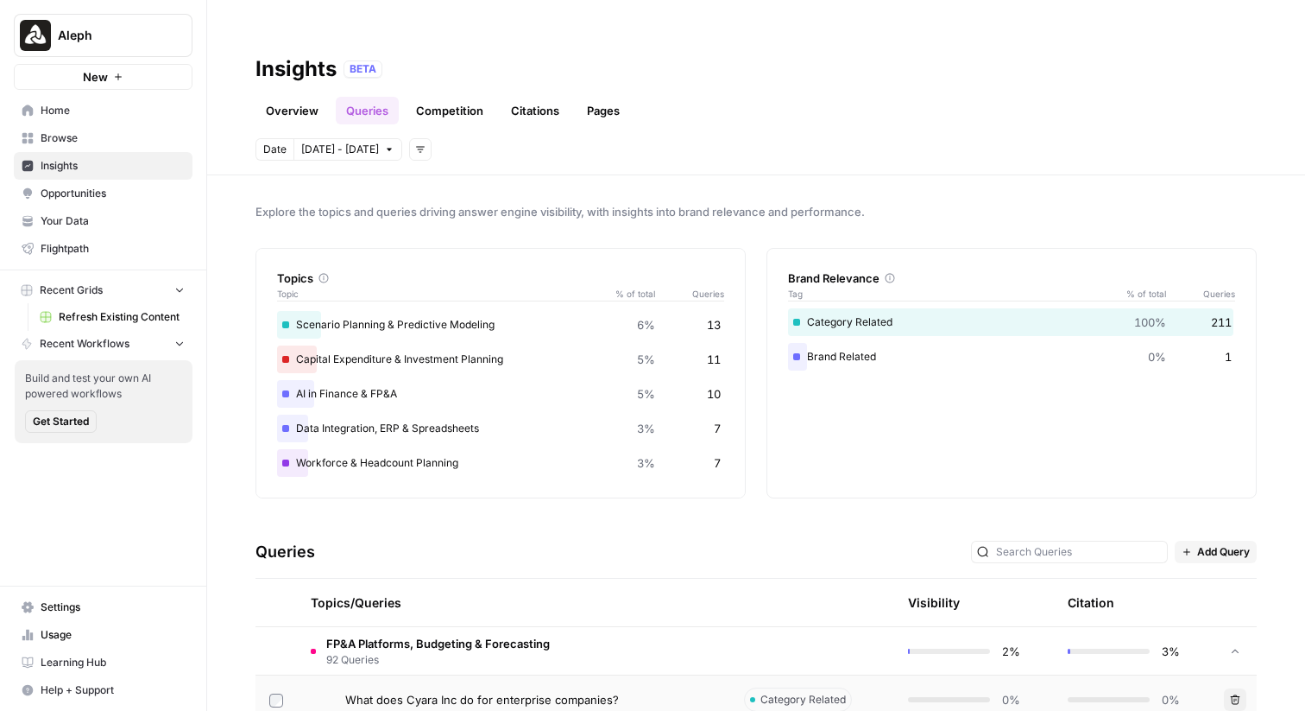
click at [440, 97] on link "Competition" at bounding box center [450, 111] width 88 height 28
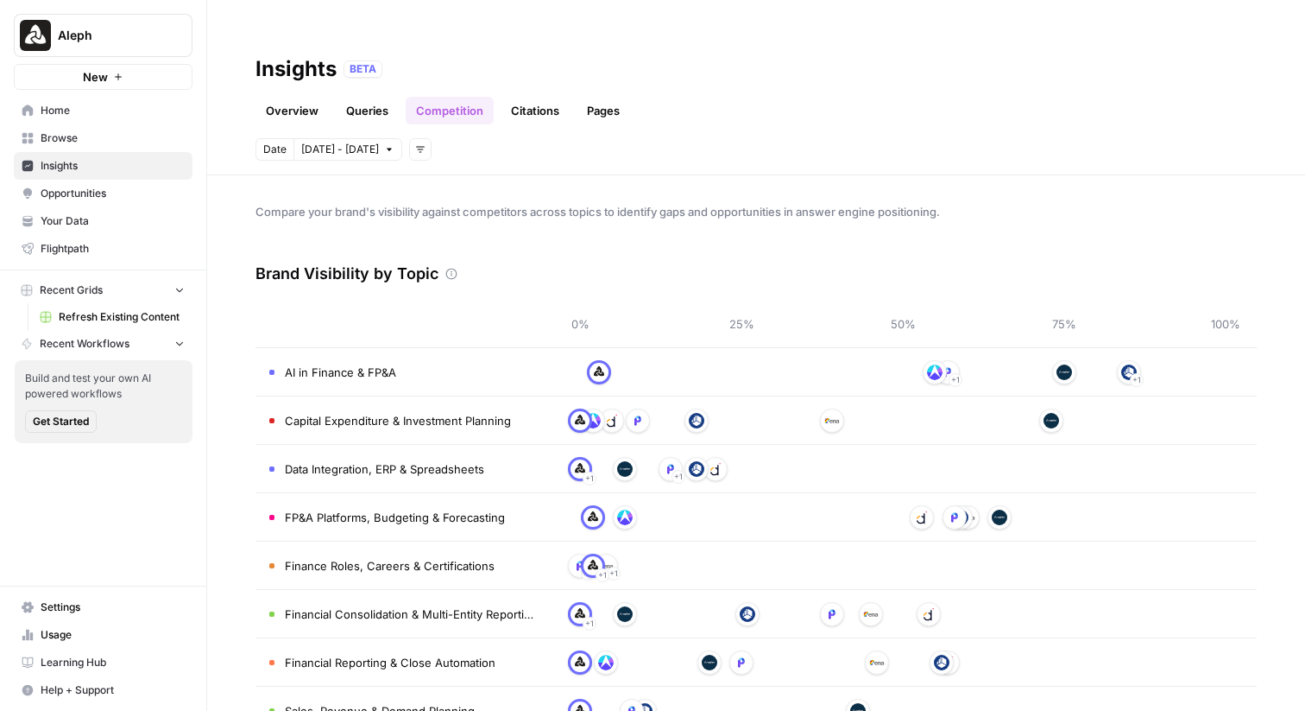
click at [543, 97] on link "Citations" at bounding box center [535, 111] width 69 height 28
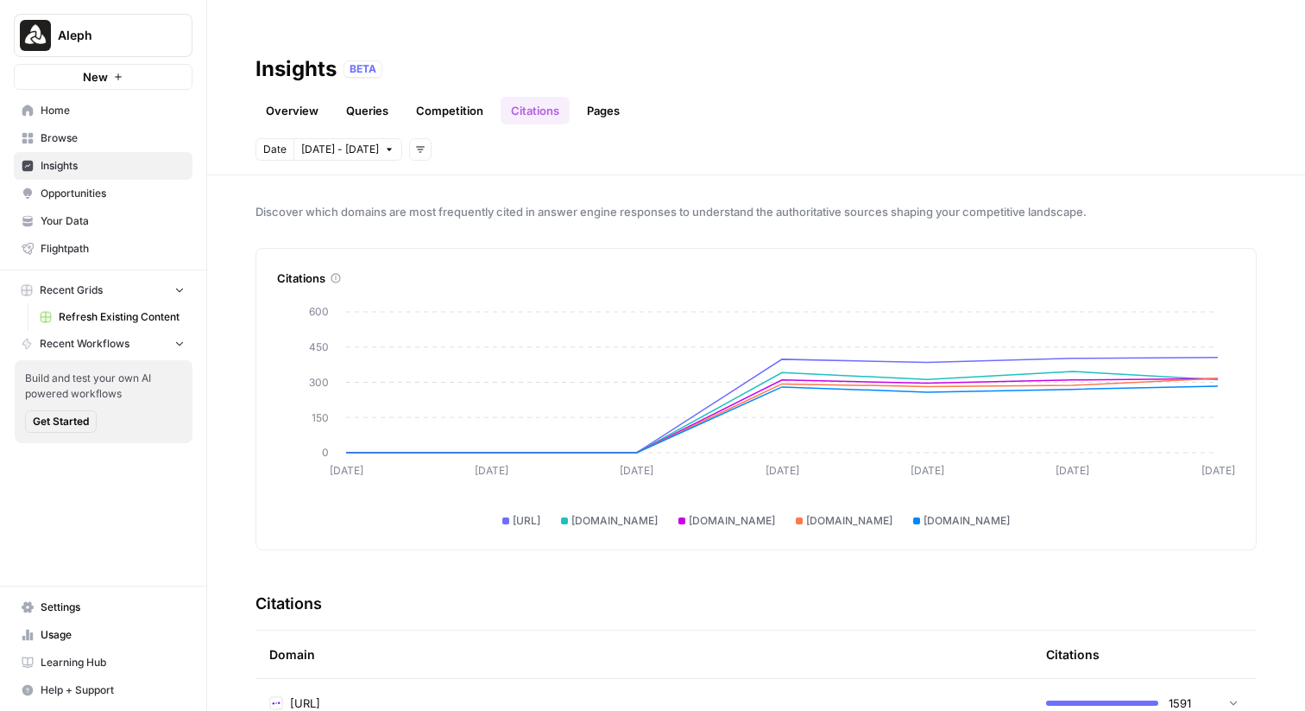
click at [600, 97] on link "Pages" at bounding box center [604, 111] width 54 height 28
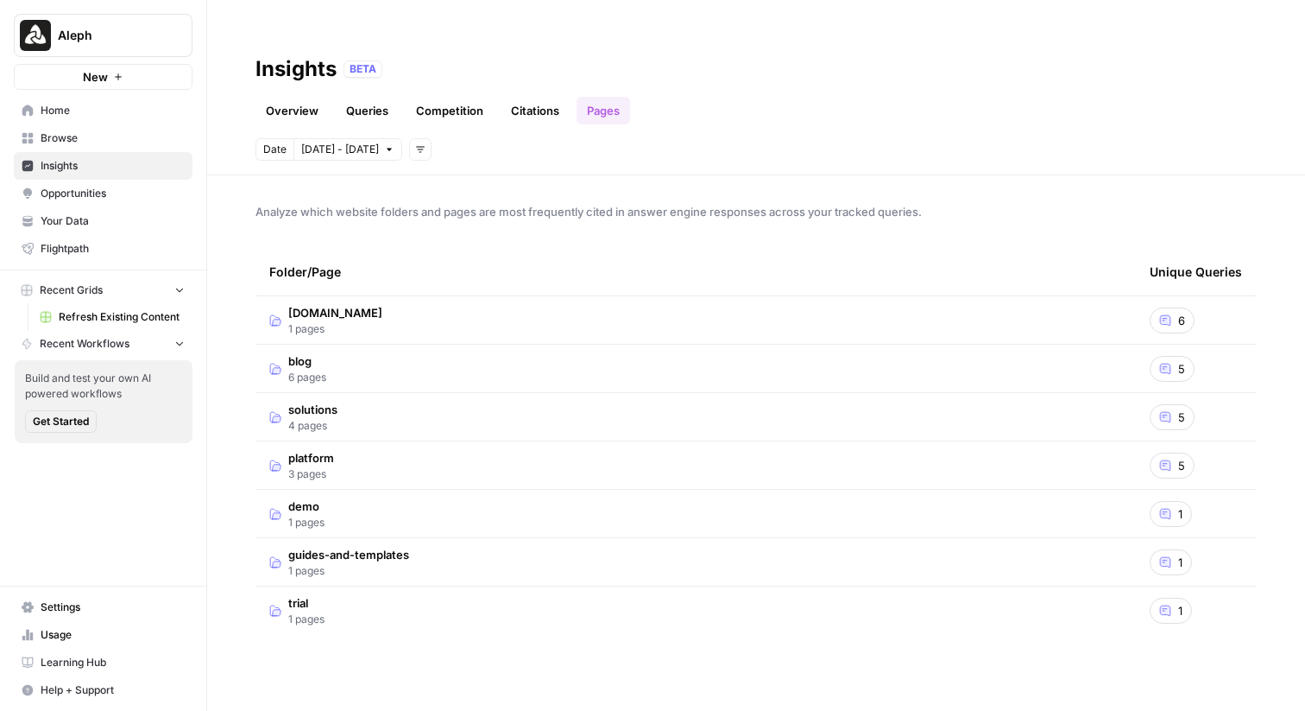
click at [559, 345] on td "blog 6 pages" at bounding box center [696, 368] width 881 height 47
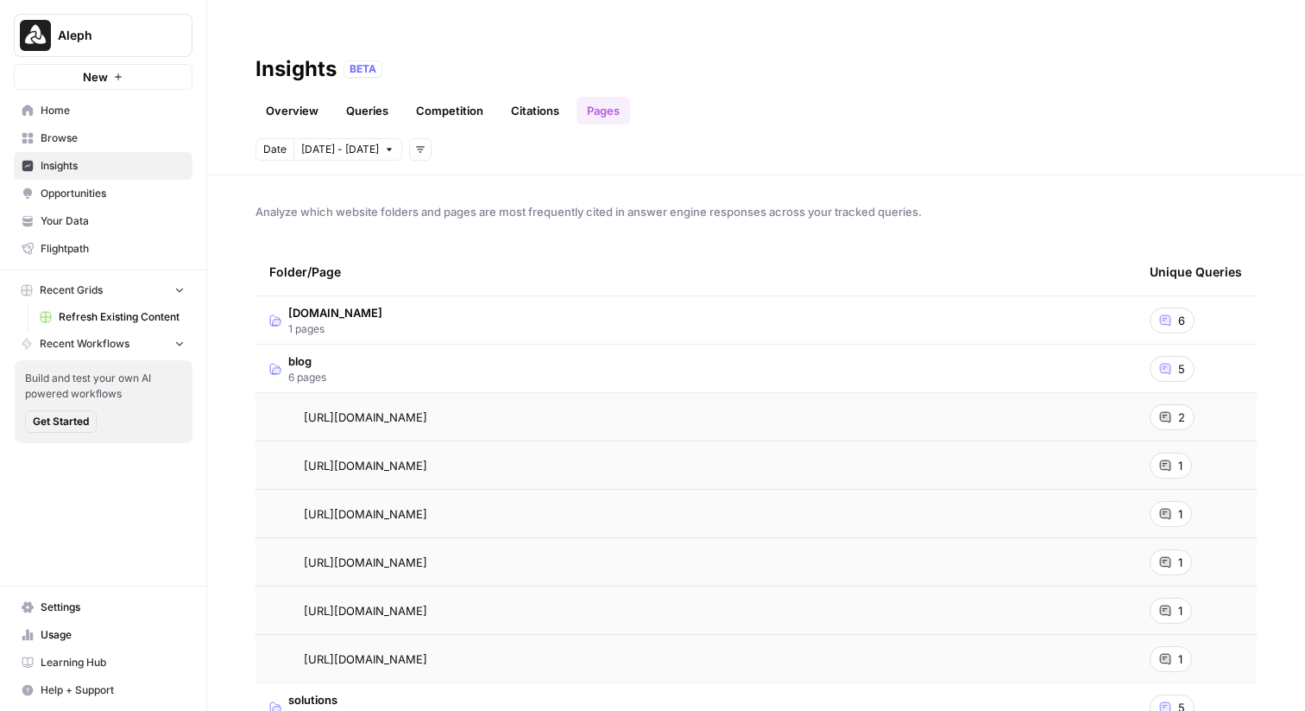
click at [1167, 412] on icon at bounding box center [1165, 417] width 10 height 10
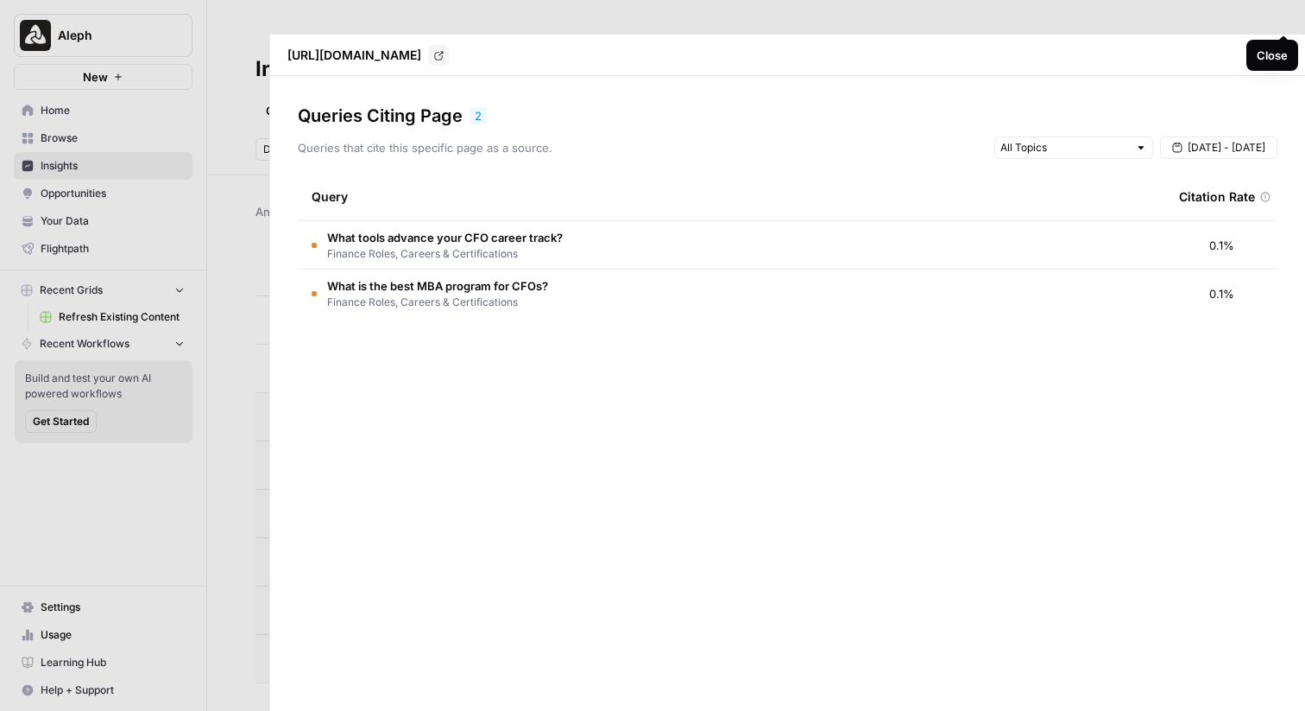
click at [1185, 50] on icon "button" at bounding box center [1284, 55] width 10 height 10
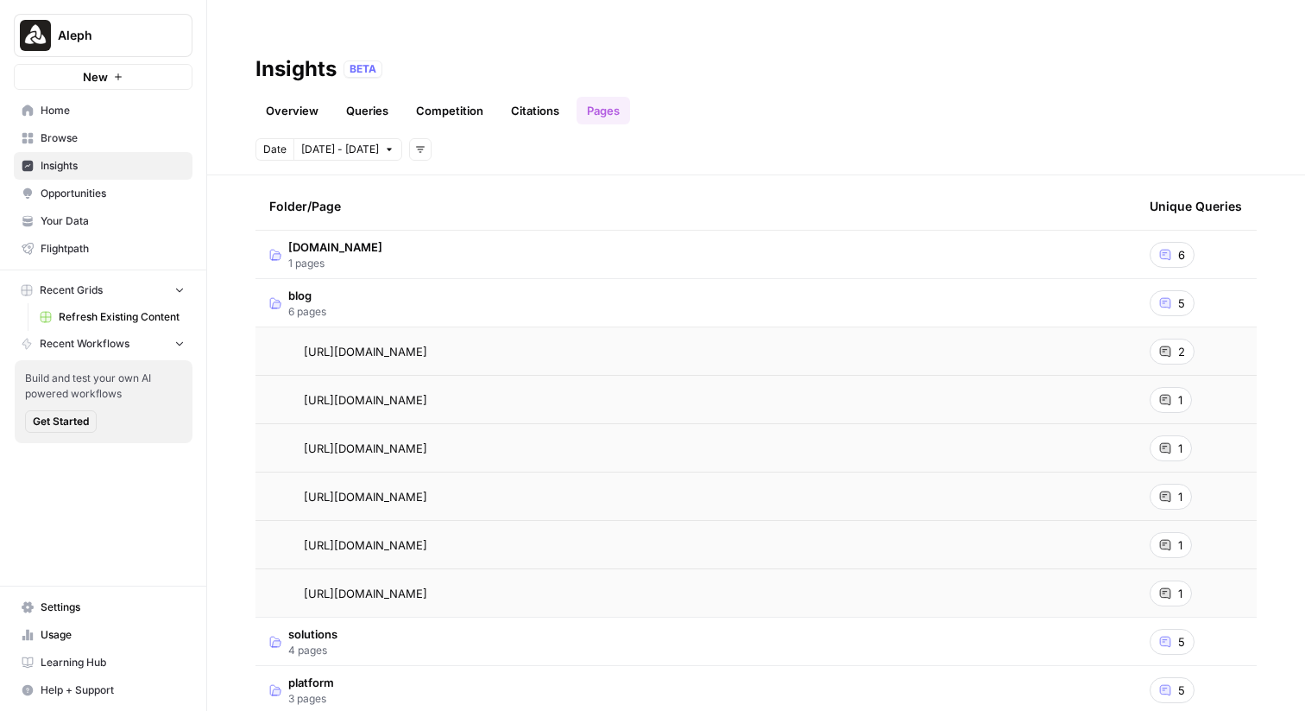
scroll to position [7, 0]
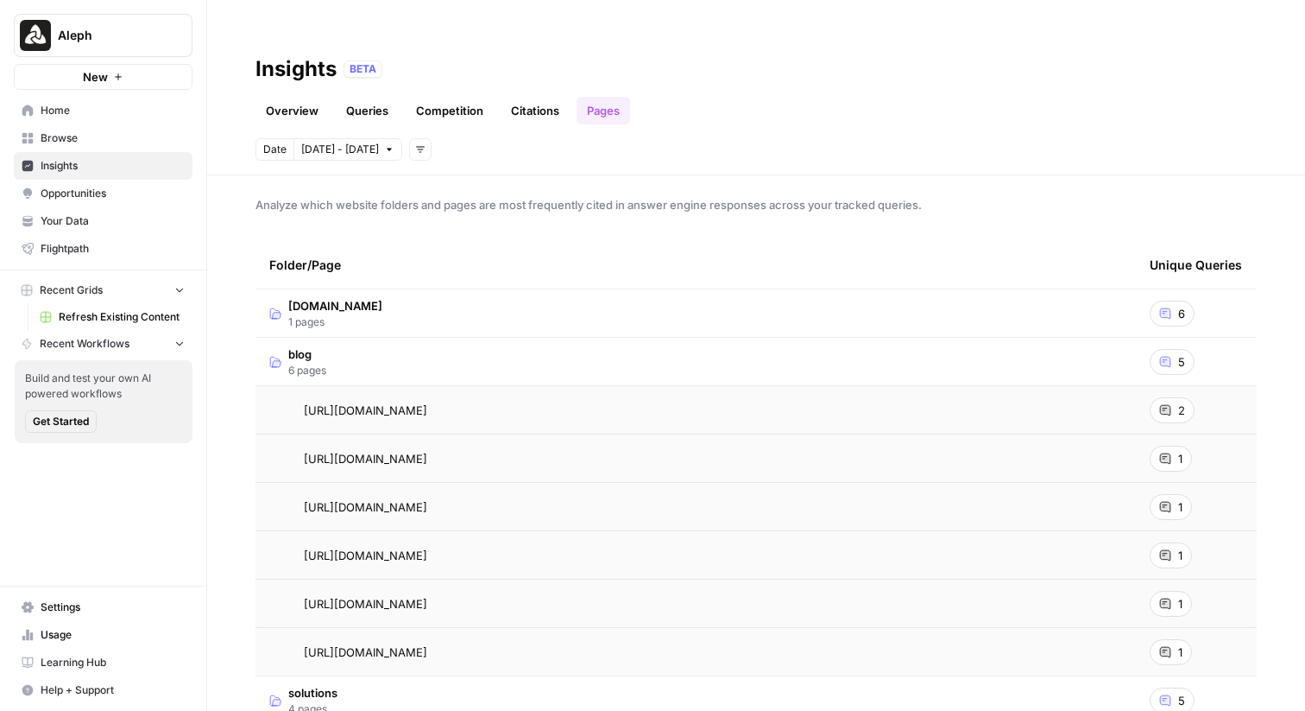
click at [609, 338] on td "blog 6 pages" at bounding box center [696, 361] width 881 height 47
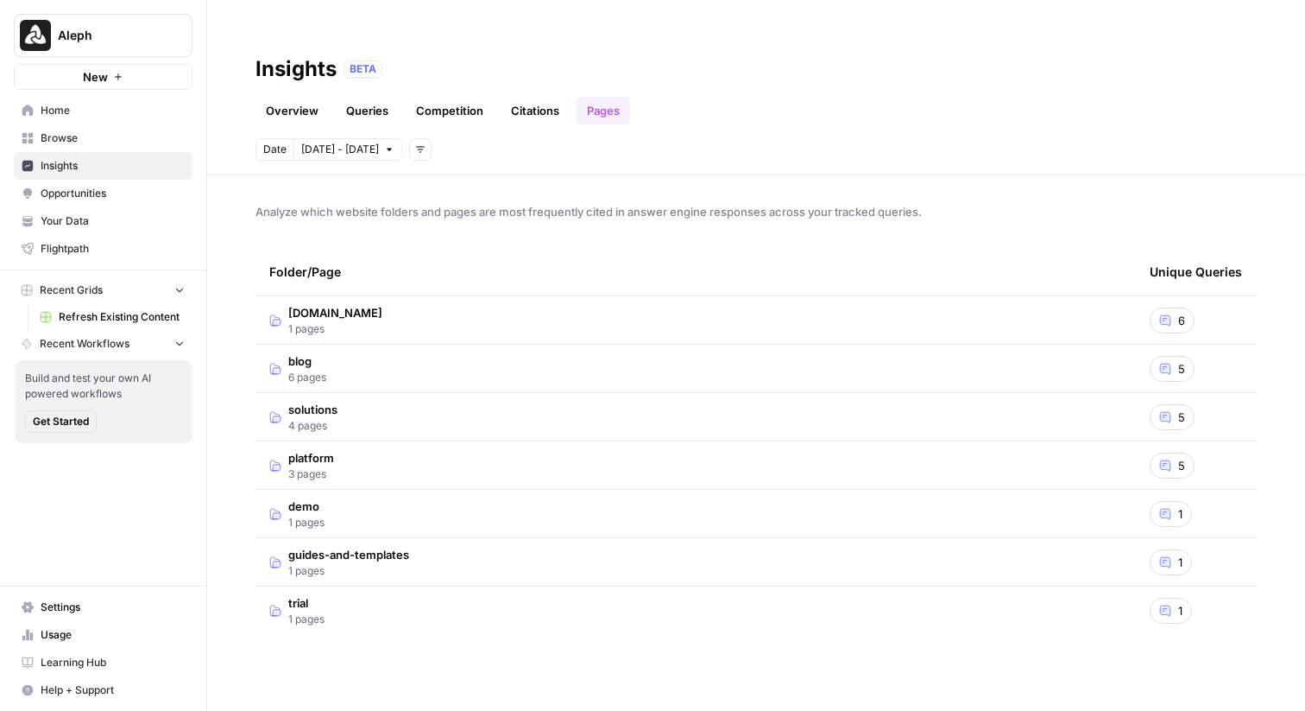
click at [102, 190] on span "Opportunities" at bounding box center [113, 194] width 144 height 16
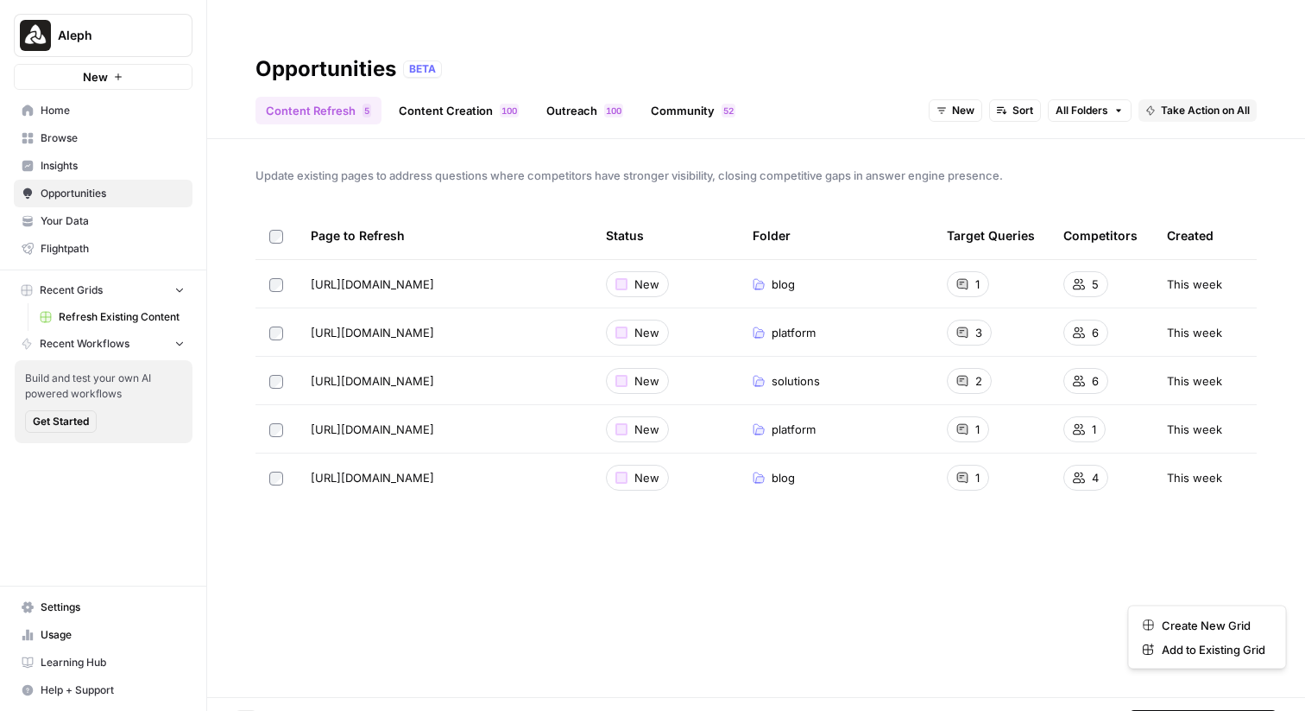
click at [1173, 645] on span "Take Action on Selected" at bounding box center [1211, 721] width 119 height 16
click at [1173, 629] on span "Create New Grid" at bounding box center [1214, 624] width 104 height 17
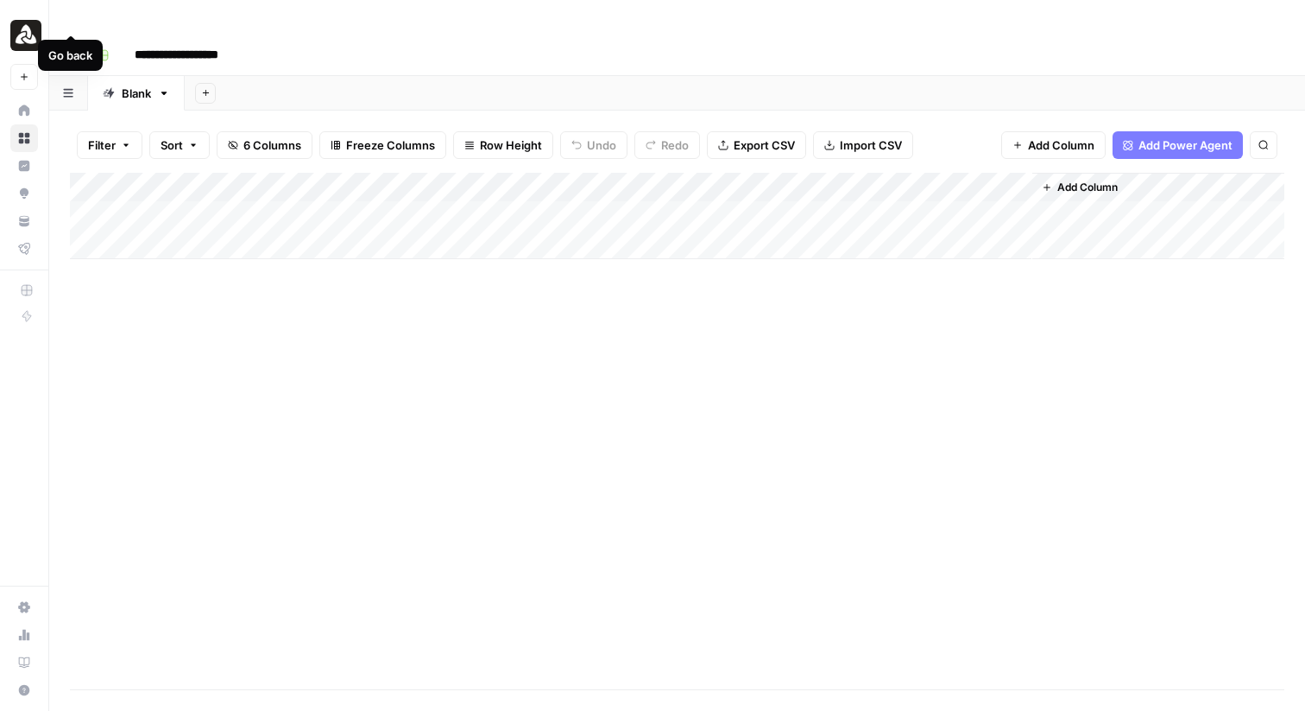
click at [75, 44] on button "Go back" at bounding box center [71, 55] width 22 height 22
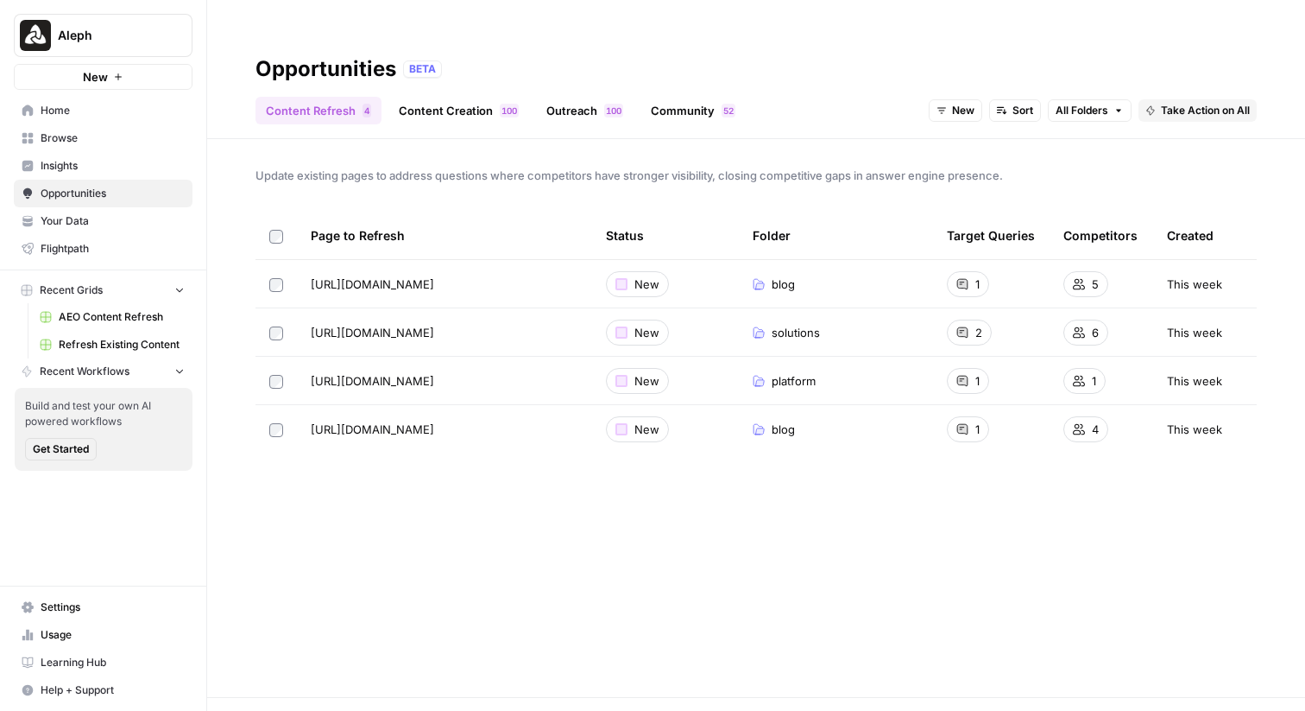
click at [490, 97] on link "Content Creation 0 0 1" at bounding box center [459, 111] width 141 height 28
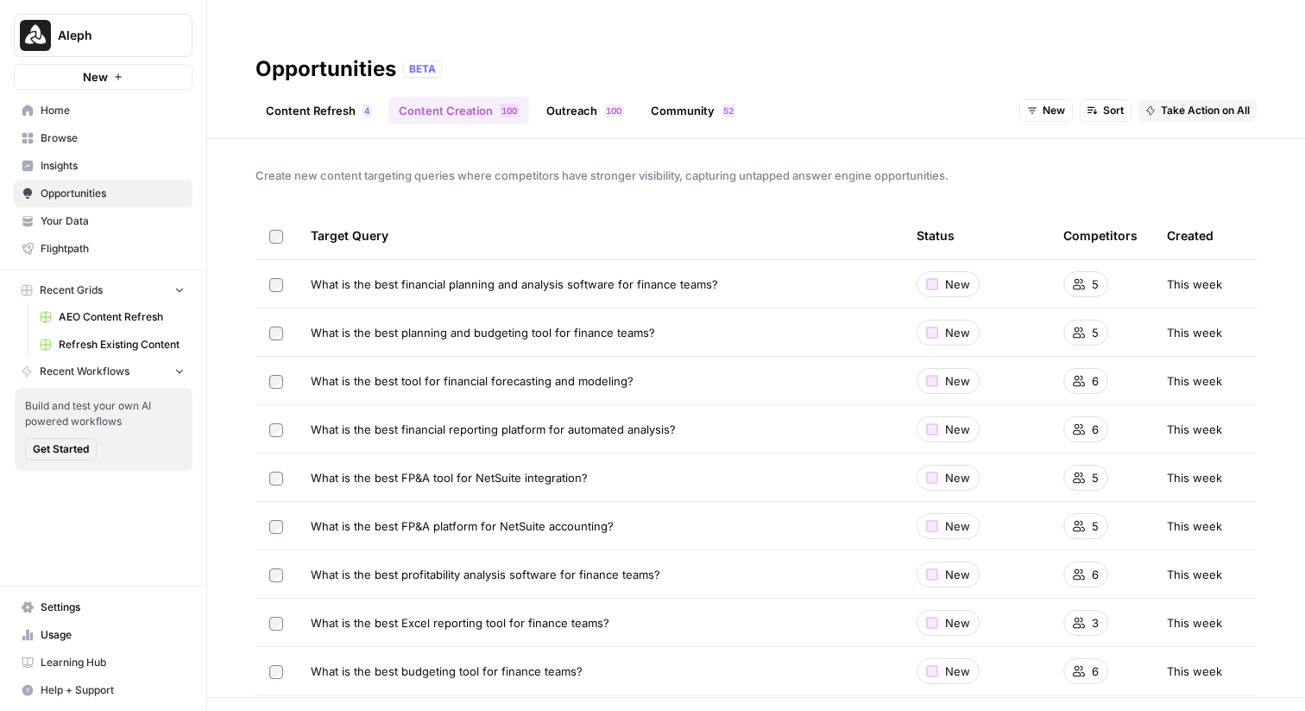
drag, startPoint x: 308, startPoint y: 247, endPoint x: 600, endPoint y: 248, distance: 291.8
click at [600, 260] on td "What is the best financial planning and analysis software for finance teams?" at bounding box center [600, 283] width 606 height 47
click at [600, 221] on div "Target Query" at bounding box center [600, 235] width 578 height 47
click at [538, 275] on span "What is the best financial planning and analysis software for finance teams?" at bounding box center [515, 283] width 408 height 17
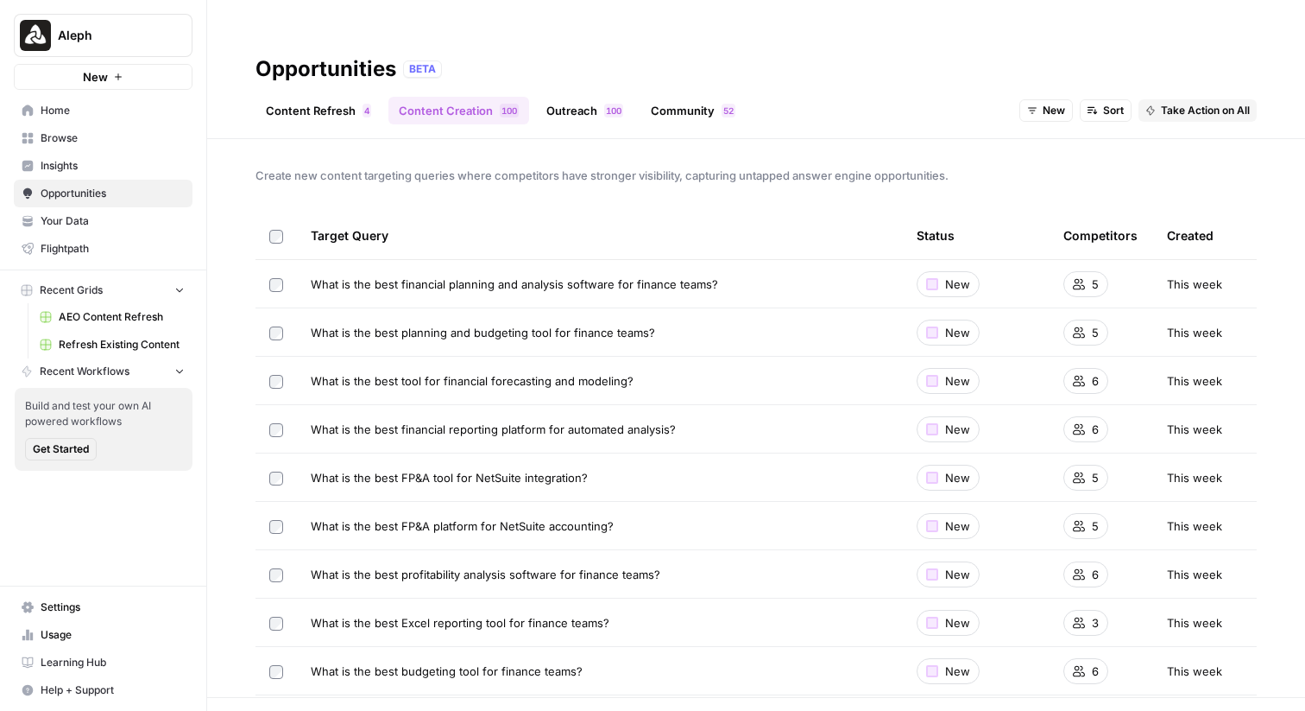
click at [538, 275] on span "What is the best financial planning and analysis software for finance teams?" at bounding box center [515, 283] width 408 height 17
click at [587, 170] on div "Create new content targeting queries where competitors have stronger visibility…" at bounding box center [756, 418] width 1098 height 558
click at [517, 372] on span "What is the best tool for financial forecasting and modeling?" at bounding box center [472, 380] width 323 height 17
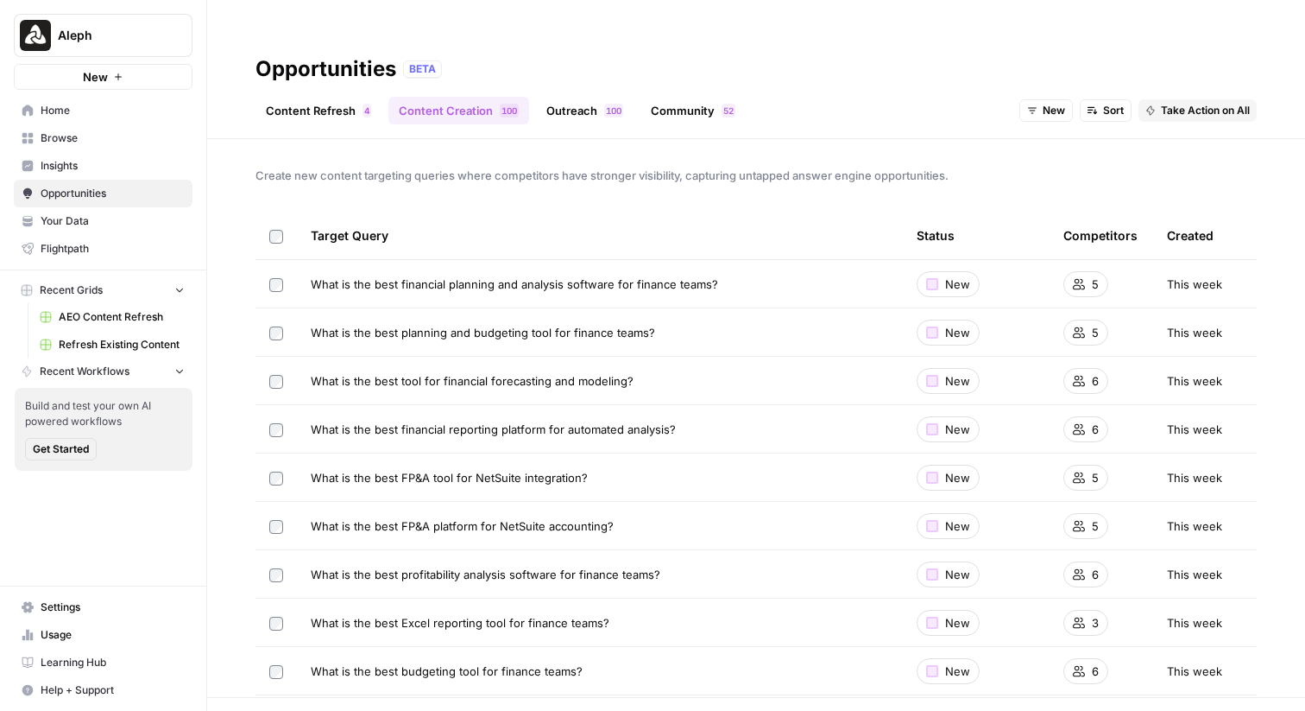
click at [599, 174] on div "Create new content targeting queries where competitors have stronger visibility…" at bounding box center [756, 418] width 1098 height 558
click at [578, 97] on link "Outreach 0 0 1" at bounding box center [585, 111] width 98 height 28
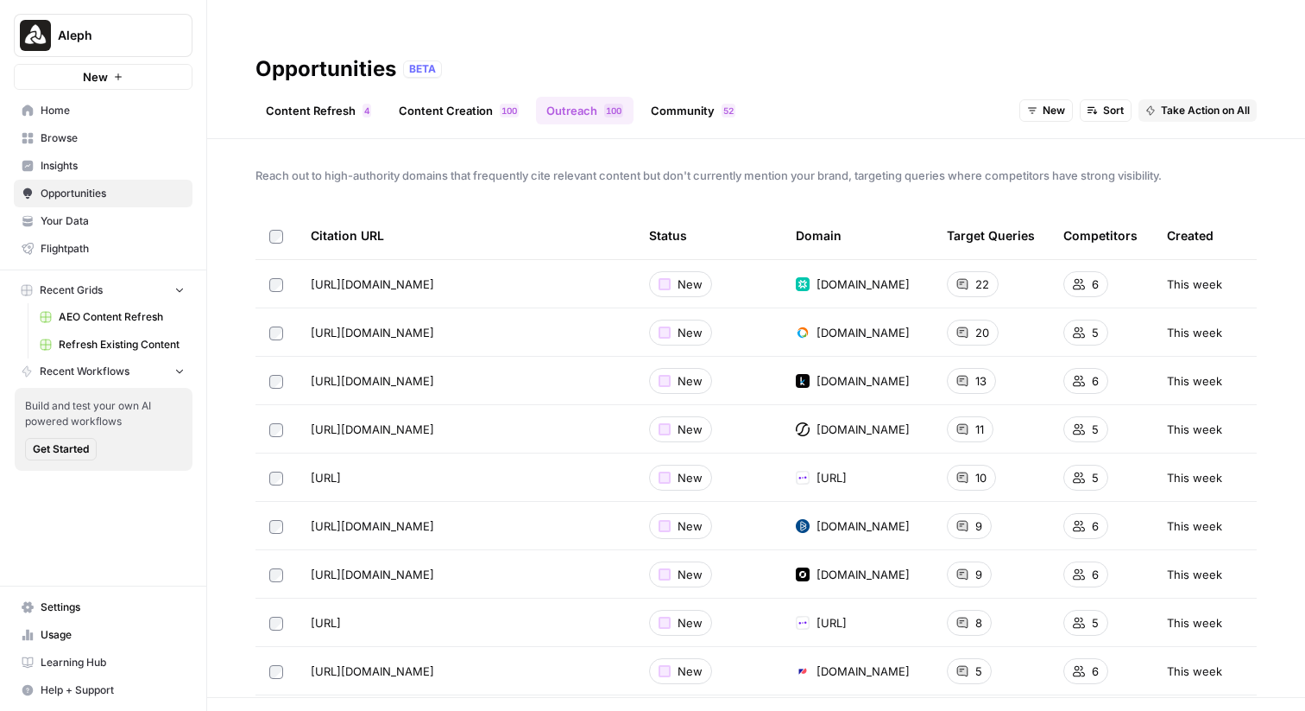
click at [680, 97] on link "Community 2 5" at bounding box center [693, 111] width 105 height 28
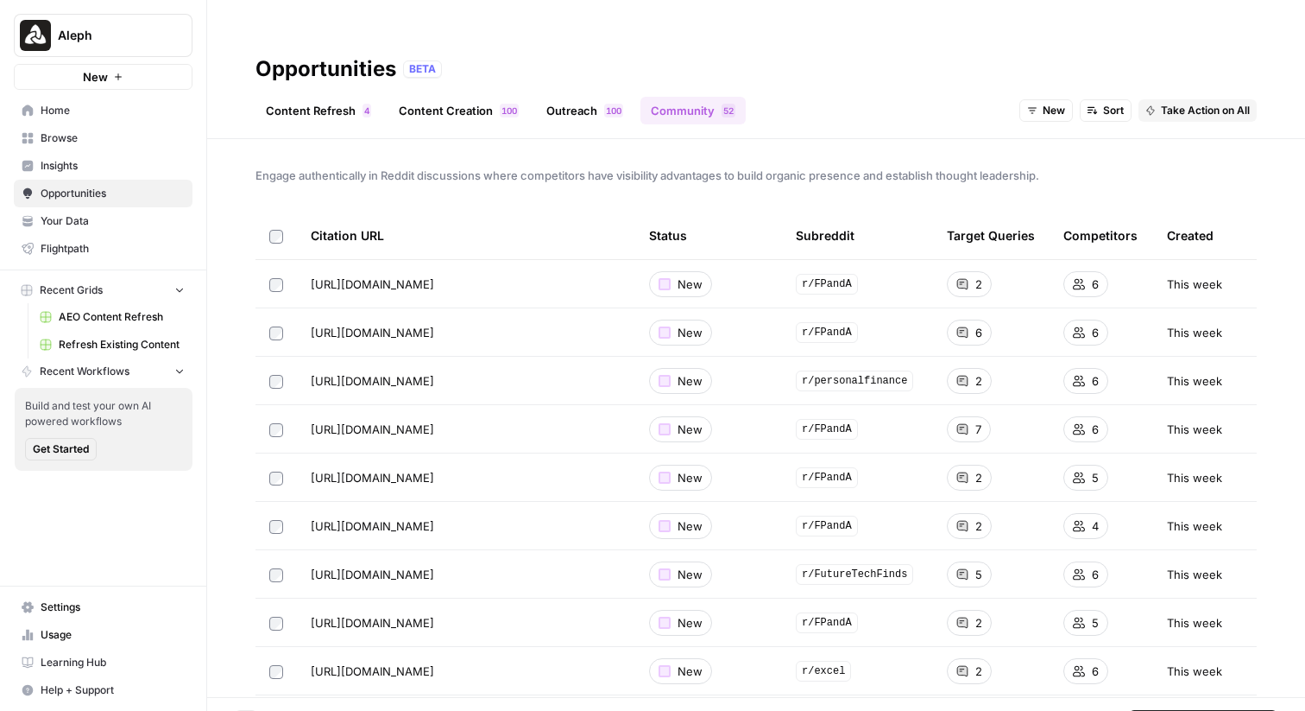
click at [1185, 645] on span "Take Action on Selected" at bounding box center [1211, 721] width 119 height 16
click at [1185, 620] on span "Create New Grid" at bounding box center [1214, 624] width 104 height 17
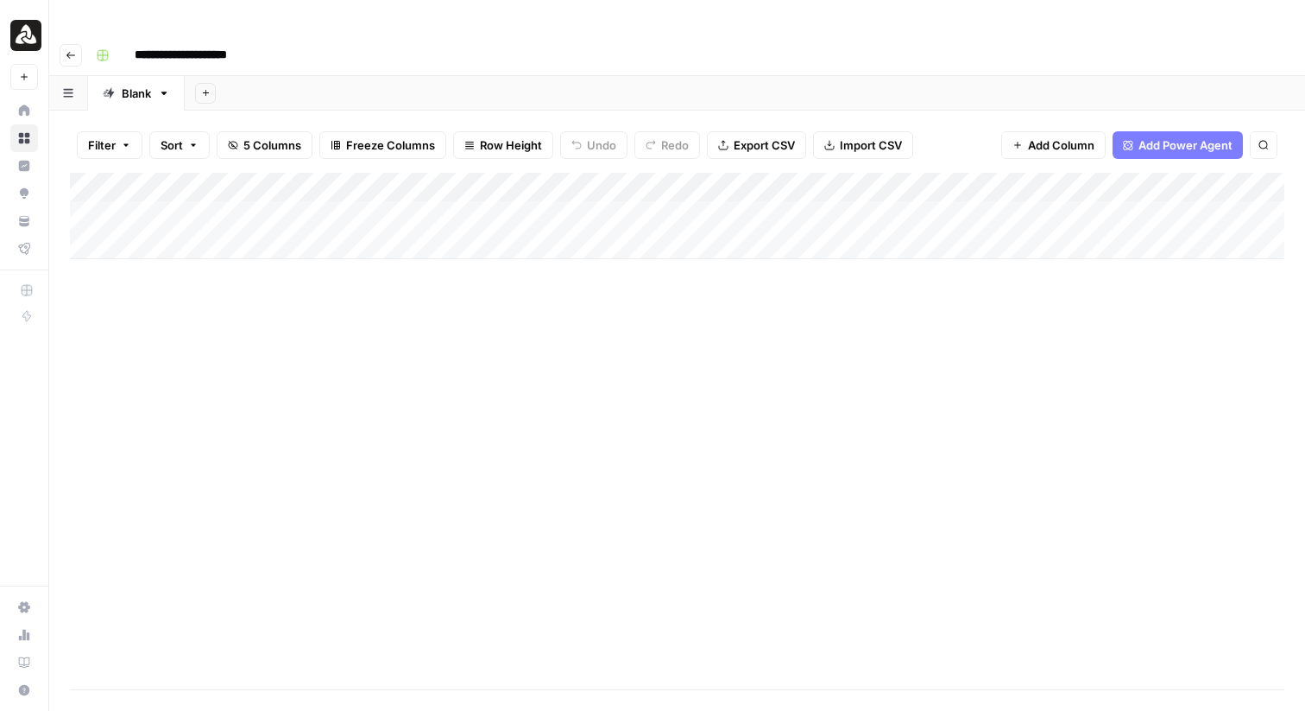
click at [74, 52] on icon "button" at bounding box center [70, 55] width 9 height 7
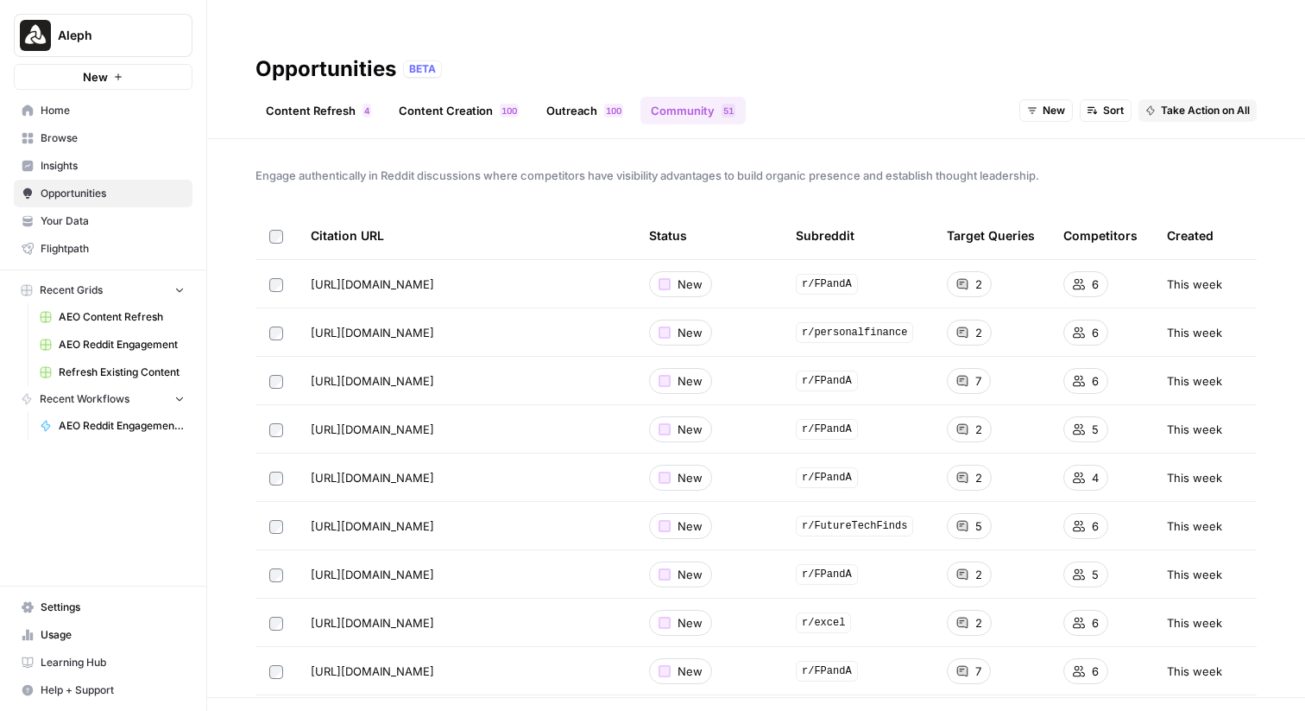
click at [444, 97] on link "Content Creation 0 0 1" at bounding box center [459, 111] width 141 height 28
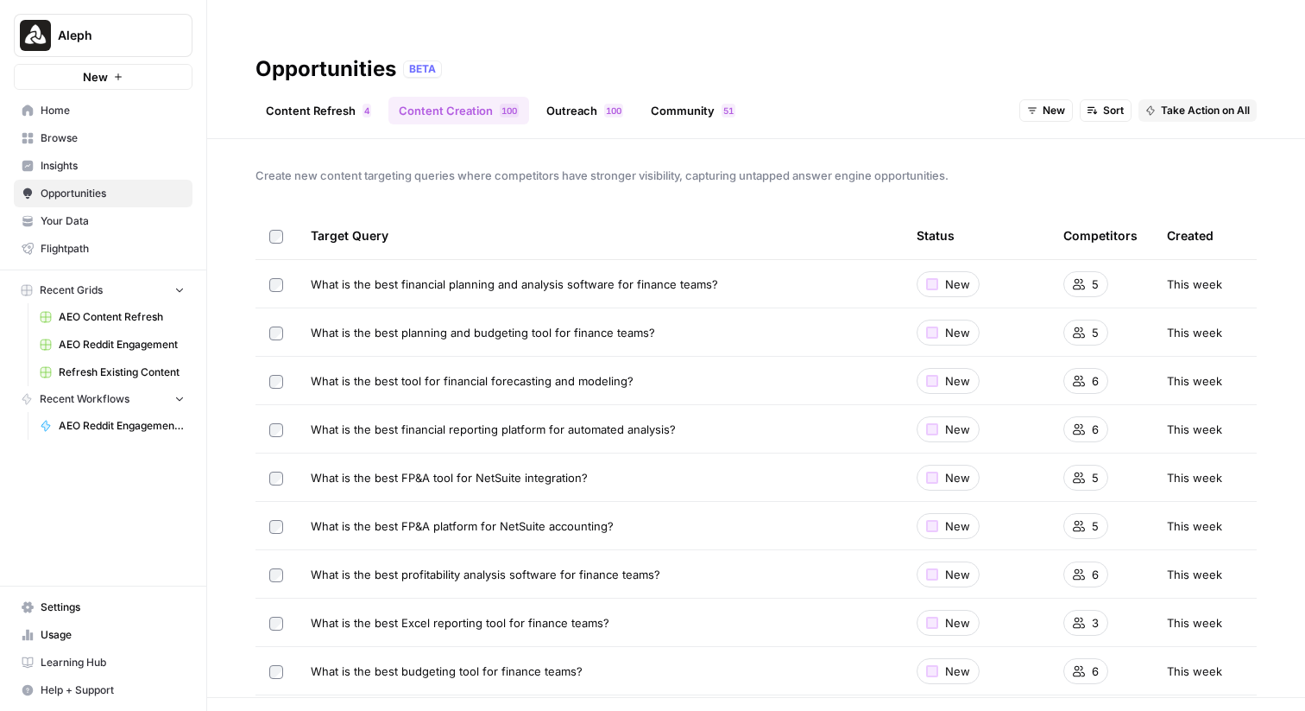
click at [571, 97] on link "Outreach 0 0 1" at bounding box center [585, 111] width 98 height 28
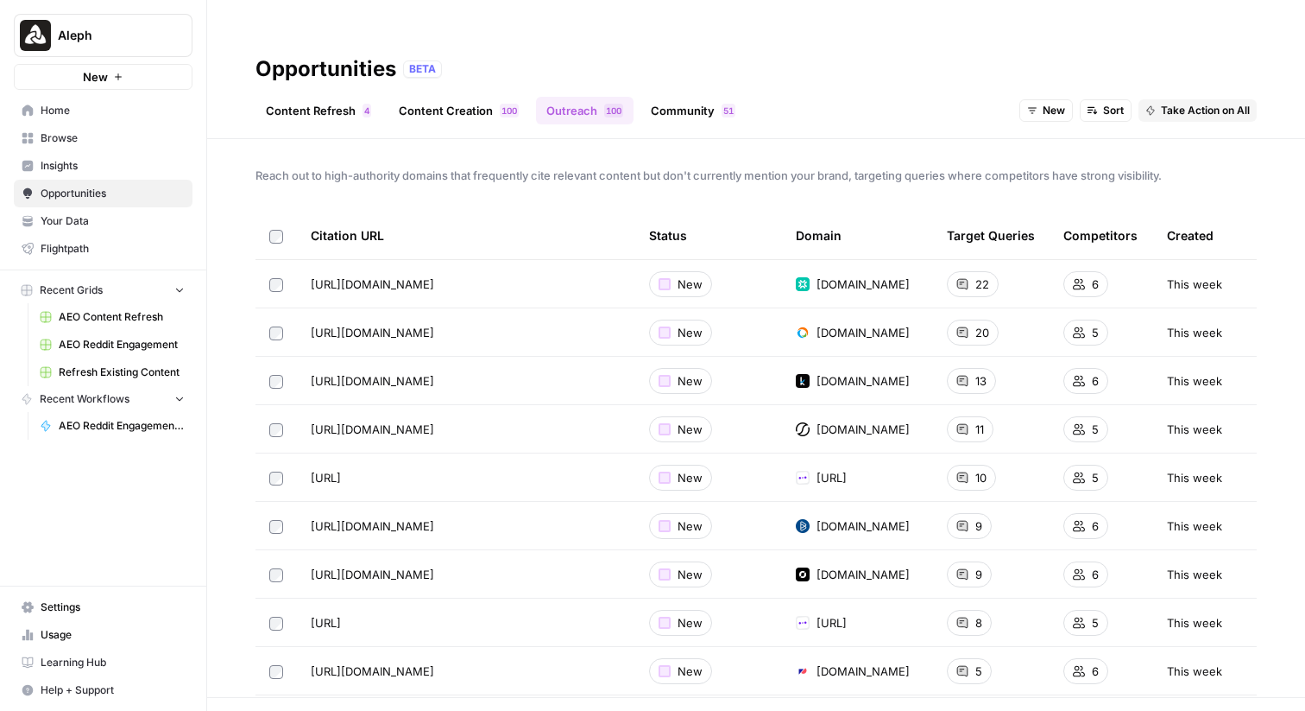
click at [339, 97] on link "Content Refresh 4" at bounding box center [319, 111] width 126 height 28
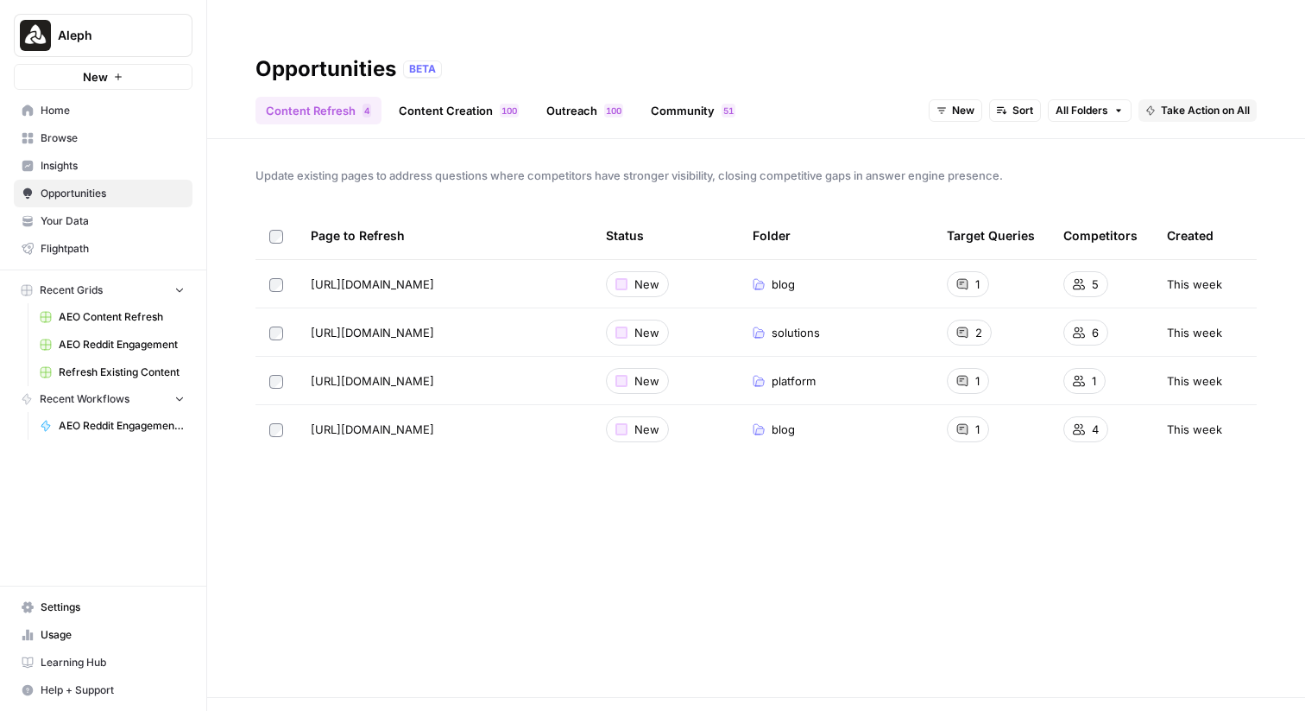
click at [131, 165] on span "Insights" at bounding box center [113, 166] width 144 height 16
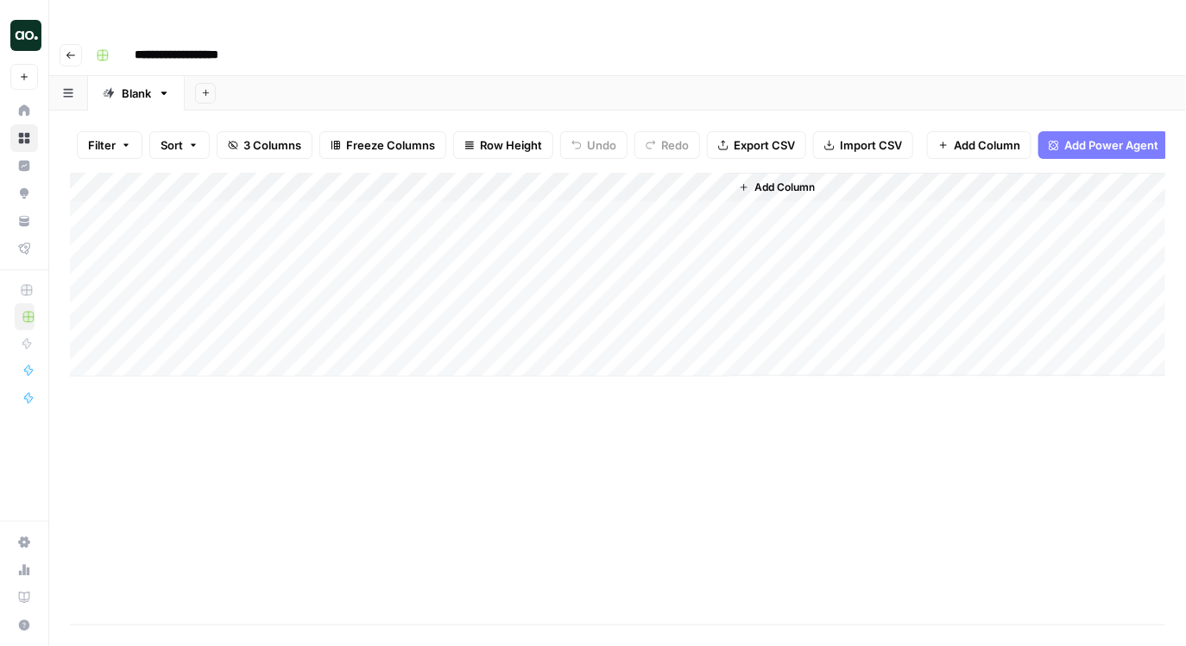
click at [303, 177] on div "Add Column" at bounding box center [618, 275] width 1097 height 204
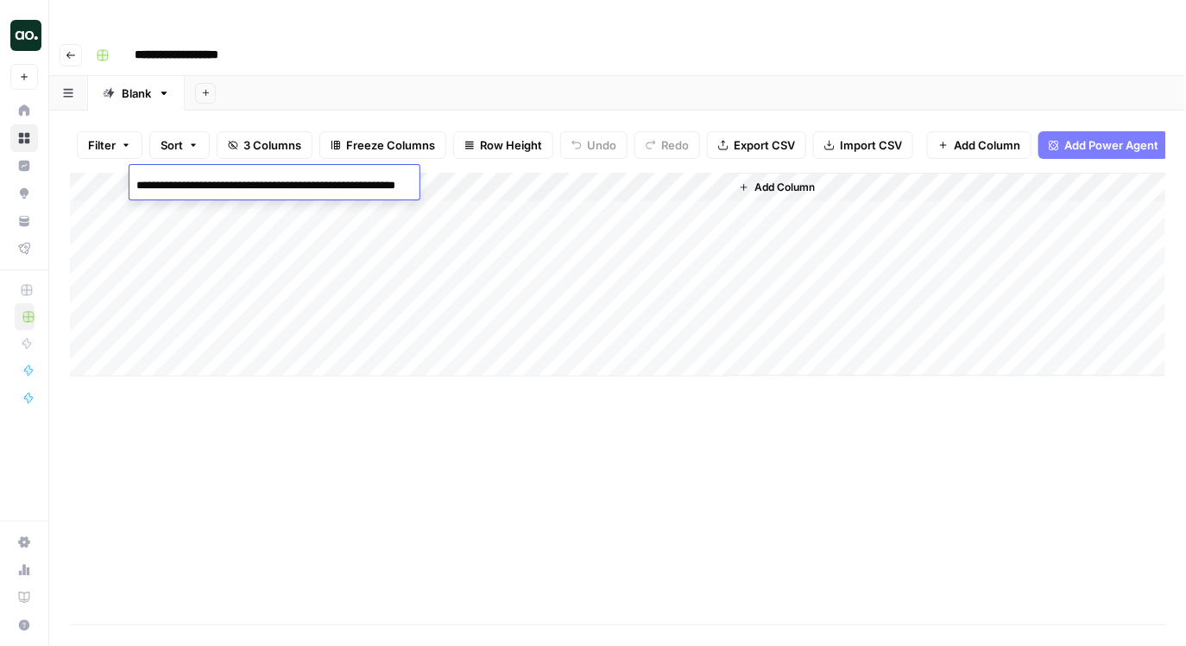
scroll to position [0, 72]
click at [307, 182] on input "**********" at bounding box center [274, 185] width 276 height 21
click at [419, 382] on div "Add Column" at bounding box center [618, 399] width 1096 height 452
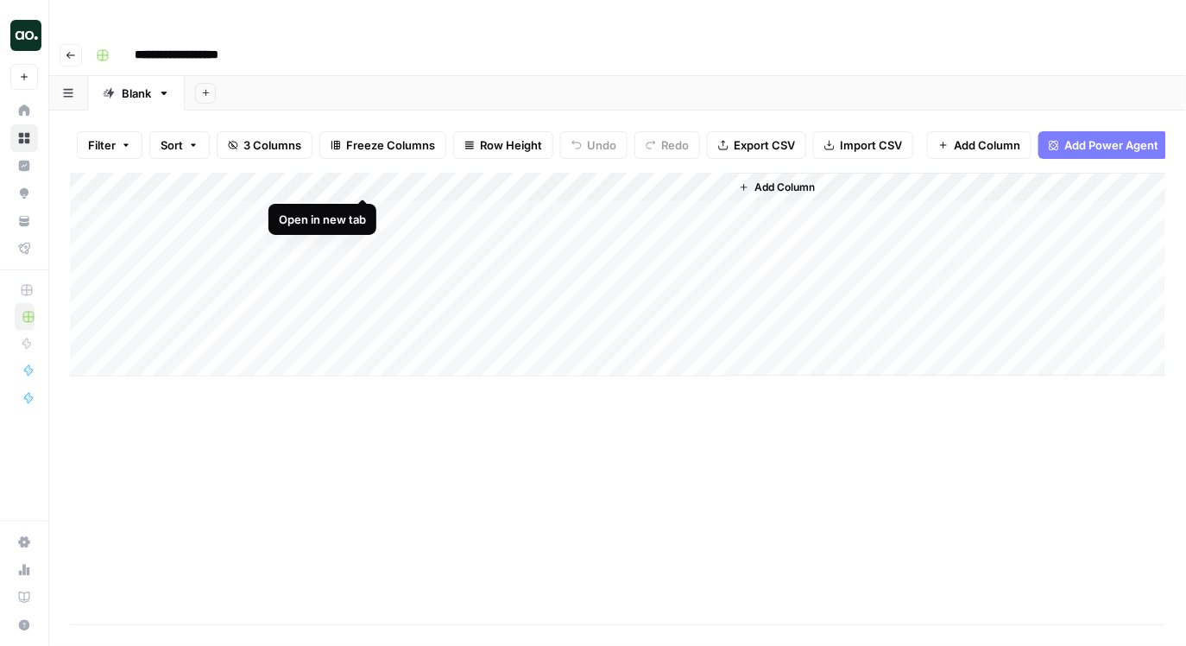
click at [364, 180] on div "Add Column" at bounding box center [618, 275] width 1097 height 204
click at [713, 182] on div "Add Column" at bounding box center [618, 275] width 1097 height 204
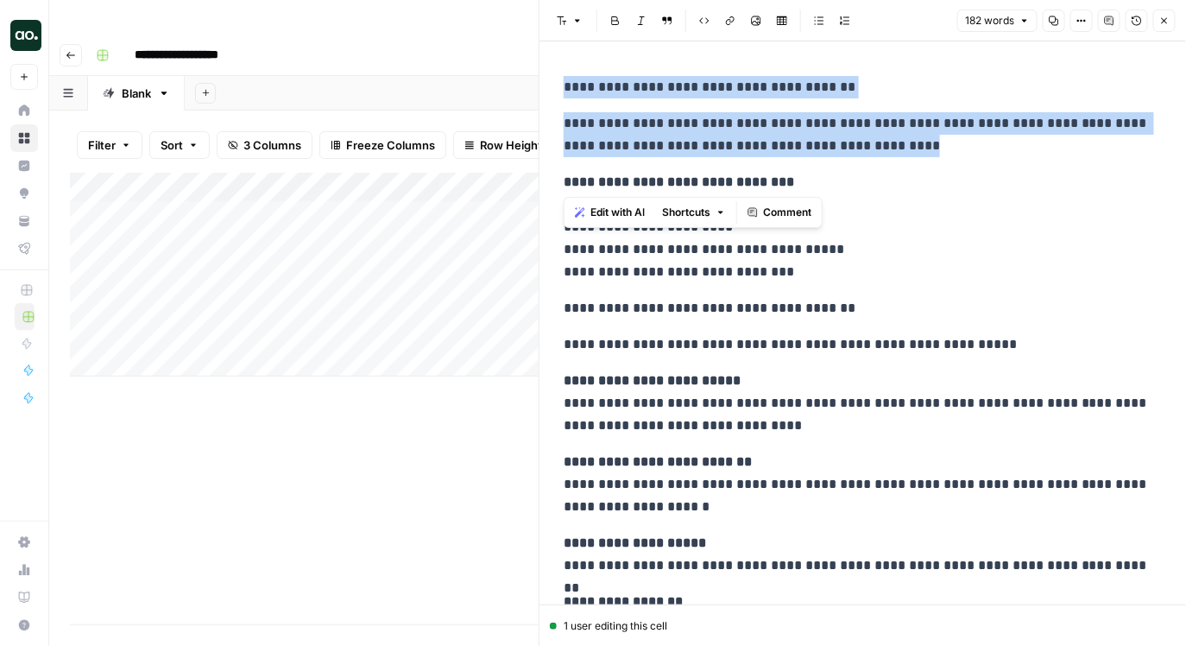
drag, startPoint x: 566, startPoint y: 86, endPoint x: 883, endPoint y: 160, distance: 326.1
click at [883, 160] on div "**********" at bounding box center [862, 421] width 619 height 705
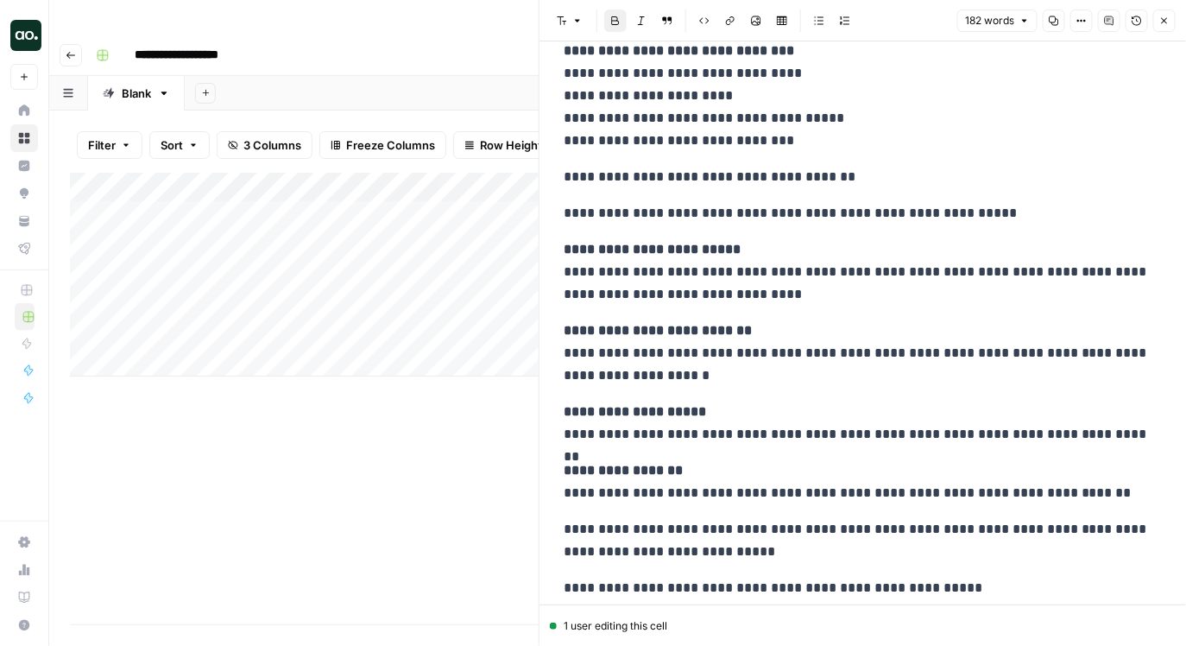
scroll to position [224, 0]
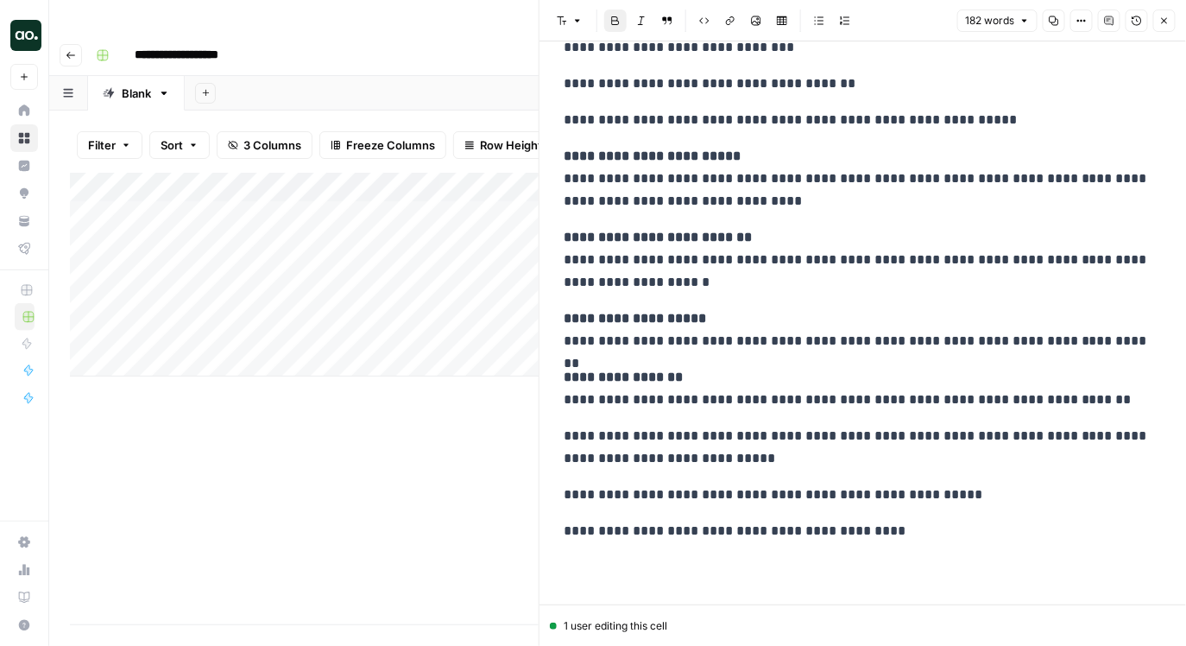
click at [1169, 19] on icon "button" at bounding box center [1165, 21] width 10 height 10
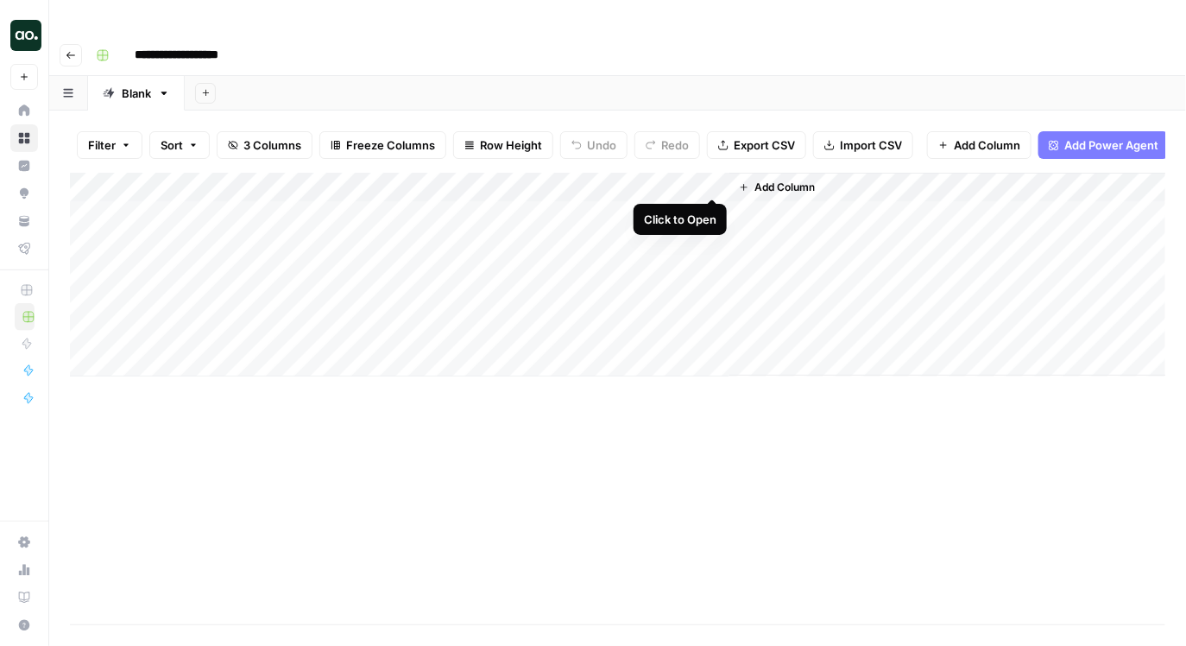
click at [711, 180] on div "Add Column" at bounding box center [618, 275] width 1097 height 204
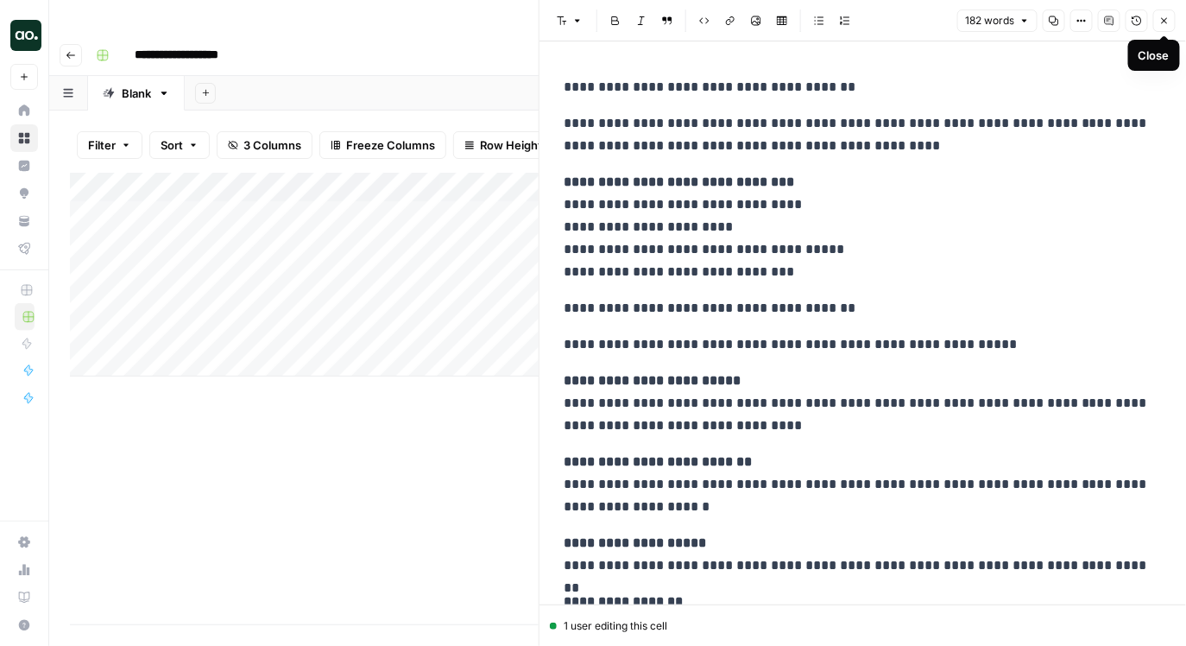
click at [1160, 18] on icon "button" at bounding box center [1165, 21] width 10 height 10
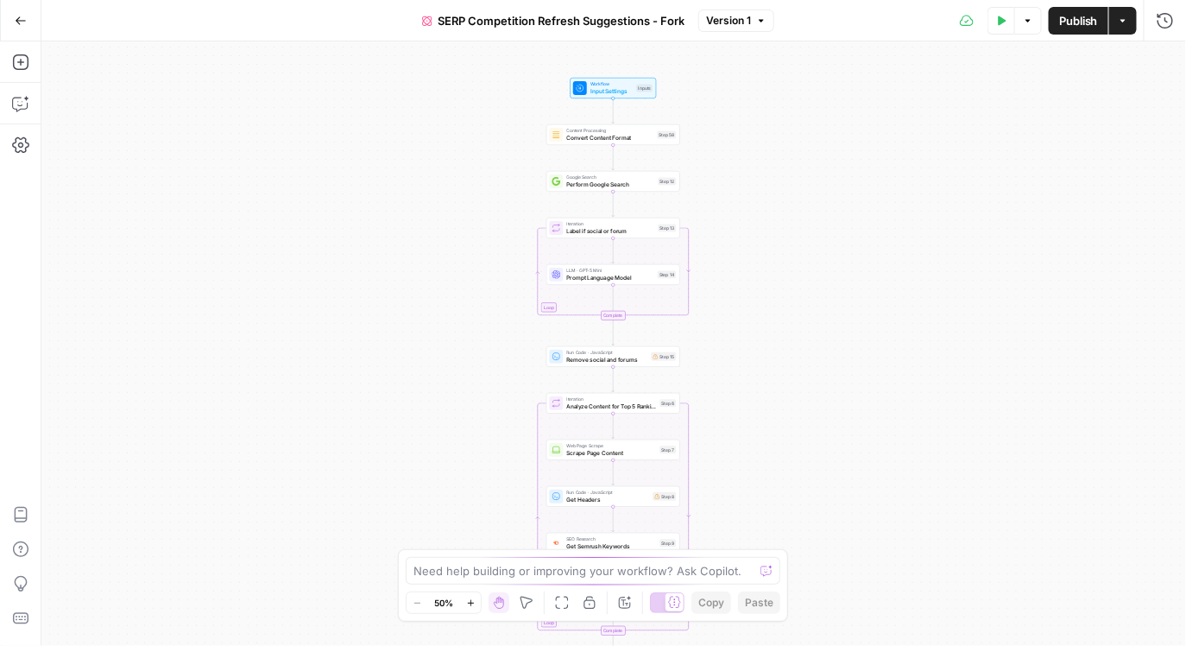
drag, startPoint x: 426, startPoint y: 148, endPoint x: 425, endPoint y: 351, distance: 203.8
click at [425, 351] on div "true false Workflow Input Settings Inputs Content Processing Convert Content Fo…" at bounding box center [613, 343] width 1145 height 604
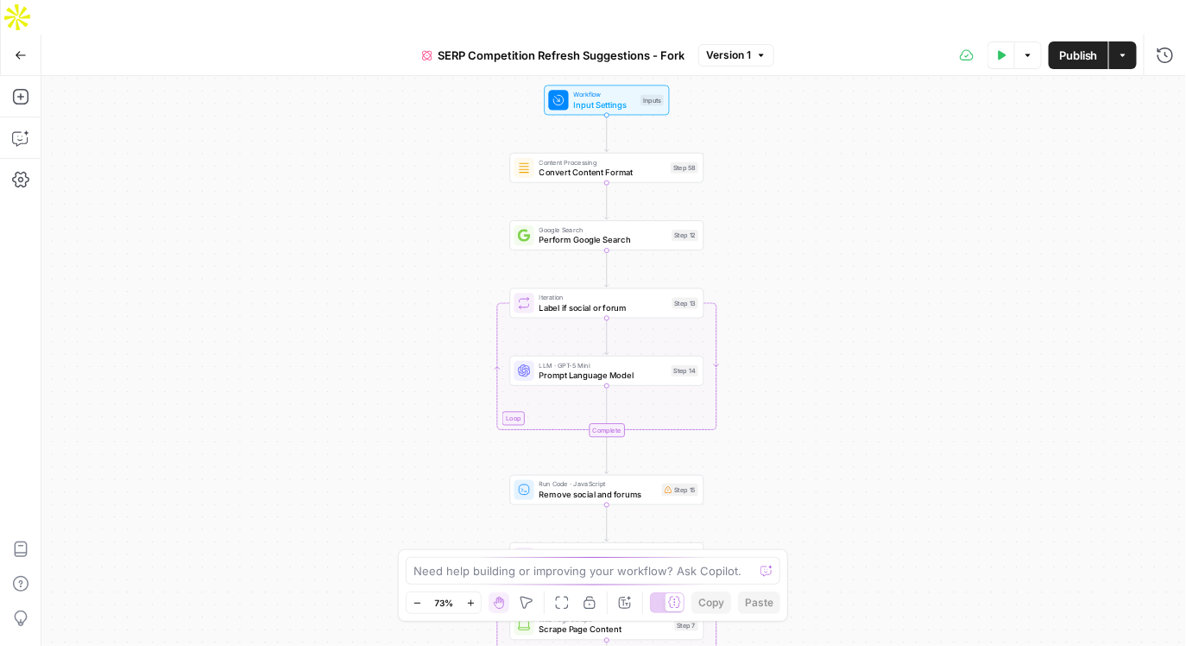
drag, startPoint x: 425, startPoint y: 273, endPoint x: 419, endPoint y: 367, distance: 94.3
click at [419, 367] on div "true false Workflow Input Settings Inputs Content Processing Convert Content Fo…" at bounding box center [613, 378] width 1145 height 604
click at [22, 124] on button "Copilot" at bounding box center [21, 138] width 28 height 28
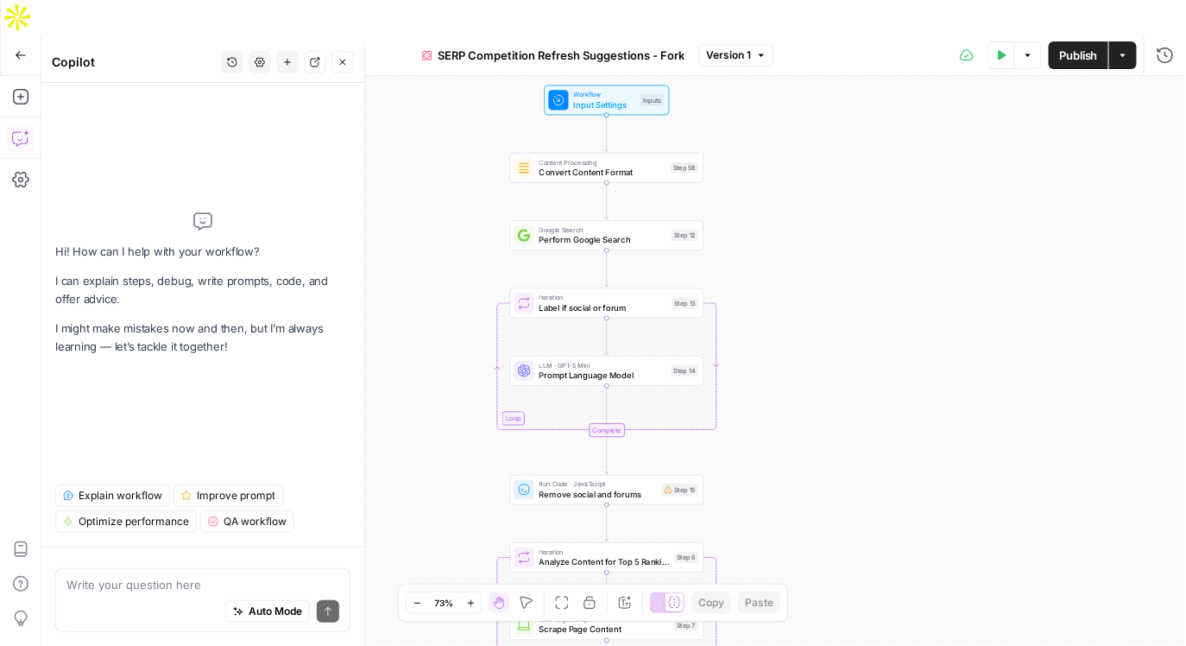
click at [132, 586] on textarea at bounding box center [202, 584] width 273 height 17
click at [92, 491] on span "Explain workflow" at bounding box center [121, 496] width 84 height 16
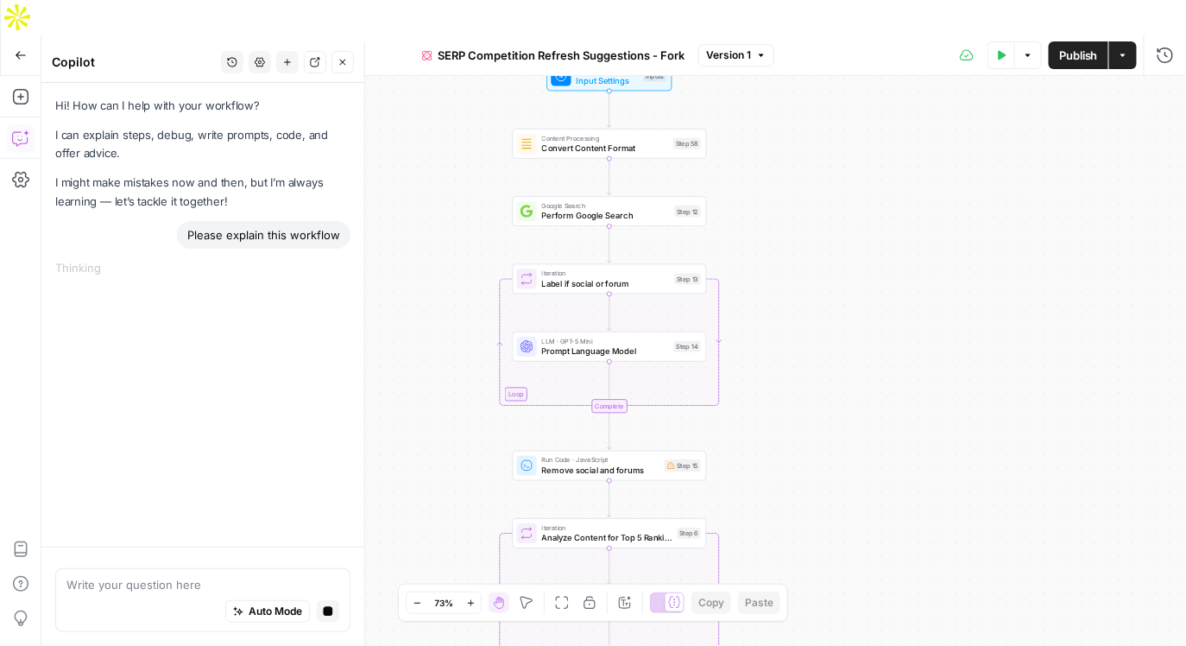
drag, startPoint x: 771, startPoint y: 139, endPoint x: 774, endPoint y: 116, distance: 23.5
click at [774, 115] on div "true false Workflow Input Settings Inputs Content Processing Convert Content Fo…" at bounding box center [613, 378] width 1145 height 604
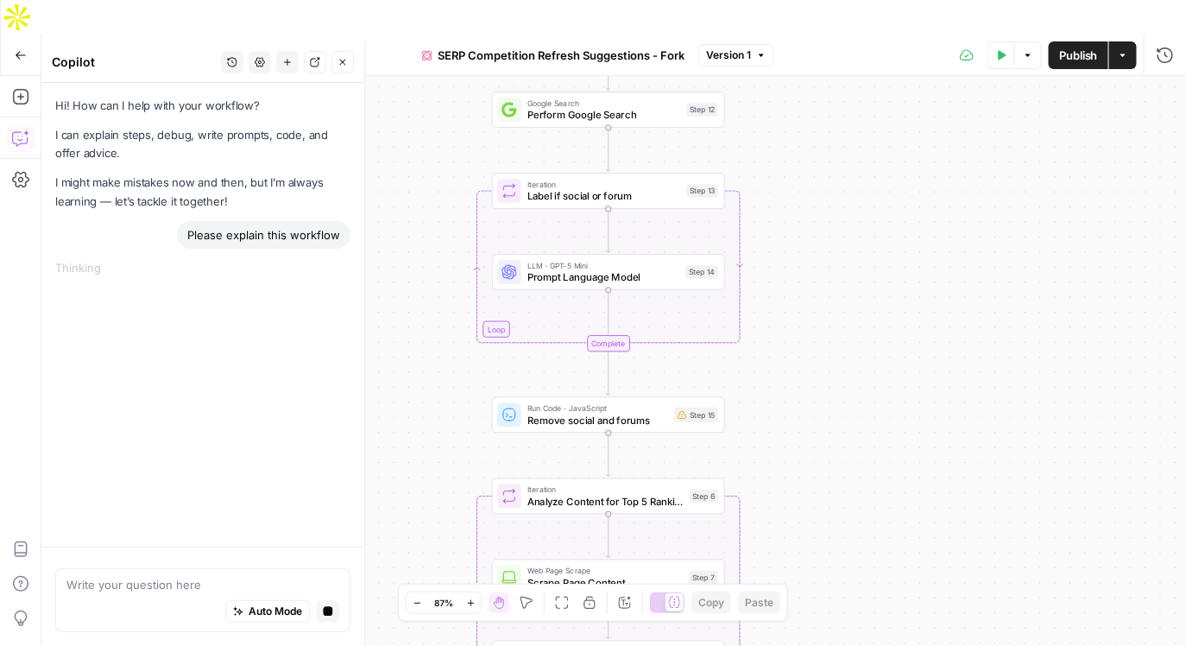
drag, startPoint x: 774, startPoint y: 116, endPoint x: 774, endPoint y: 47, distance: 68.2
click at [774, 76] on div "true false Workflow Input Settings Inputs Content Processing Convert Content Fo…" at bounding box center [613, 378] width 1145 height 604
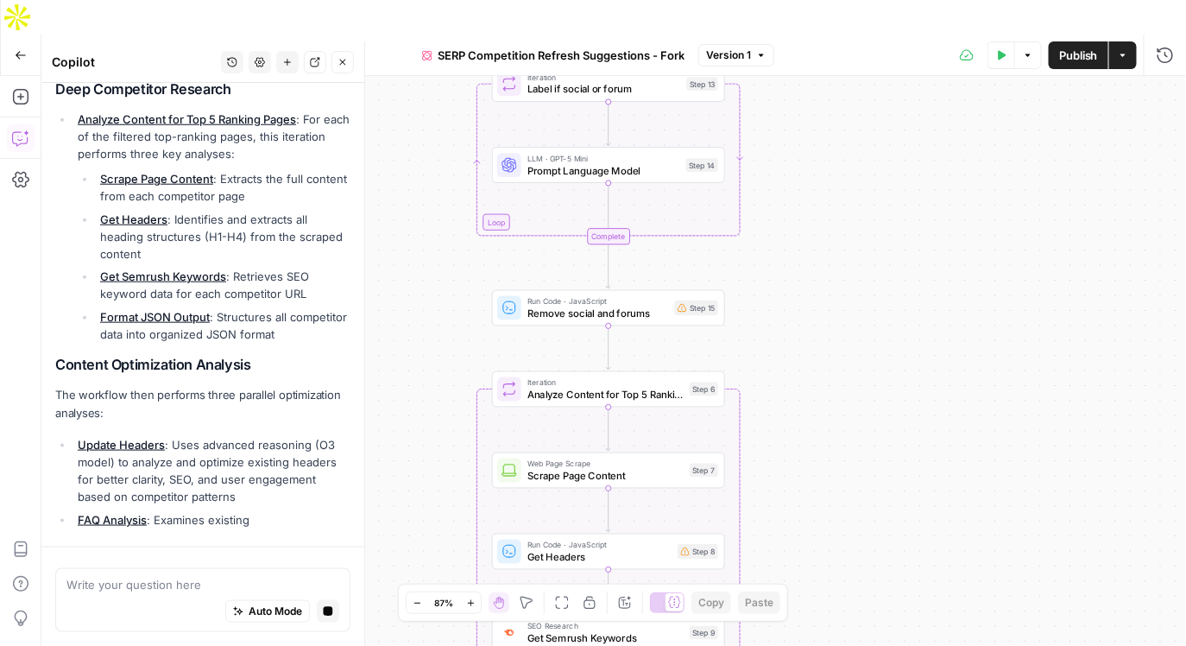
drag, startPoint x: 801, startPoint y: 197, endPoint x: 801, endPoint y: 90, distance: 107.1
click at [801, 90] on div "true false Workflow Input Settings Inputs Content Processing Convert Content Fo…" at bounding box center [613, 378] width 1145 height 604
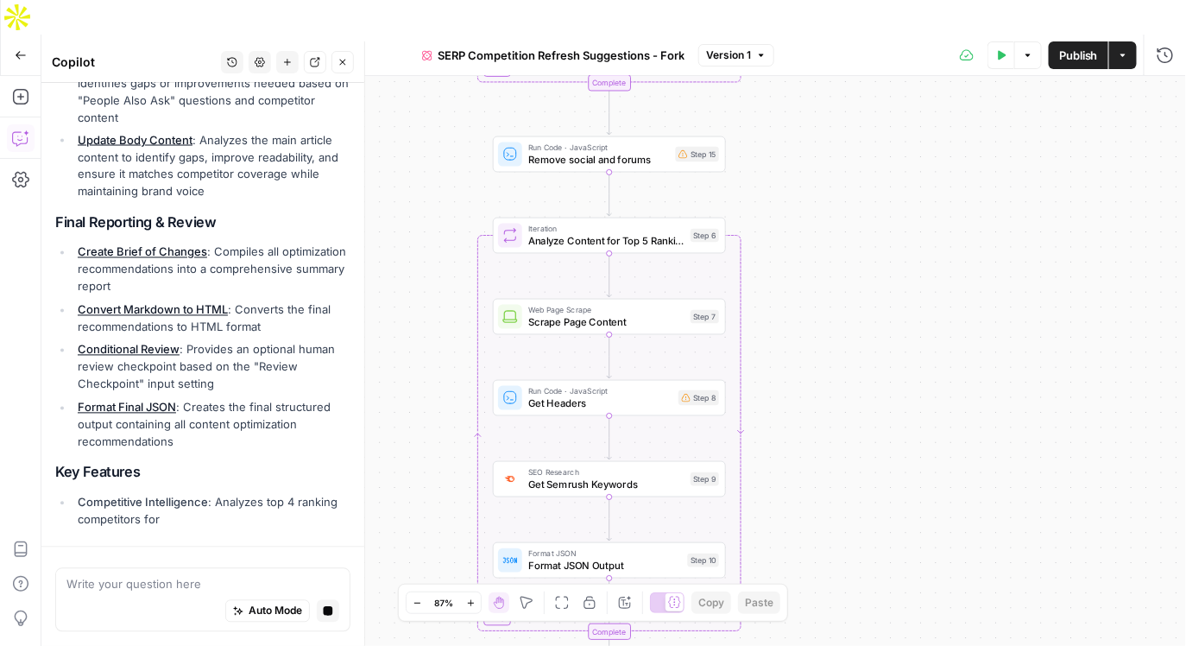
drag, startPoint x: 768, startPoint y: 289, endPoint x: 768, endPoint y: 136, distance: 152.8
click at [768, 136] on div "true false Workflow Input Settings Inputs Content Processing Convert Content Fo…" at bounding box center [613, 378] width 1145 height 604
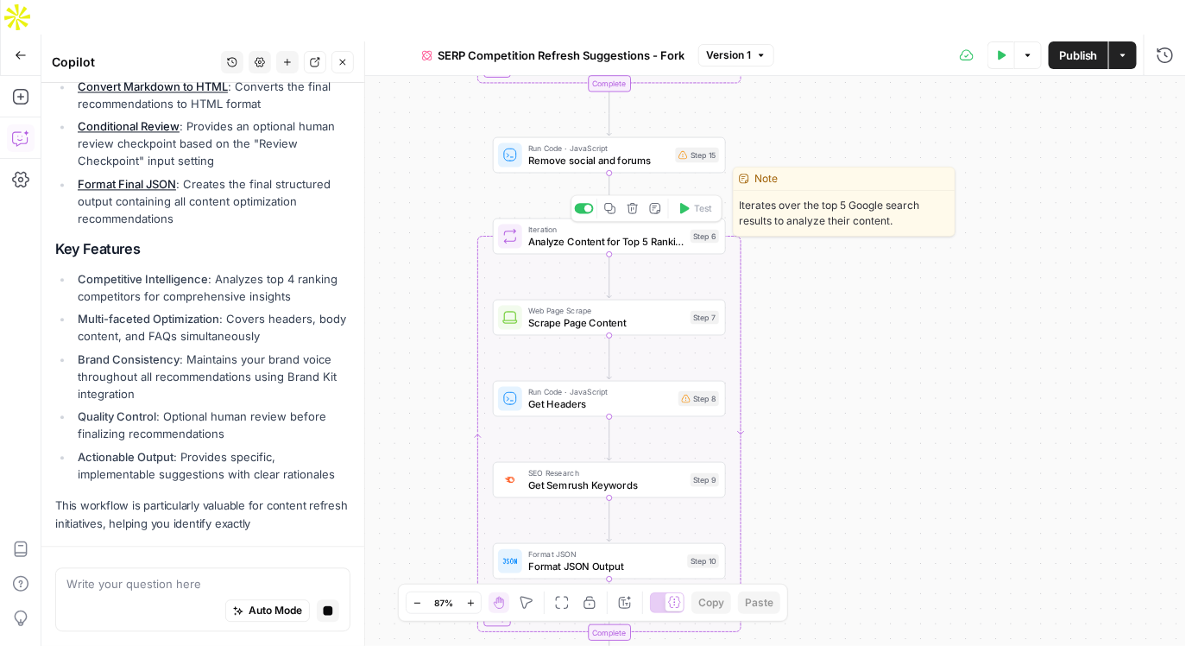
scroll to position [1243, 0]
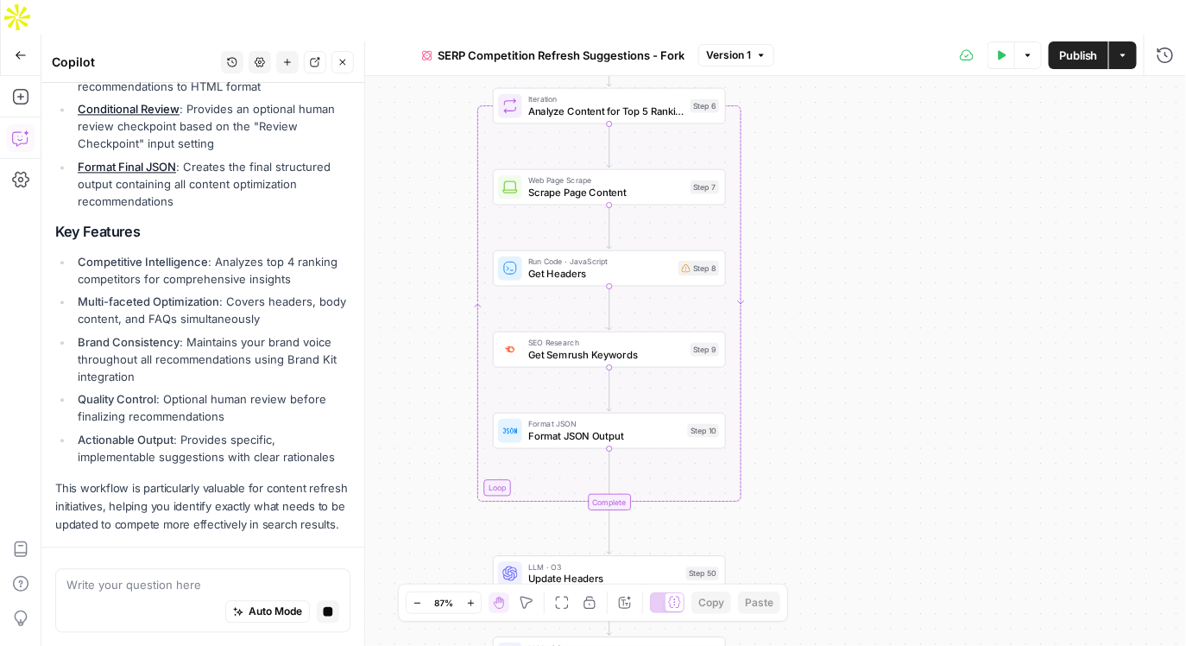
drag, startPoint x: 838, startPoint y: 331, endPoint x: 838, endPoint y: 199, distance: 131.2
click at [838, 199] on div "true false Workflow Input Settings Inputs Content Processing Convert Content Fo…" at bounding box center [613, 378] width 1145 height 604
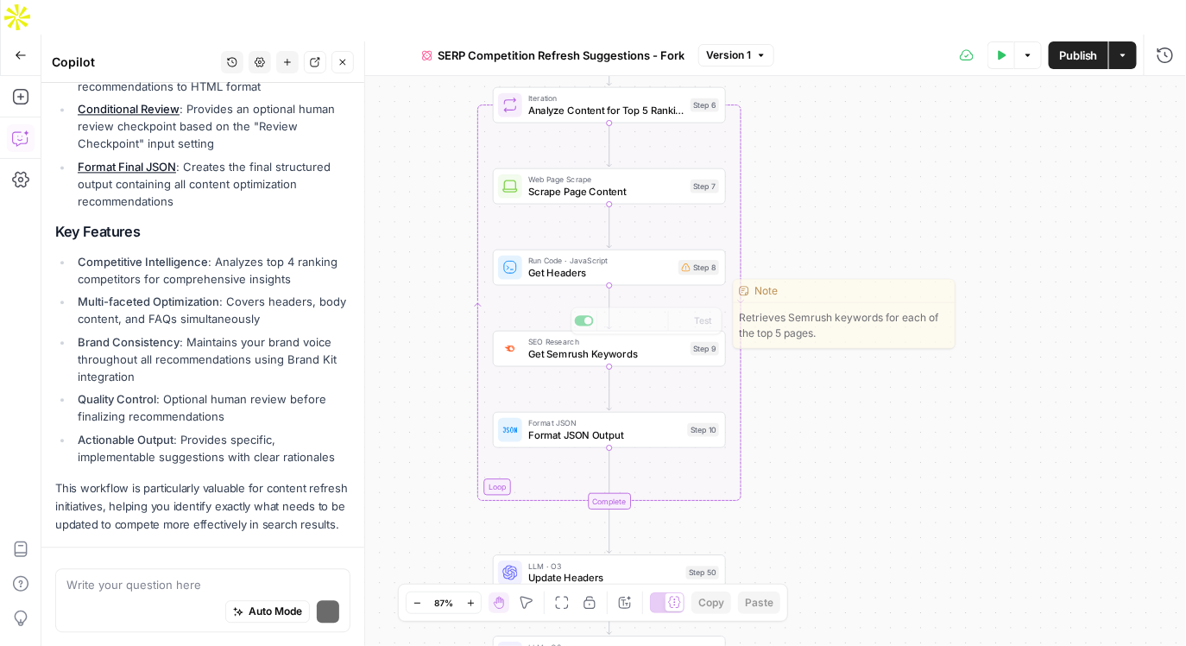
scroll to position [1271, 0]
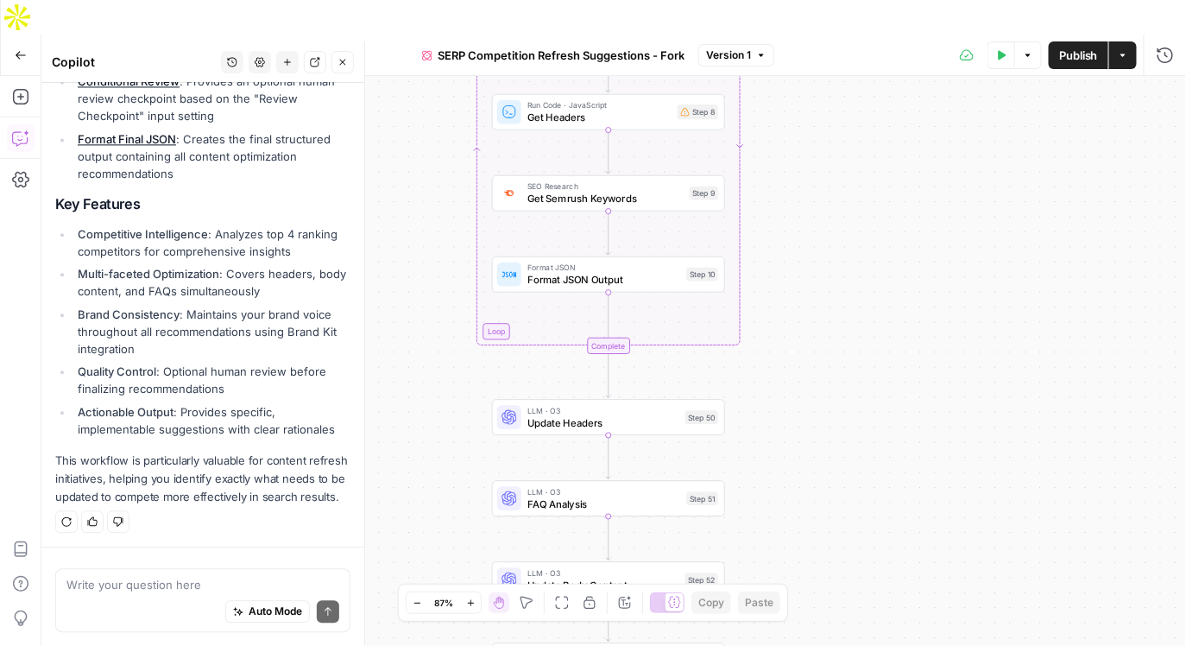
drag, startPoint x: 797, startPoint y: 383, endPoint x: 796, endPoint y: 228, distance: 155.4
click at [796, 228] on div "true false Workflow Input Settings Inputs Content Processing Convert Content Fo…" at bounding box center [613, 378] width 1145 height 604
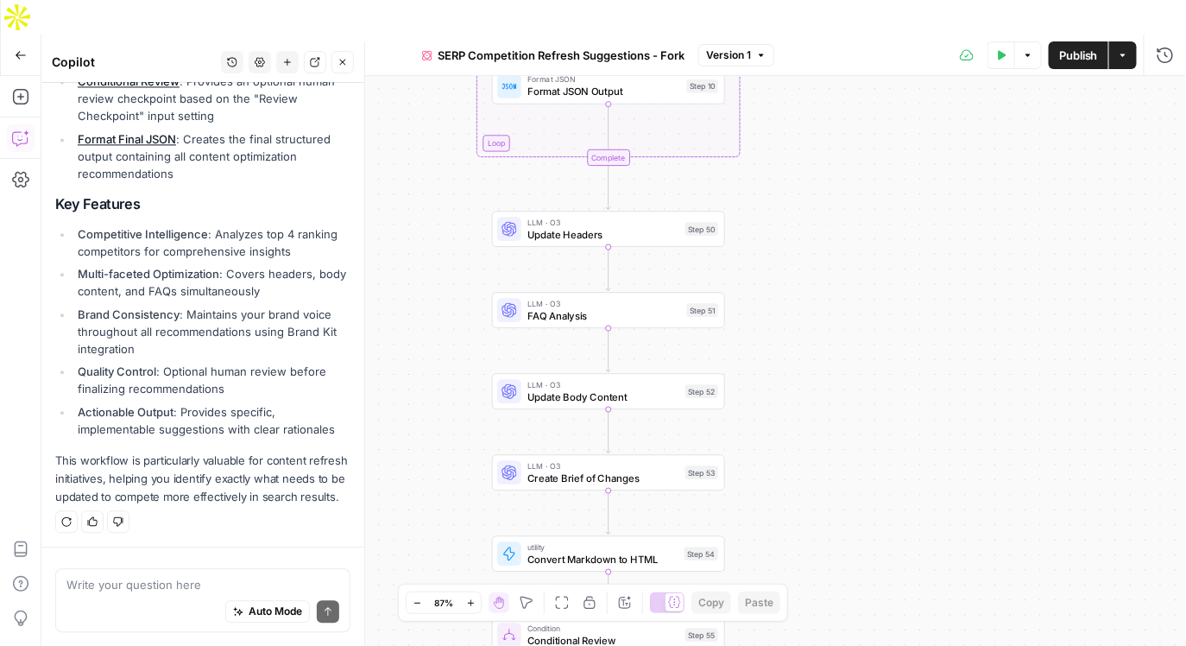
drag, startPoint x: 783, startPoint y: 270, endPoint x: 784, endPoint y: 16, distance: 254.7
click at [784, 35] on div "Go Back SERP Competition Refresh Suggestions - Fork Version 1 Test Data Options…" at bounding box center [593, 358] width 1186 height 646
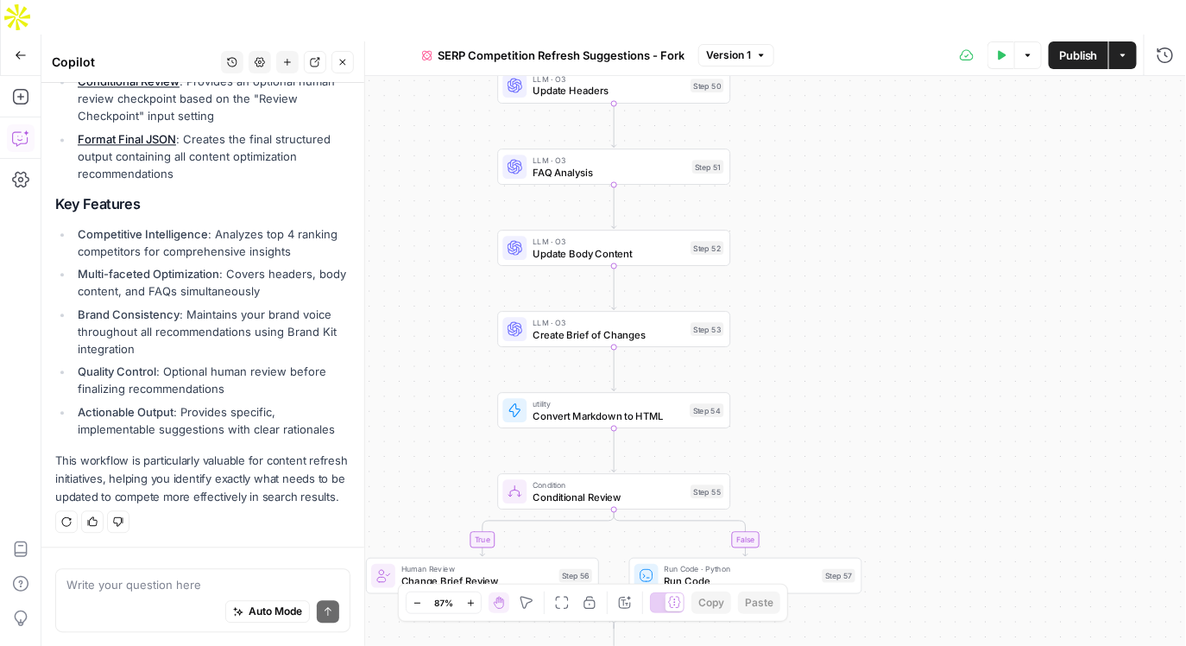
drag, startPoint x: 756, startPoint y: 301, endPoint x: 755, endPoint y: 225, distance: 76.0
click at [755, 225] on div "true false Workflow Input Settings Inputs Content Processing Convert Content Fo…" at bounding box center [613, 378] width 1145 height 604
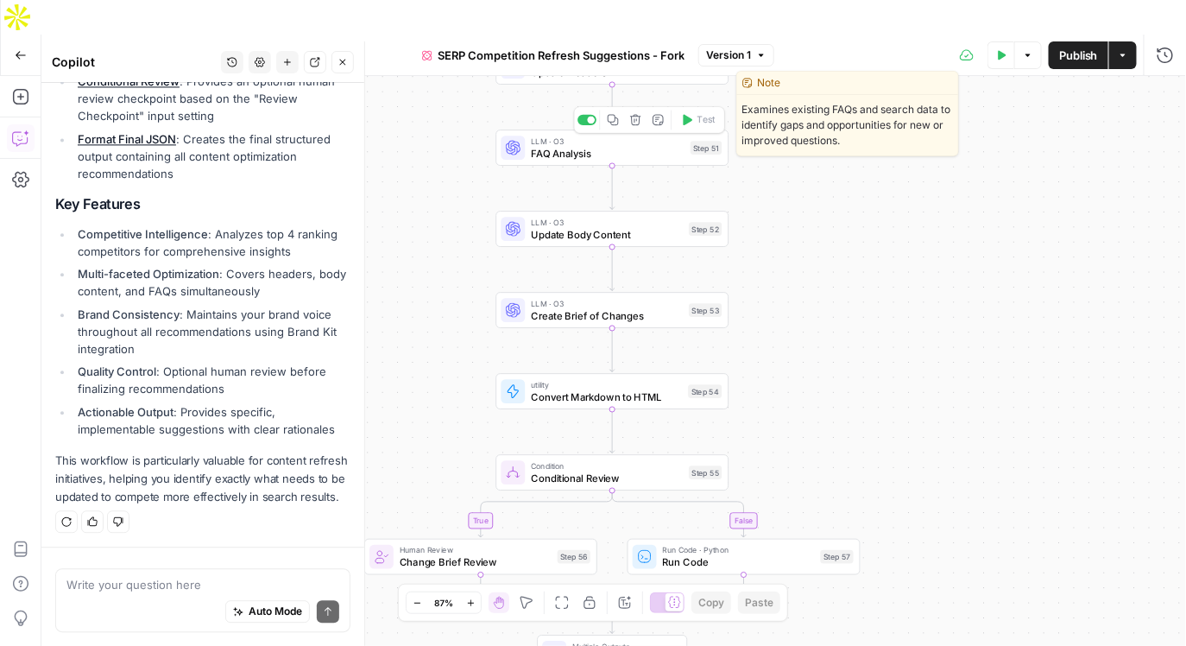
click at [533, 146] on span "FAQ Analysis" at bounding box center [608, 153] width 154 height 15
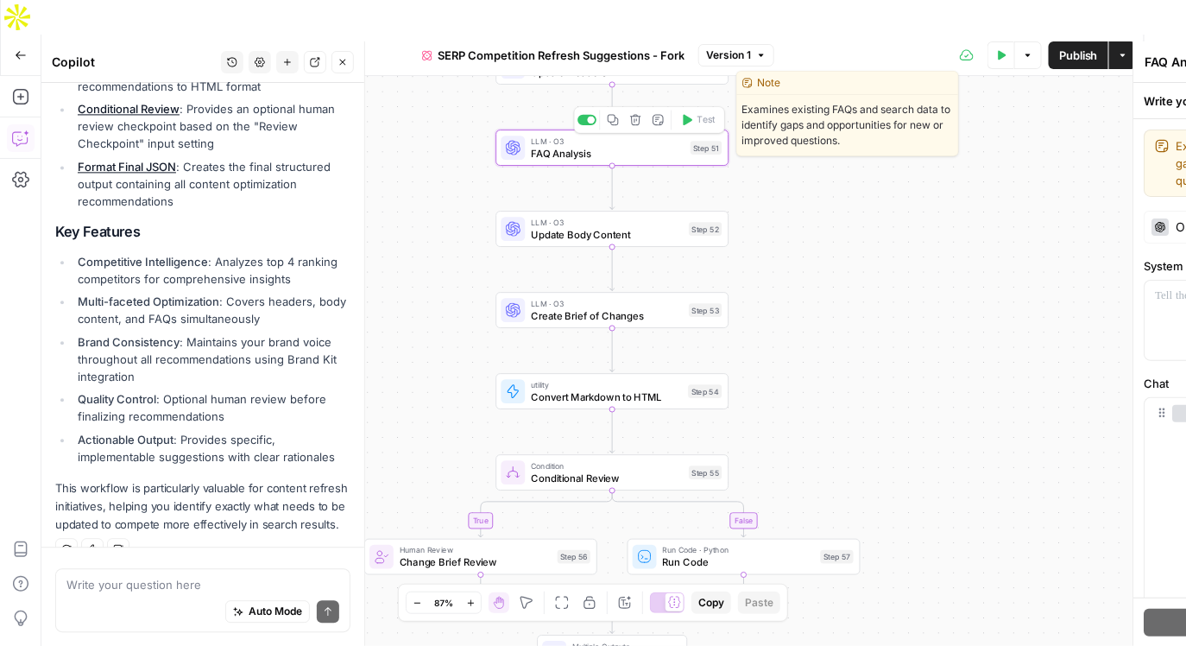
scroll to position [1299, 0]
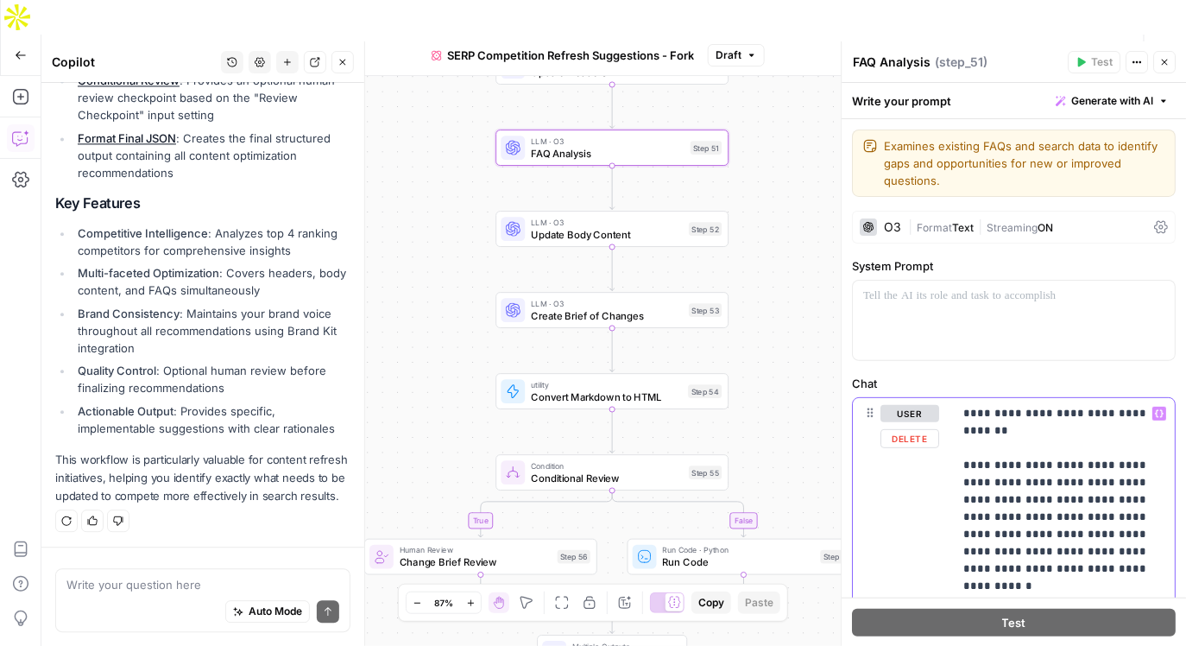
drag, startPoint x: 967, startPoint y: 469, endPoint x: 1118, endPoint y: 469, distance: 151.1
drag, startPoint x: 964, startPoint y: 465, endPoint x: 1020, endPoint y: 478, distance: 57.8
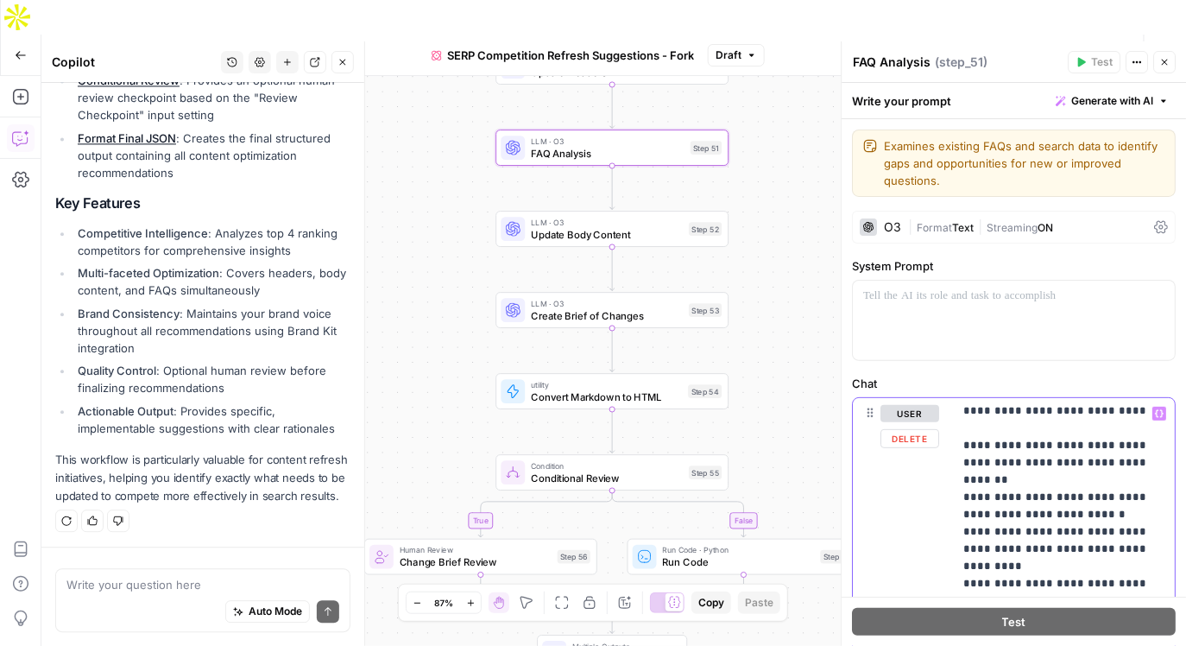
scroll to position [3282, 0]
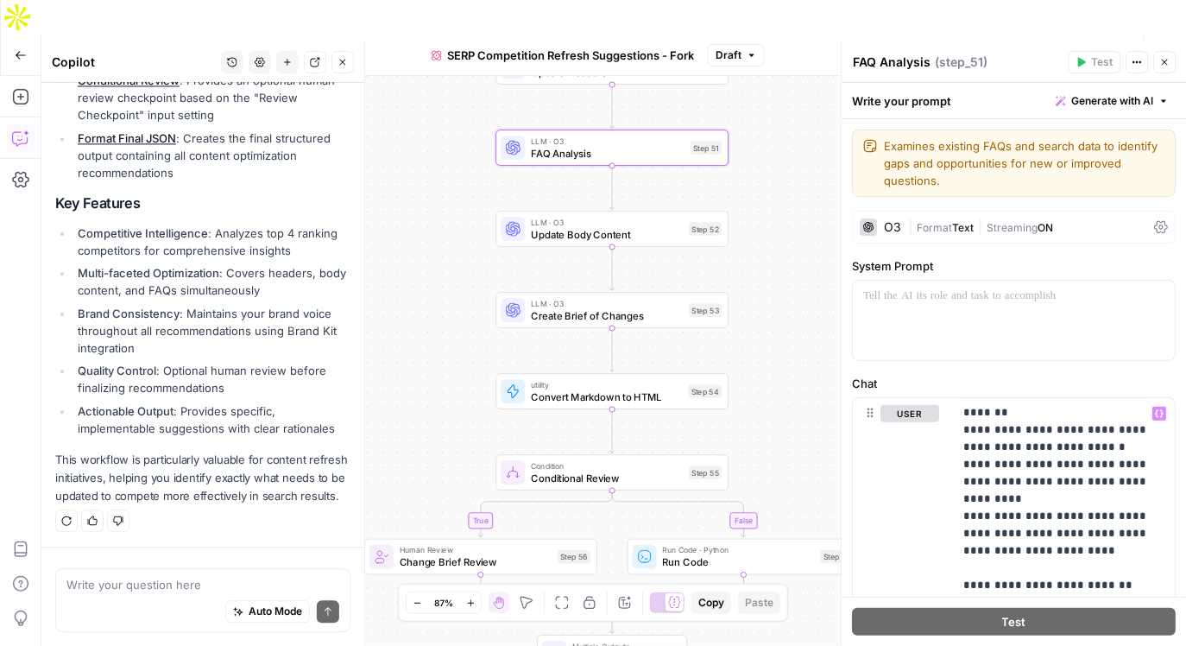
click at [888, 224] on div "O3" at bounding box center [893, 227] width 17 height 12
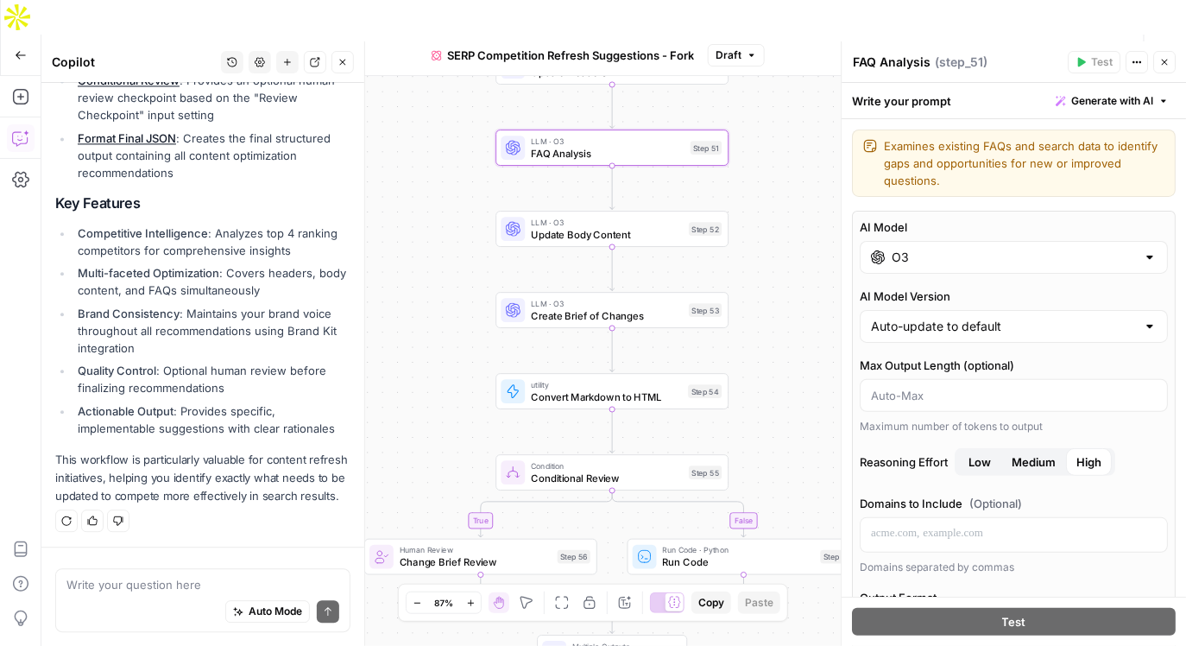
click at [950, 264] on input "O3" at bounding box center [1015, 257] width 244 height 17
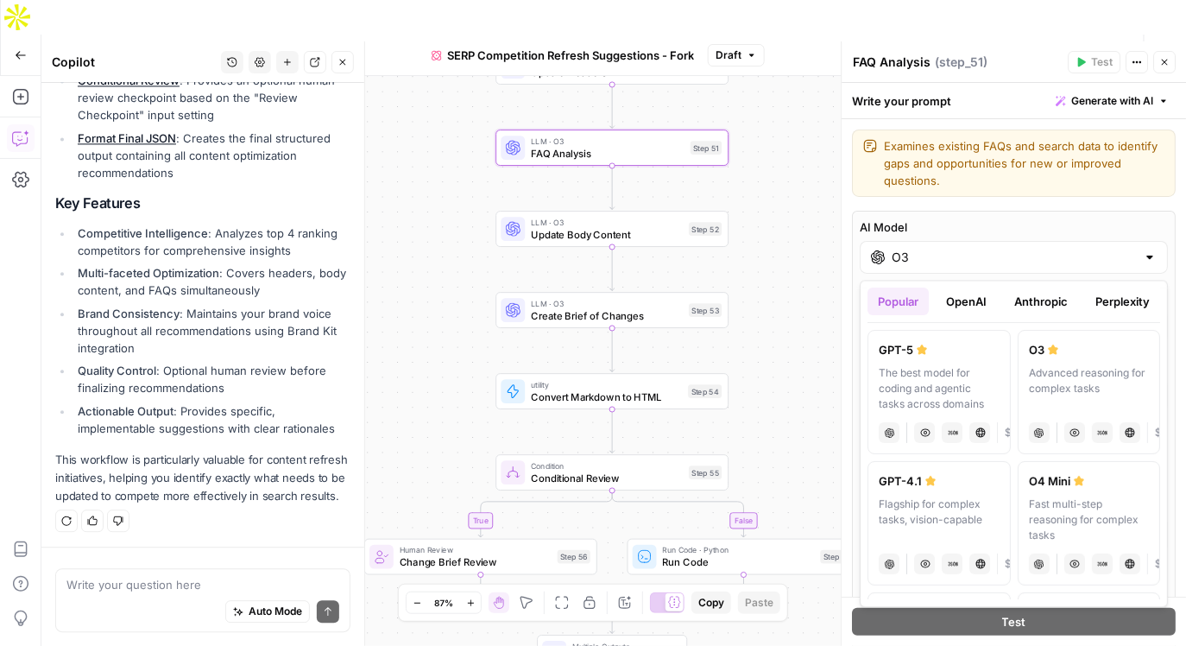
click at [960, 306] on button "OpenAI" at bounding box center [966, 302] width 61 height 28
click at [1033, 304] on button "Anthropic" at bounding box center [1041, 302] width 74 height 28
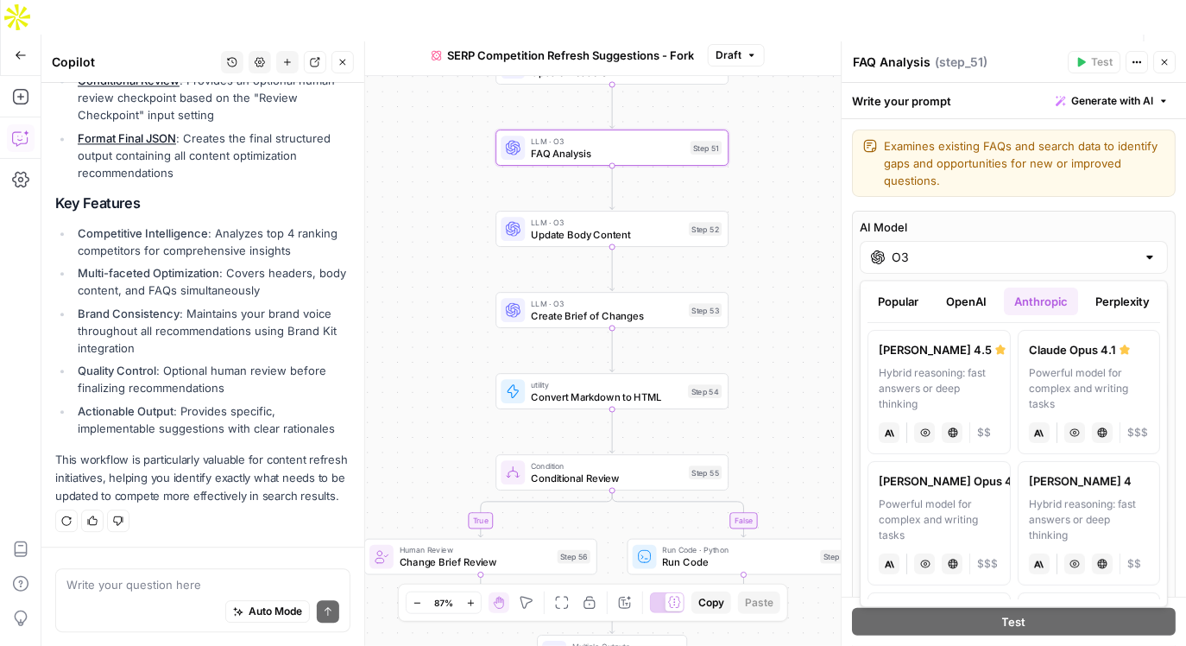
click at [1111, 298] on button "Perplexity" at bounding box center [1122, 302] width 75 height 28
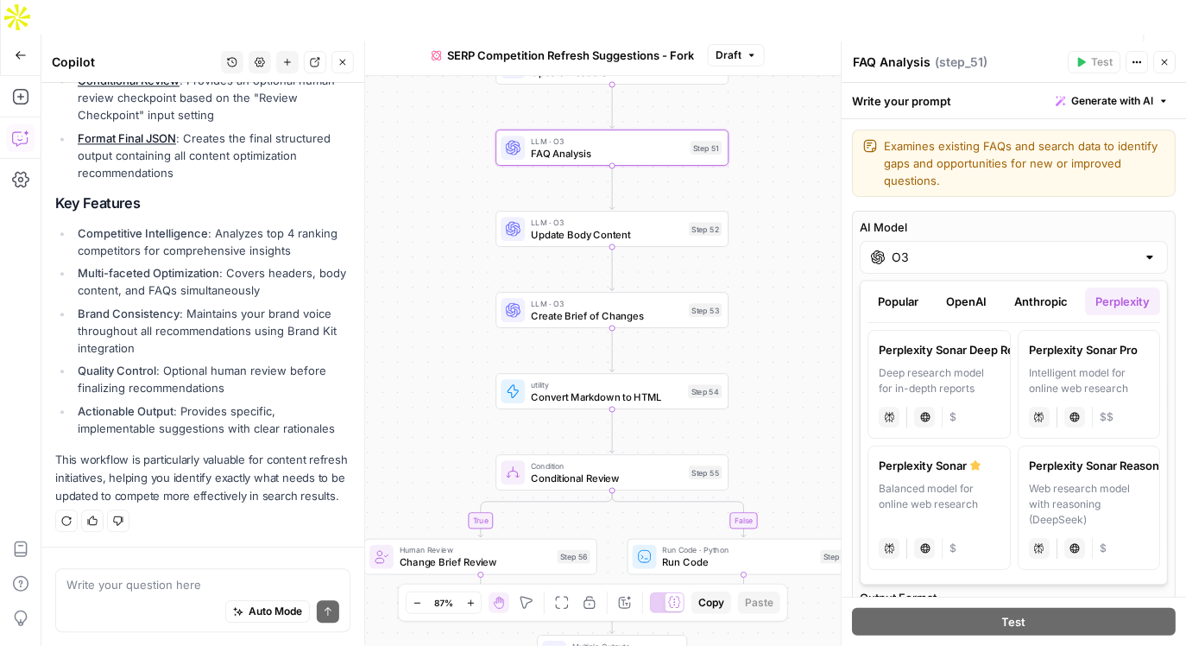
click at [957, 300] on button "OpenAI" at bounding box center [966, 302] width 61 height 28
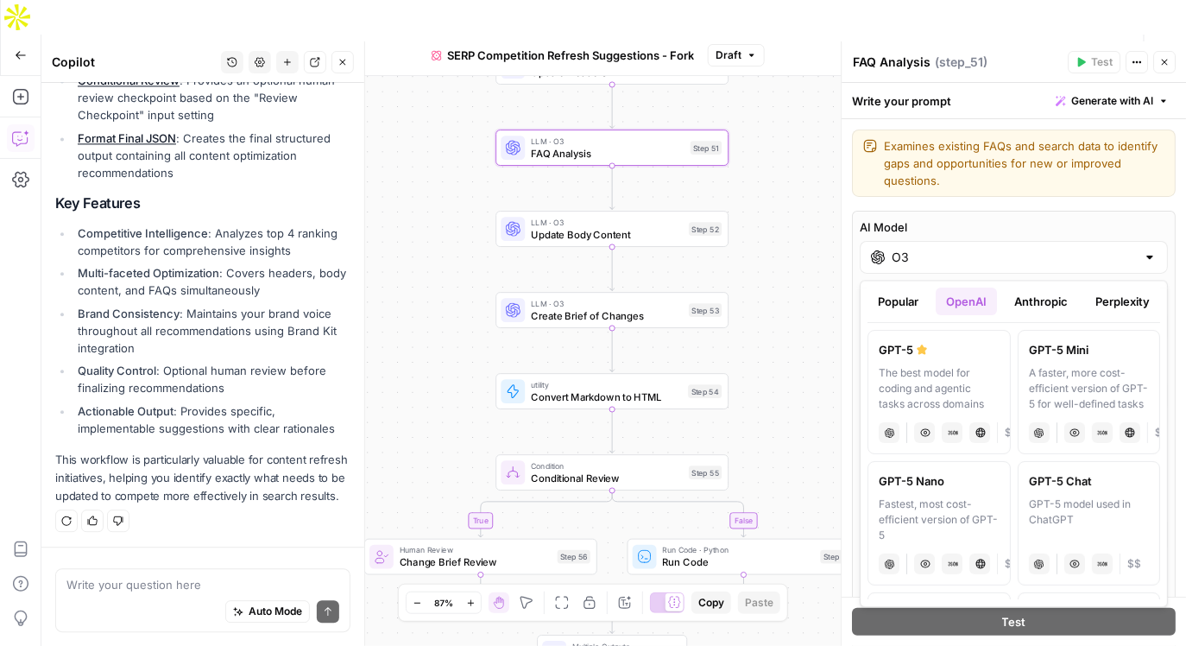
click at [1041, 303] on button "Anthropic" at bounding box center [1041, 302] width 74 height 28
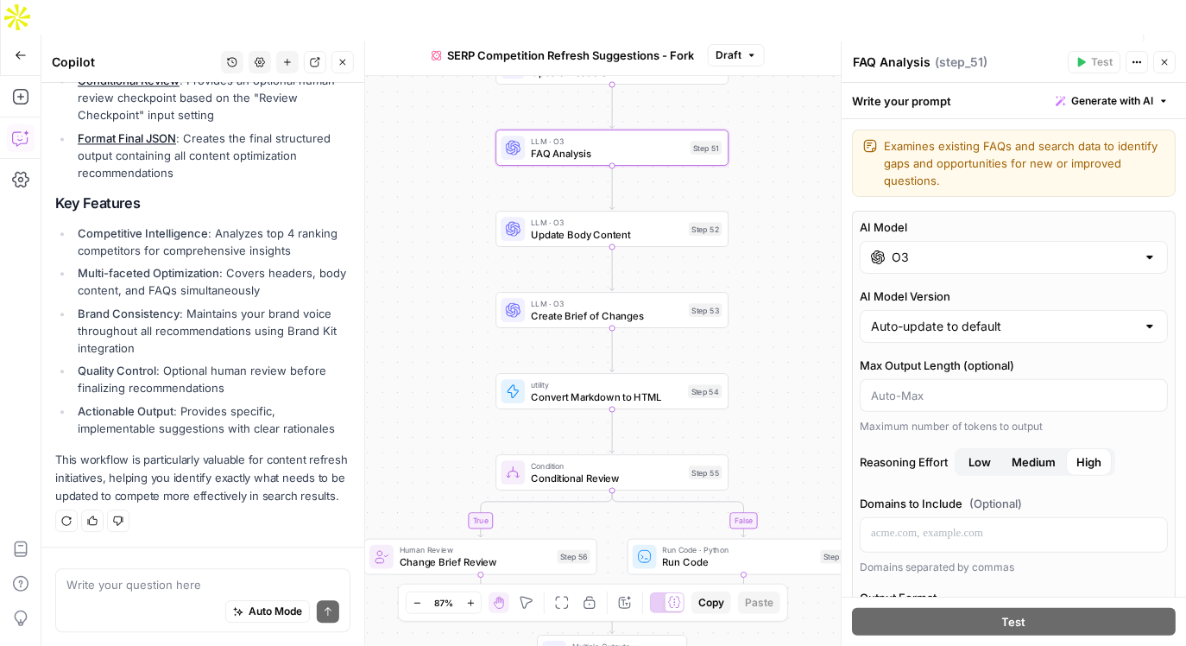
click at [1160, 62] on icon "button" at bounding box center [1165, 62] width 10 height 10
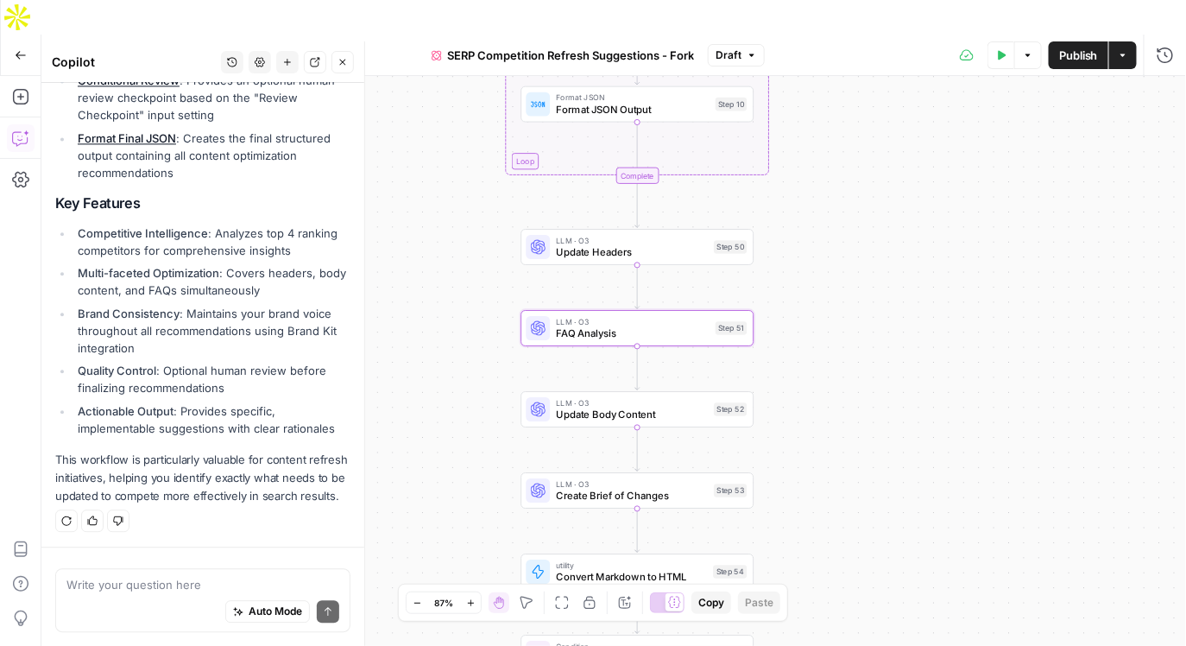
drag, startPoint x: 775, startPoint y: 190, endPoint x: 796, endPoint y: 369, distance: 179.9
click at [798, 369] on div "true false Workflow Input Settings Inputs Content Processing Convert Content Fo…" at bounding box center [613, 378] width 1145 height 604
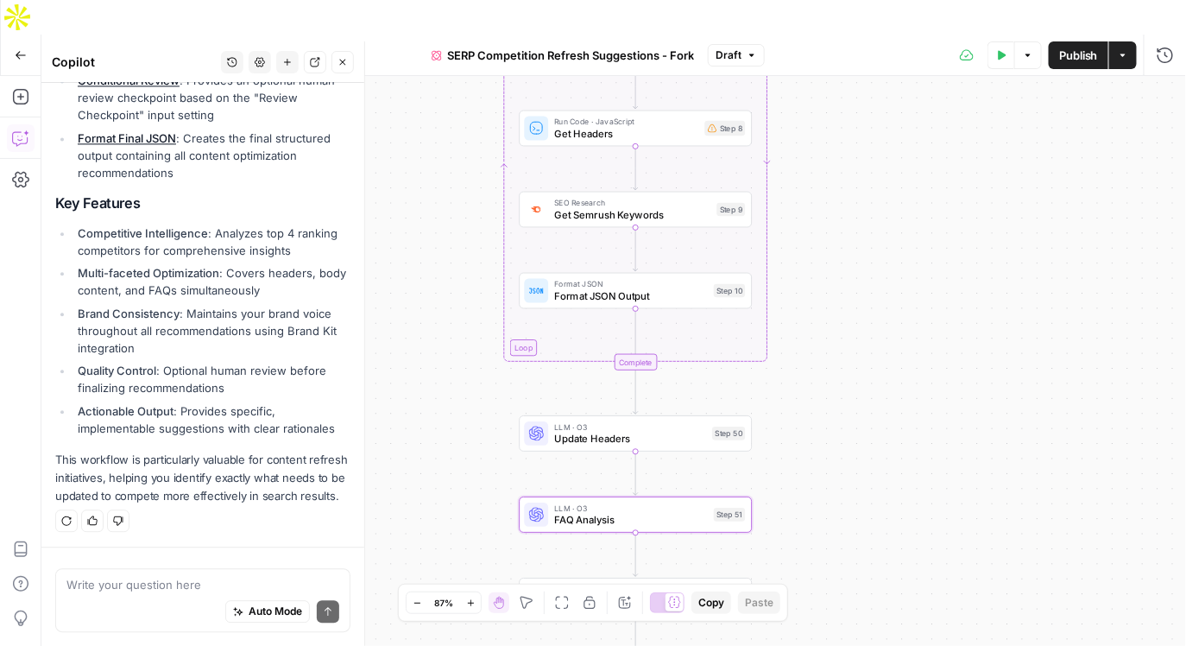
drag, startPoint x: 796, startPoint y: 280, endPoint x: 798, endPoint y: 468, distance: 188.2
click at [798, 468] on div "true false Workflow Input Settings Inputs Content Processing Convert Content Fo…" at bounding box center [613, 378] width 1145 height 604
click at [20, 130] on icon "button" at bounding box center [20, 138] width 17 height 17
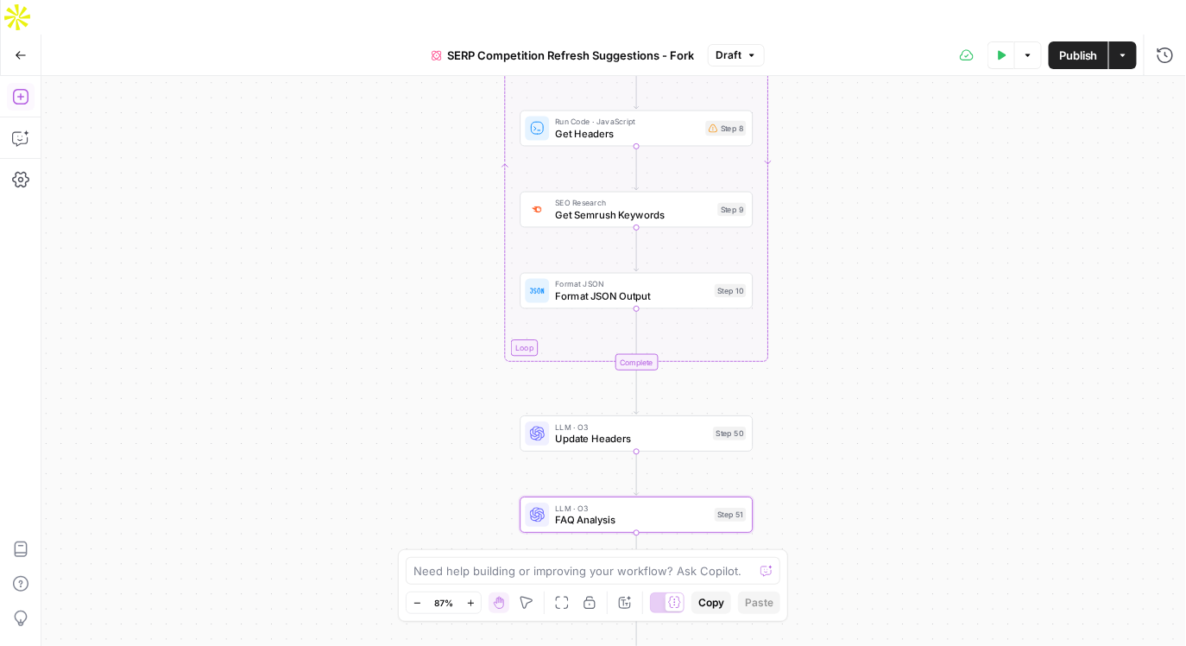
click at [23, 88] on icon "button" at bounding box center [20, 96] width 17 height 17
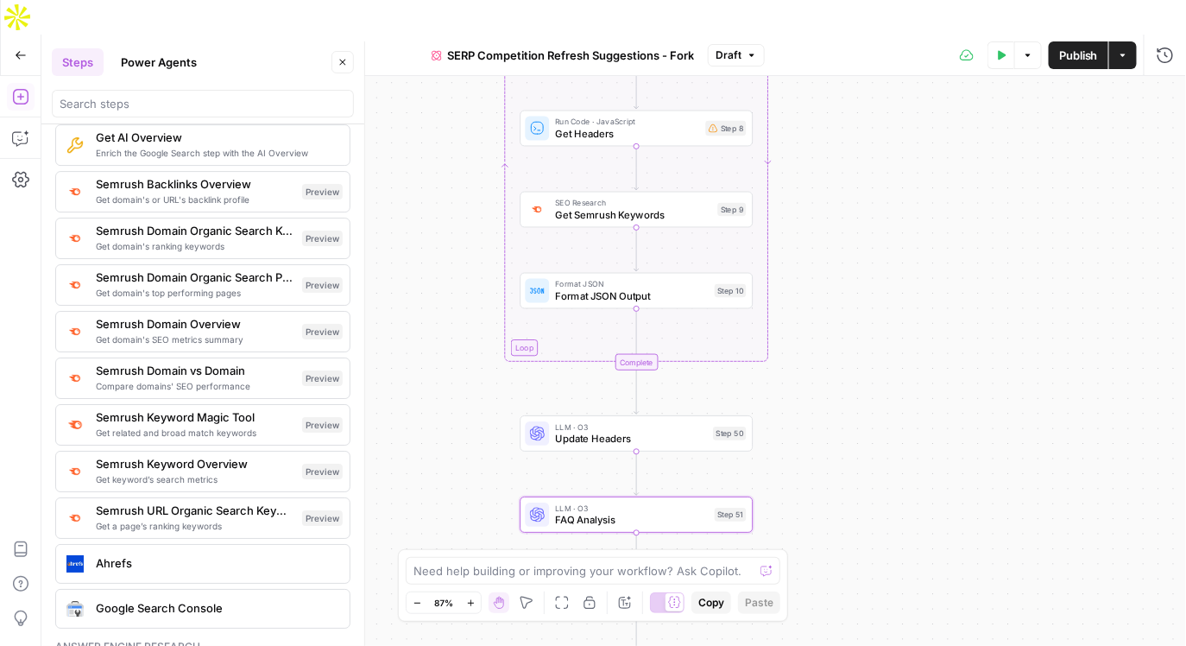
scroll to position [1928, 0]
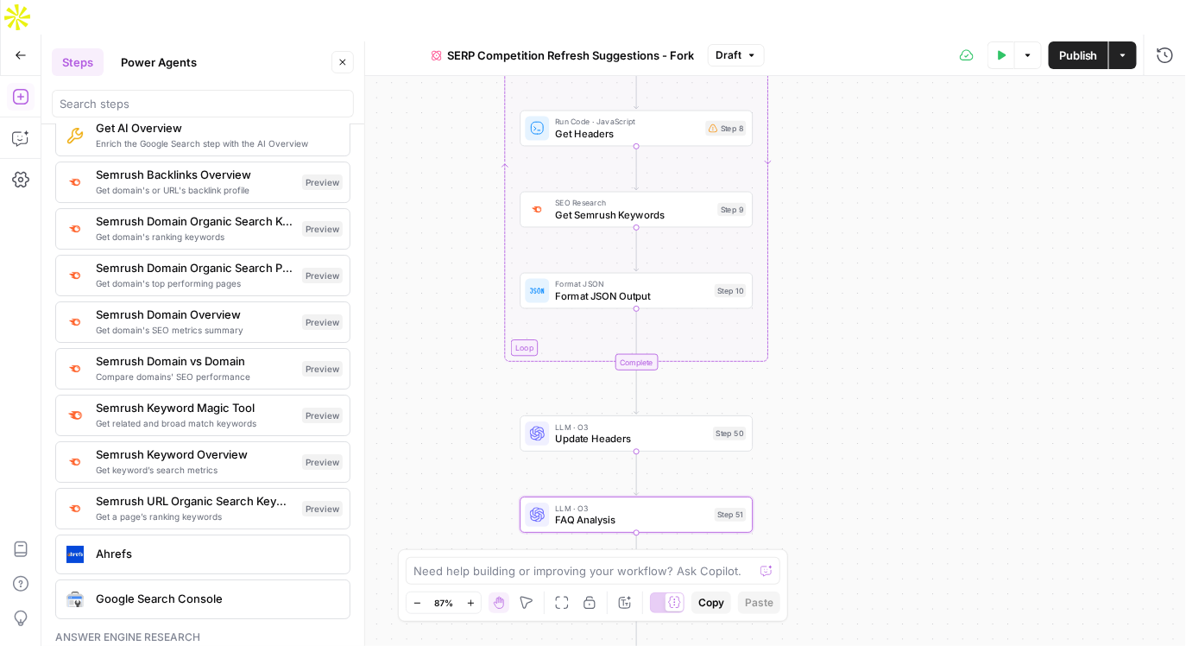
click at [211, 218] on span "Semrush Domain Organic Search Keywords" at bounding box center [195, 220] width 199 height 17
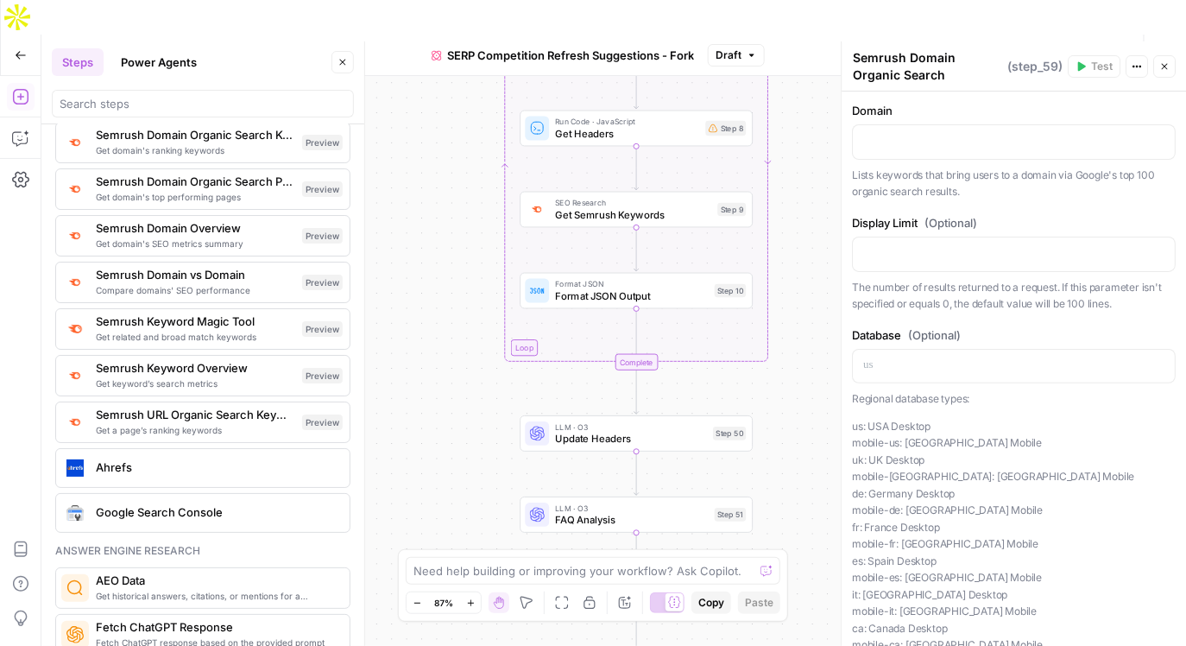
scroll to position [2026, 0]
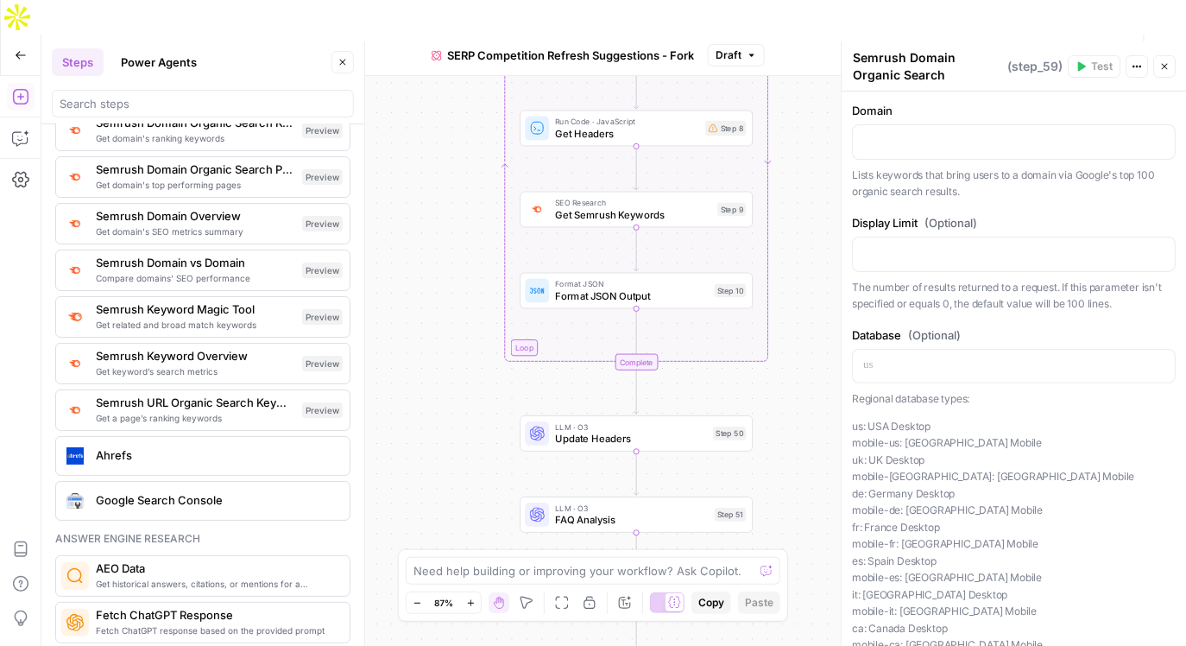
click at [232, 364] on span "Get keyword’s search metrics" at bounding box center [195, 371] width 199 height 14
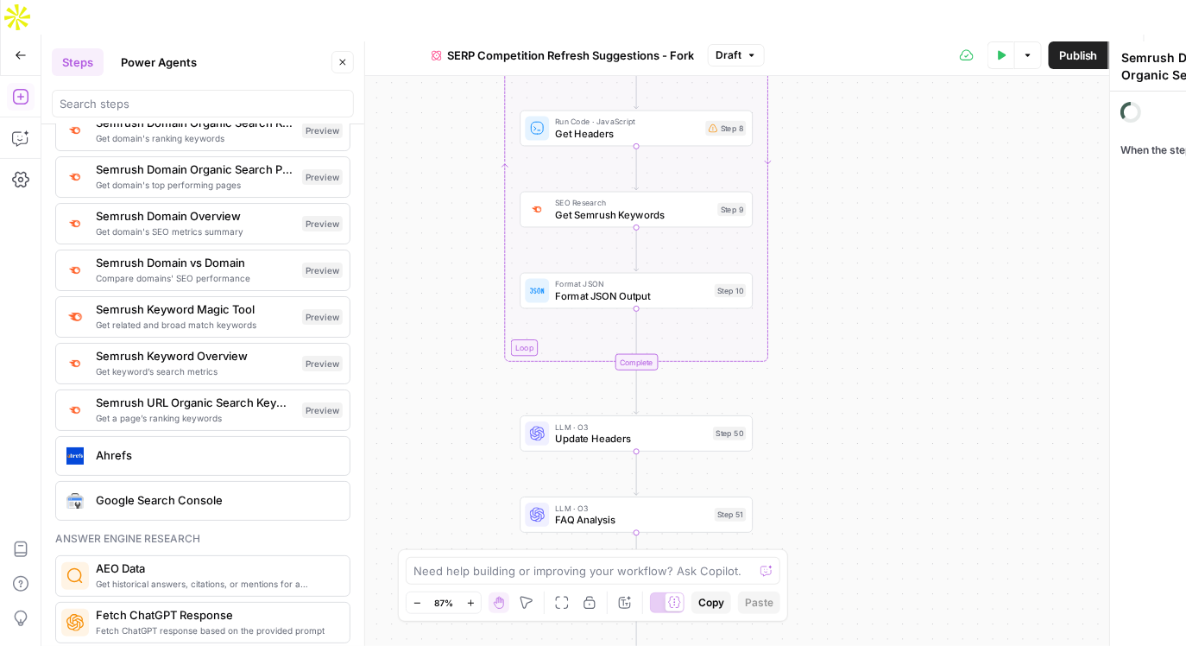
type textarea "Semrush Keyword Overview"
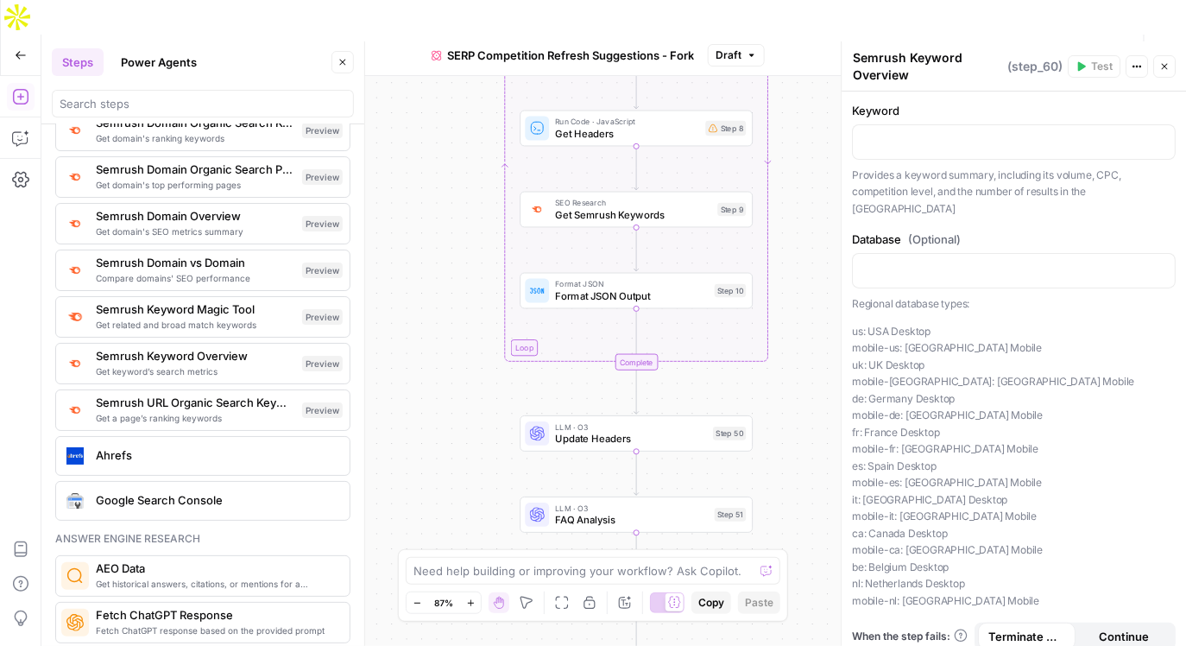
click at [1164, 65] on icon "button" at bounding box center [1165, 67] width 6 height 6
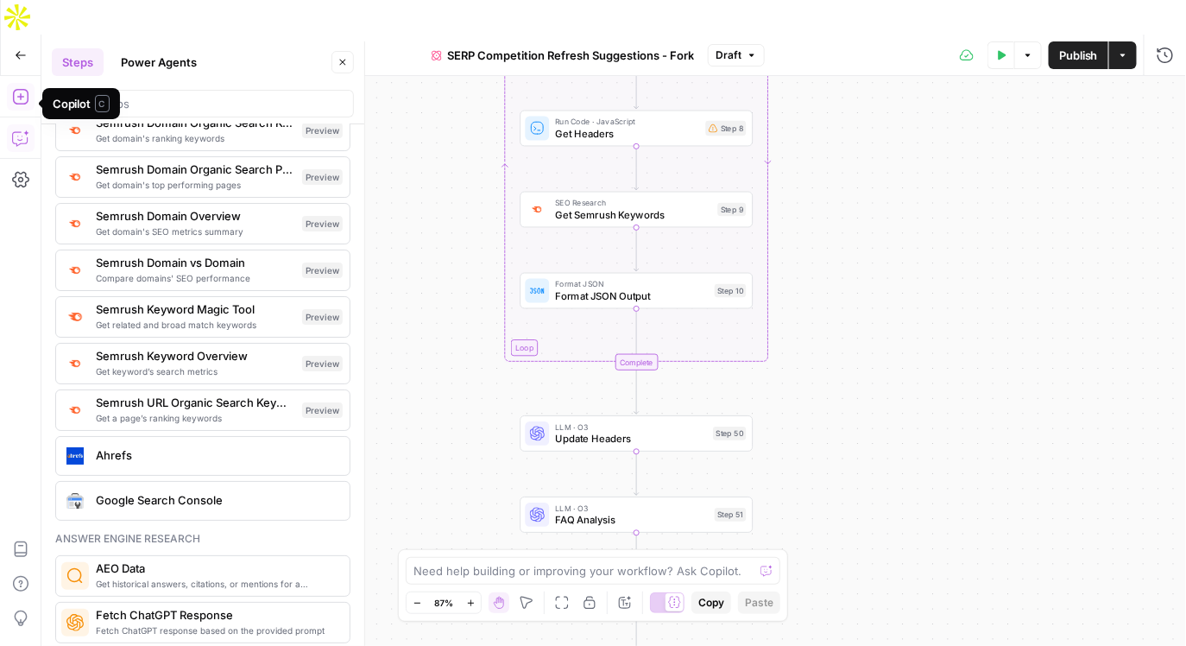
click at [19, 130] on icon "button" at bounding box center [20, 138] width 17 height 17
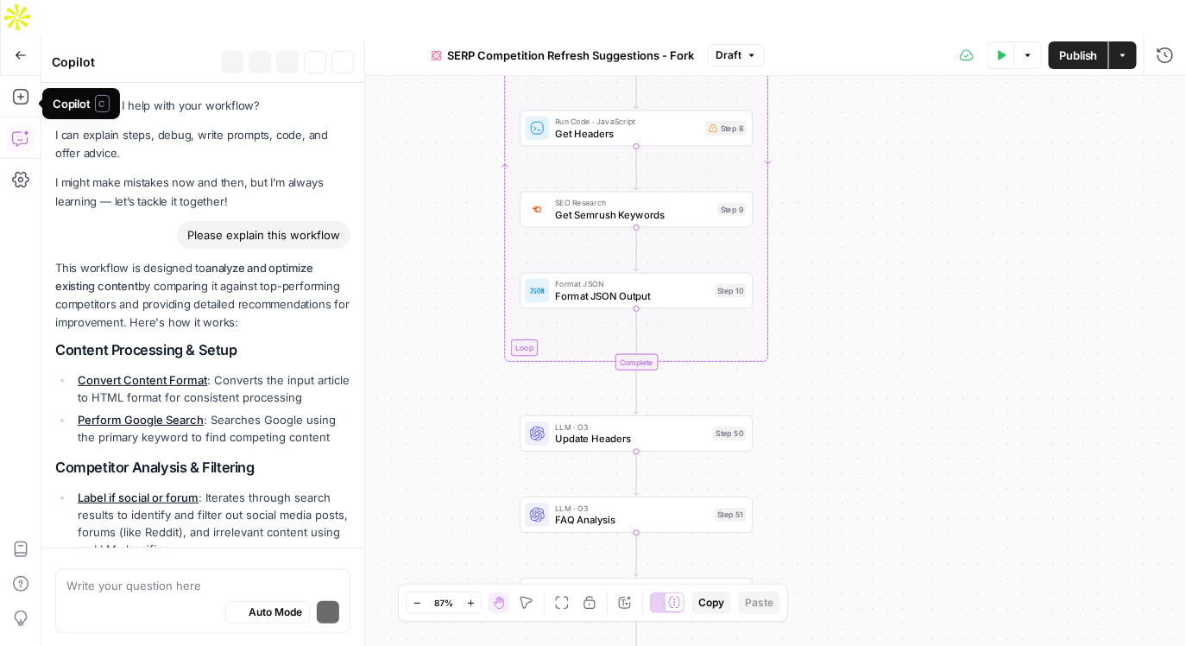
scroll to position [1299, 0]
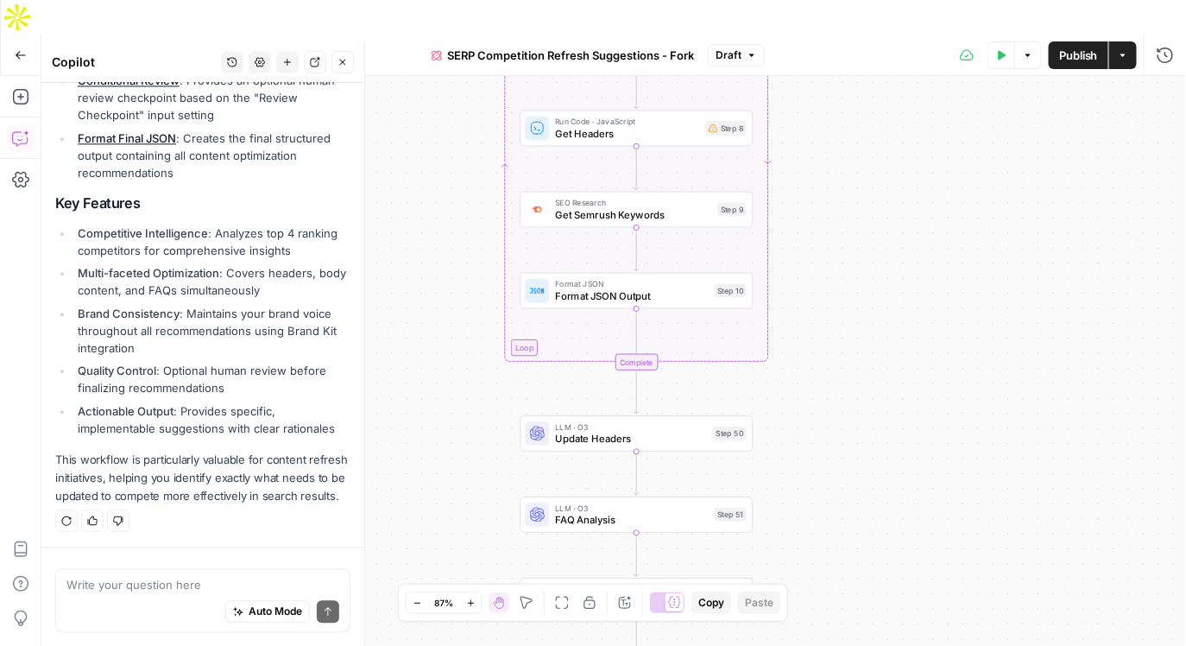
click at [159, 595] on div "Auto Mode Send" at bounding box center [202, 612] width 273 height 38
type textarea "Id"
click at [18, 83] on button "Add Steps" at bounding box center [21, 97] width 28 height 28
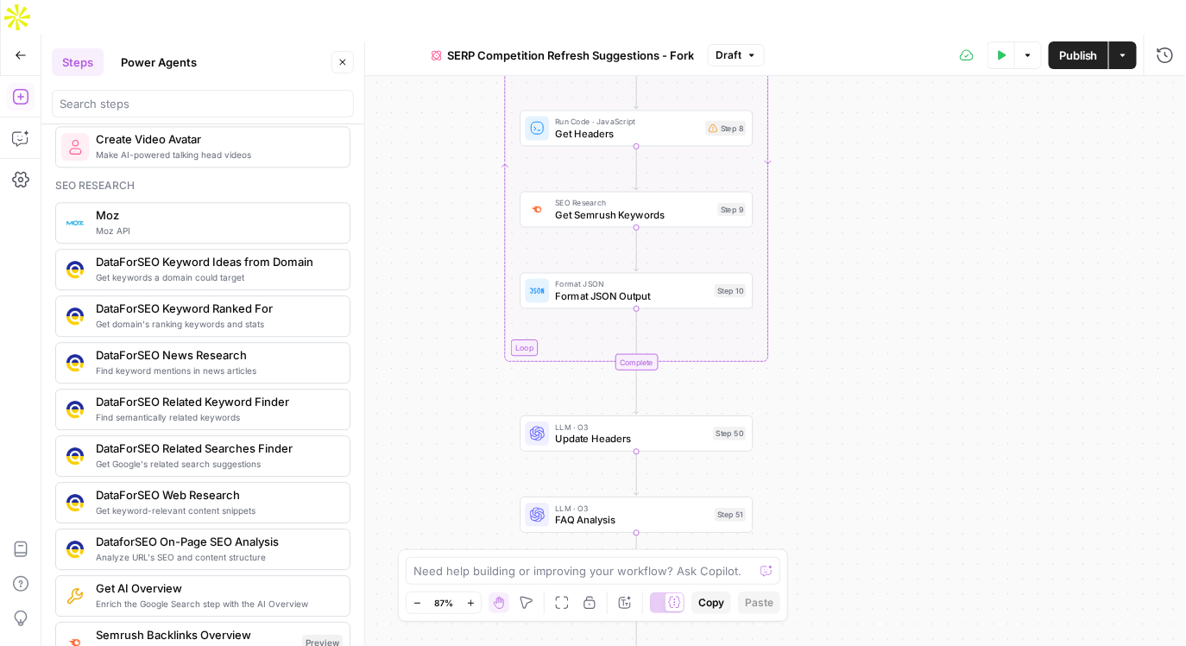
scroll to position [1471, 0]
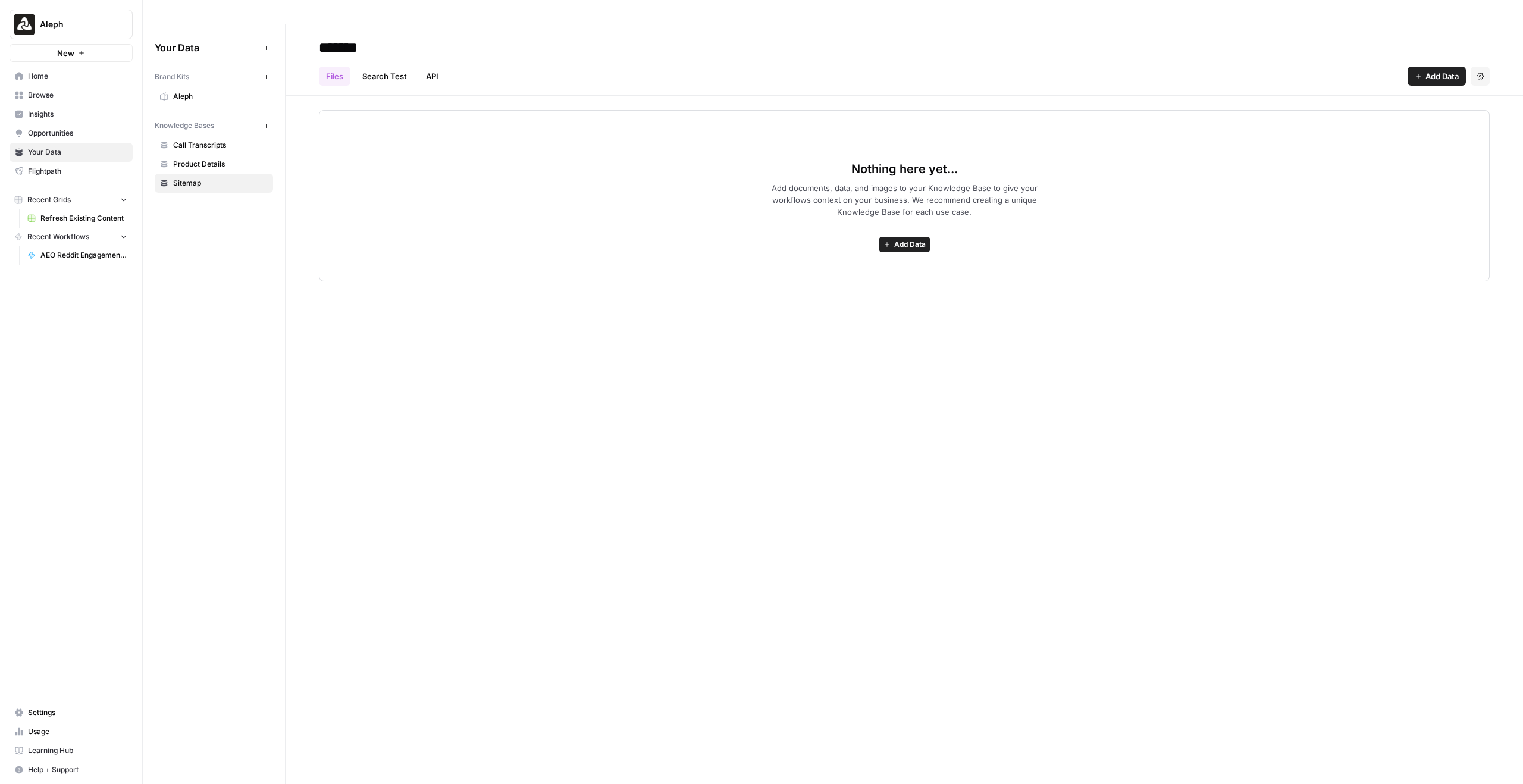
click at [73, 118] on span "Insights" at bounding box center [78, 114] width 99 height 11
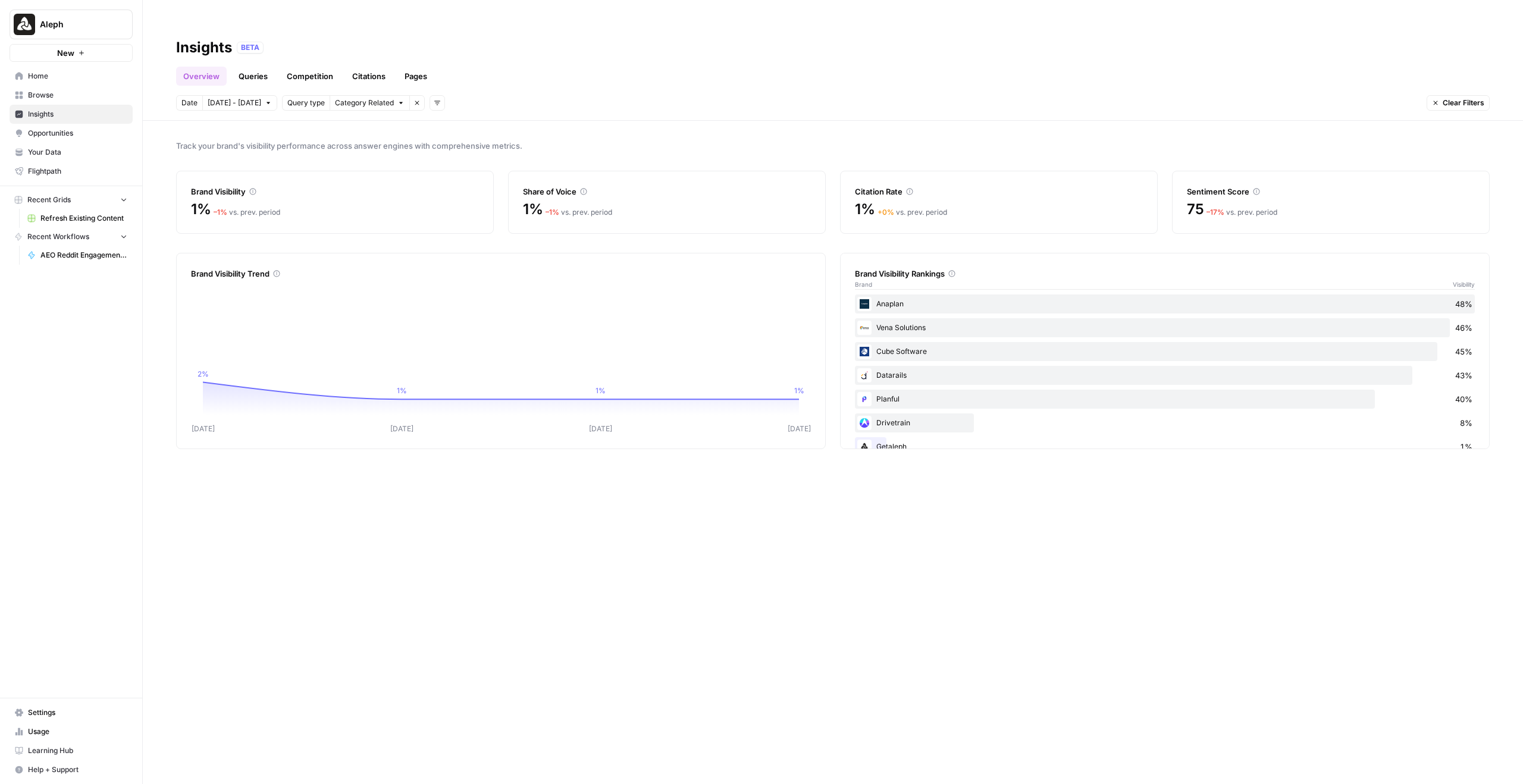
click at [255, 67] on link "Queries" at bounding box center [253, 76] width 43 height 19
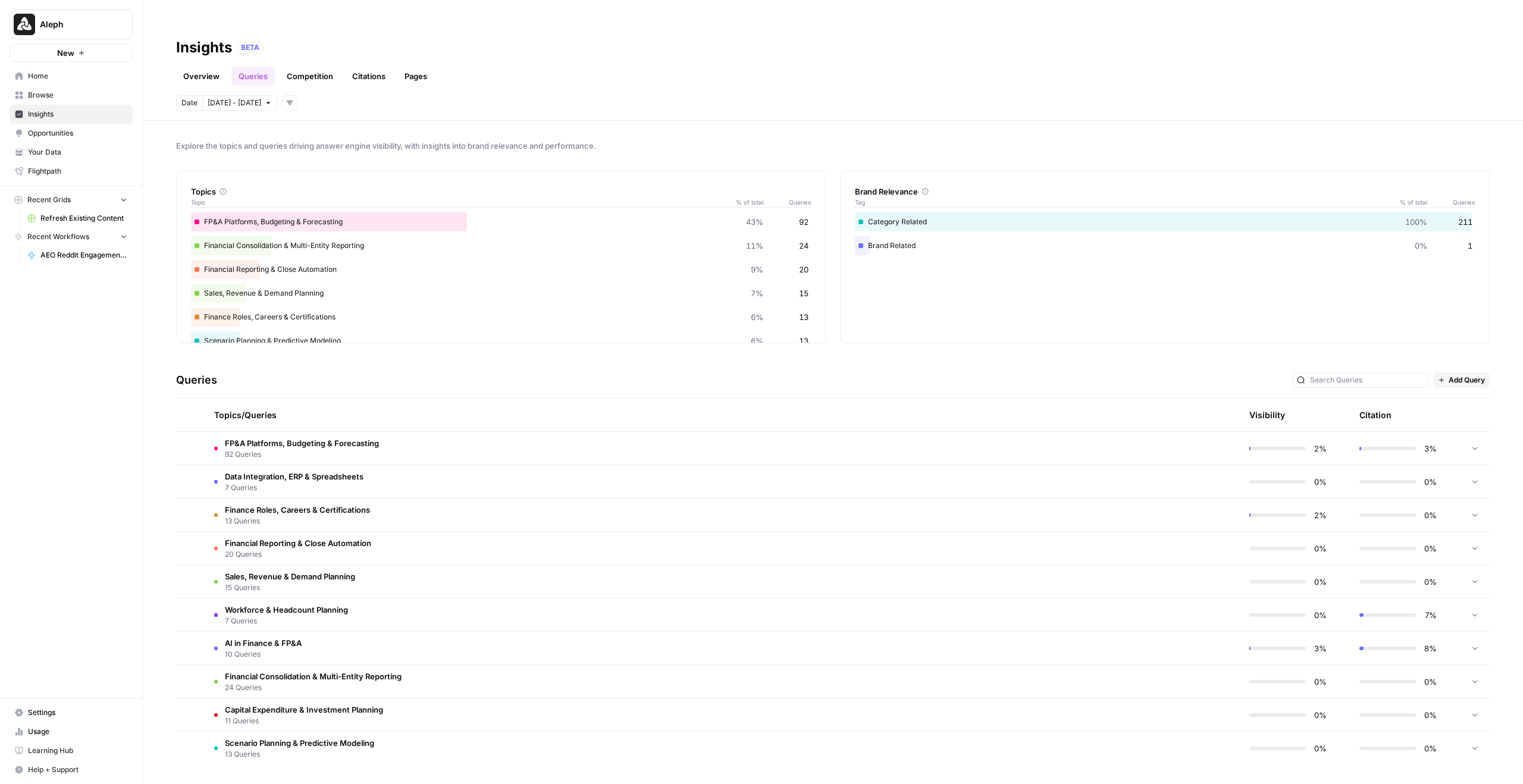
click at [523, 432] on td "FP&A Platforms, Budgeting & Forecasting 92 Queries" at bounding box center [666, 448] width 922 height 32
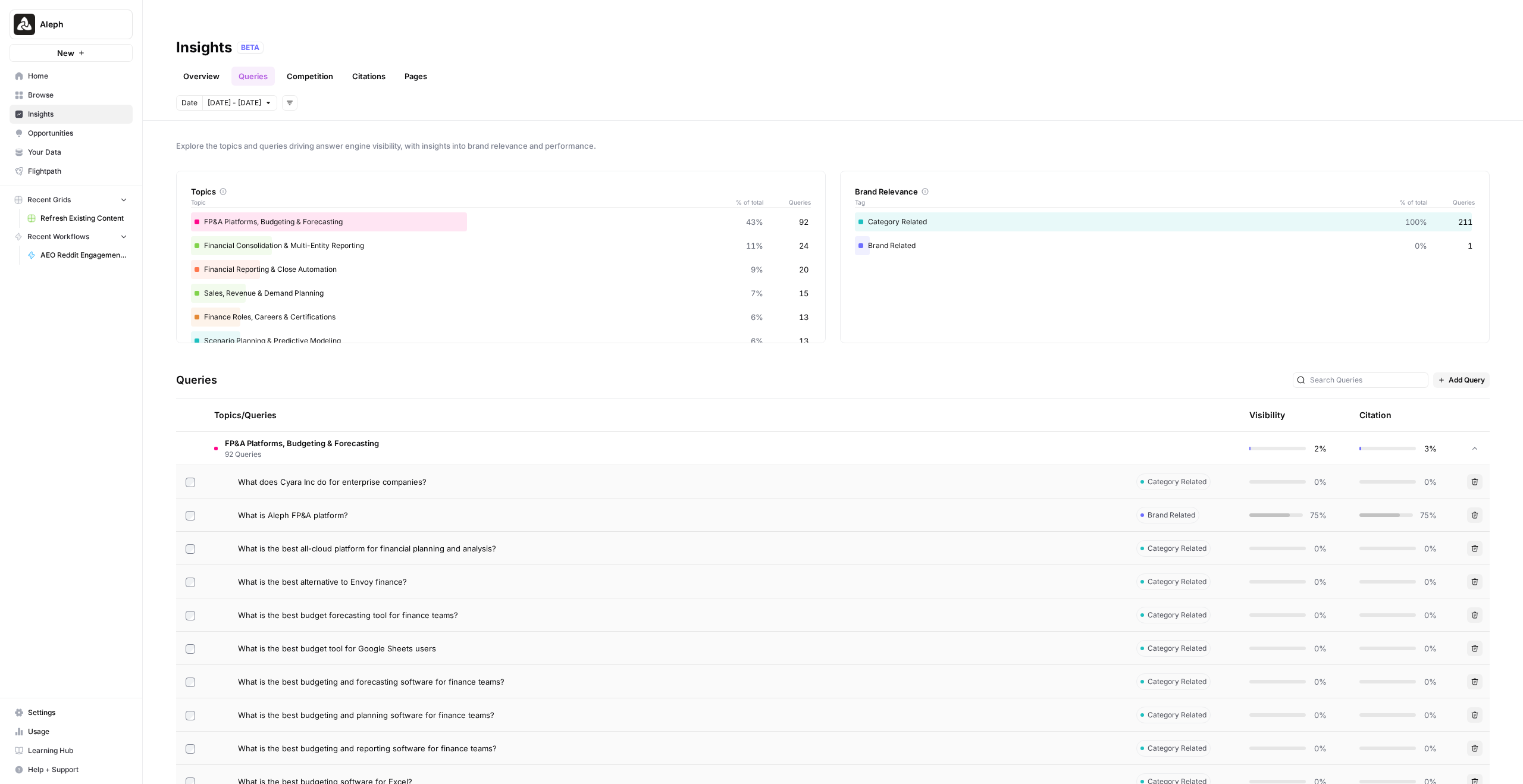
click at [520, 432] on td "FP&A Platforms, Budgeting & Forecasting 92 Queries" at bounding box center [666, 448] width 922 height 32
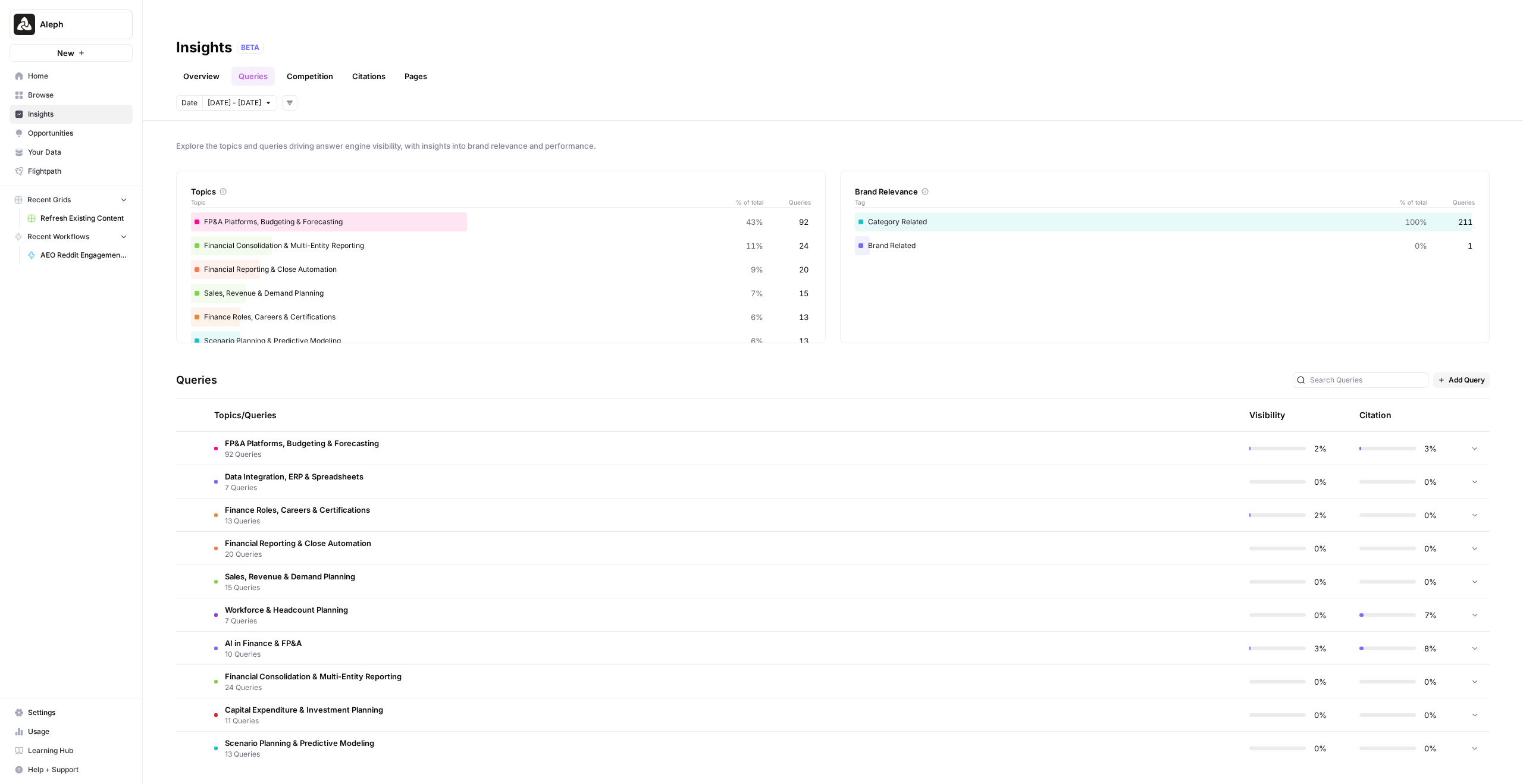
click at [207, 67] on link "Overview" at bounding box center [201, 76] width 50 height 19
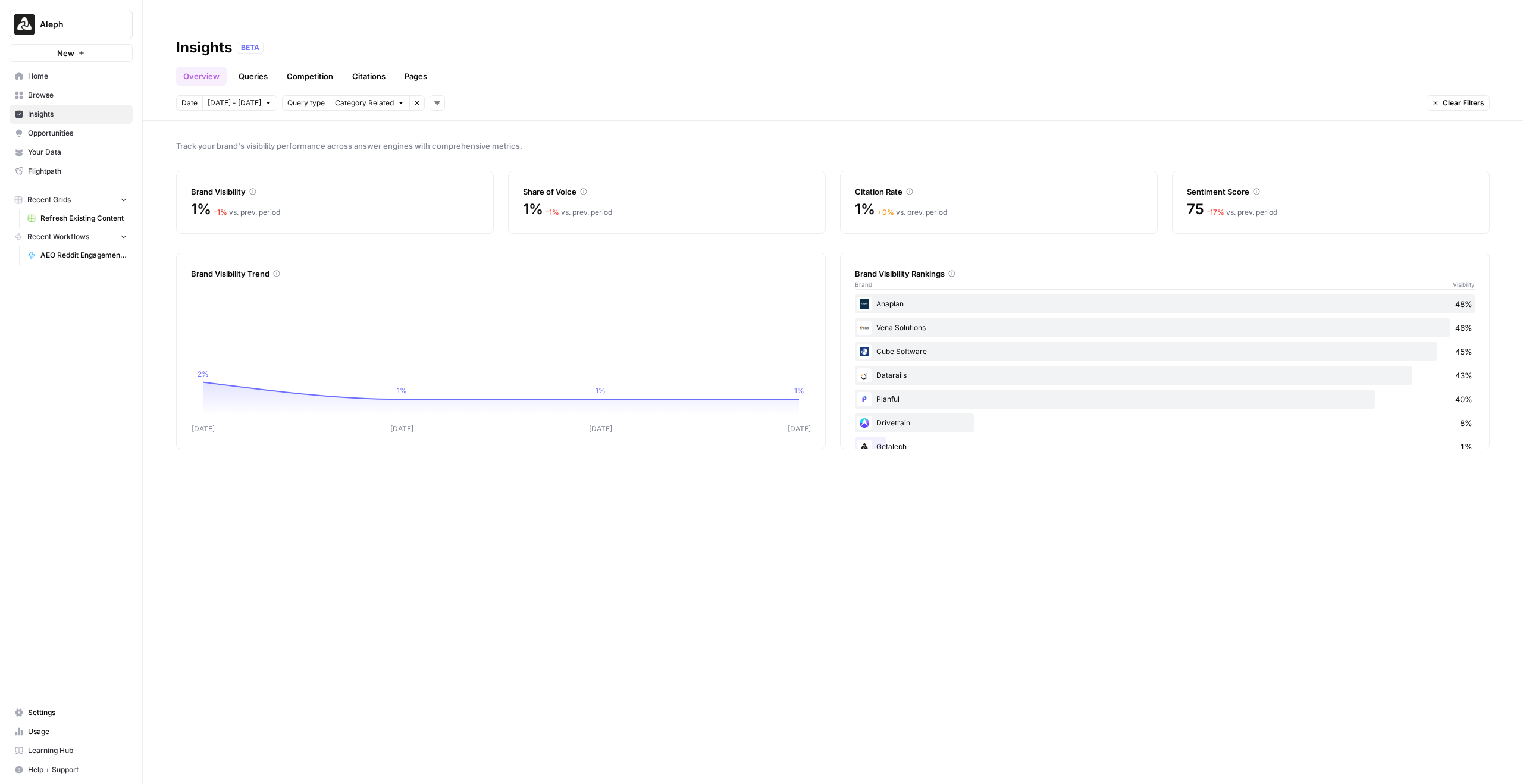
click at [258, 57] on div "Overview Queries Competition Citations Pages" at bounding box center [833, 71] width 1314 height 28
click at [256, 67] on link "Queries" at bounding box center [253, 76] width 43 height 19
